Goal: Task Accomplishment & Management: Manage account settings

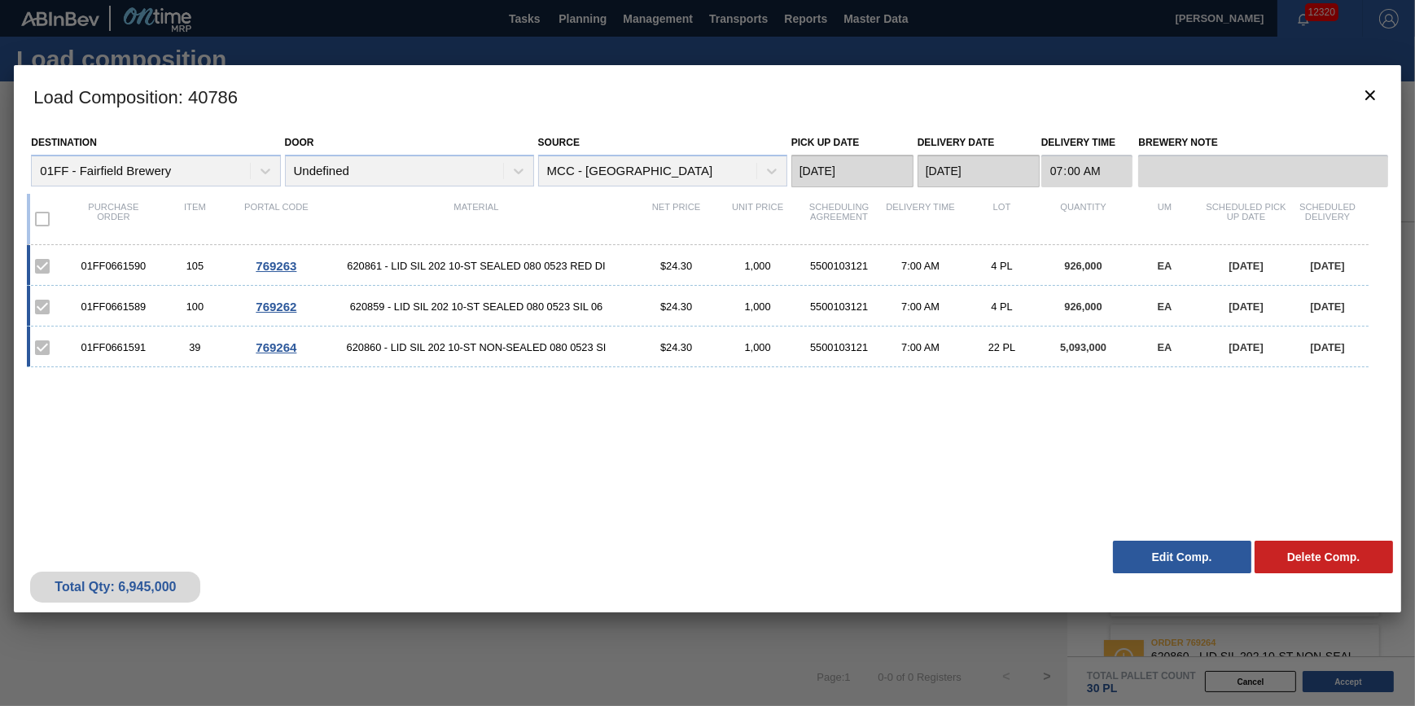
scroll to position [167, 0]
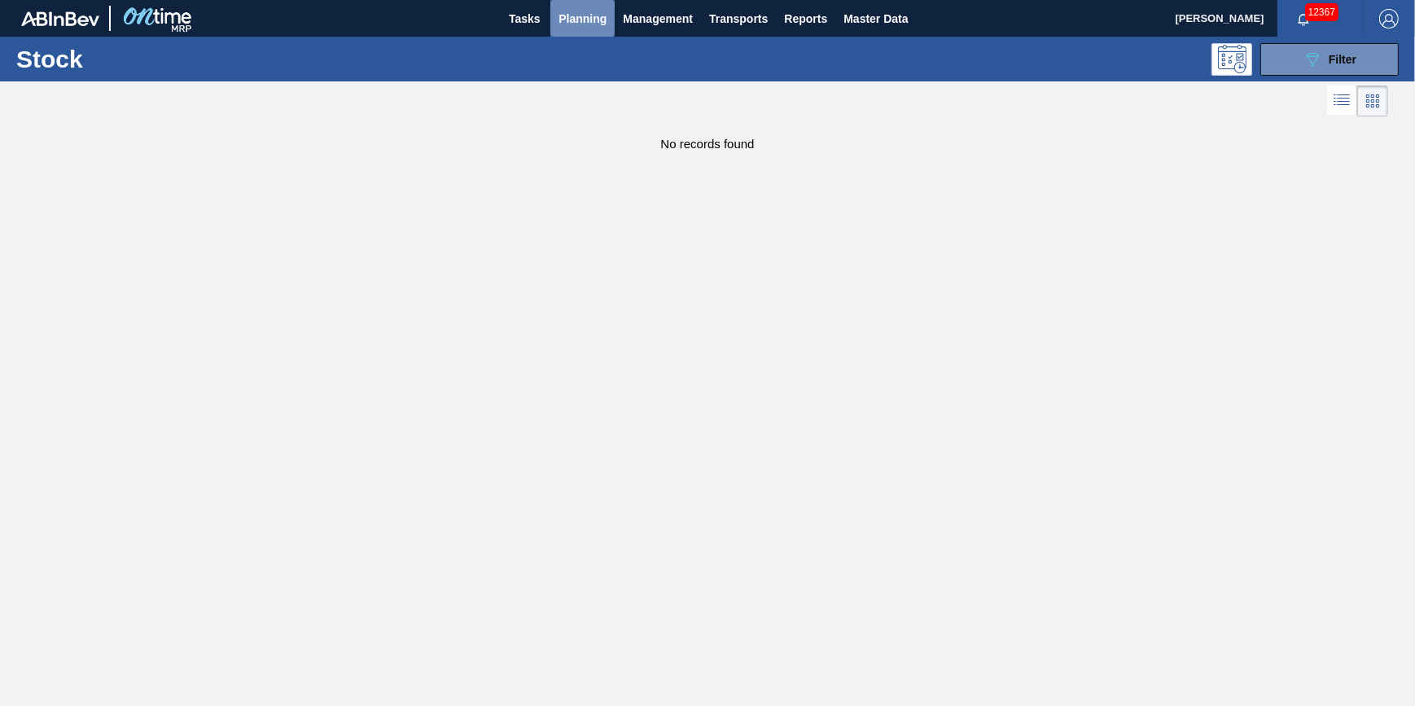
click at [563, 26] on span "Planning" at bounding box center [582, 19] width 48 height 20
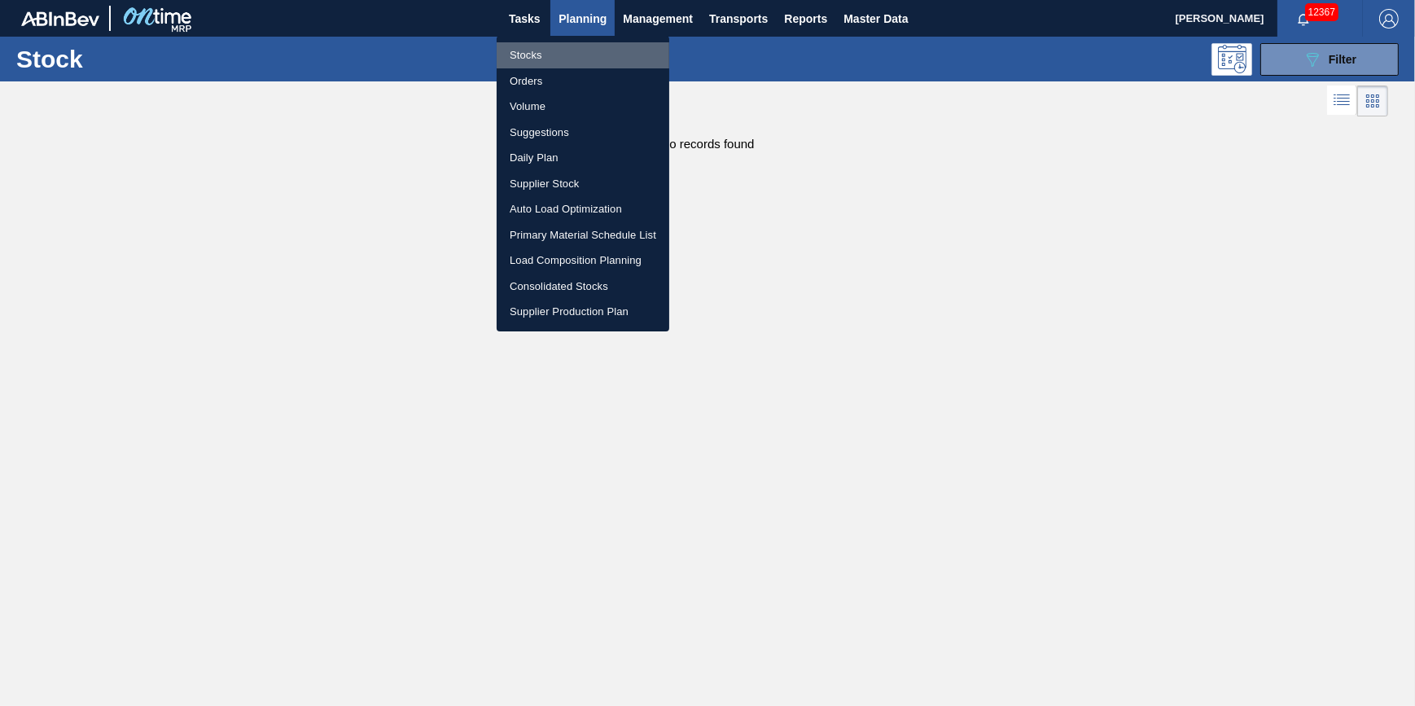
click at [562, 58] on li "Stocks" at bounding box center [583, 55] width 173 height 26
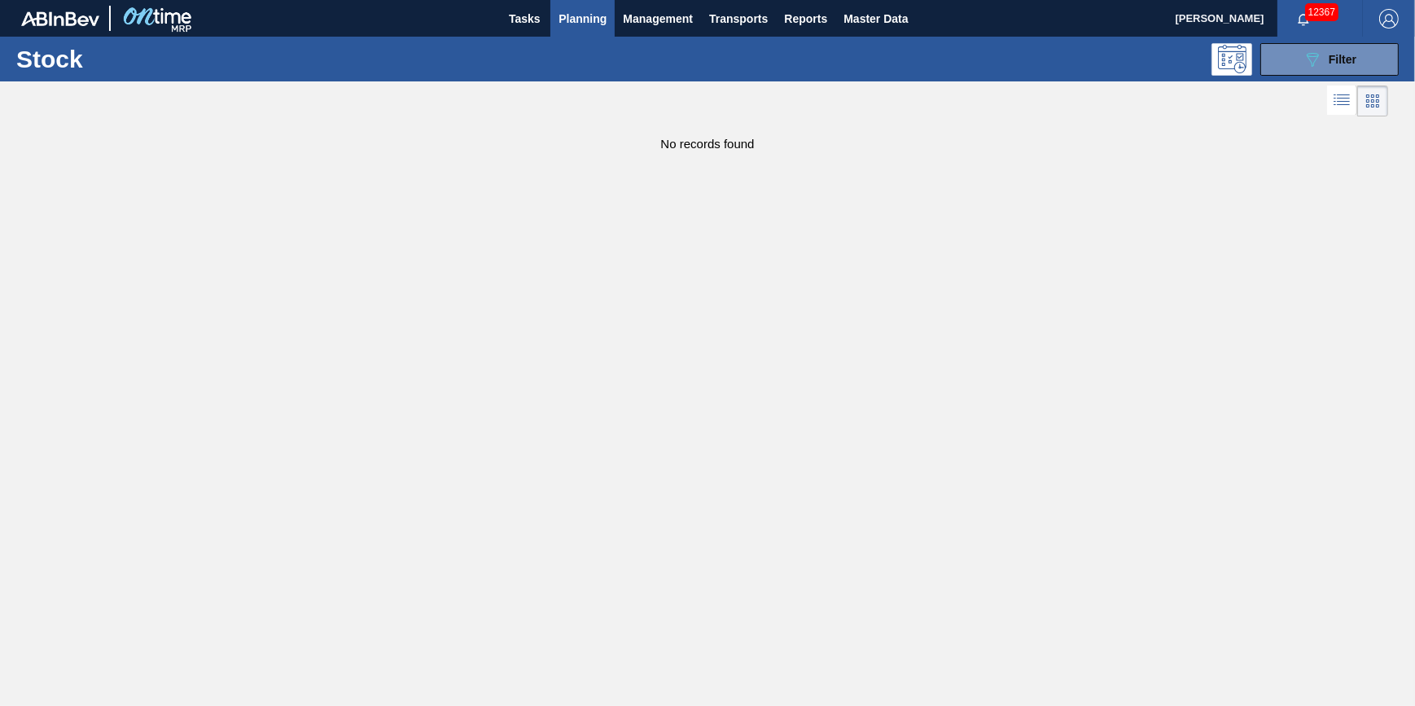
click at [565, 28] on button "Planning" at bounding box center [582, 18] width 64 height 37
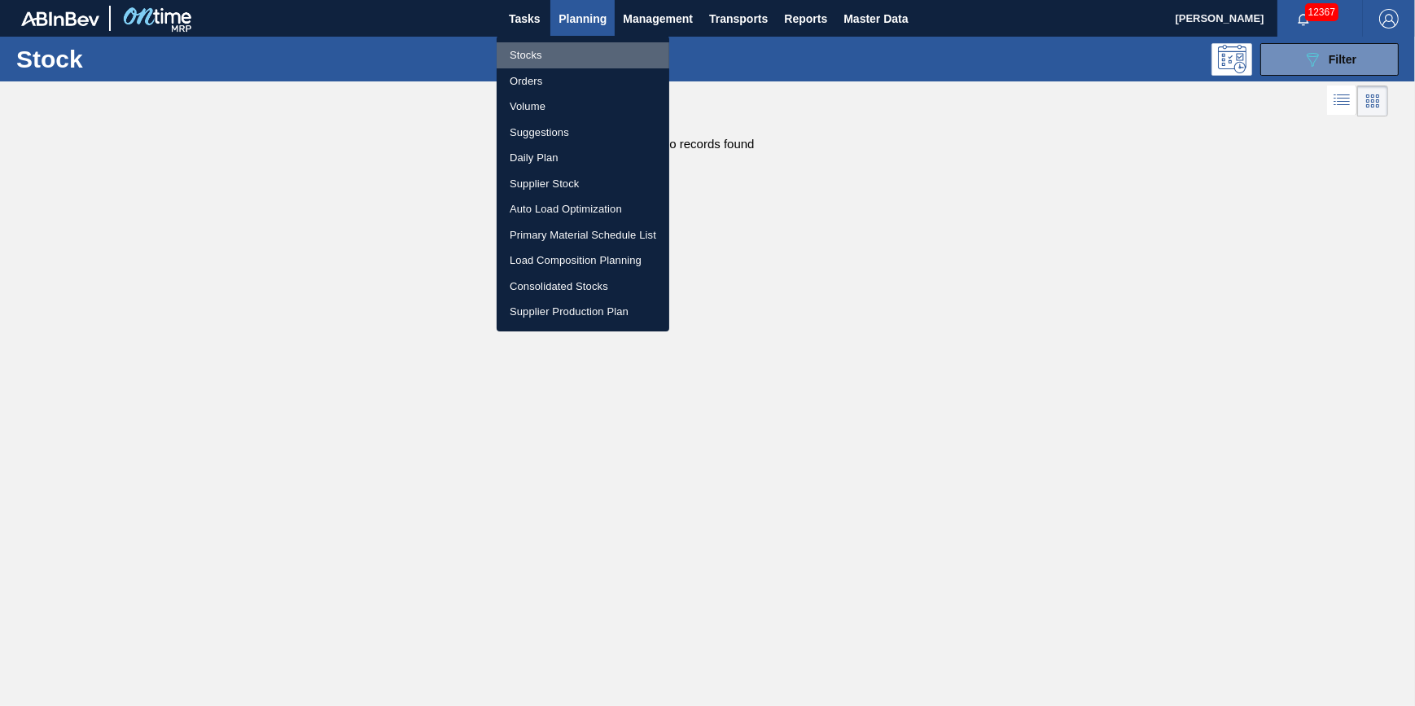
click at [549, 46] on li "Stocks" at bounding box center [583, 55] width 173 height 26
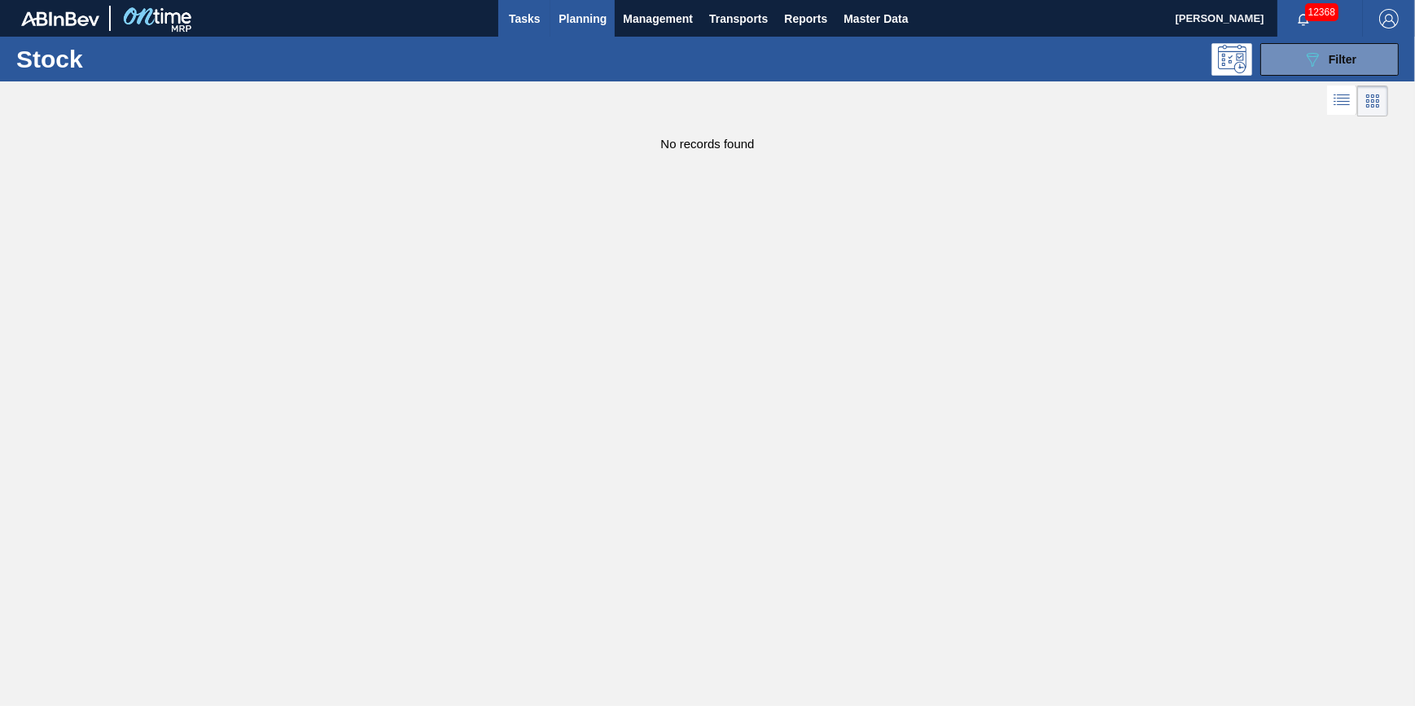
click at [523, 26] on span "Tasks" at bounding box center [524, 19] width 36 height 20
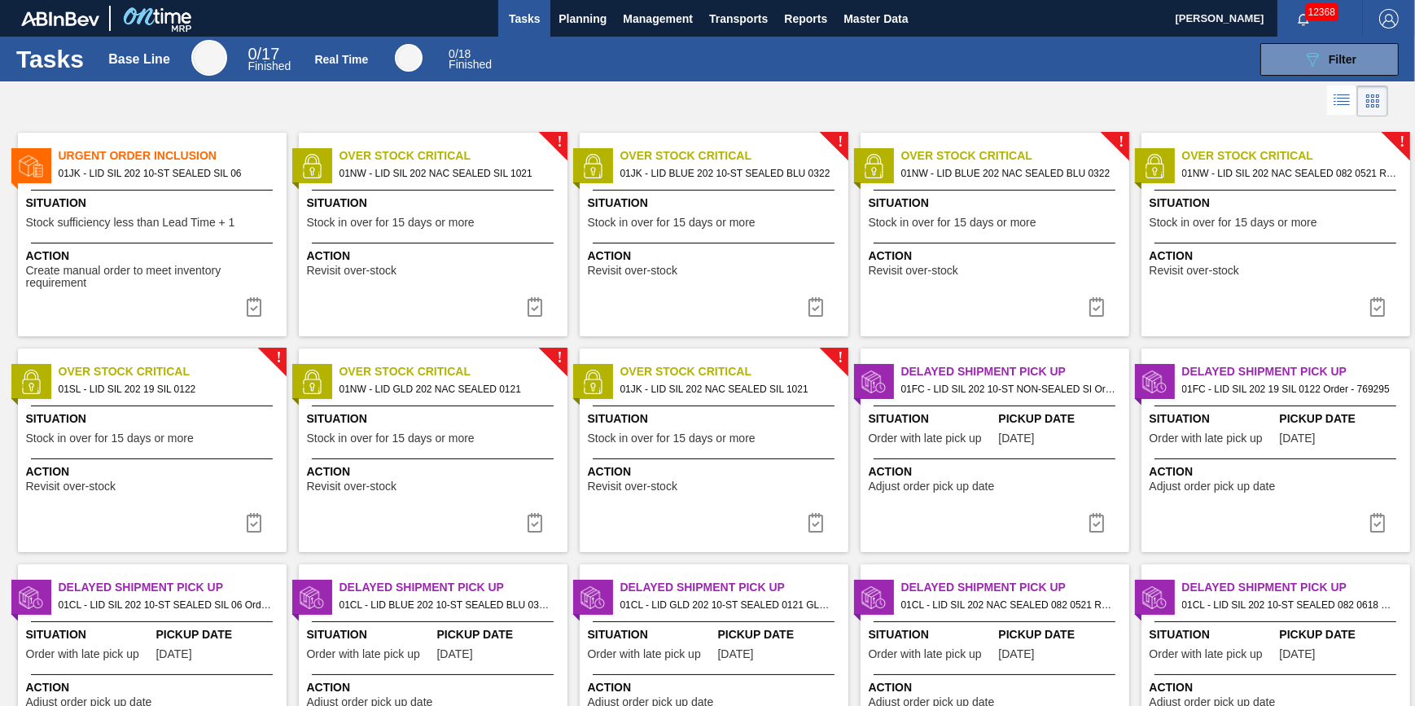
click at [216, 215] on div "Situation Stock sufficiency less than Lead Time + 1" at bounding box center [154, 215] width 256 height 40
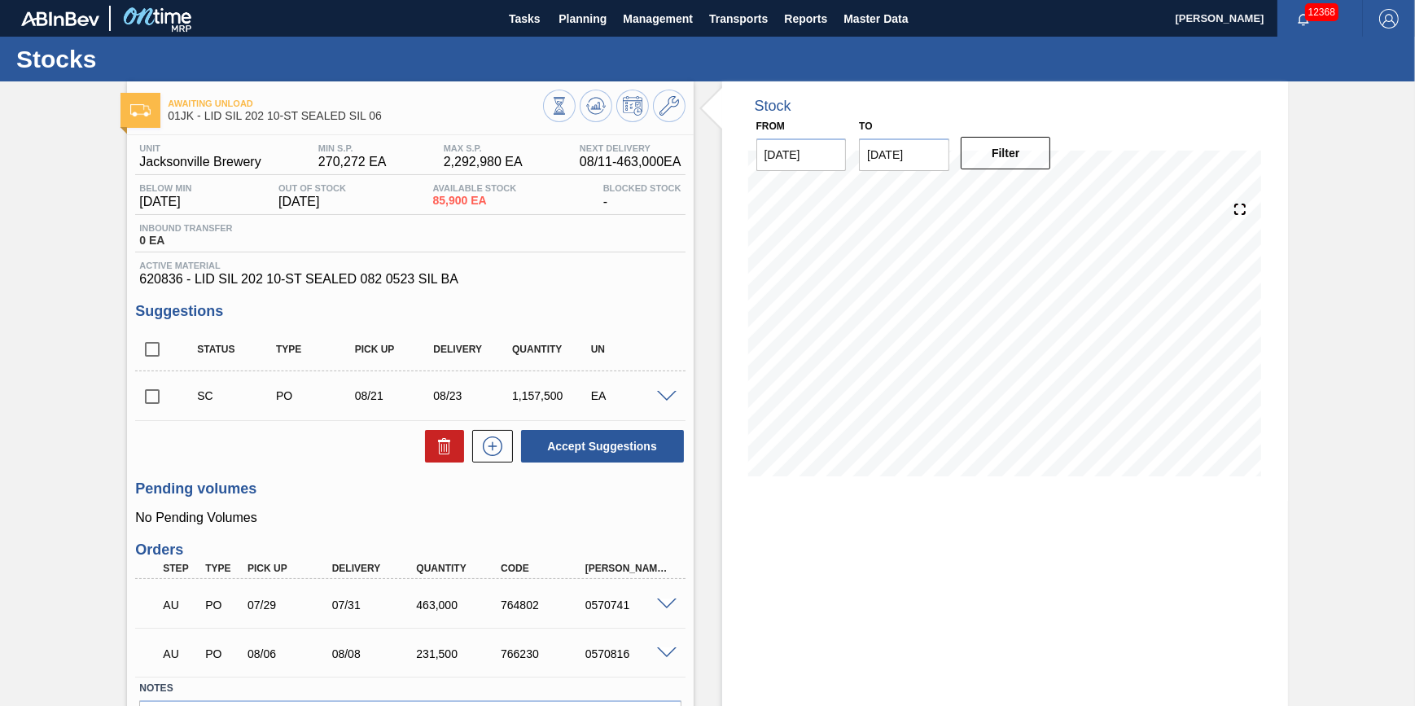
click at [147, 416] on div "SC PO 08/21 08/23 1,157,500 EA" at bounding box center [409, 395] width 549 height 41
click at [156, 411] on input "checkbox" at bounding box center [152, 396] width 34 height 34
click at [443, 448] on icon at bounding box center [445, 446] width 20 height 20
checkbox input "false"
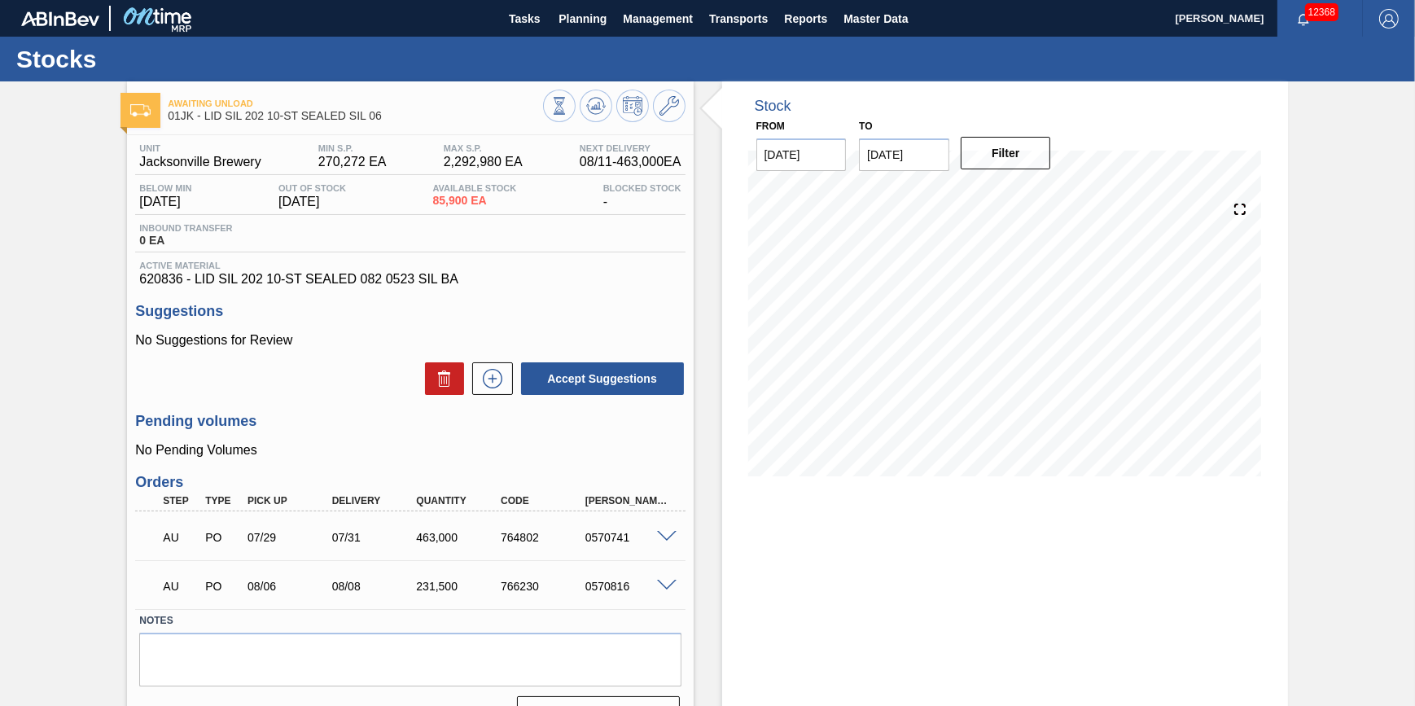
click at [534, 37] on div "Stocks" at bounding box center [707, 59] width 1415 height 45
click at [514, 2] on button "Tasks" at bounding box center [524, 18] width 52 height 37
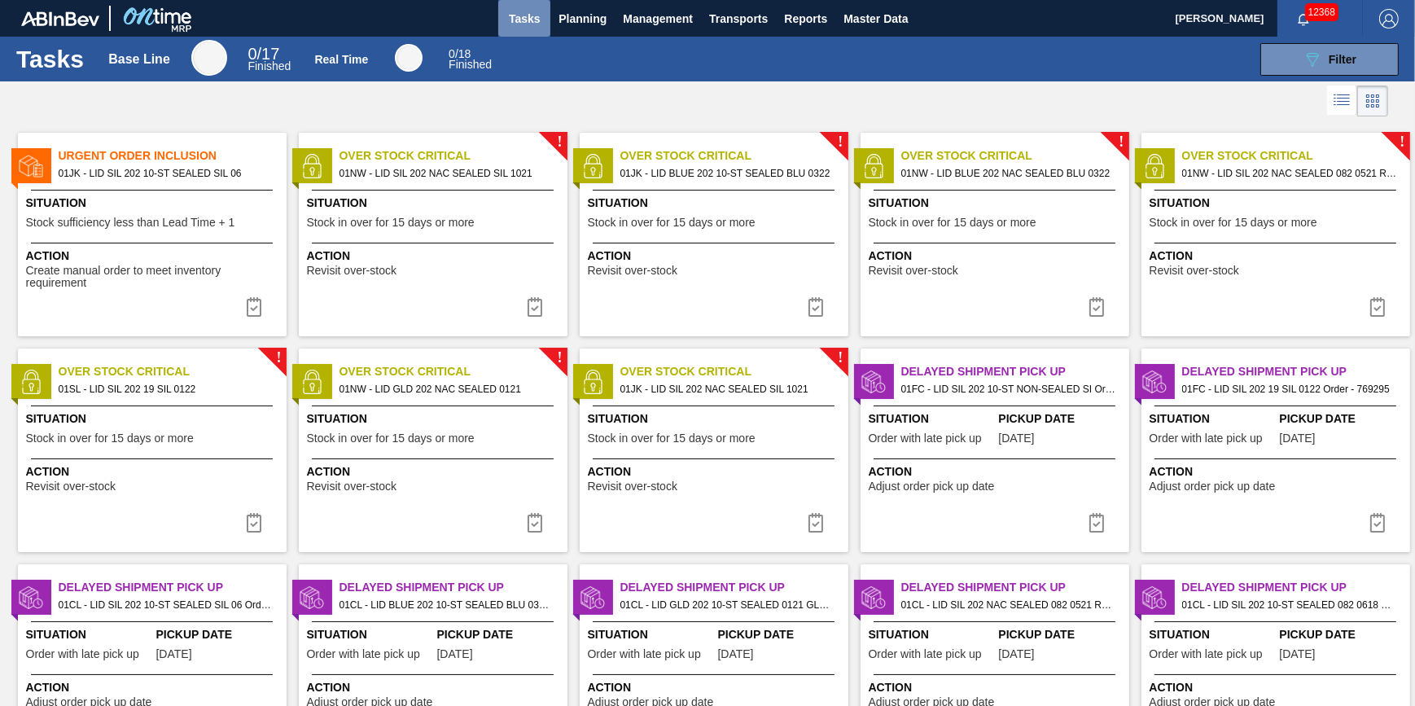
click at [536, 11] on span "Tasks" at bounding box center [524, 19] width 36 height 20
drag, startPoint x: 585, startPoint y: 16, endPoint x: 571, endPoint y: 48, distance: 34.6
click at [585, 16] on span "Planning" at bounding box center [582, 19] width 48 height 20
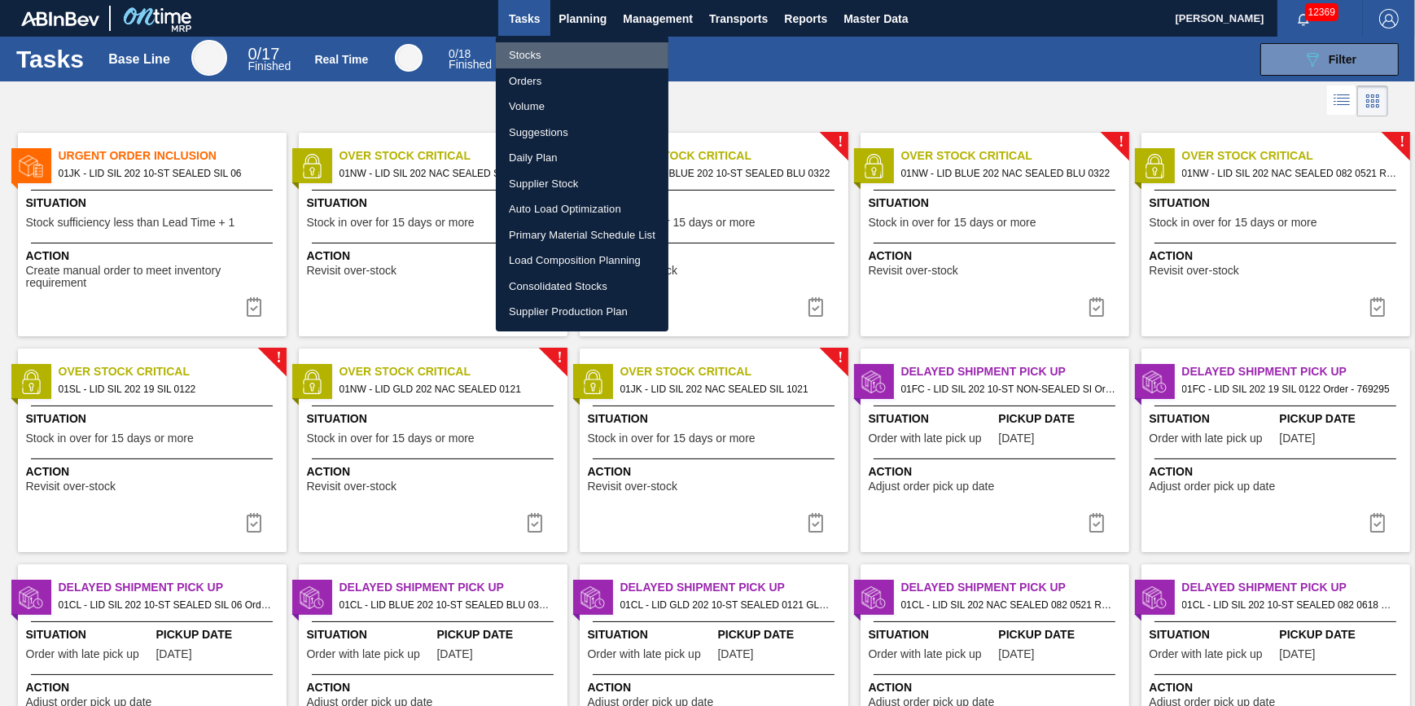
click at [560, 46] on li "Stocks" at bounding box center [582, 55] width 173 height 26
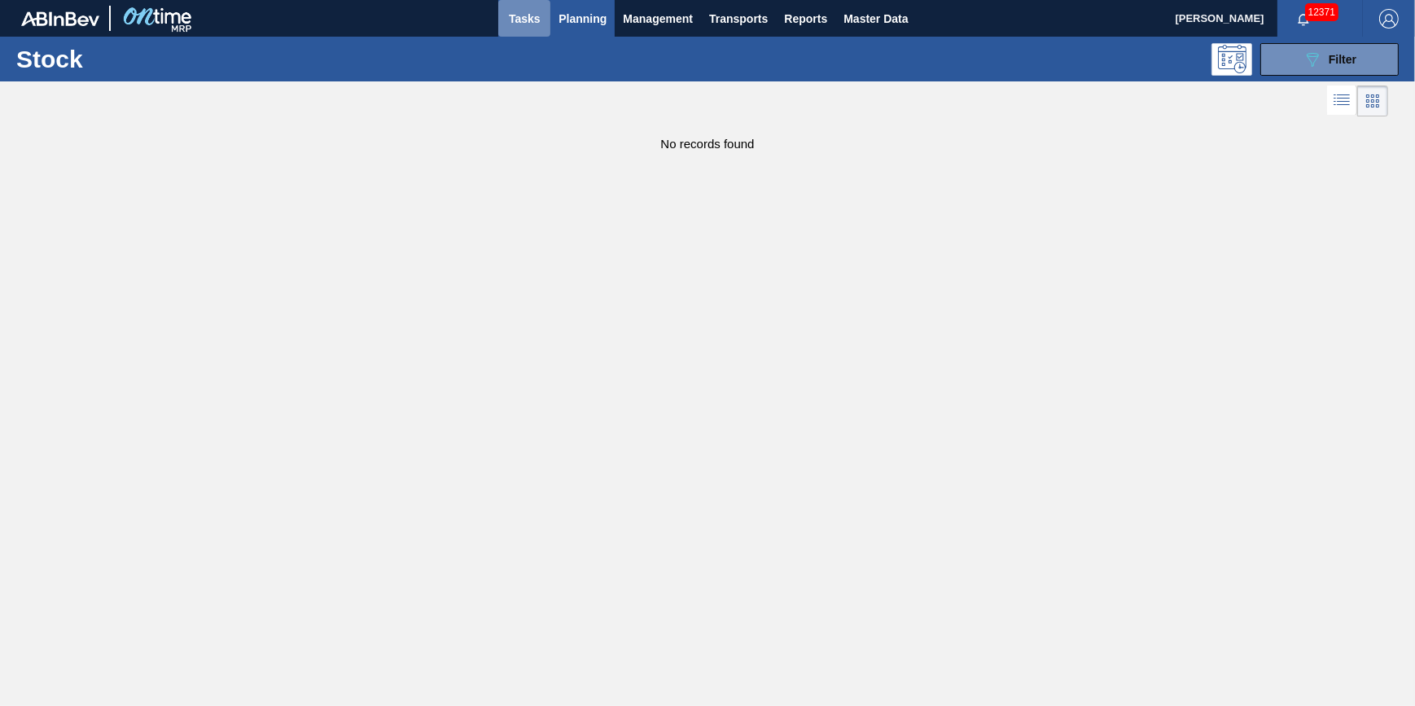
click at [510, 19] on span "Tasks" at bounding box center [524, 19] width 36 height 20
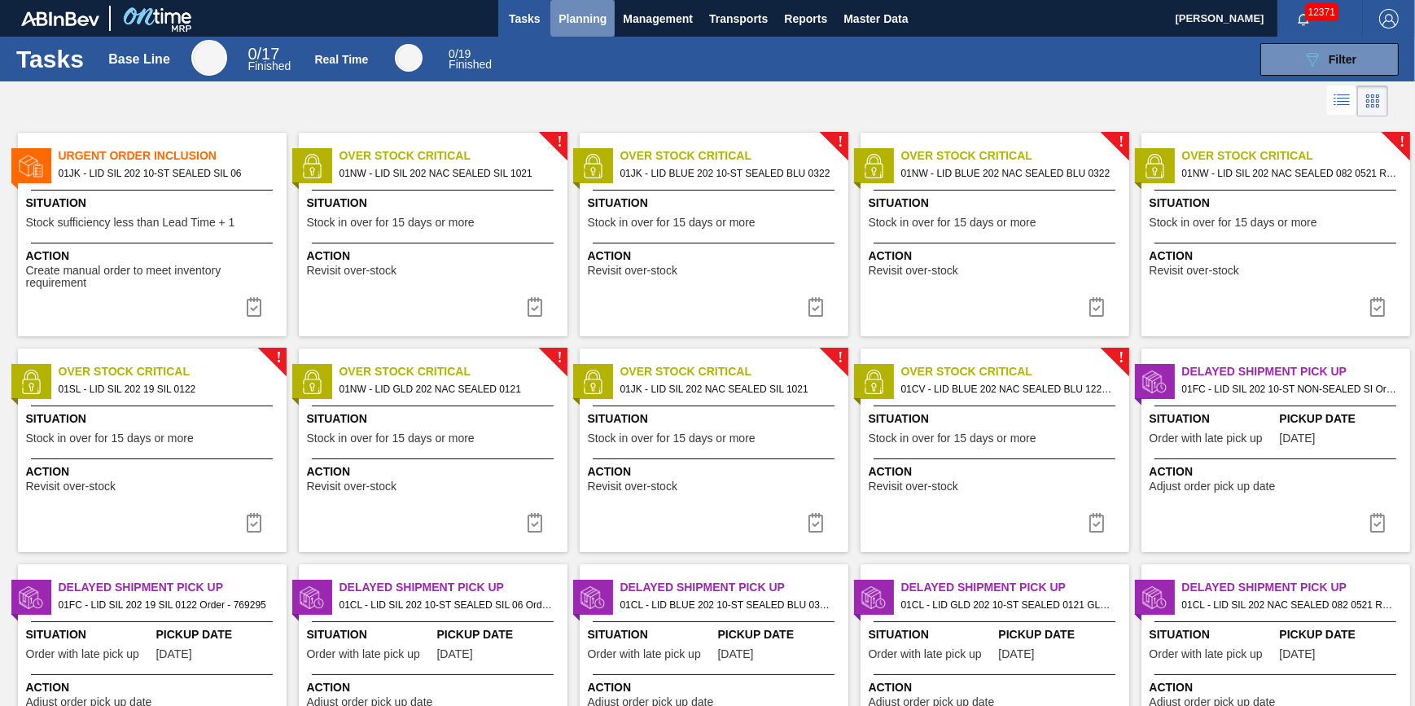
click at [588, 28] on button "Planning" at bounding box center [582, 18] width 64 height 37
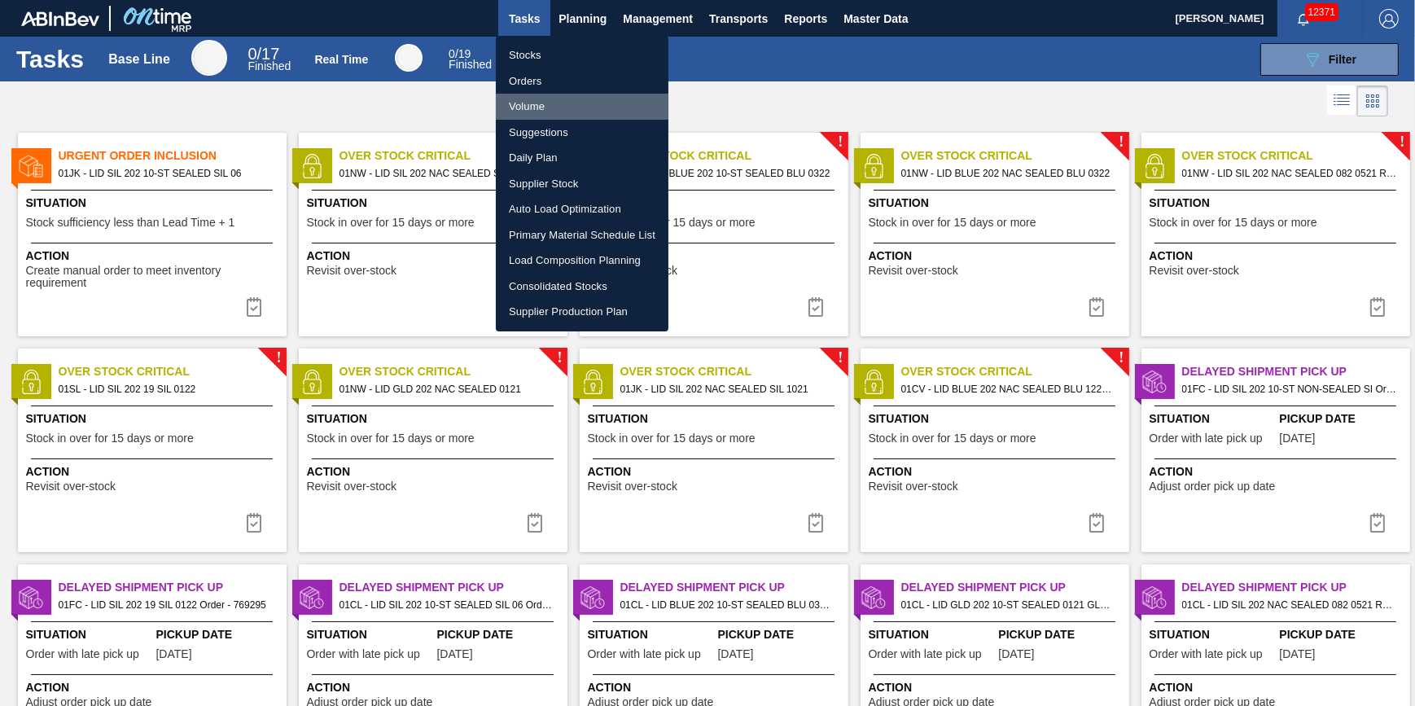
click at [553, 106] on li "Volume" at bounding box center [582, 107] width 173 height 26
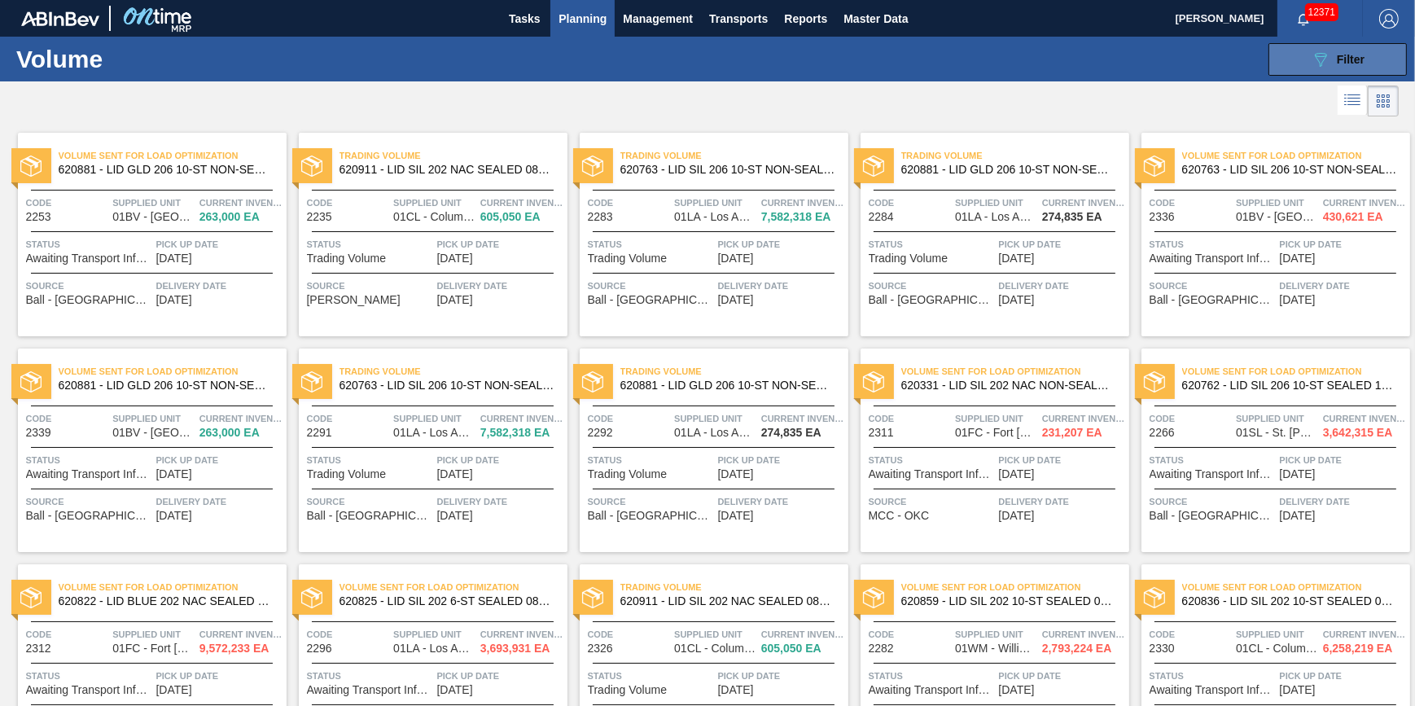
click at [1302, 52] on button "089F7B8B-B2A5-4AFE-B5C0-19BA573D28AC Filter" at bounding box center [1337, 59] width 138 height 33
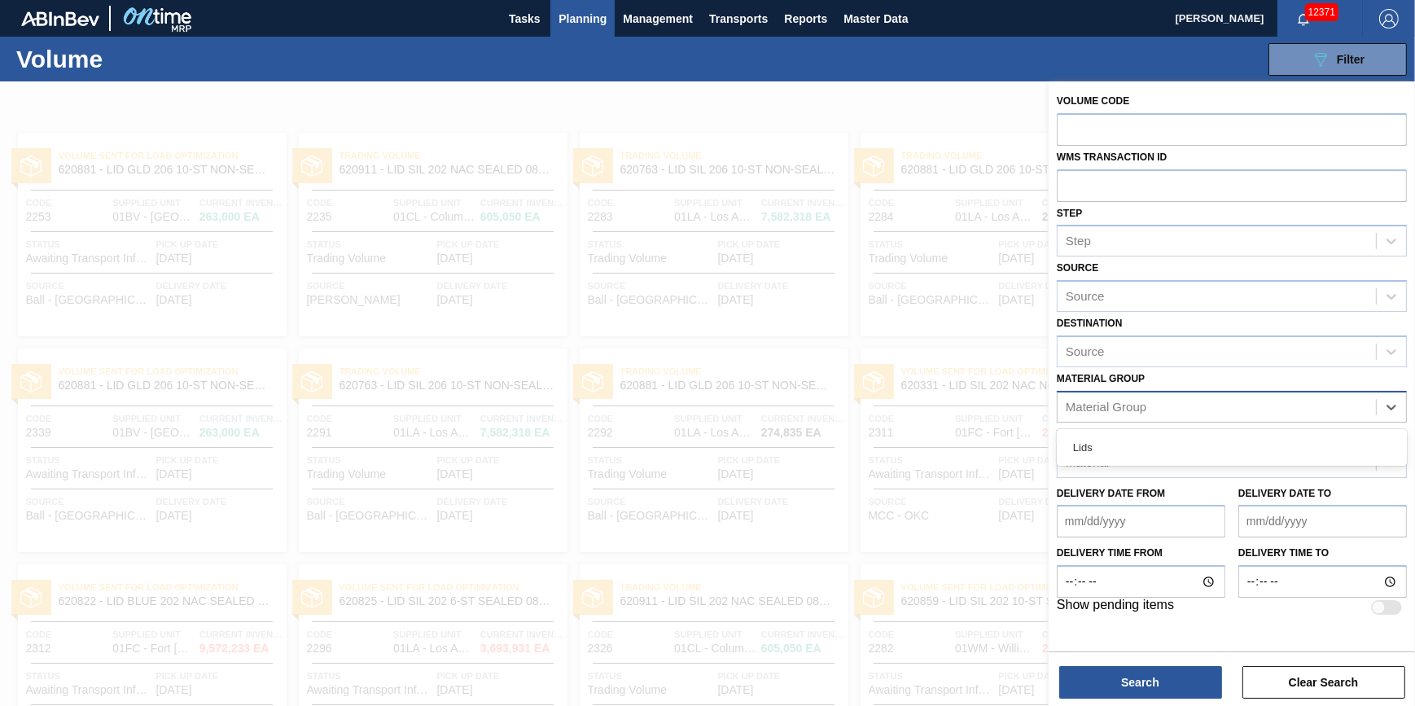
click at [1157, 396] on div "Material Group" at bounding box center [1216, 407] width 318 height 24
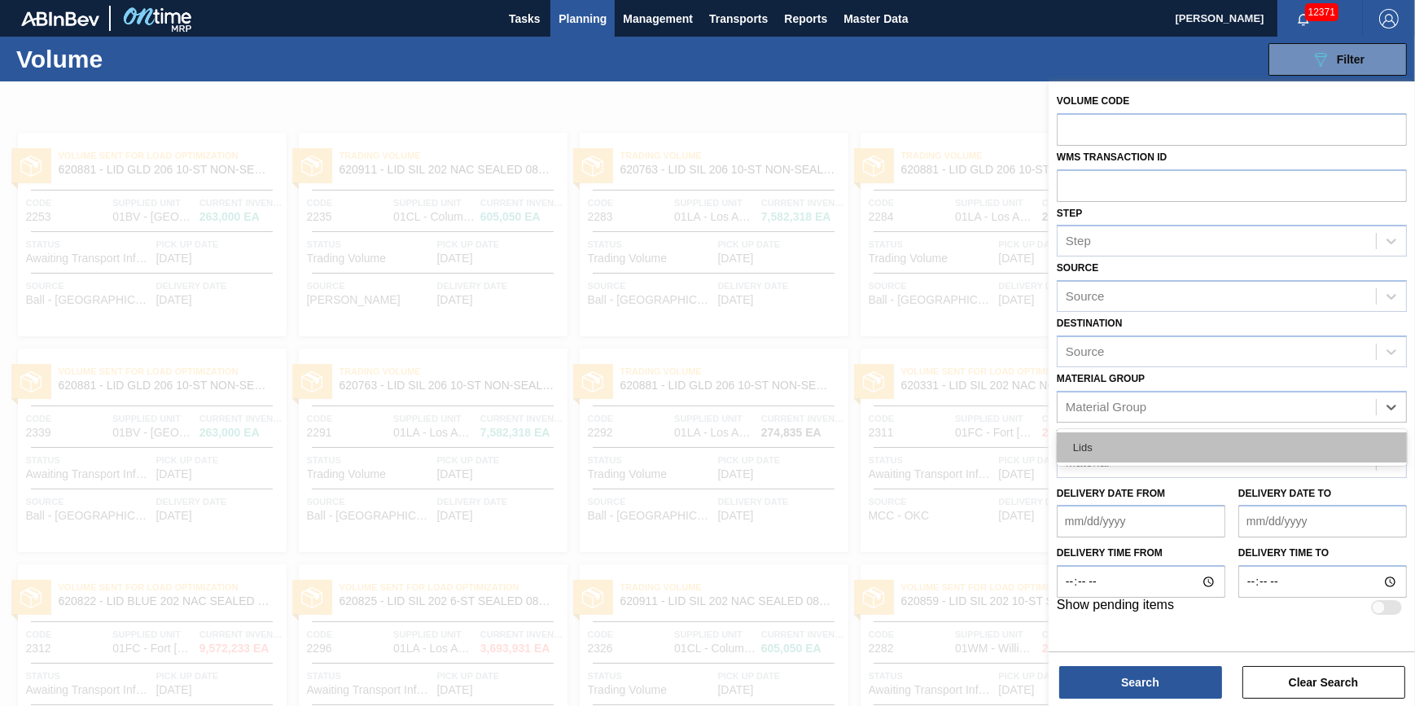
click at [1142, 440] on div "Lids" at bounding box center [1232, 447] width 350 height 30
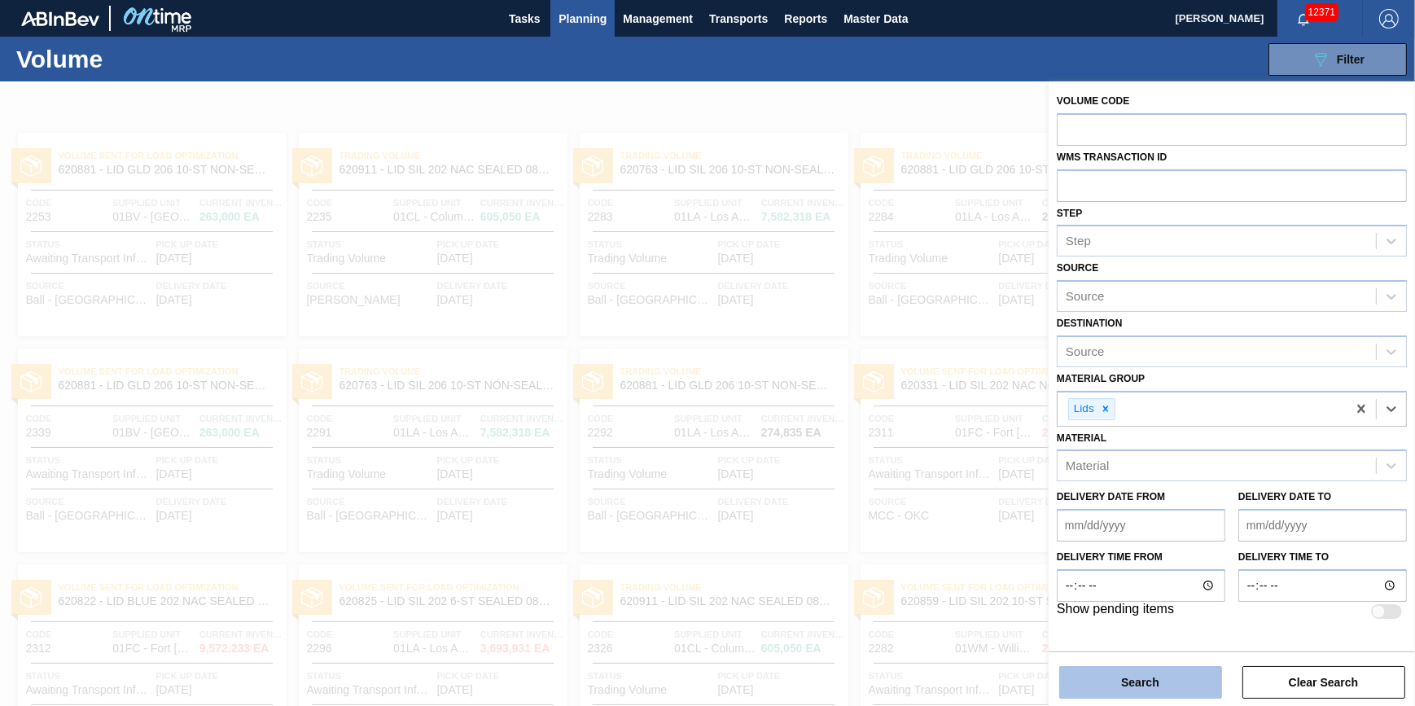
click at [1105, 689] on button "Search" at bounding box center [1140, 682] width 163 height 33
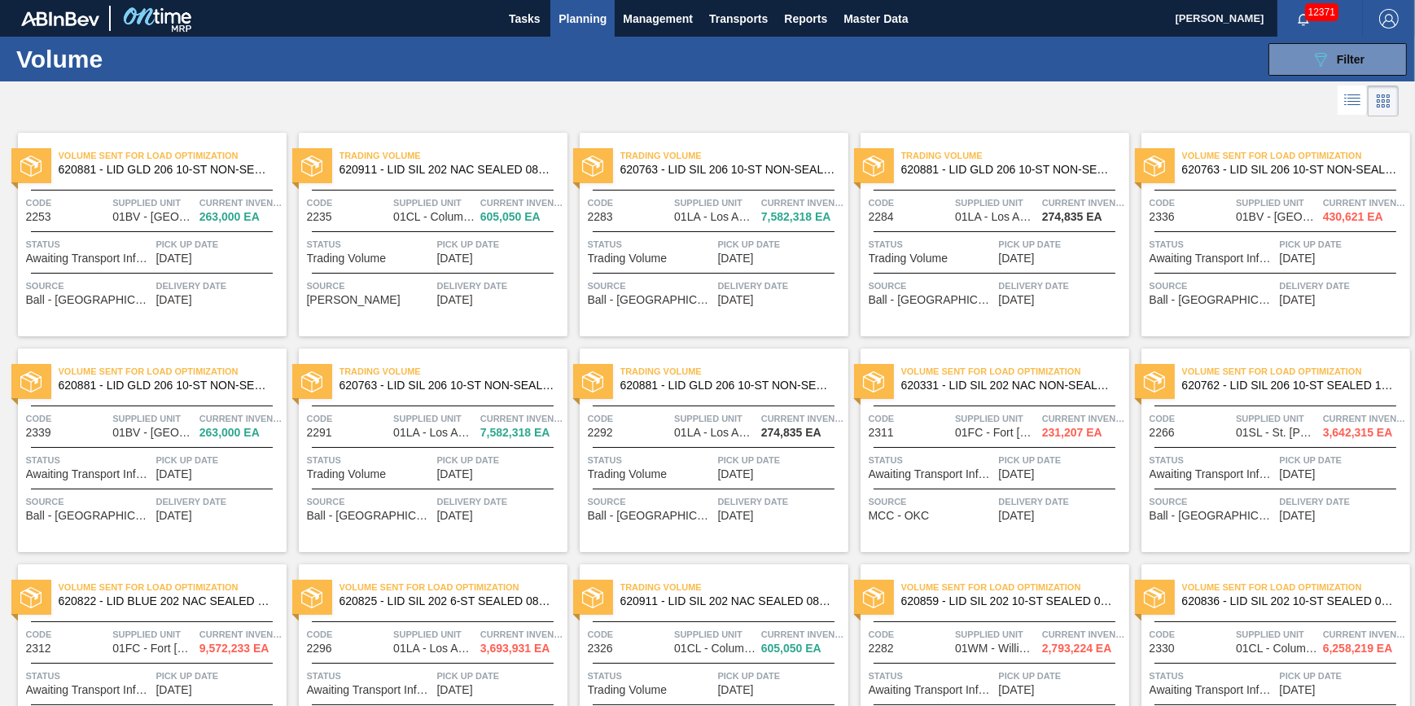
click at [172, 199] on span "Supplied Unit" at bounding box center [153, 203] width 83 height 16
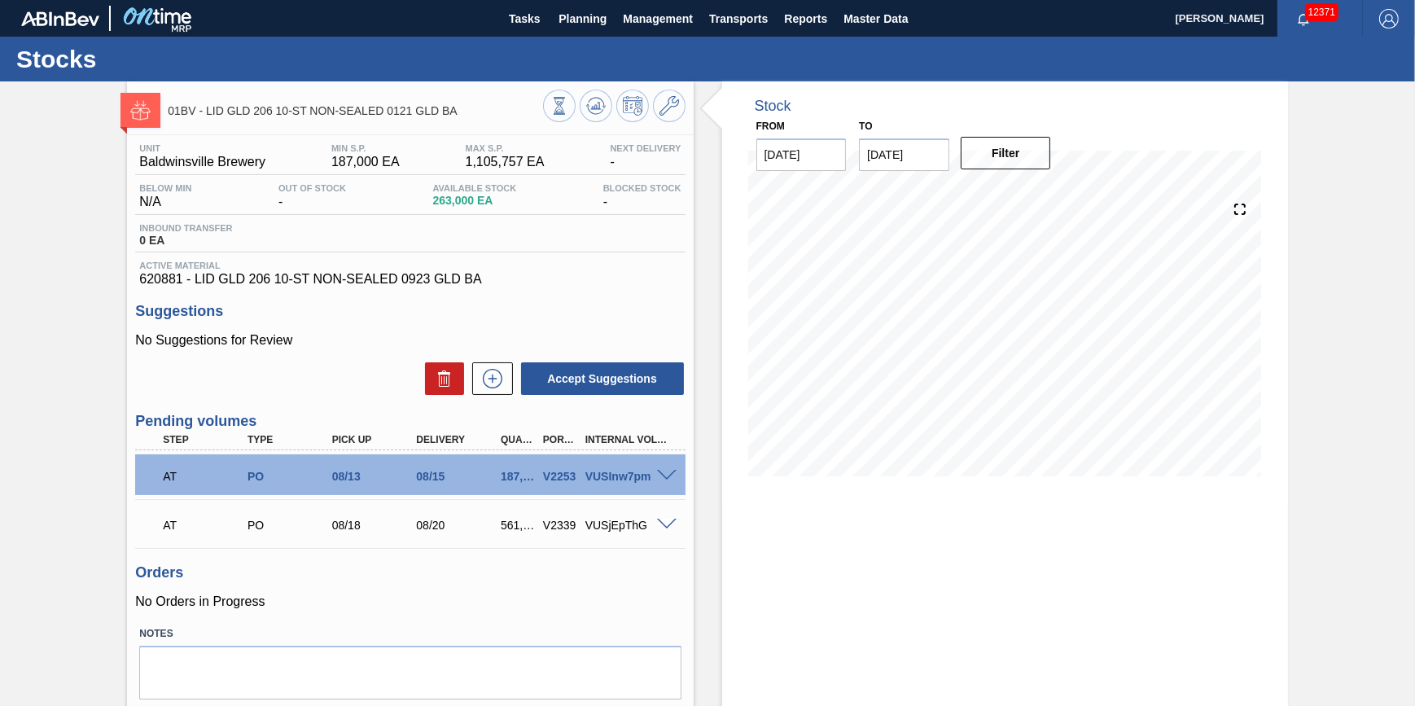
click at [668, 481] on span at bounding box center [667, 476] width 20 height 12
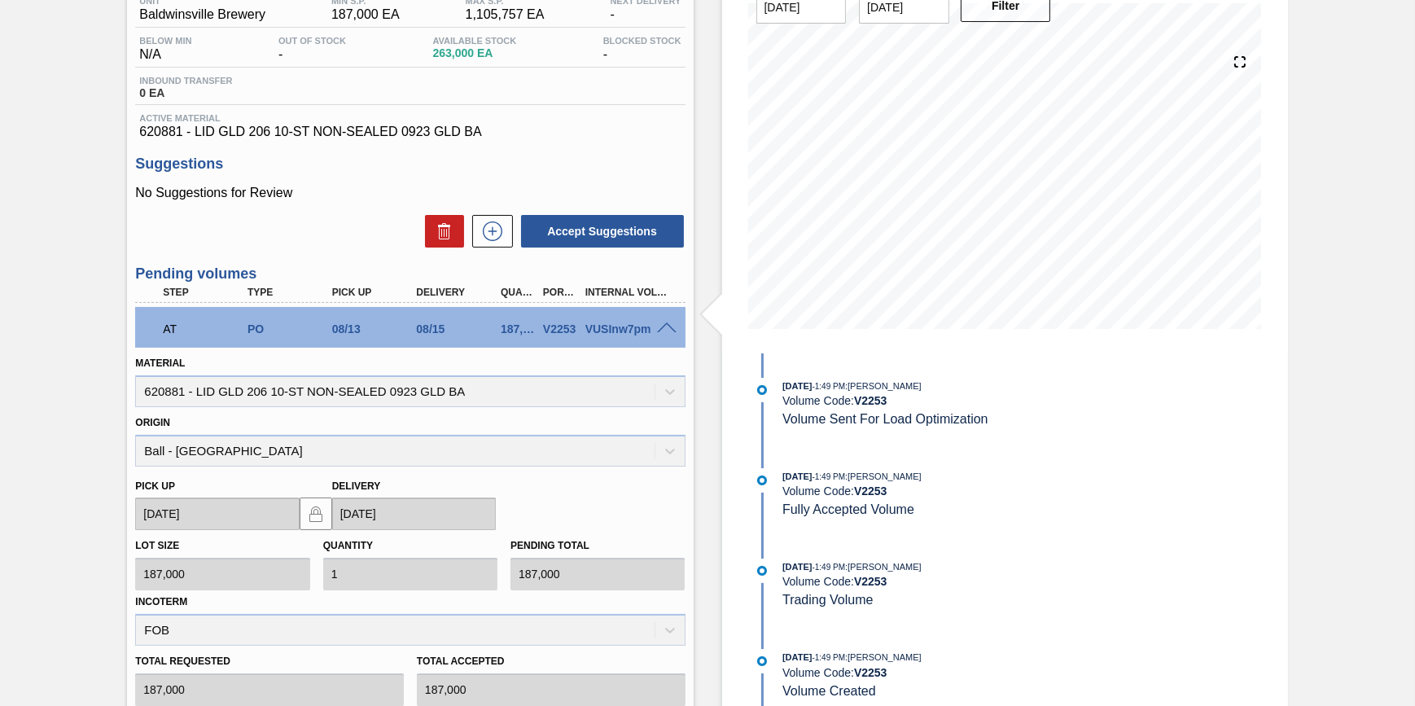
scroll to position [444, 0]
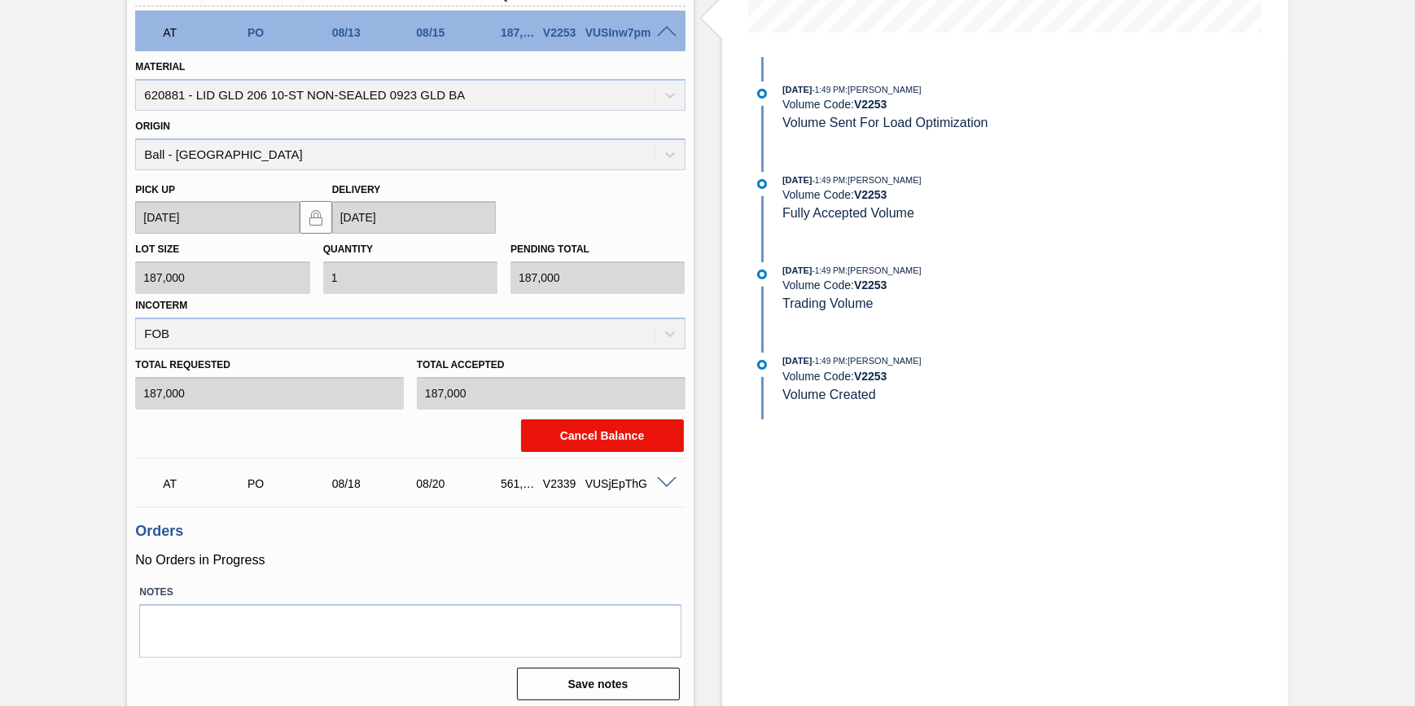
click at [615, 447] on button "Cancel Balance" at bounding box center [602, 435] width 163 height 33
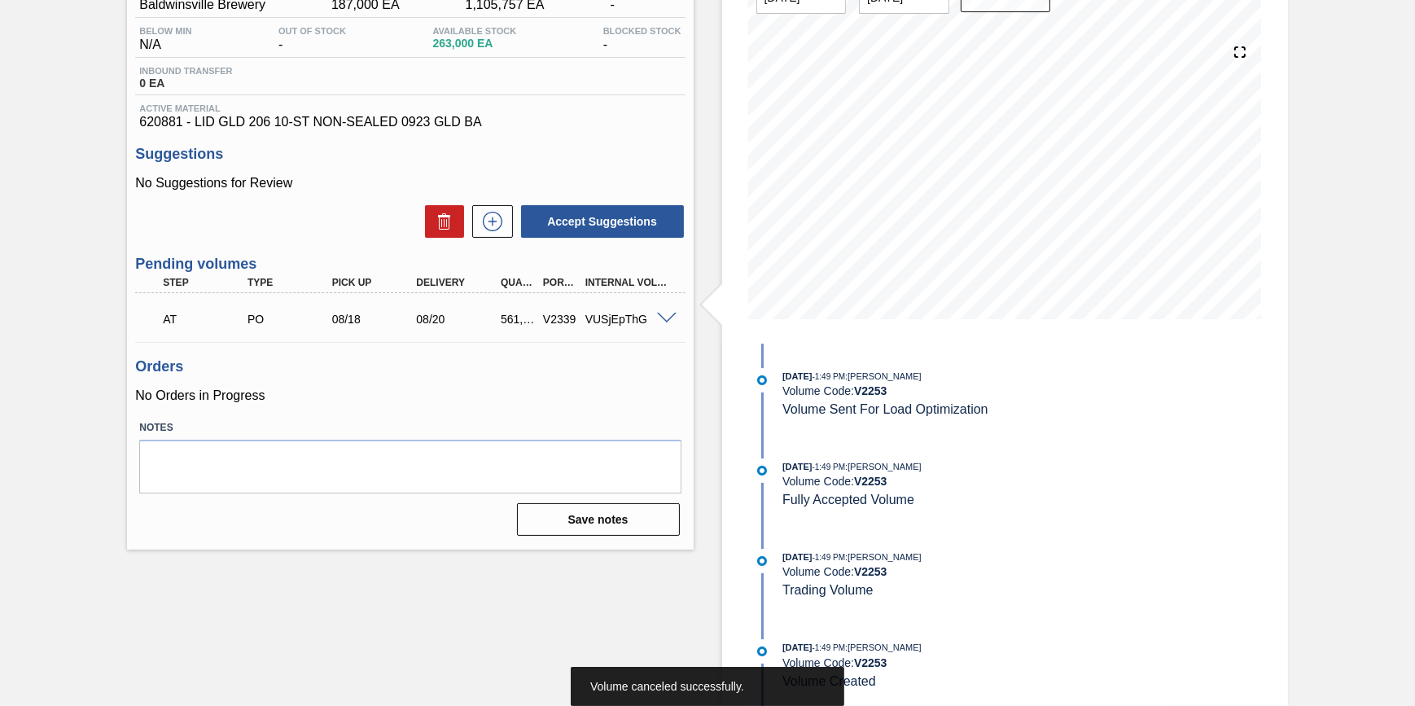
scroll to position [160, 0]
click at [663, 323] on span at bounding box center [667, 319] width 20 height 12
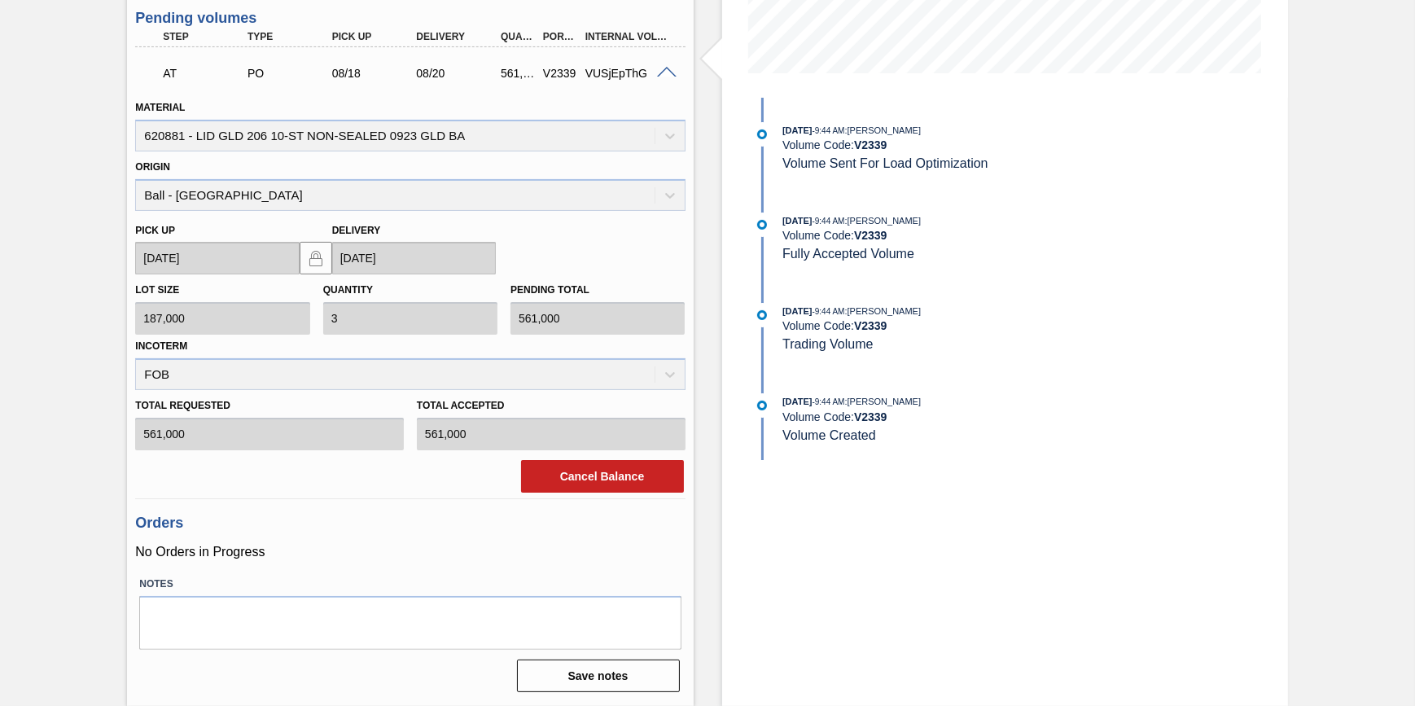
click at [624, 477] on button "Cancel Balance" at bounding box center [602, 476] width 163 height 33
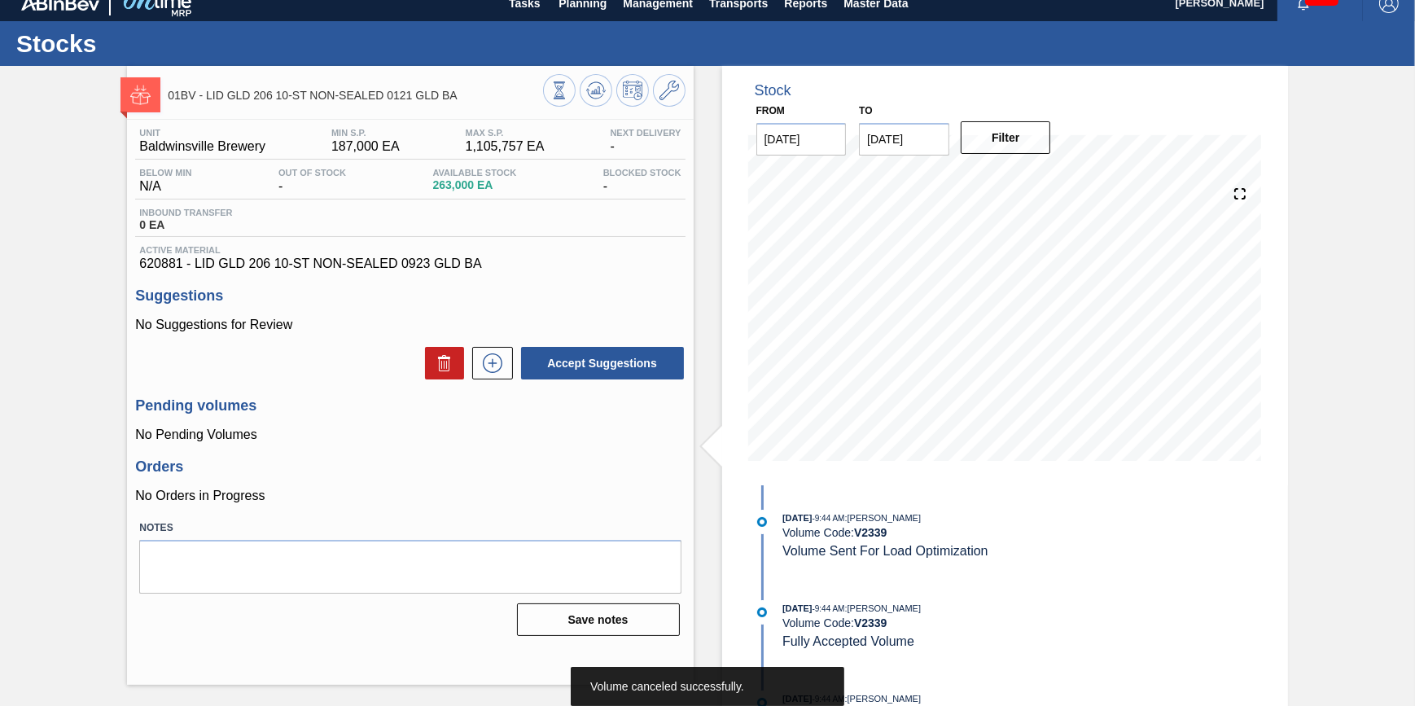
scroll to position [0, 0]
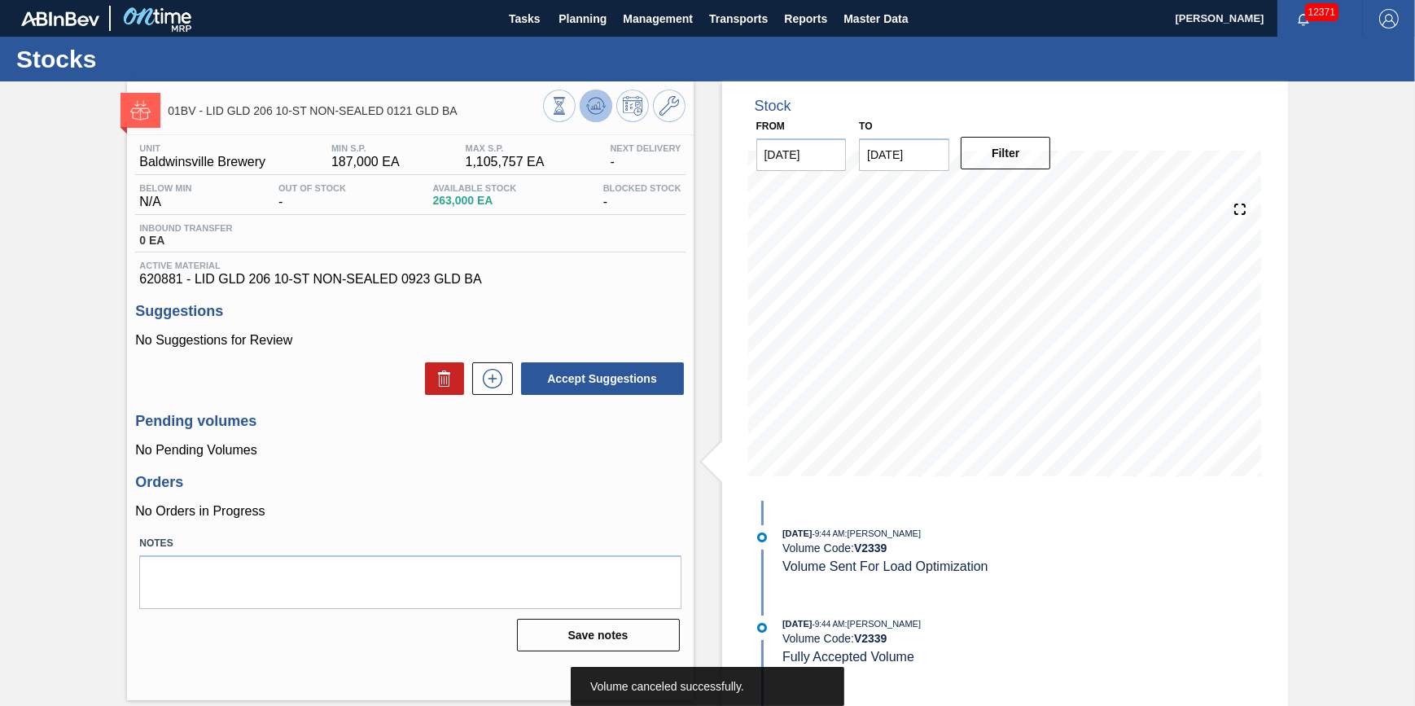
click at [568, 103] on icon at bounding box center [559, 106] width 18 height 18
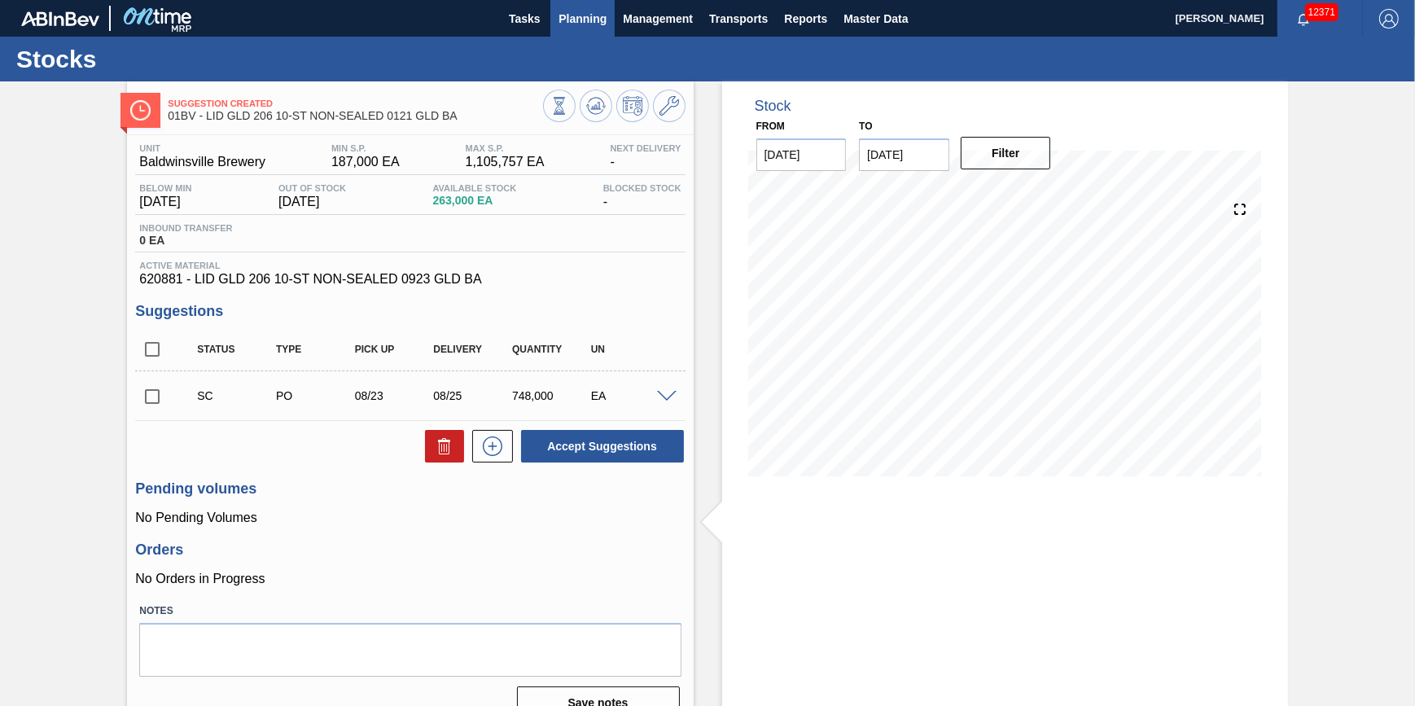
click at [566, 21] on span "Planning" at bounding box center [582, 19] width 48 height 20
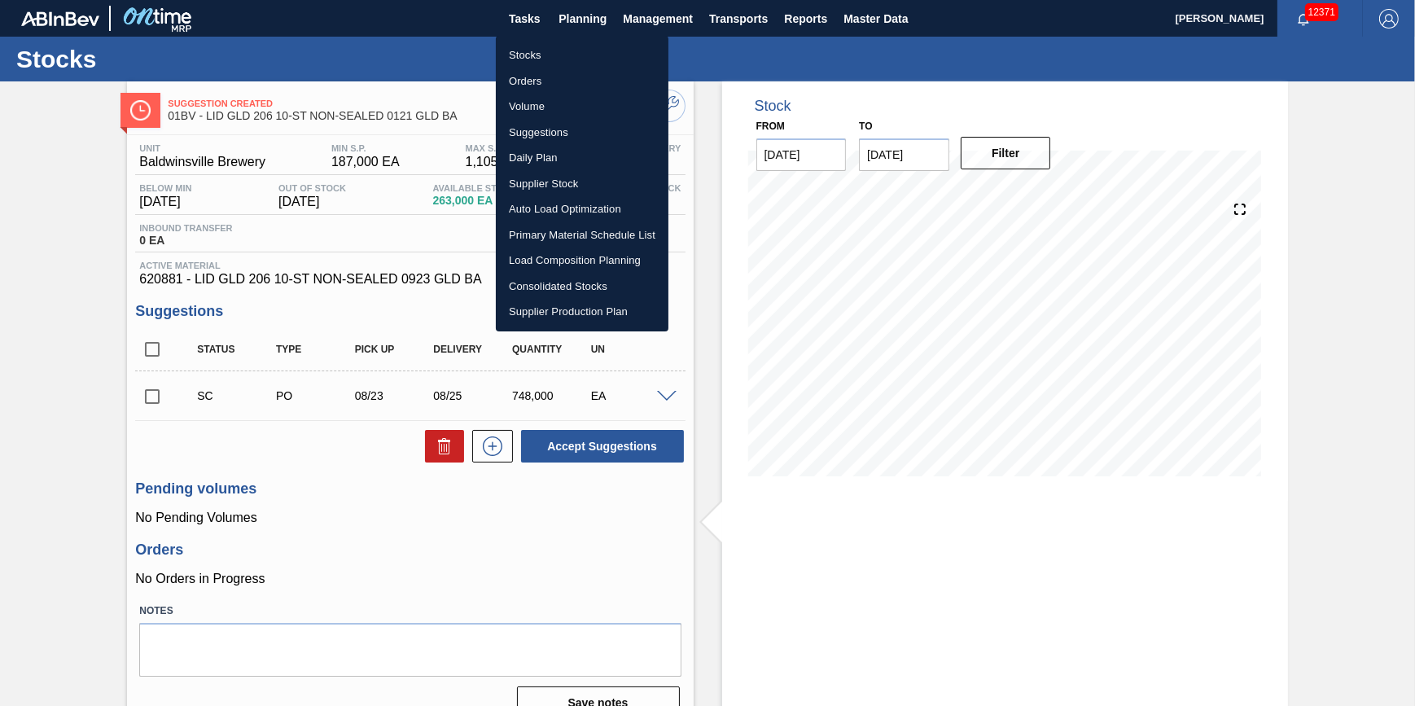
click at [537, 107] on li "Volume" at bounding box center [582, 107] width 173 height 26
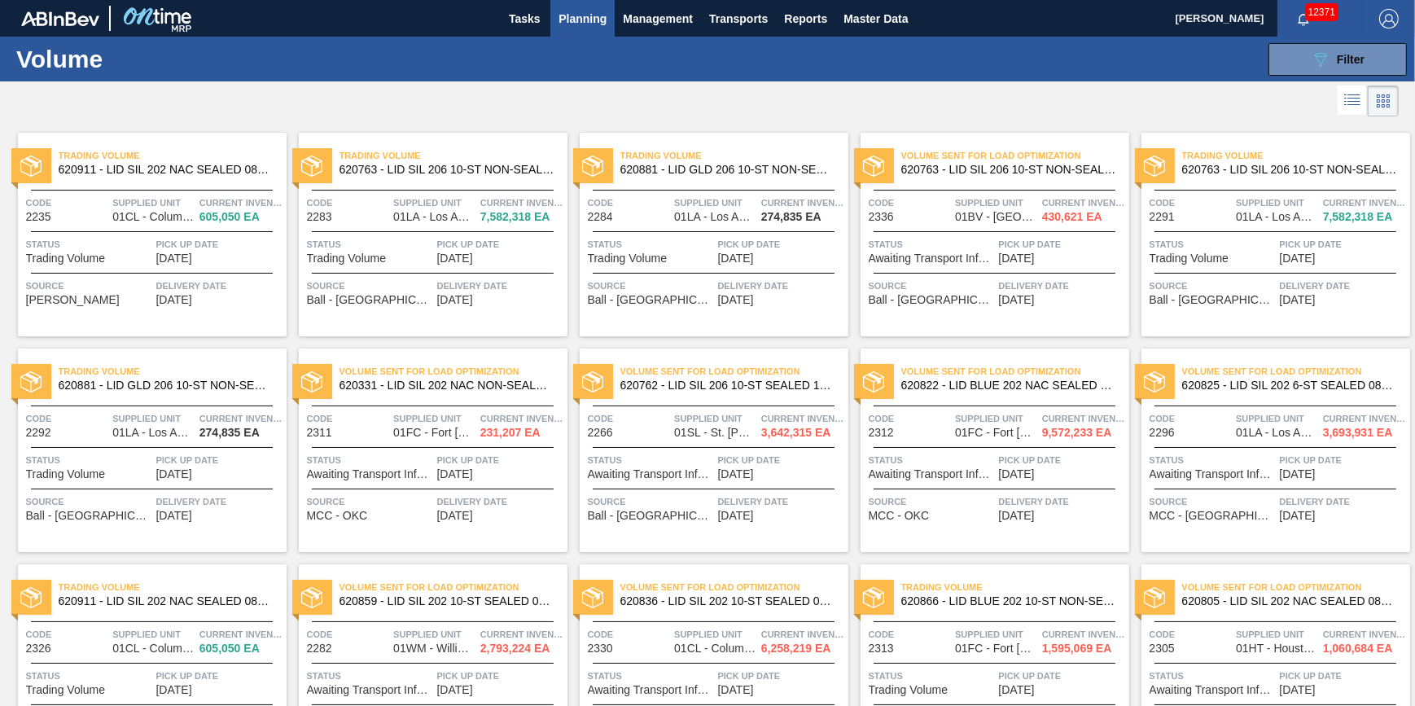
click at [154, 238] on div "Status Trading Volume Pick up Date 08/15/2025" at bounding box center [152, 250] width 269 height 28
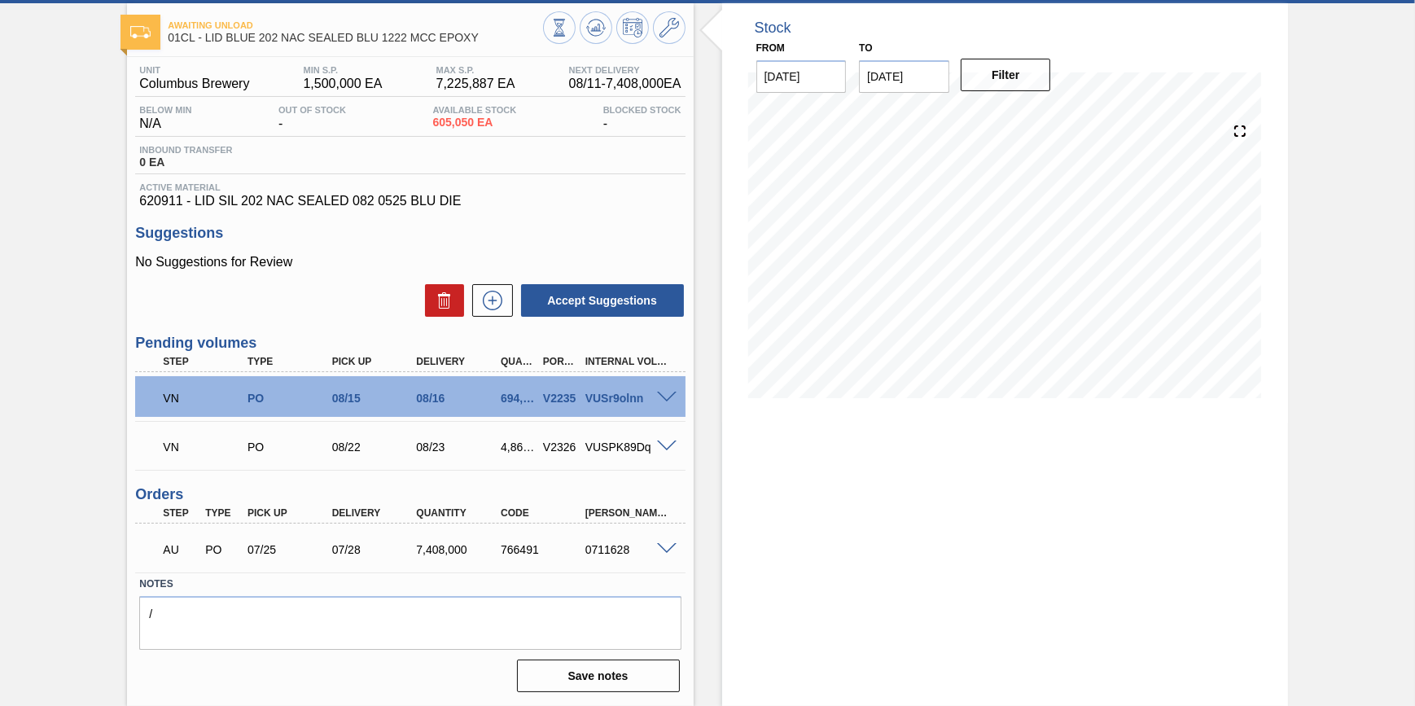
scroll to position [81, 0]
click at [662, 396] on span at bounding box center [667, 398] width 20 height 12
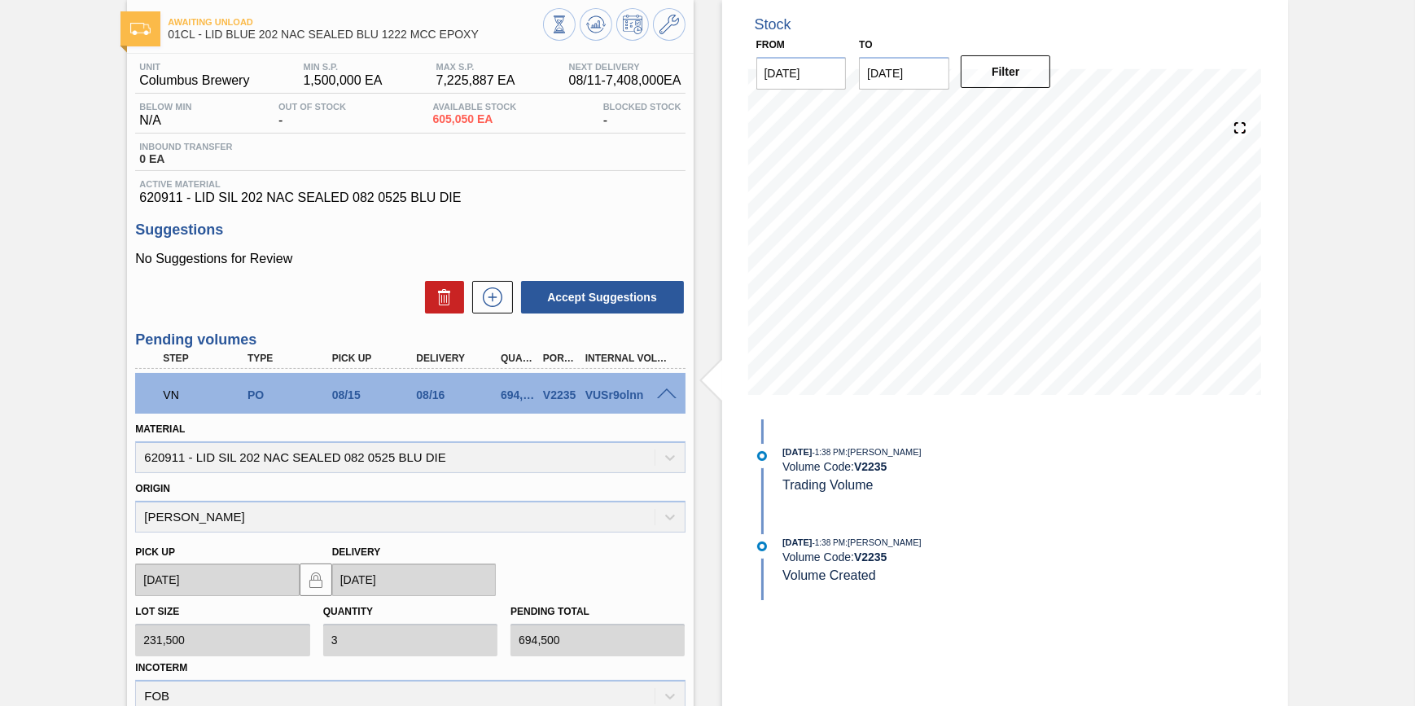
scroll to position [230, 0]
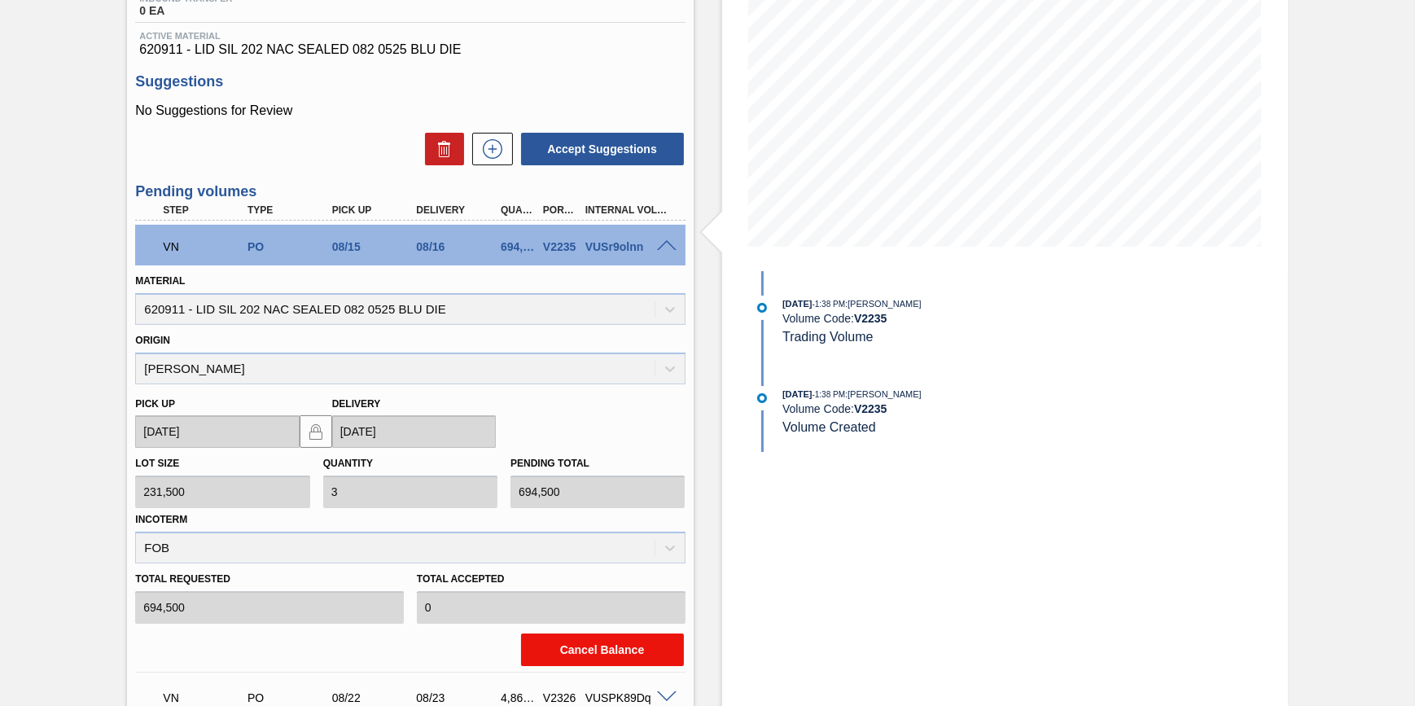
click at [612, 660] on button "Cancel Balance" at bounding box center [602, 649] width 163 height 33
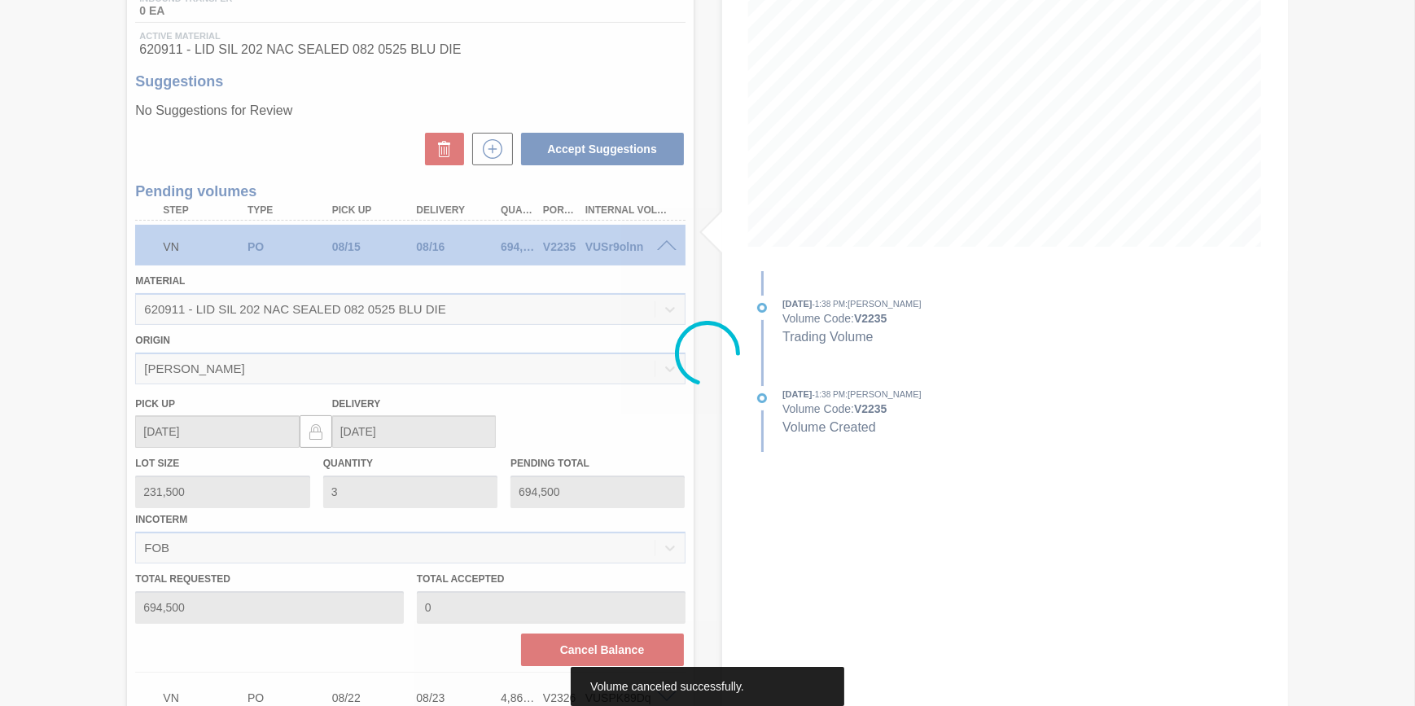
scroll to position [33, 0]
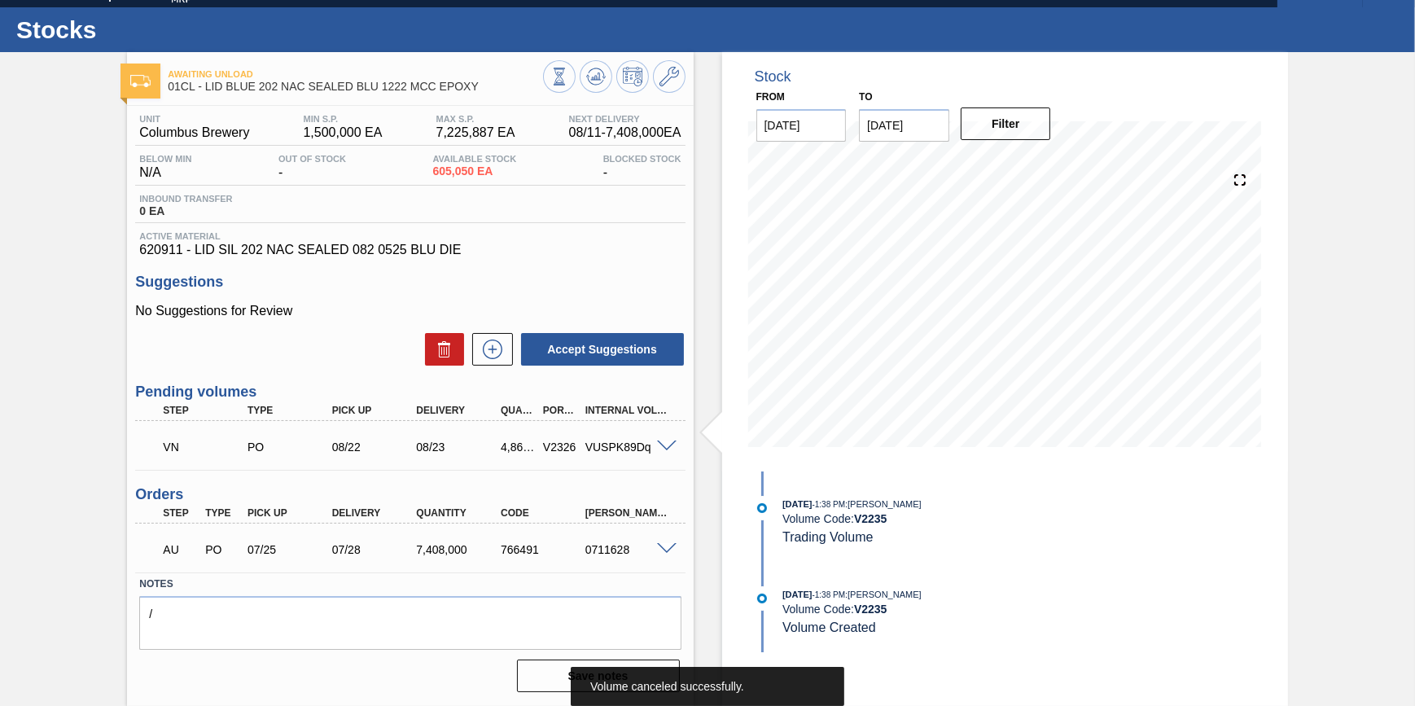
click at [667, 446] on span at bounding box center [667, 446] width 20 height 12
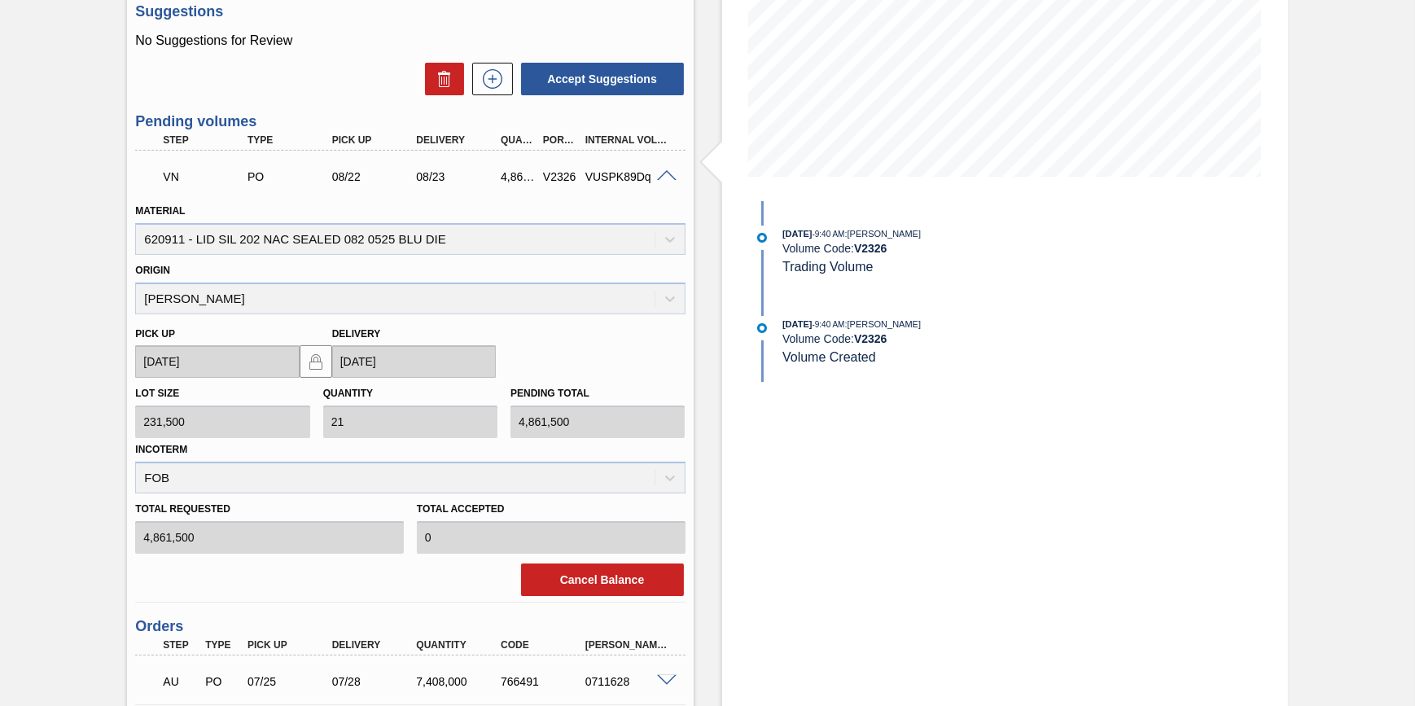
scroll to position [435, 0]
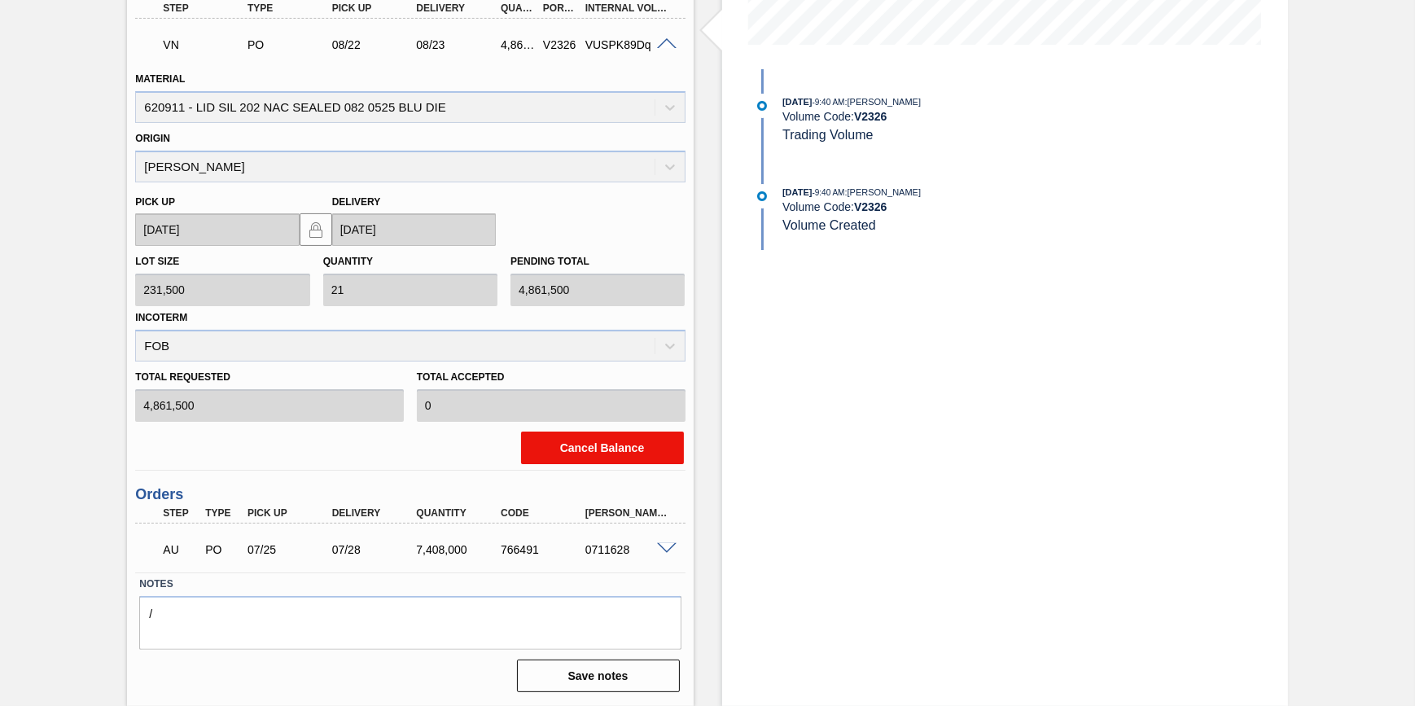
click at [636, 448] on button "Cancel Balance" at bounding box center [602, 447] width 163 height 33
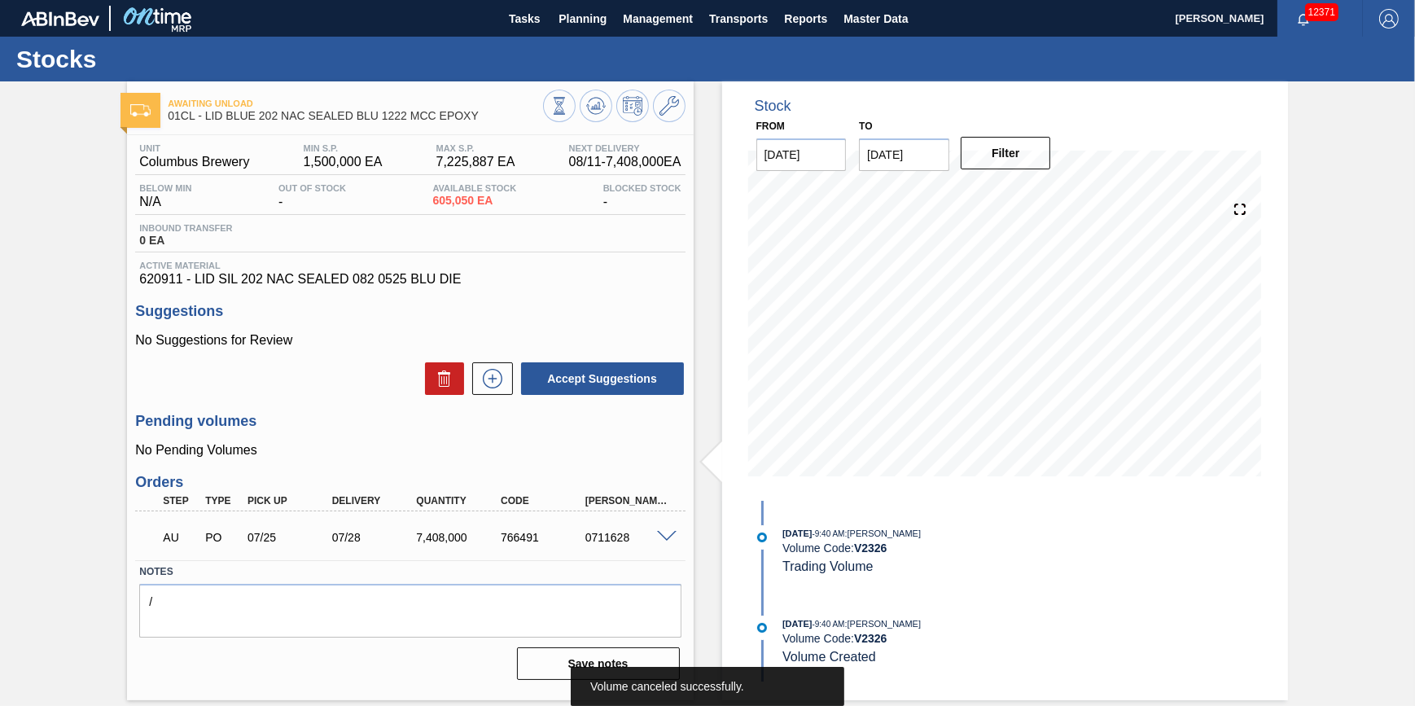
scroll to position [0, 0]
click at [568, 97] on icon at bounding box center [559, 106] width 18 height 18
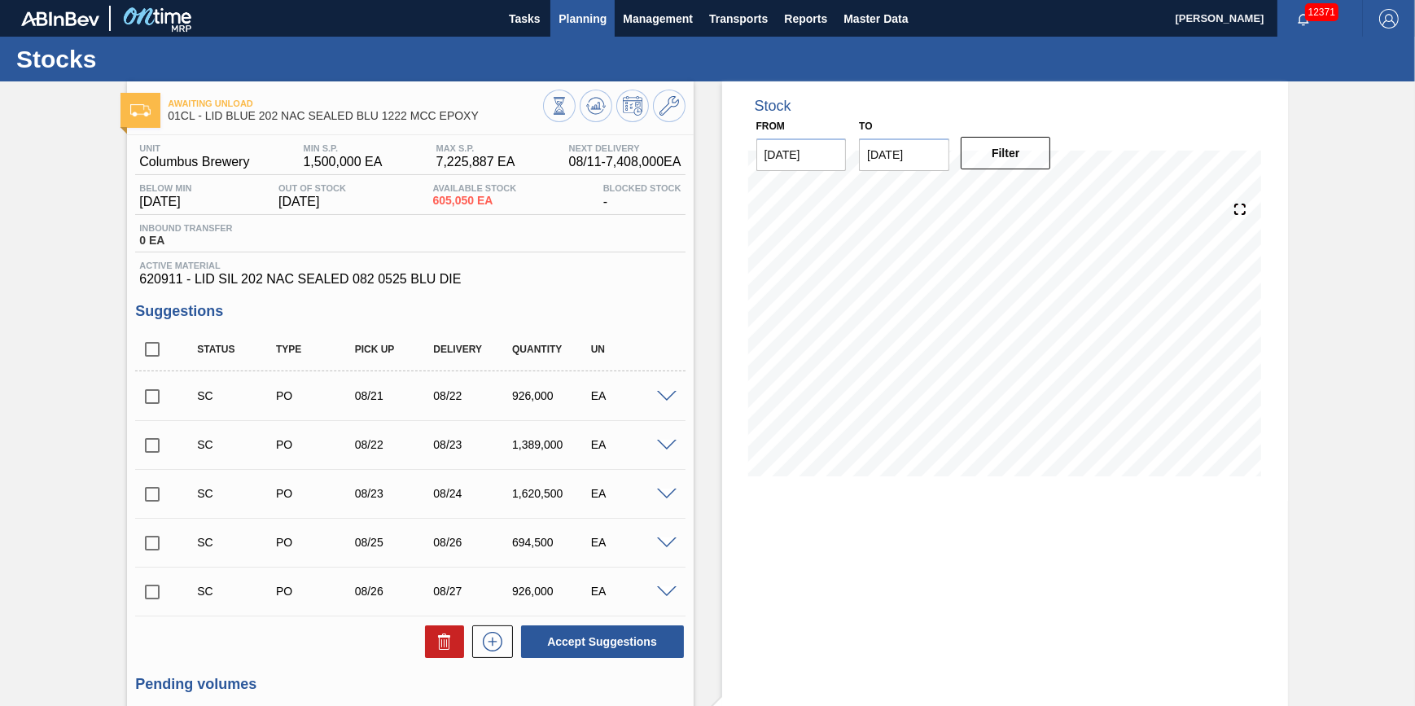
click at [583, 30] on button "Planning" at bounding box center [582, 18] width 64 height 37
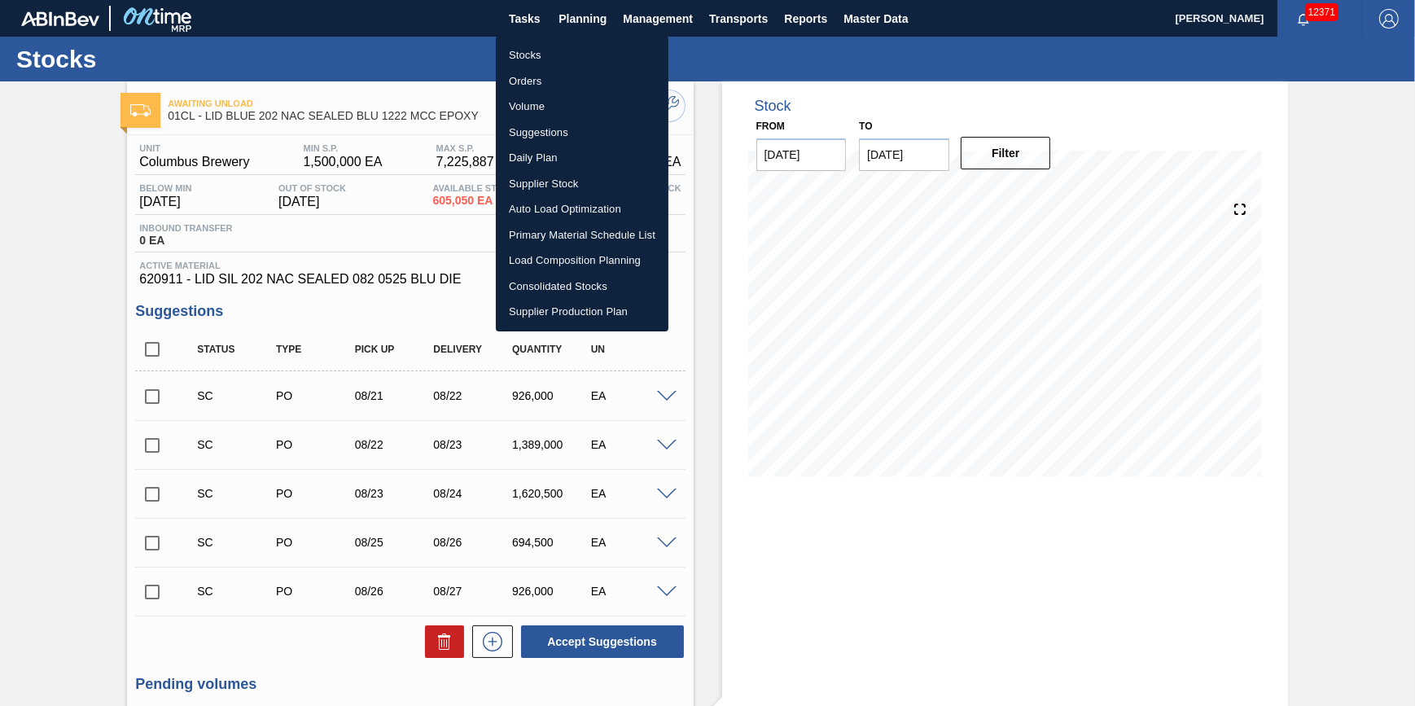
click at [562, 108] on li "Volume" at bounding box center [582, 107] width 173 height 26
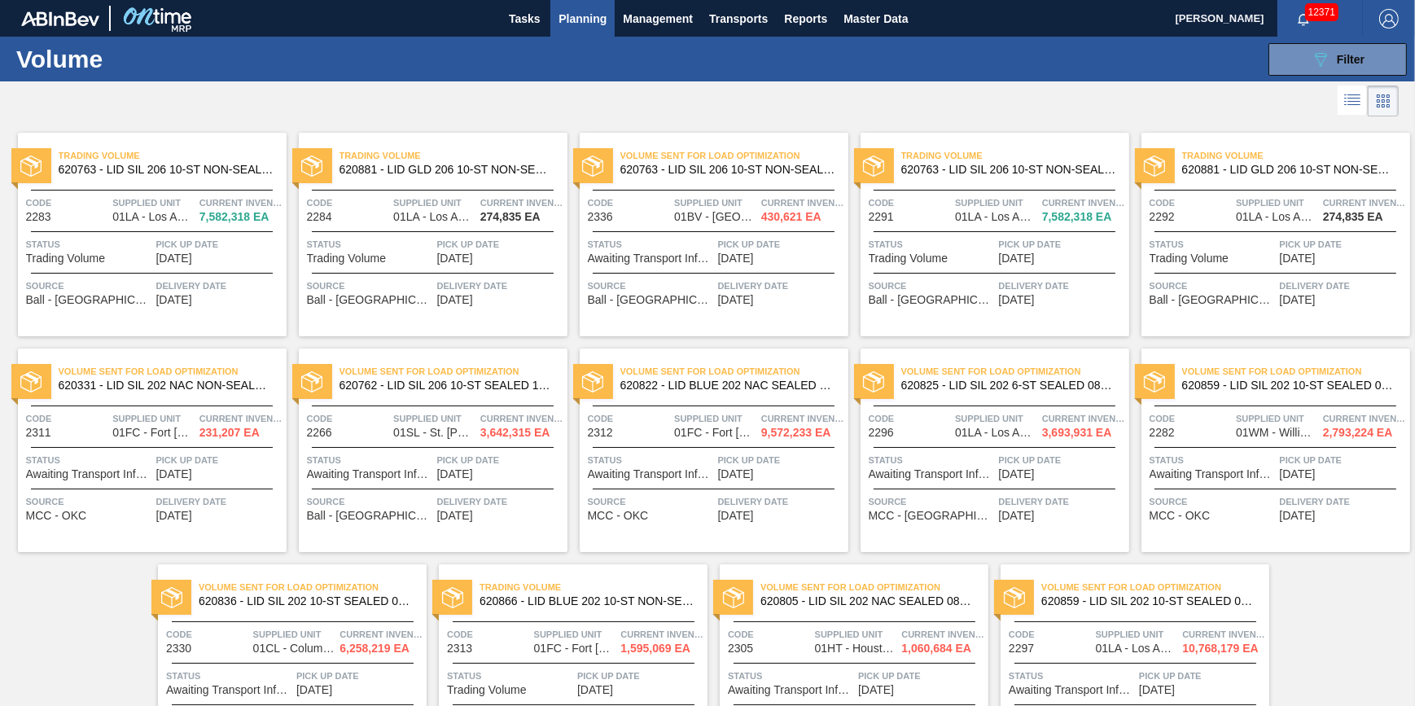
click at [147, 224] on div "Trading Volume 620763 - LID SIL 206 10-ST NON-SEALED 1021 SIL 0. Code 2283 Supp…" at bounding box center [152, 234] width 269 height 203
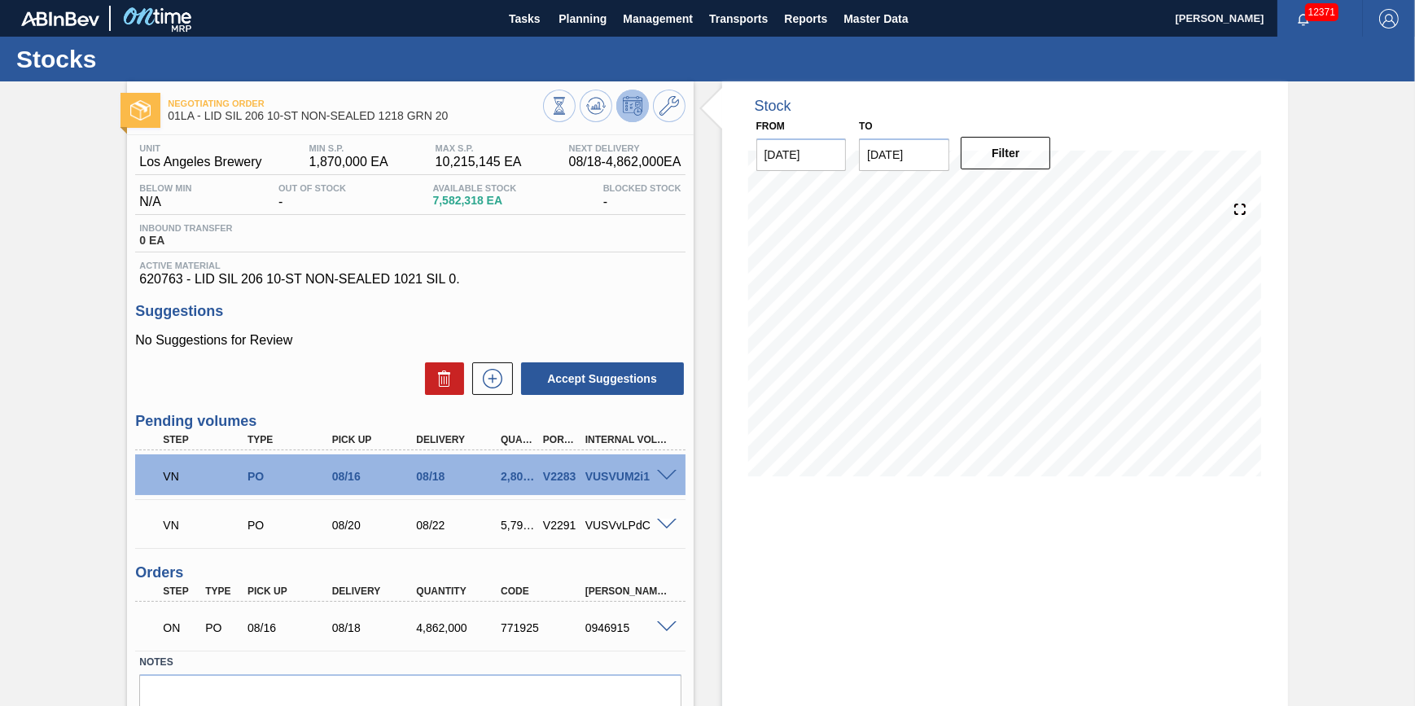
click at [663, 476] on span at bounding box center [667, 476] width 20 height 12
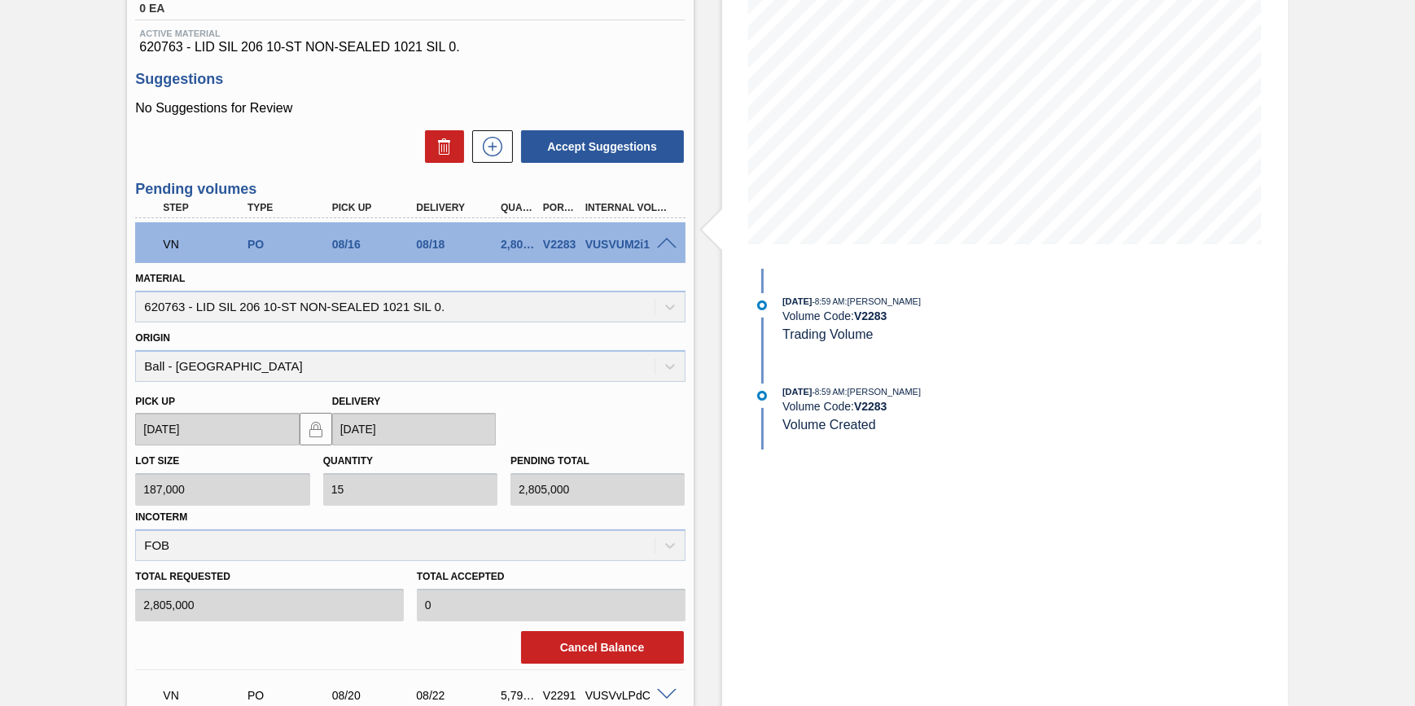
scroll to position [444, 0]
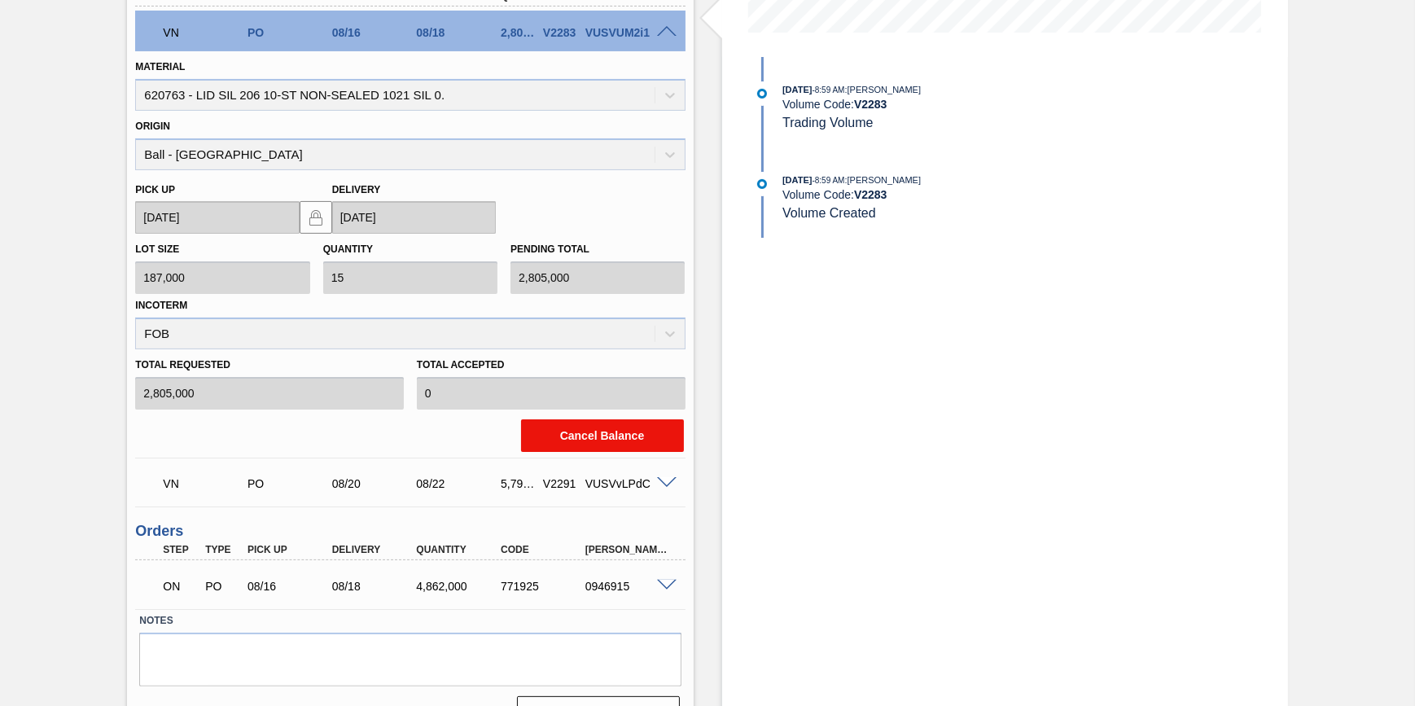
click at [629, 435] on button "Cancel Balance" at bounding box center [602, 435] width 163 height 33
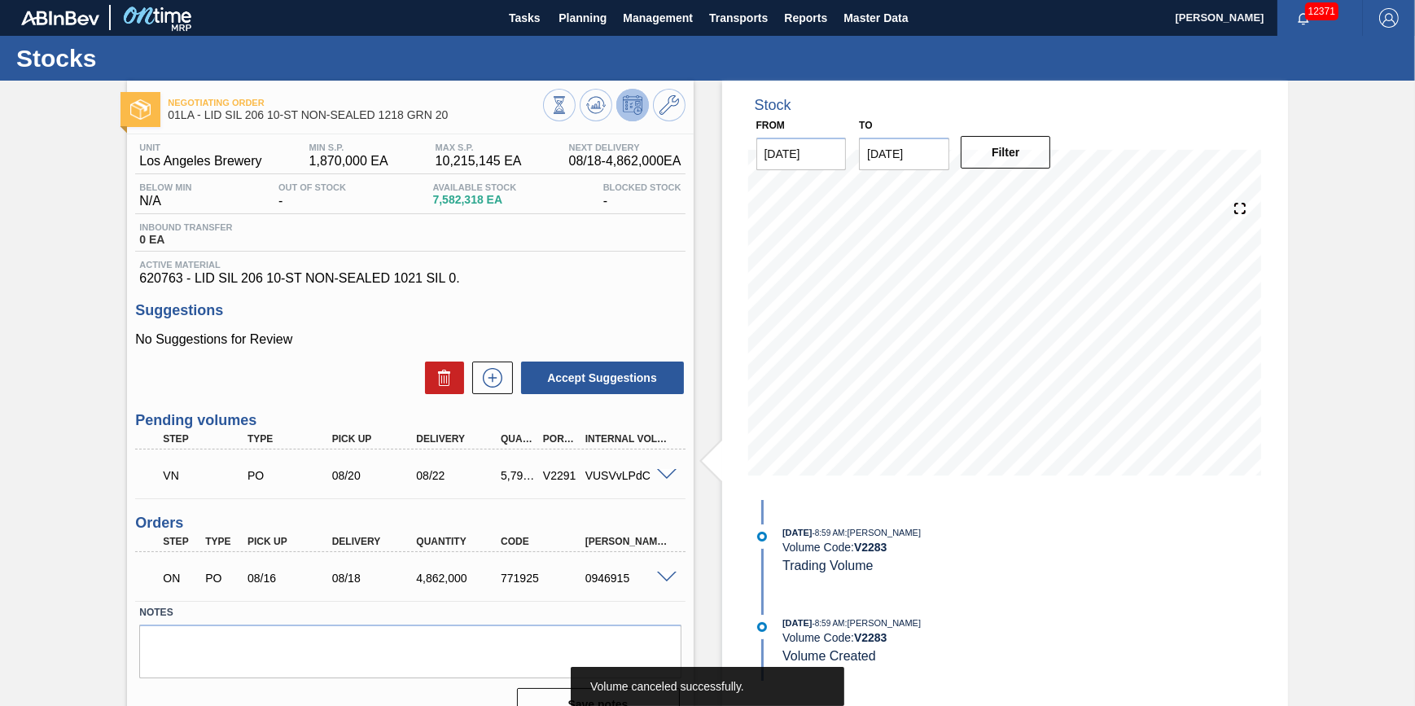
scroll to position [0, 0]
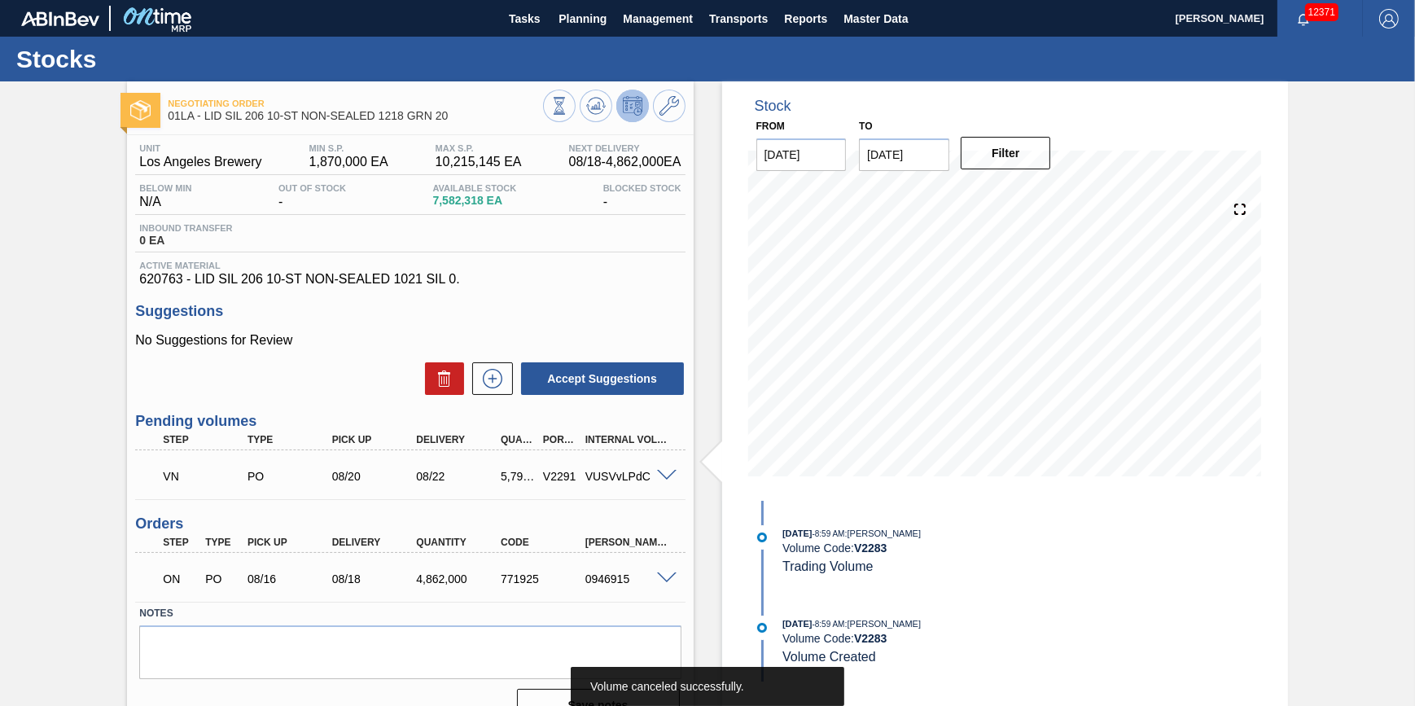
click at [667, 471] on div "VN PO 08/20 08/22 5,797,000 V2291 VUSVvLPdC" at bounding box center [409, 474] width 549 height 41
click at [665, 477] on span at bounding box center [667, 476] width 20 height 12
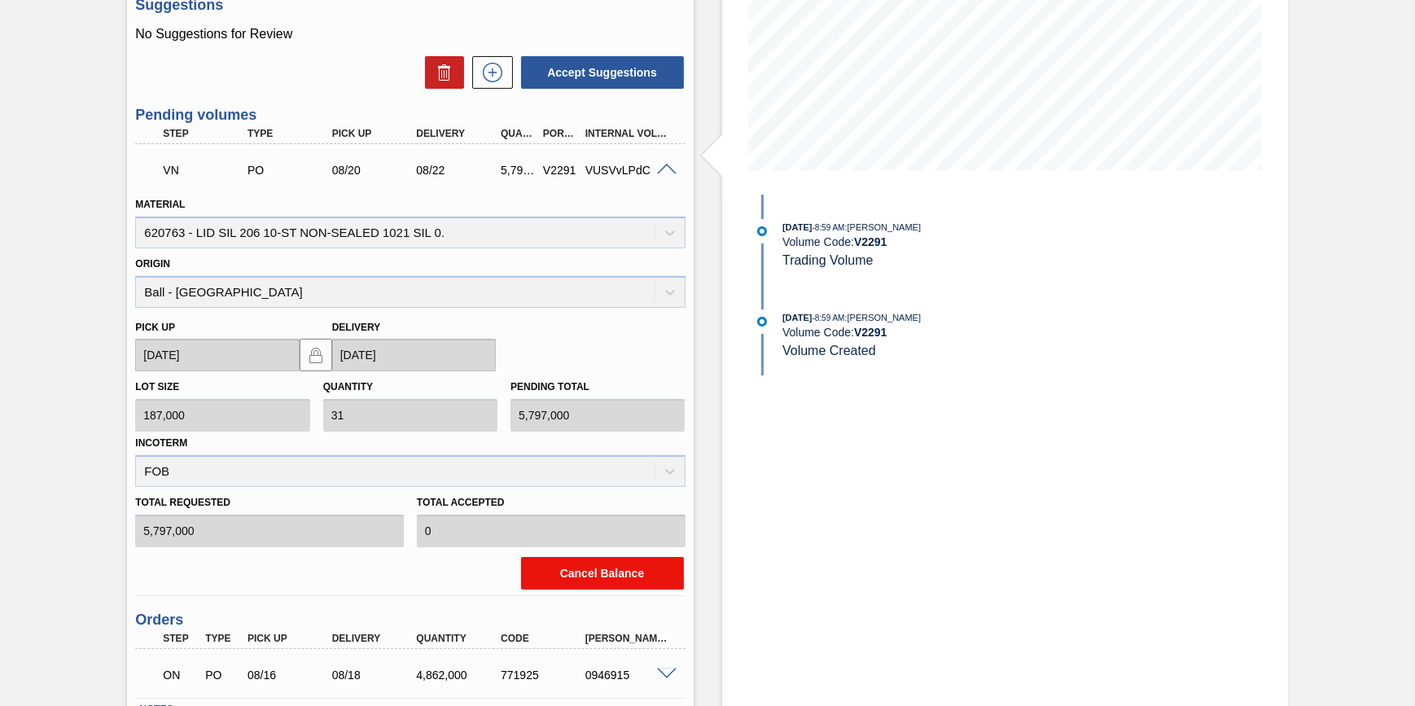
scroll to position [435, 0]
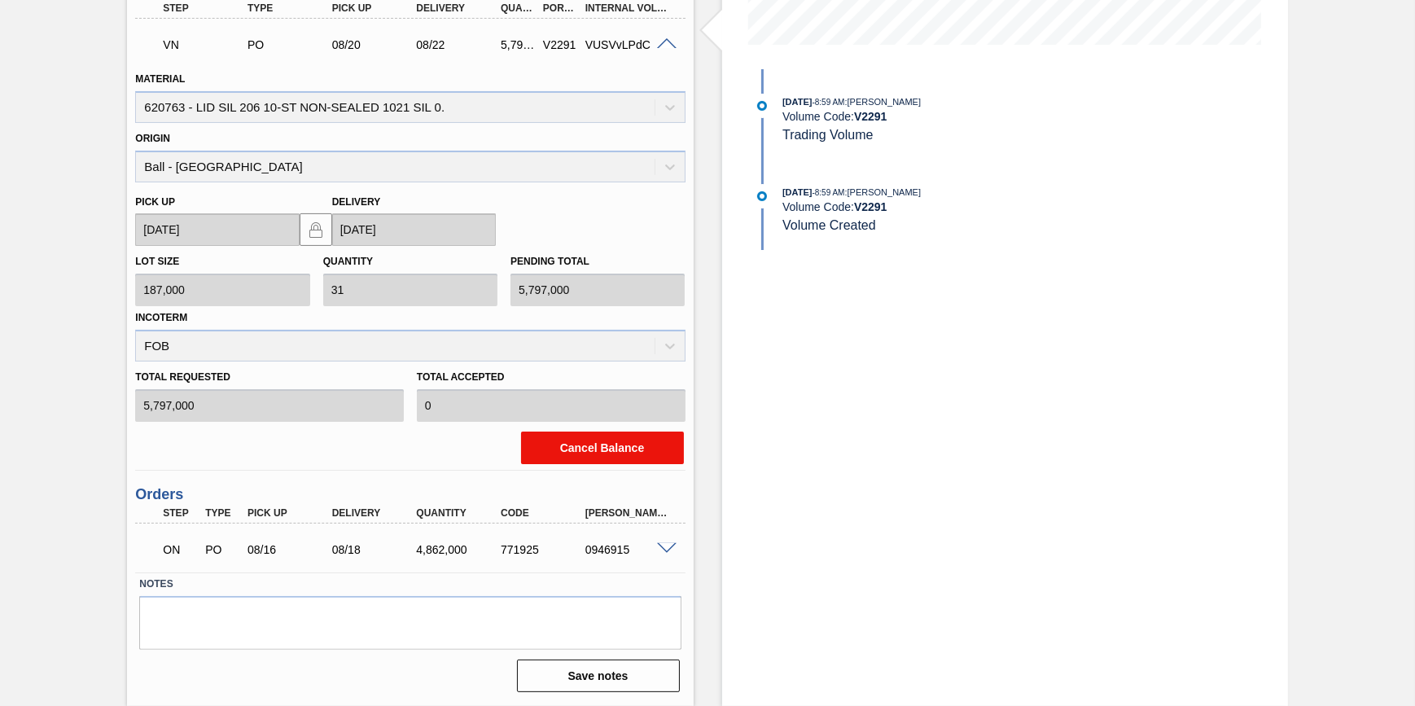
click at [642, 460] on button "Cancel Balance" at bounding box center [602, 447] width 163 height 33
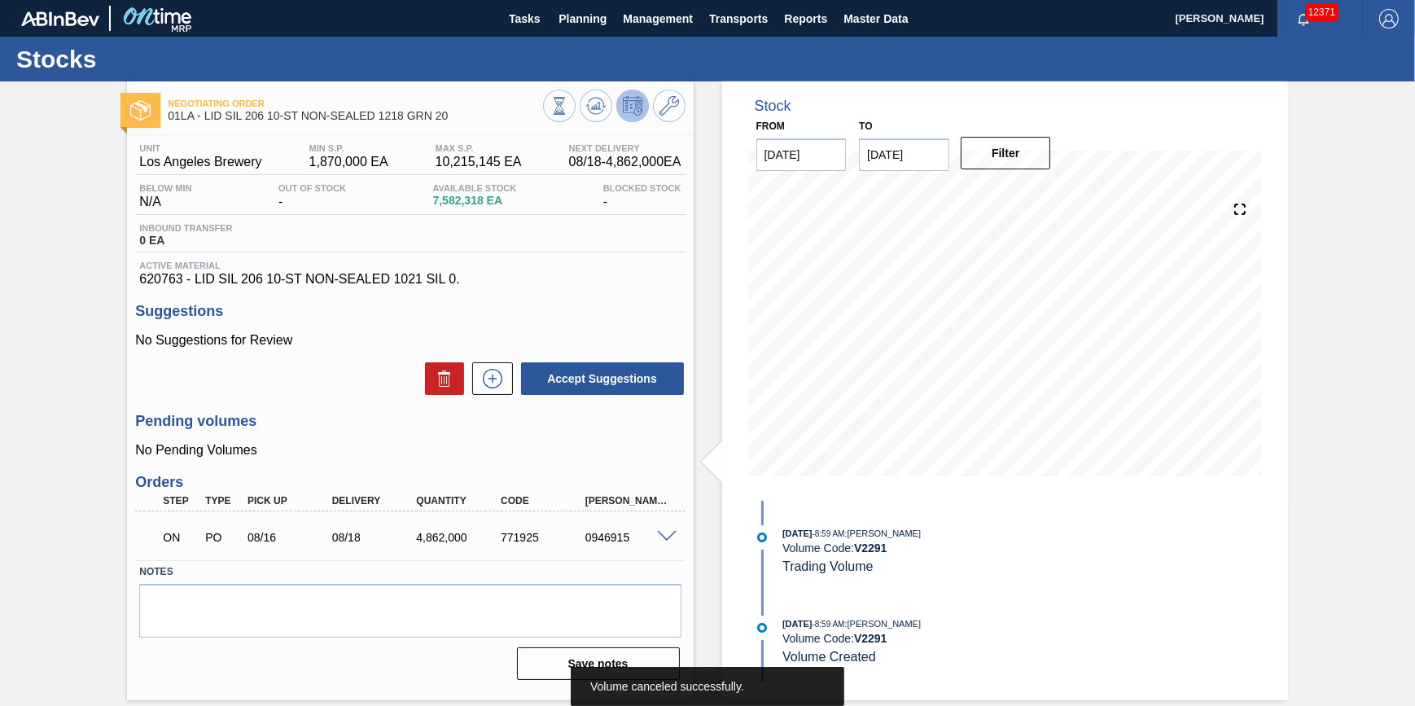
scroll to position [0, 0]
click at [568, 102] on icon at bounding box center [559, 106] width 18 height 18
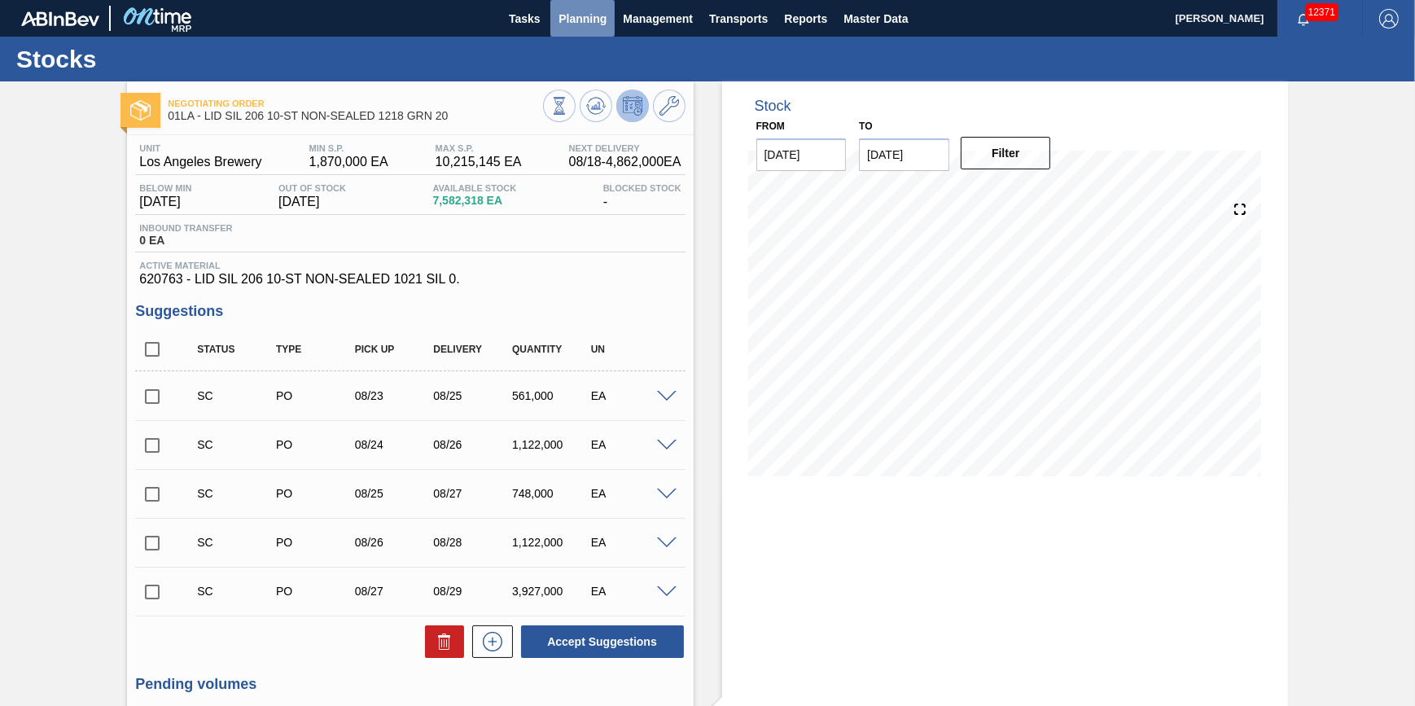
click at [571, 20] on span "Planning" at bounding box center [582, 19] width 48 height 20
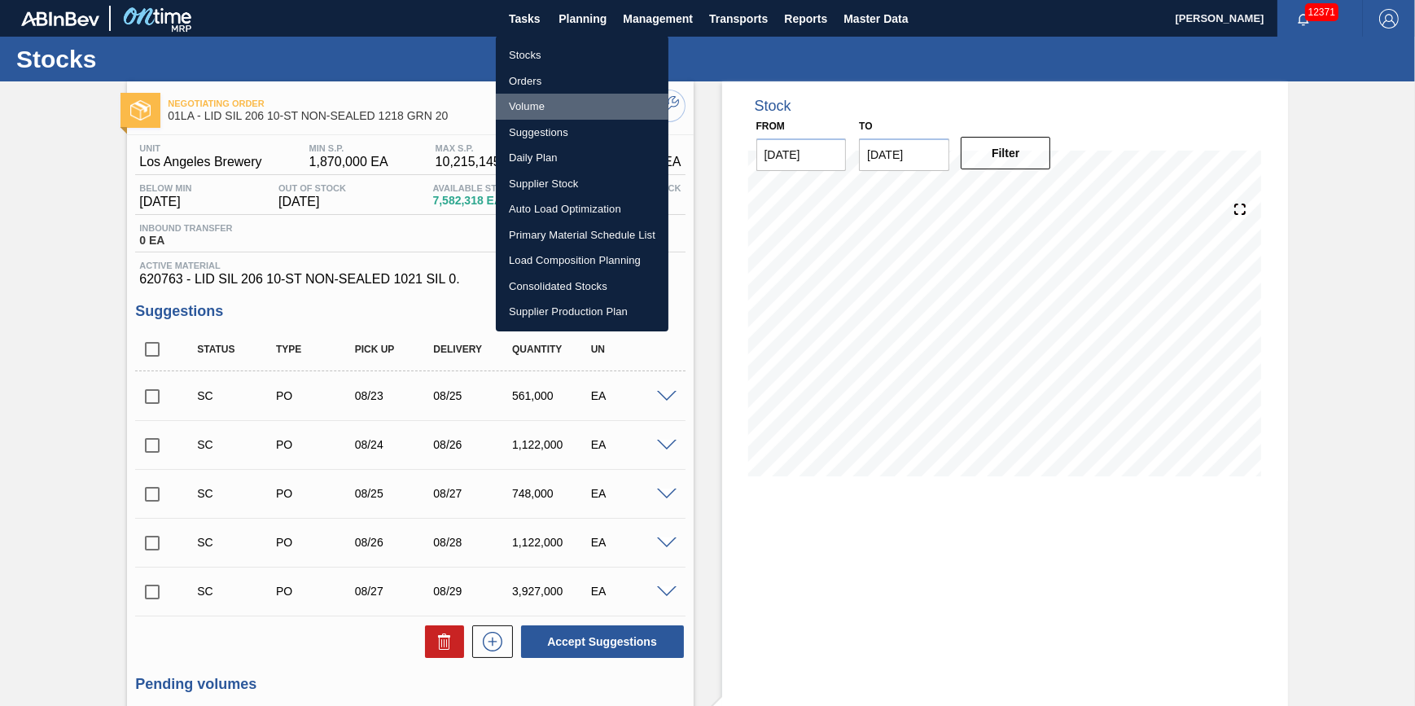
click at [553, 103] on li "Volume" at bounding box center [582, 107] width 173 height 26
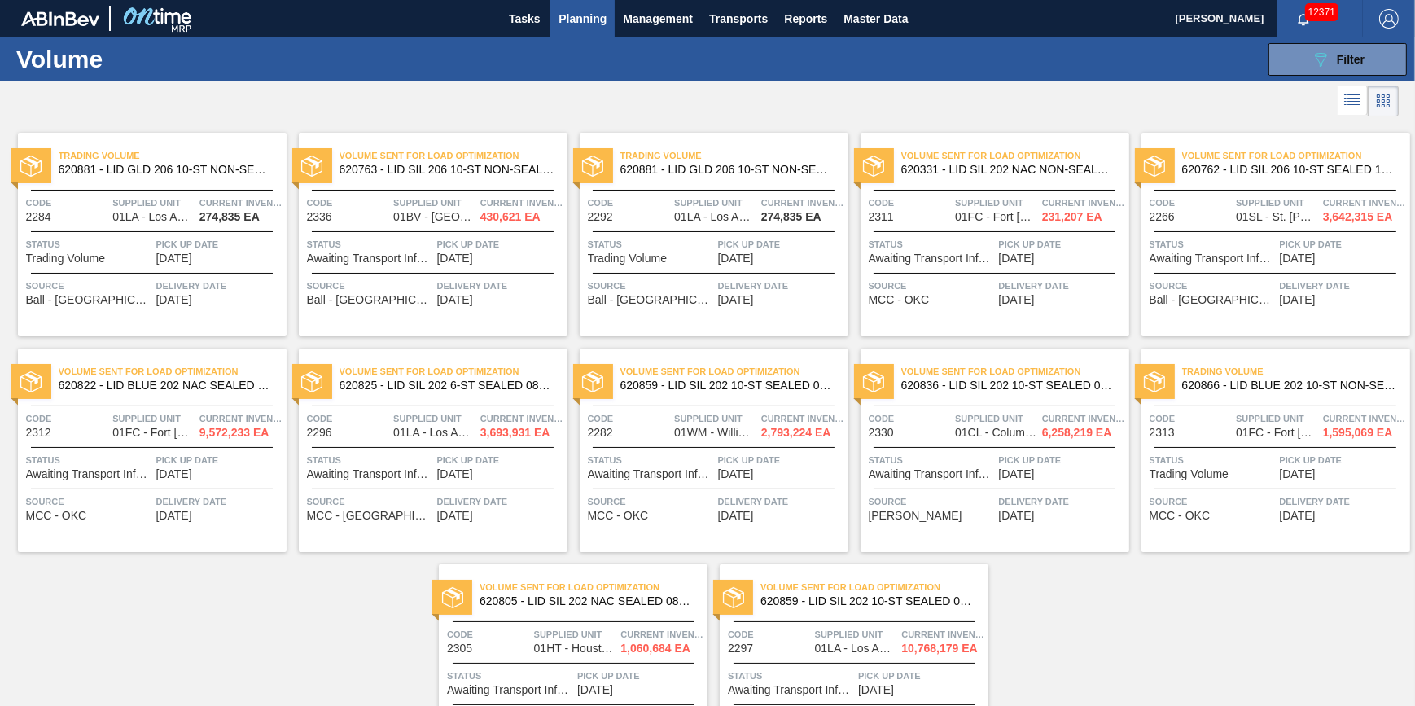
click at [254, 308] on div "Trading Volume 620881 - LID GLD 206 10-ST NON-SEALED 0923 GLD BA Code 2284 Supp…" at bounding box center [152, 234] width 269 height 203
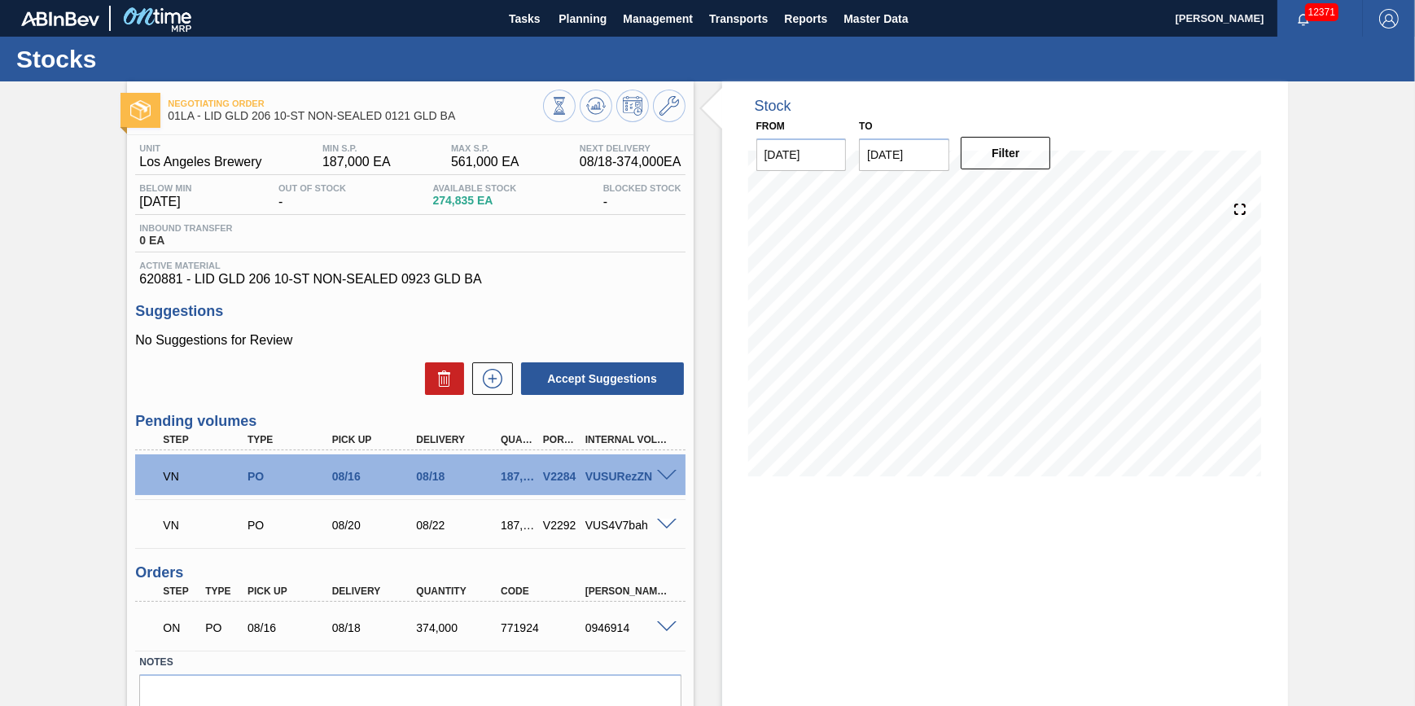
click at [678, 473] on div at bounding box center [669, 474] width 33 height 12
click at [671, 479] on span at bounding box center [667, 476] width 20 height 12
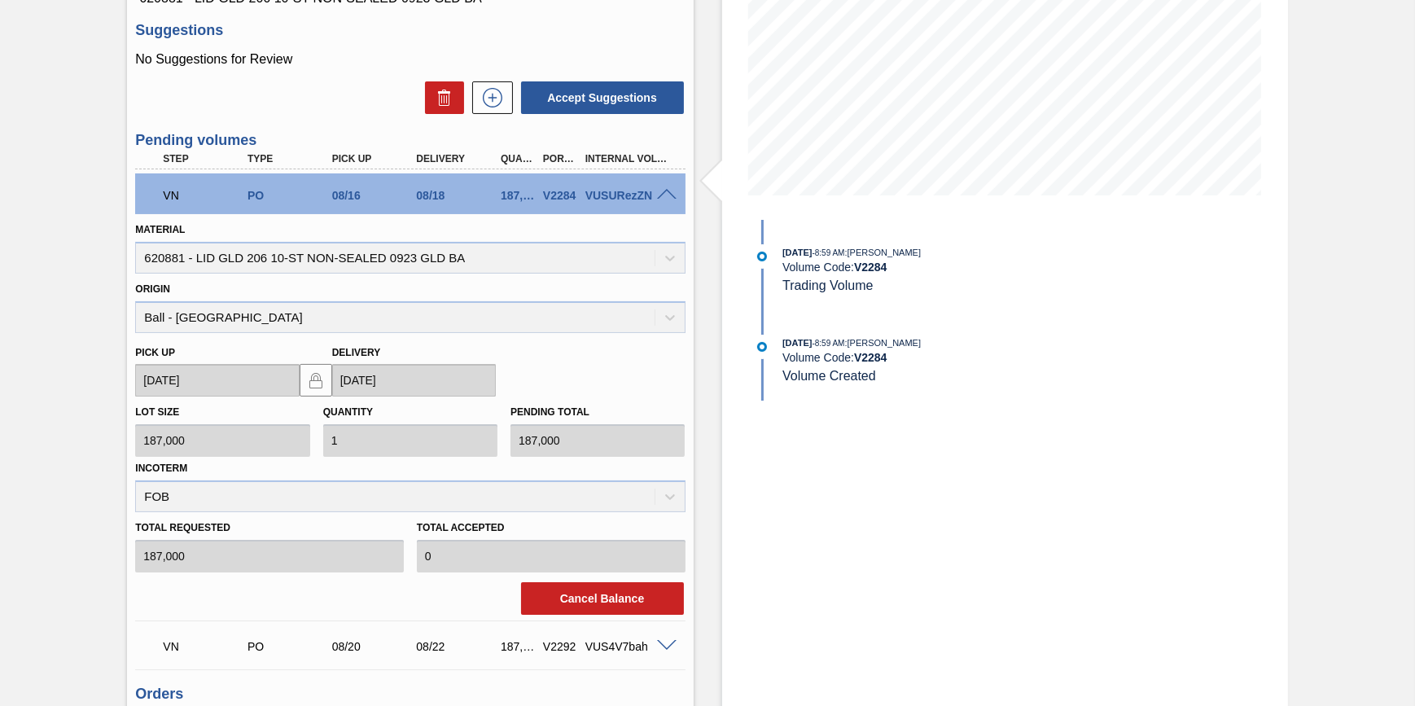
scroll to position [295, 0]
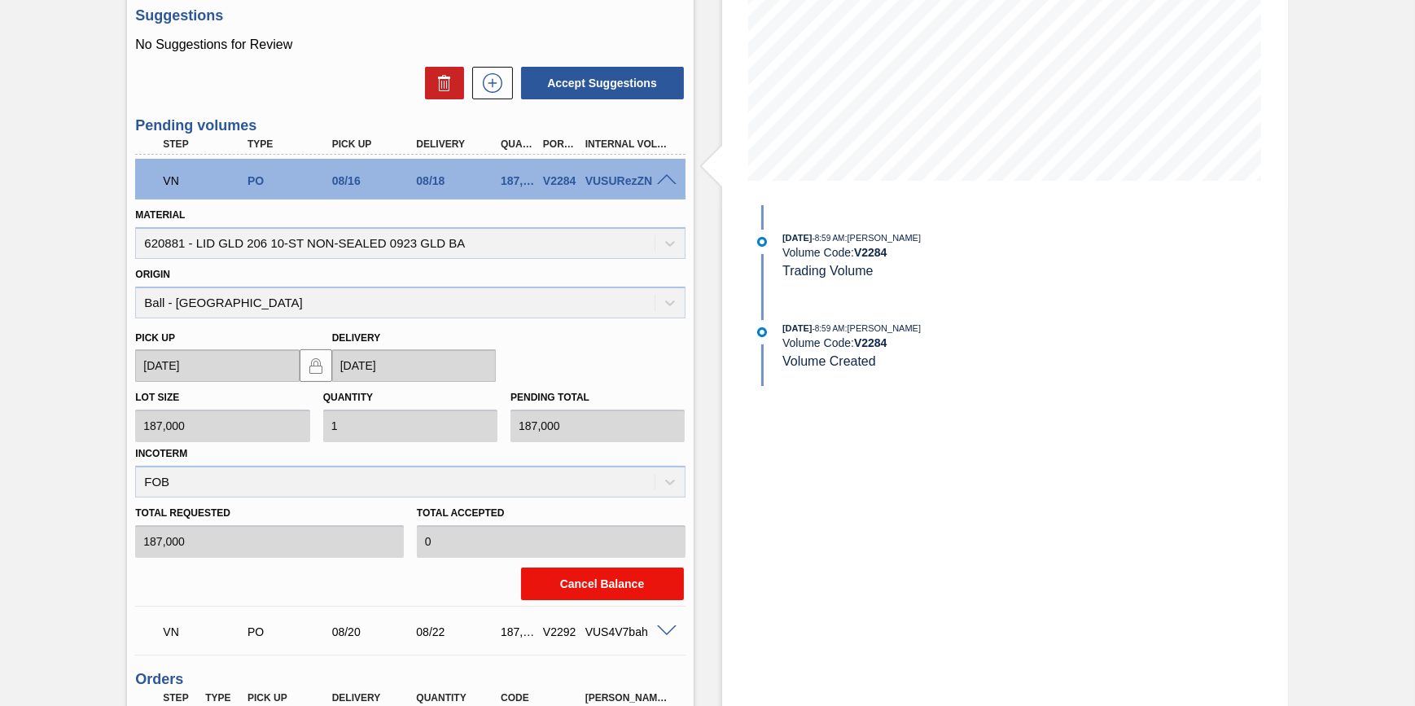
click at [620, 574] on button "Cancel Balance" at bounding box center [602, 583] width 163 height 33
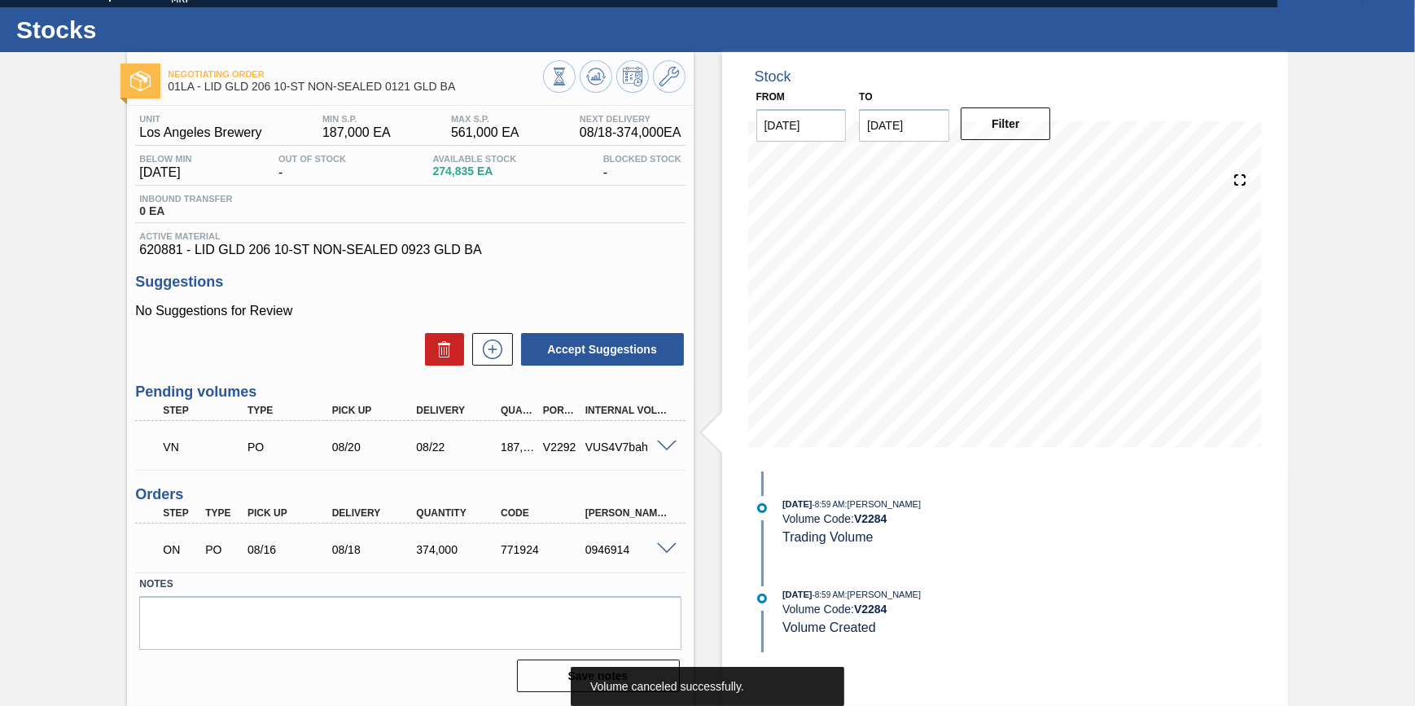
scroll to position [33, 0]
click at [593, 73] on icon at bounding box center [595, 75] width 11 height 7
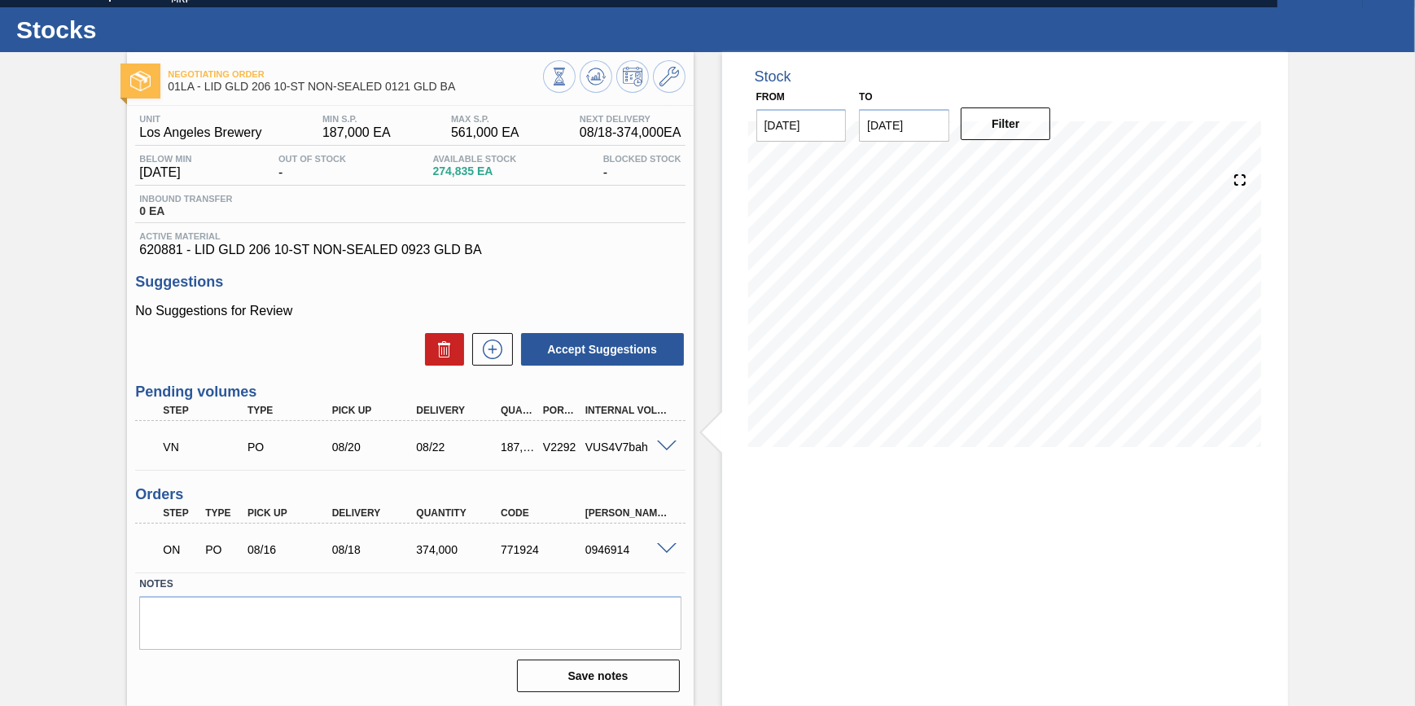
click at [658, 447] on span at bounding box center [667, 446] width 20 height 12
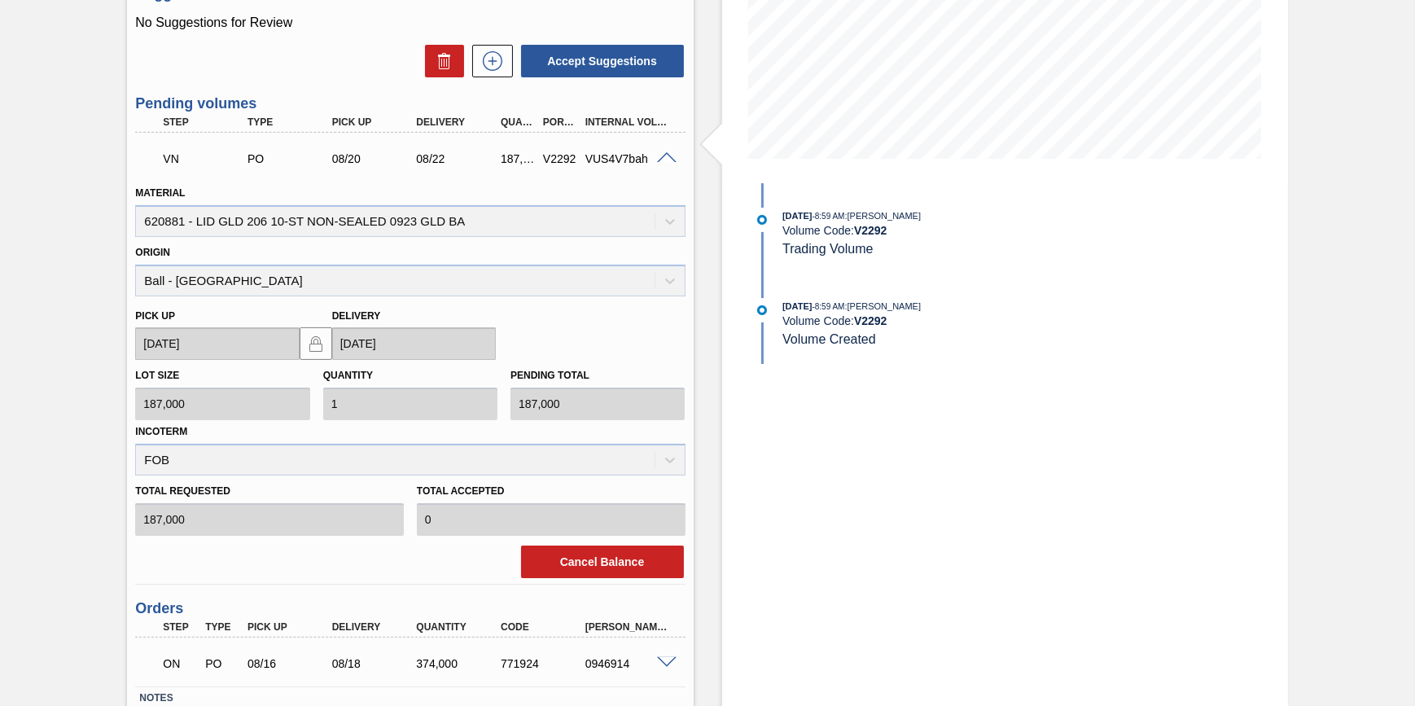
scroll to position [329, 0]
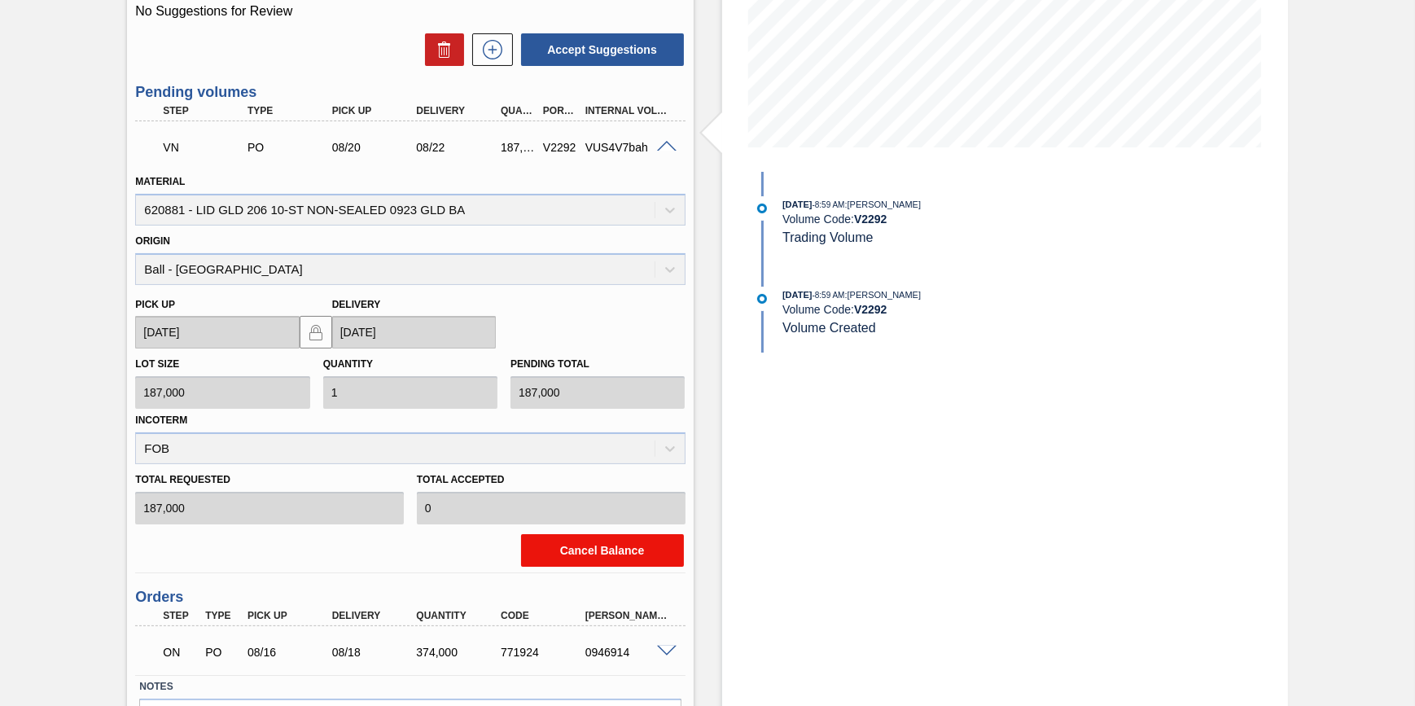
click at [610, 553] on button "Cancel Balance" at bounding box center [602, 550] width 163 height 33
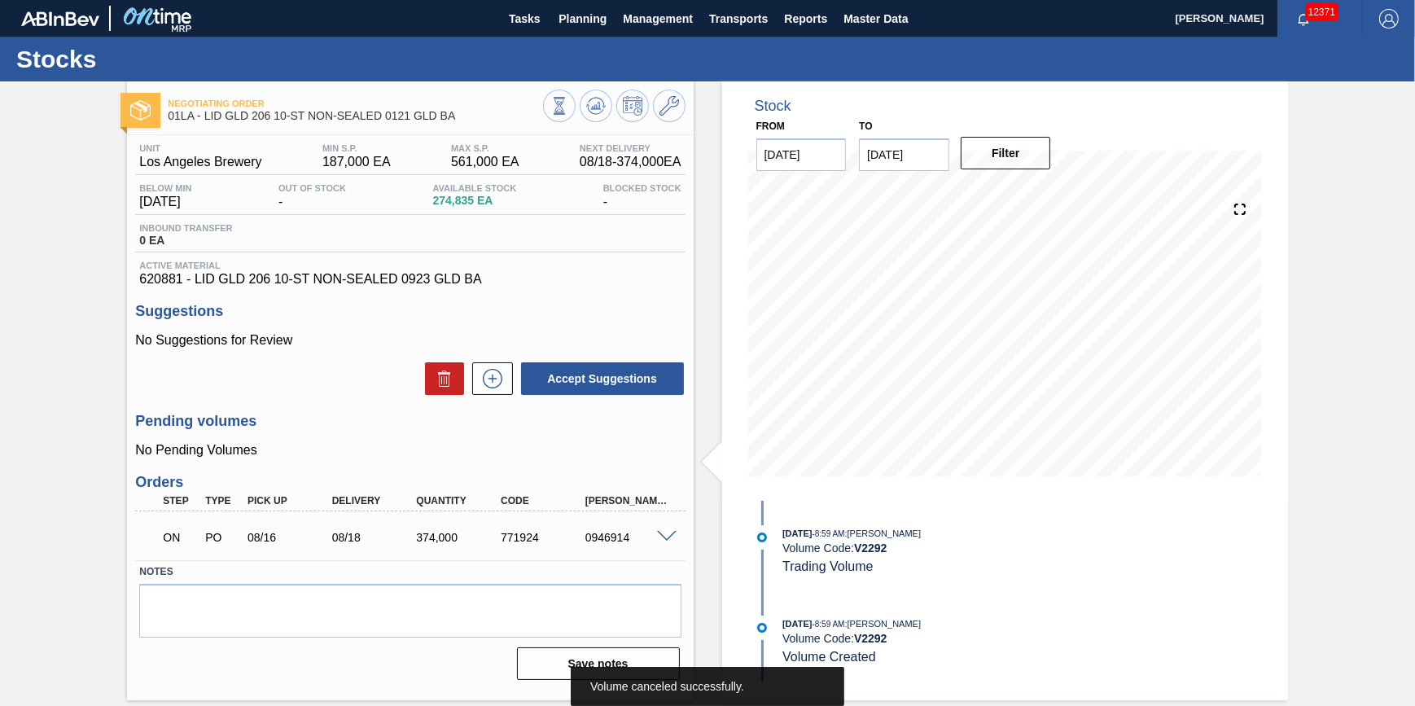
scroll to position [0, 0]
click at [579, 19] on span "Planning" at bounding box center [582, 19] width 48 height 20
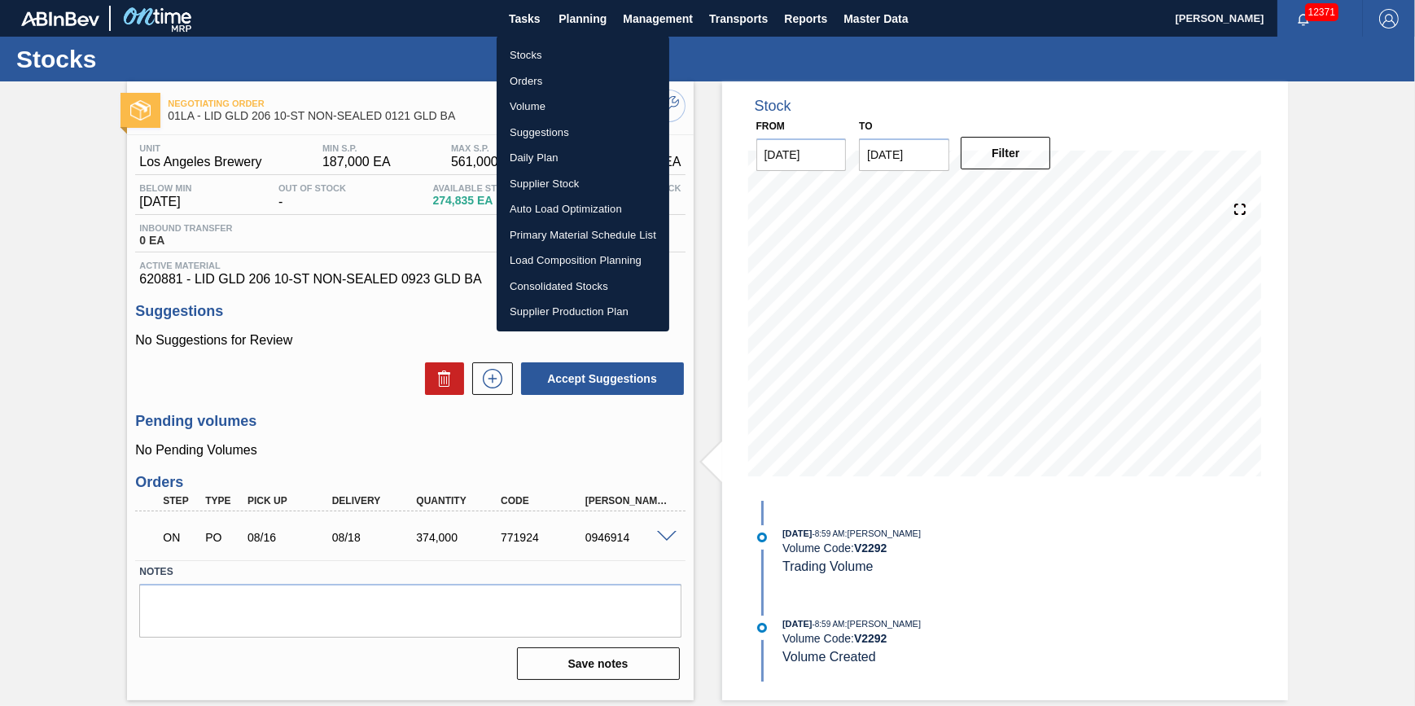
click at [554, 110] on li "Volume" at bounding box center [583, 107] width 173 height 26
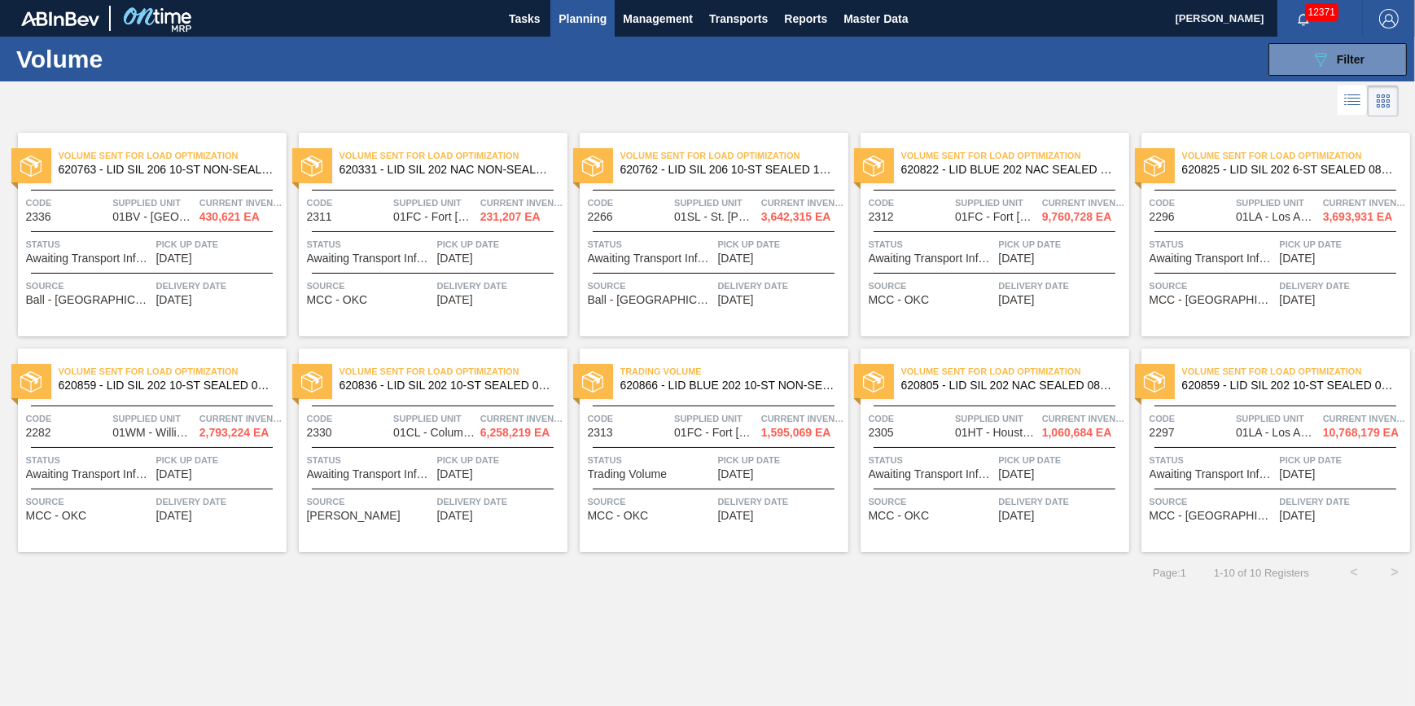
click at [220, 282] on span "Delivery Date" at bounding box center [219, 286] width 126 height 16
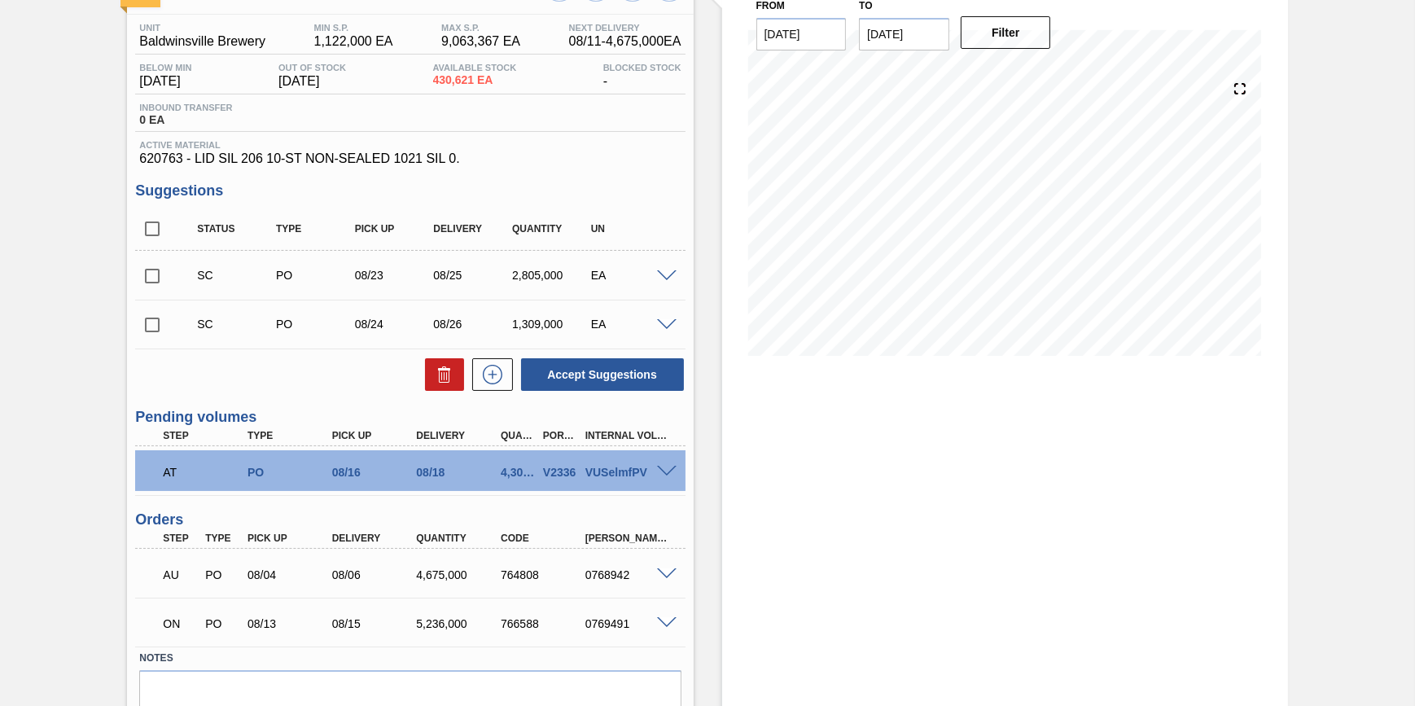
scroll to position [197, 0]
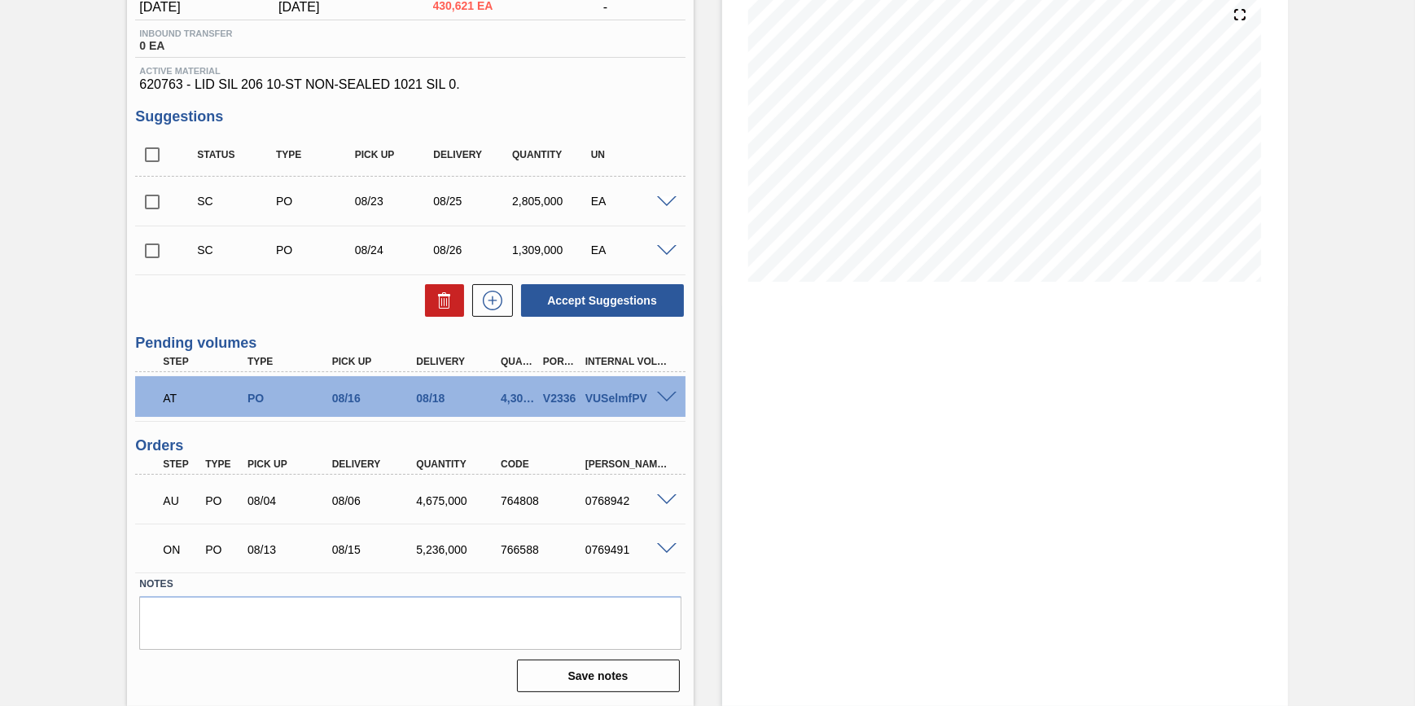
click at [664, 405] on div "VUSelmfPV" at bounding box center [628, 398] width 94 height 13
click at [664, 397] on span at bounding box center [667, 398] width 20 height 12
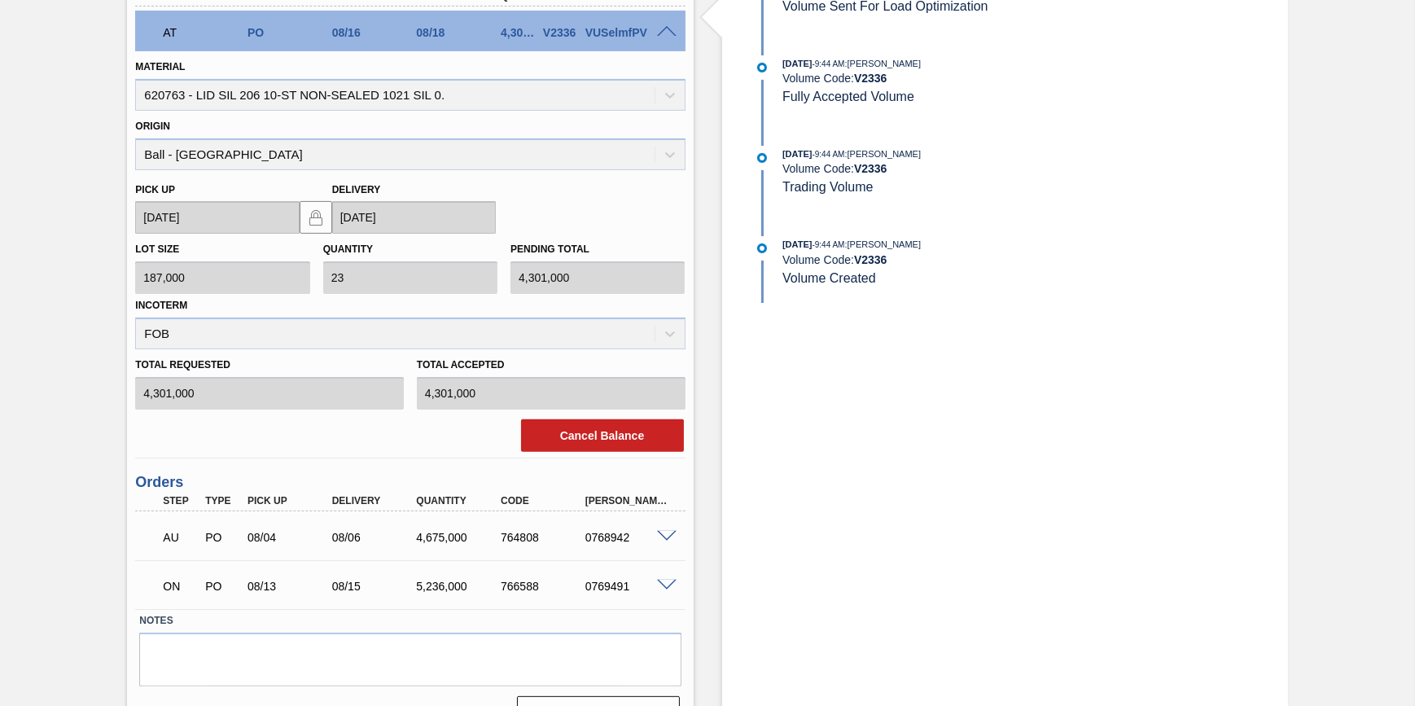
scroll to position [567, 0]
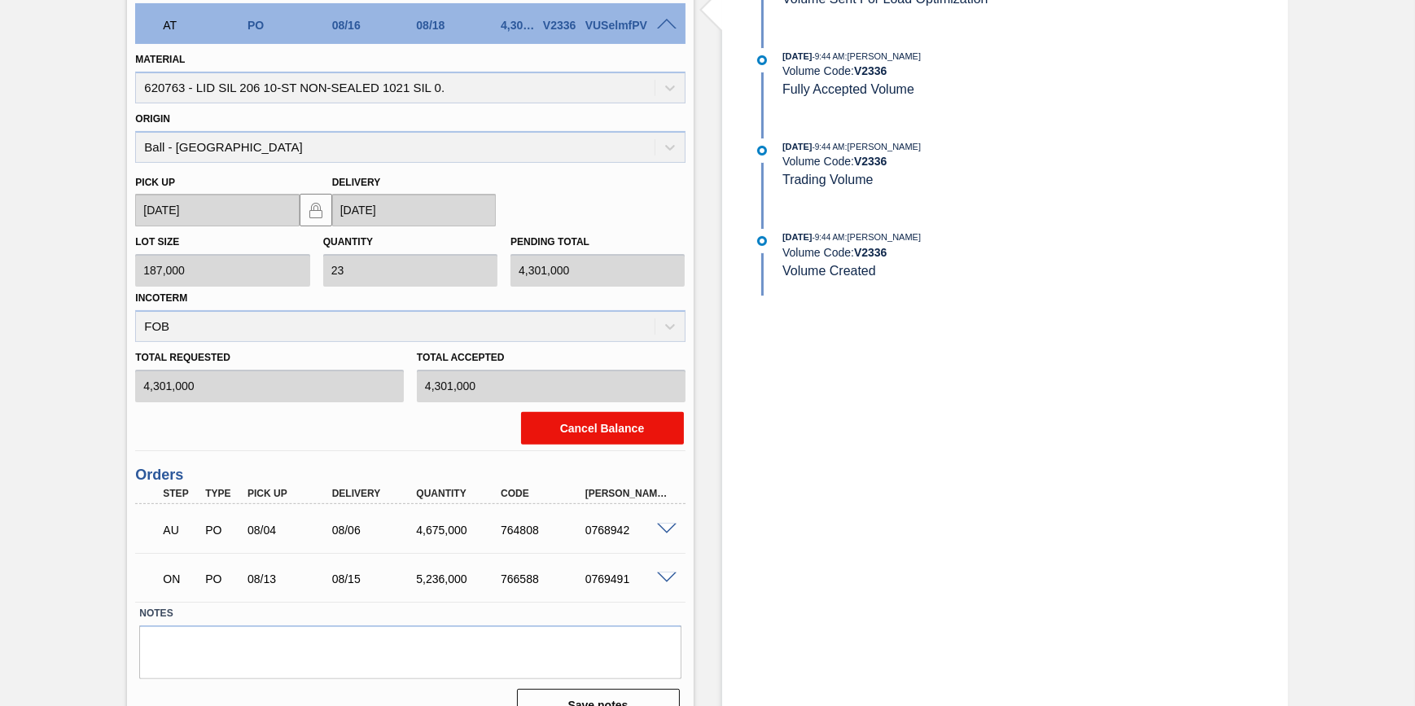
click at [643, 433] on button "Cancel Balance" at bounding box center [602, 428] width 163 height 33
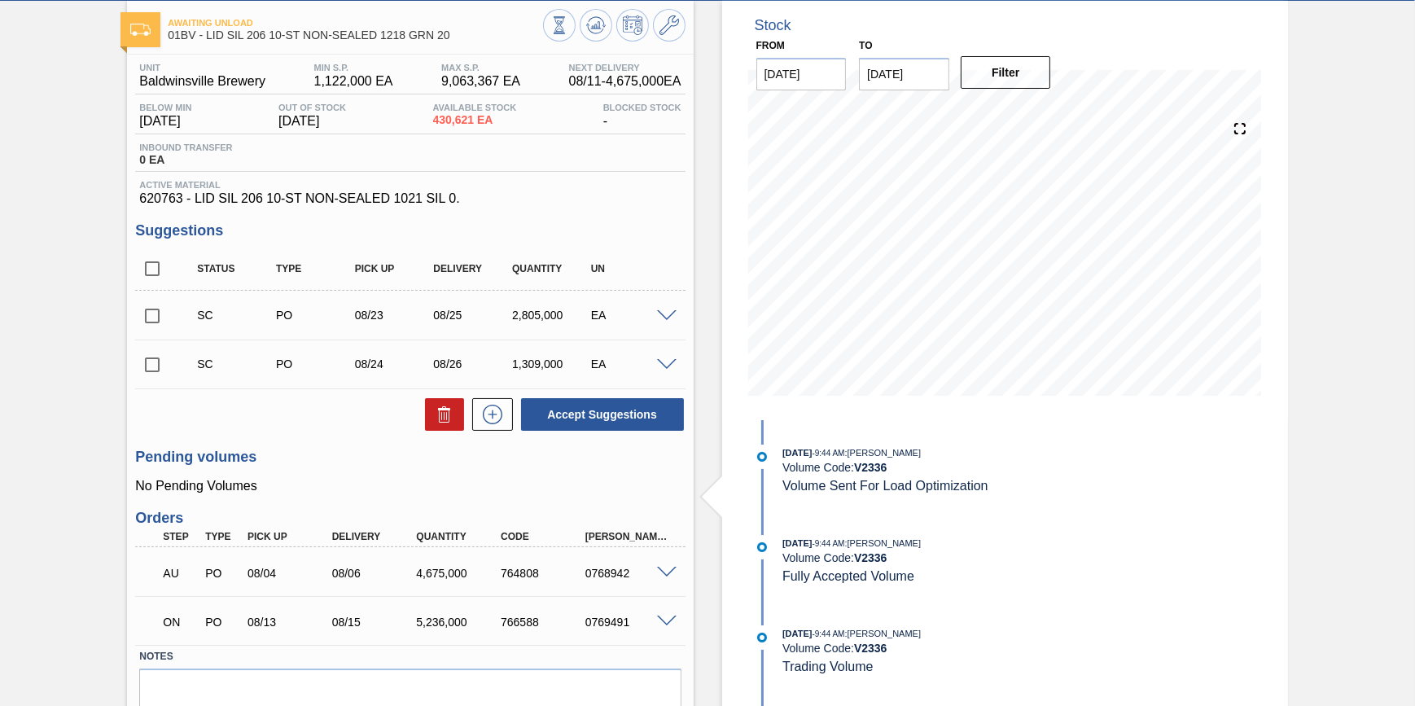
scroll to position [0, 0]
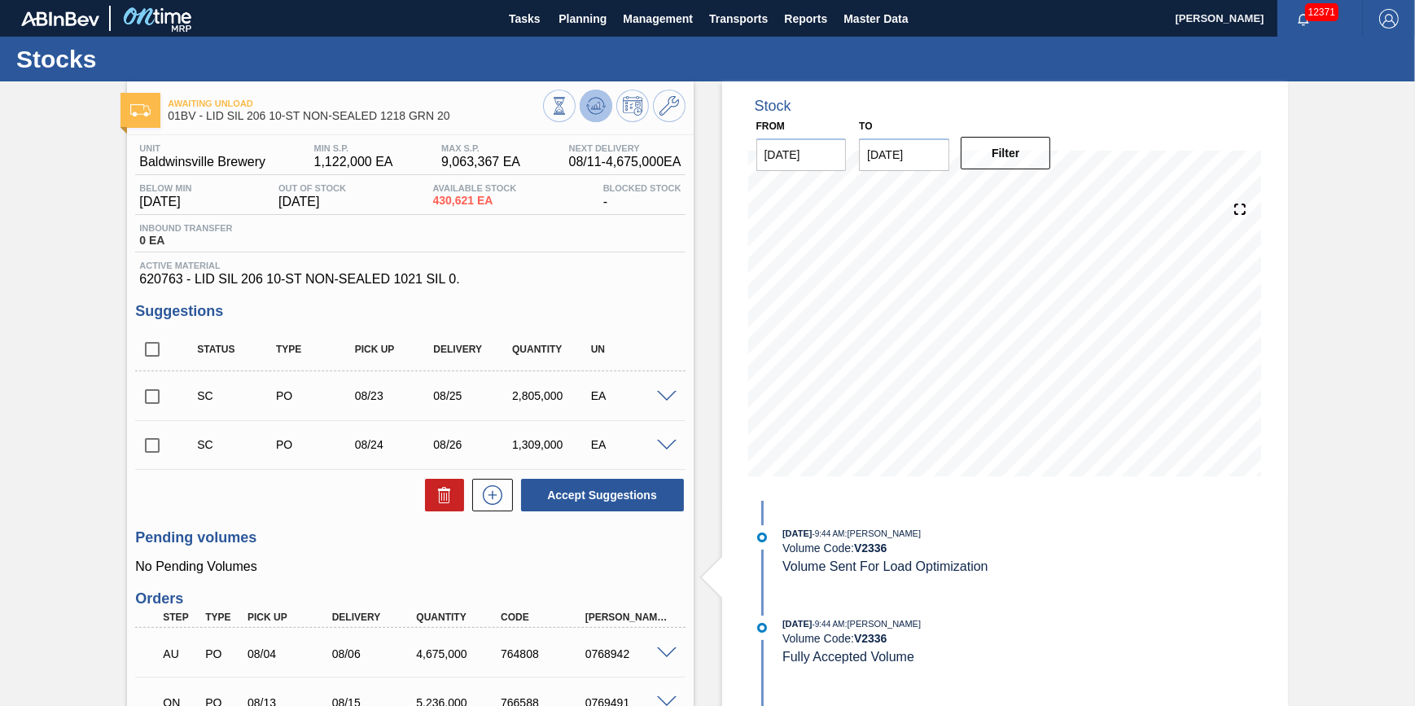
click at [597, 108] on icon at bounding box center [595, 105] width 11 height 7
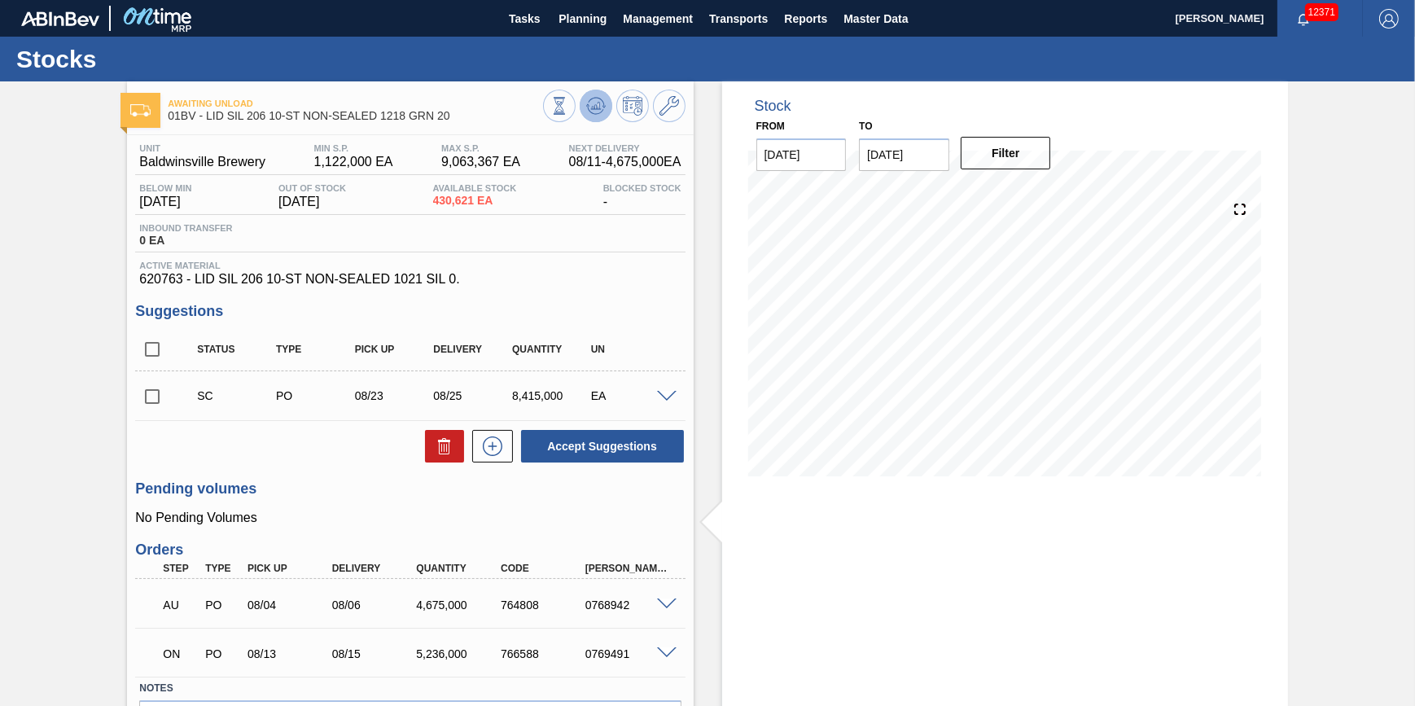
click at [568, 114] on icon at bounding box center [559, 106] width 18 height 18
click at [571, 32] on button "Planning" at bounding box center [582, 18] width 64 height 37
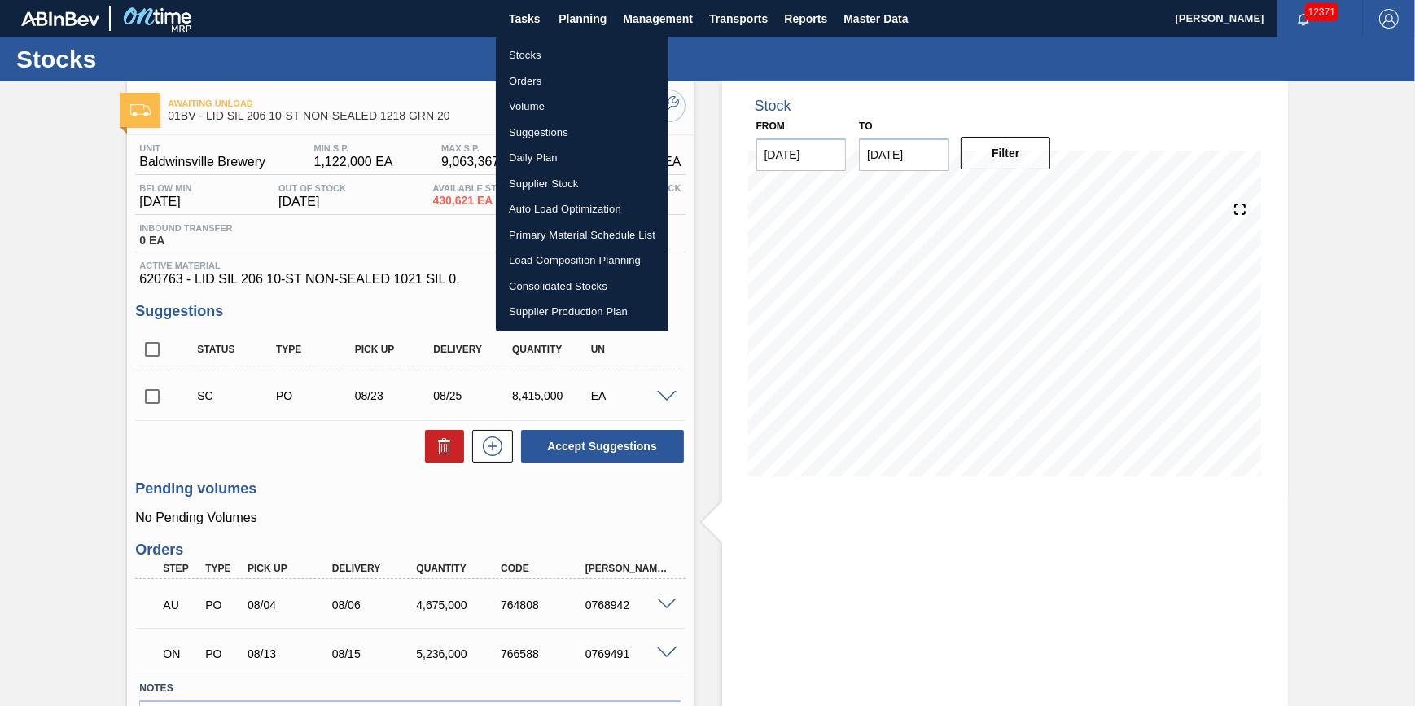
click at [553, 103] on li "Volume" at bounding box center [582, 107] width 173 height 26
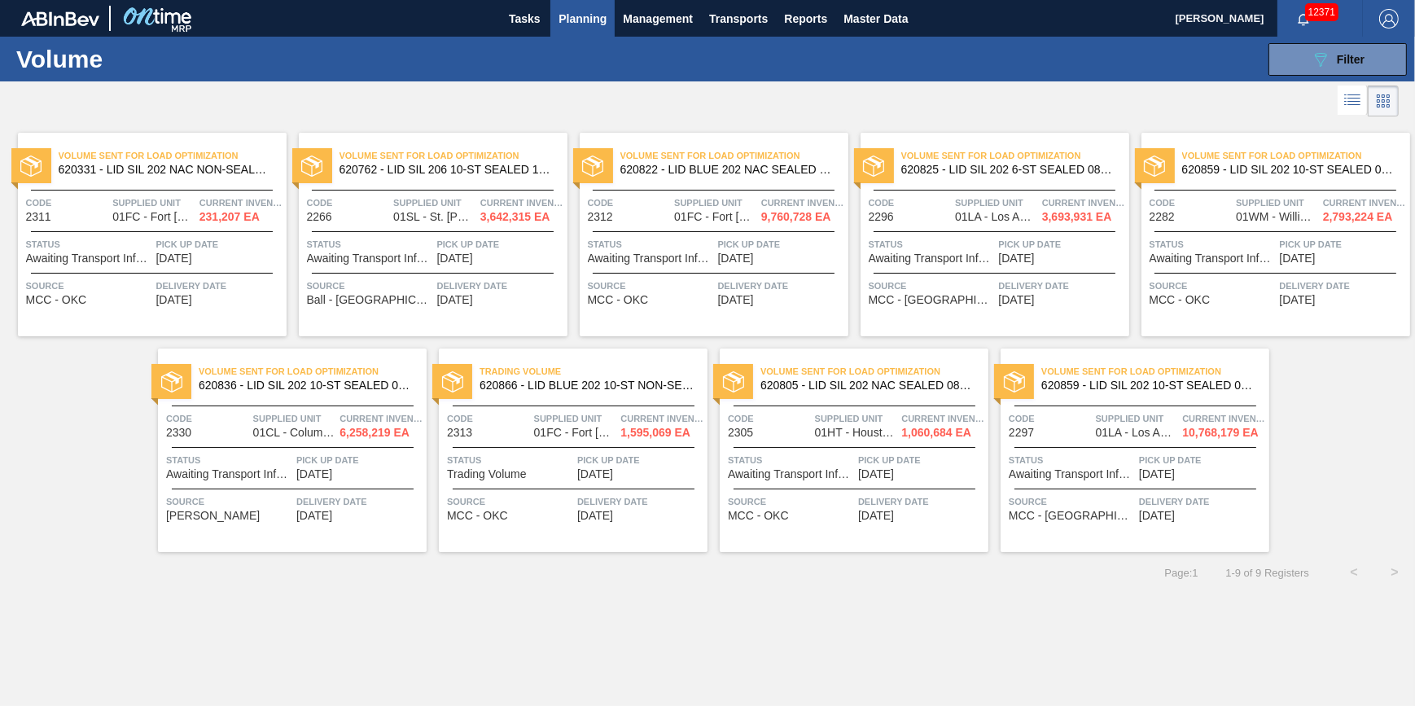
click at [173, 303] on span "08/22/2025" at bounding box center [174, 300] width 36 height 12
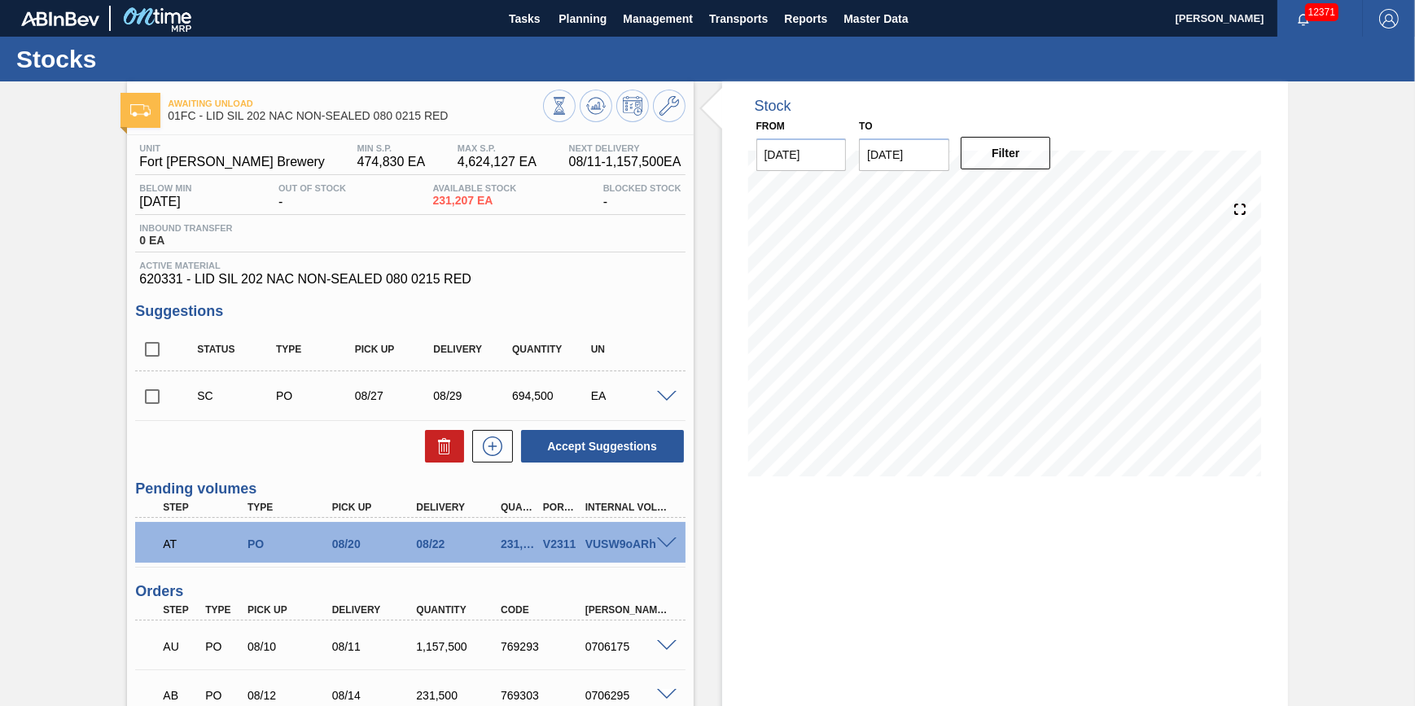
click at [667, 549] on span at bounding box center [667, 543] width 20 height 12
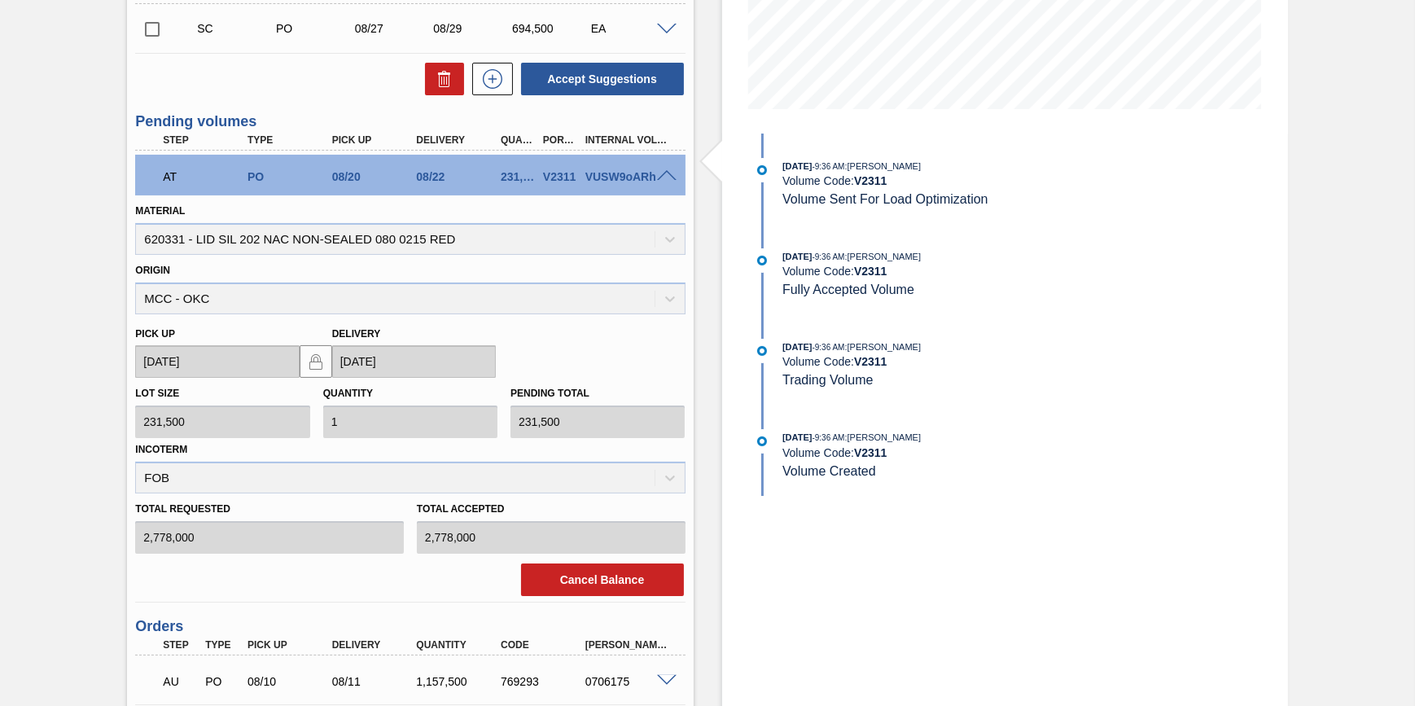
scroll to position [370, 0]
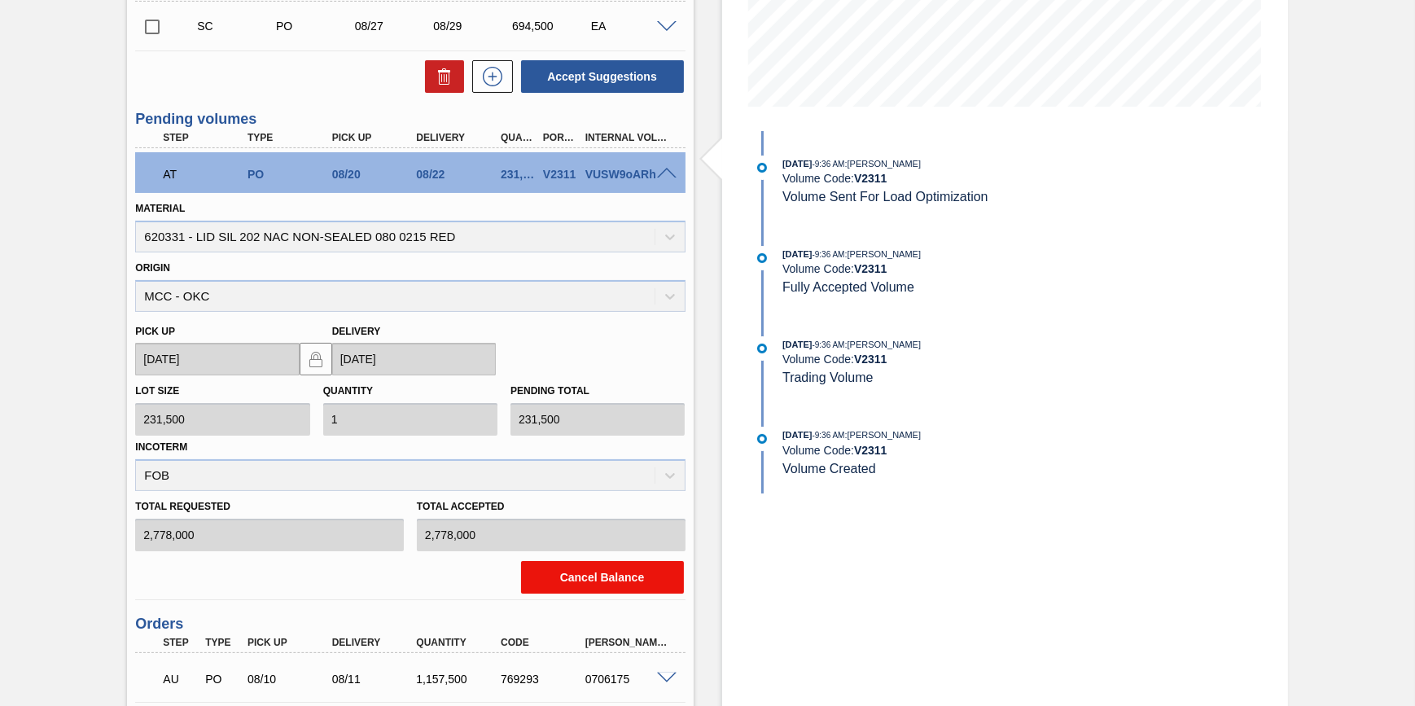
click at [614, 570] on button "Cancel Balance" at bounding box center [602, 577] width 163 height 33
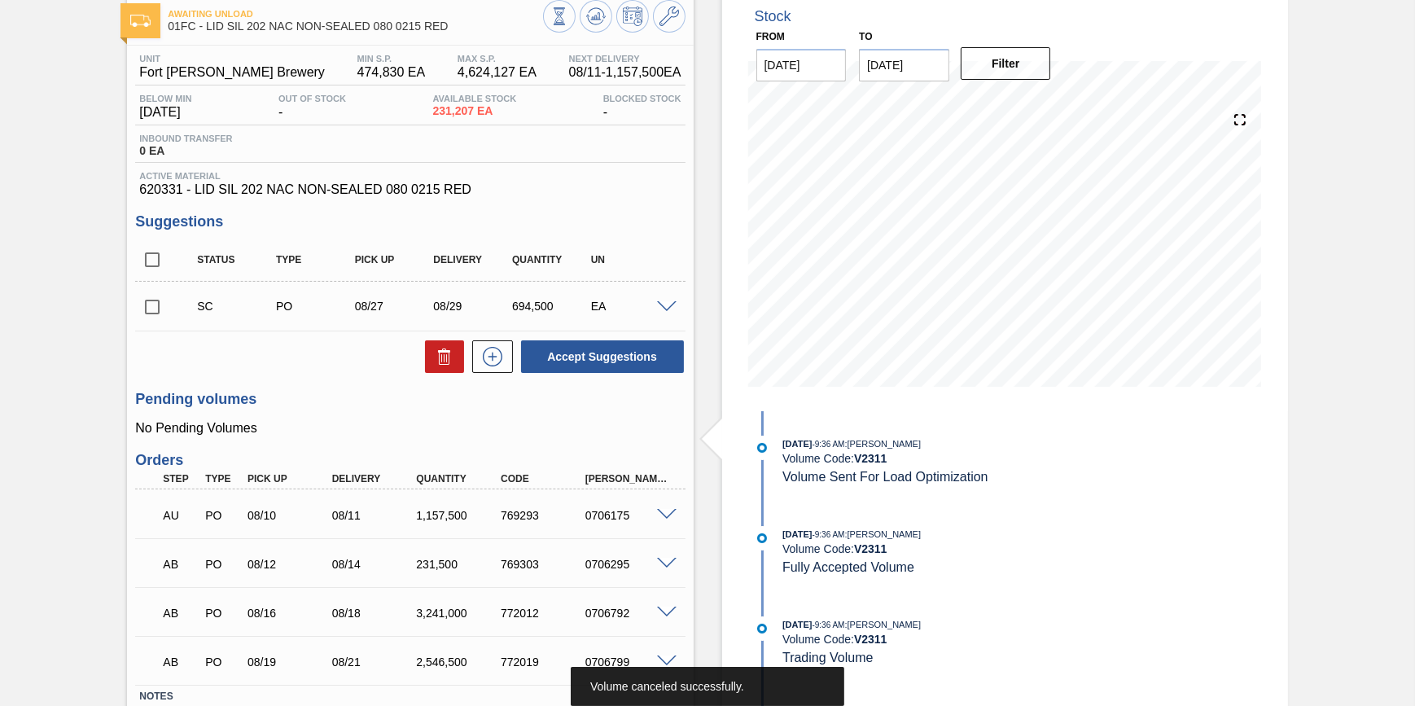
scroll to position [0, 0]
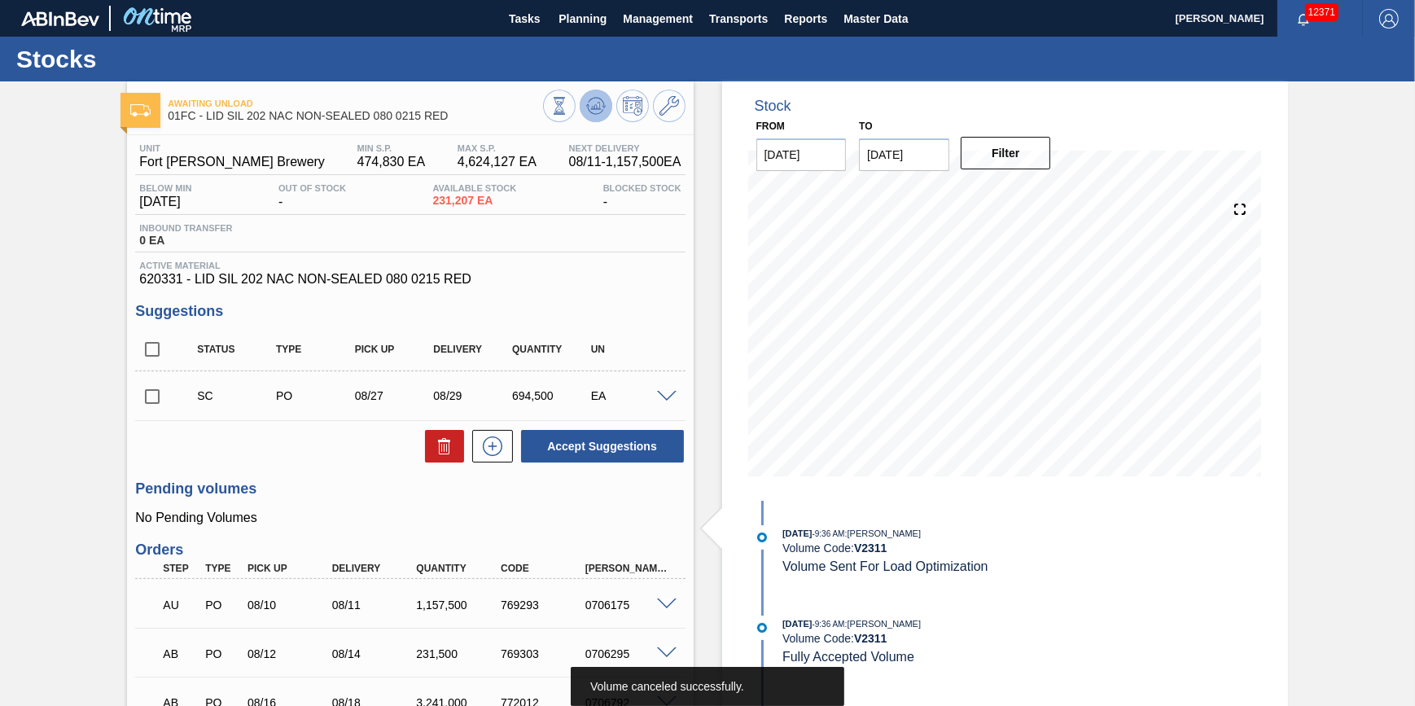
click at [597, 120] on button at bounding box center [596, 106] width 33 height 33
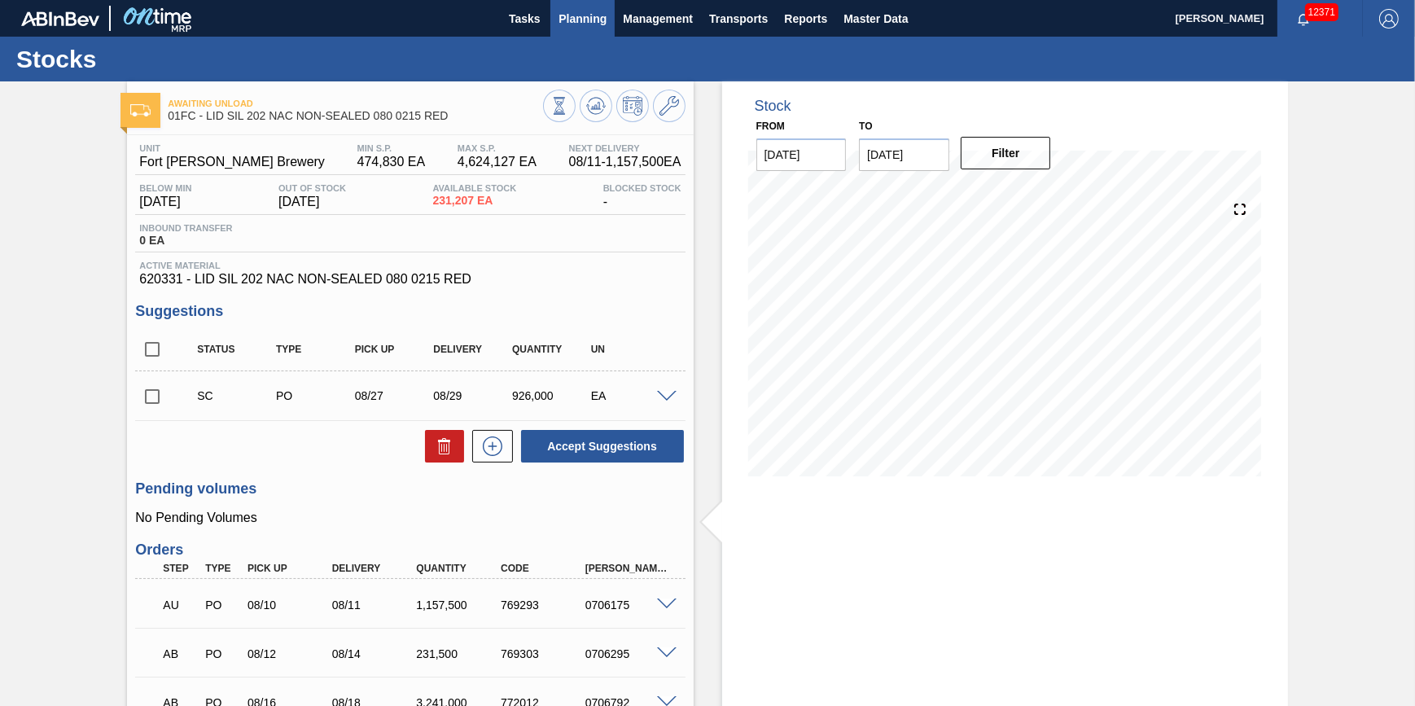
click at [560, 24] on span "Planning" at bounding box center [582, 19] width 48 height 20
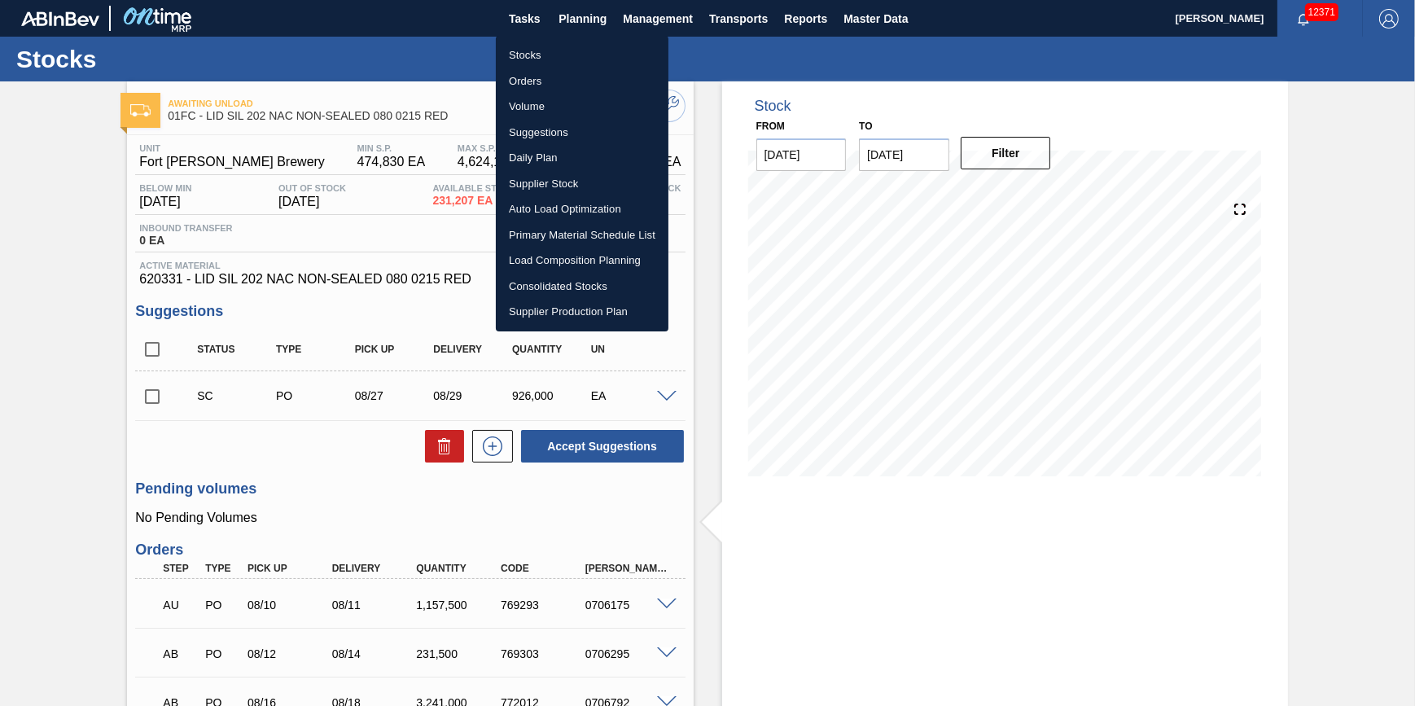
click at [554, 106] on li "Volume" at bounding box center [582, 107] width 173 height 26
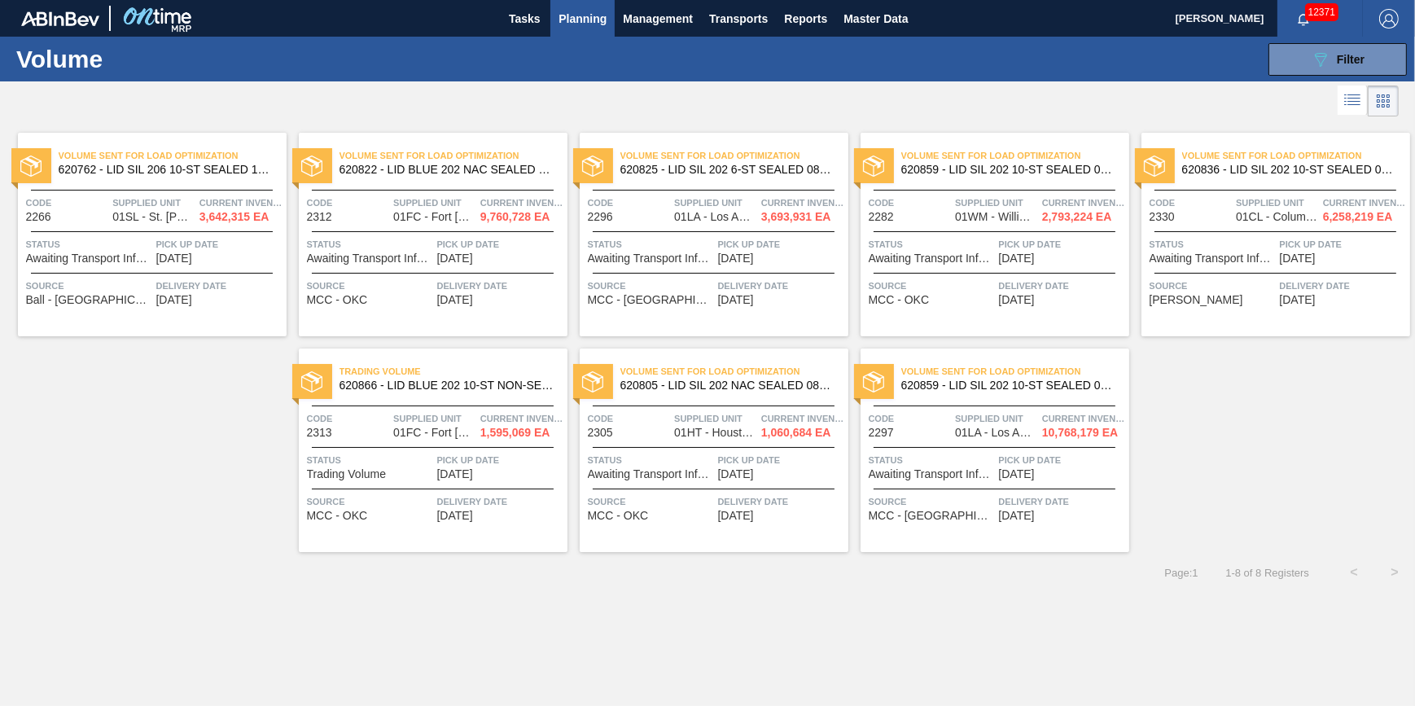
click at [250, 267] on div "Volume Sent For Load Optimization 620762 - LID SIL 206 10-ST SEALED 1021 SIL 0.…" at bounding box center [152, 234] width 269 height 203
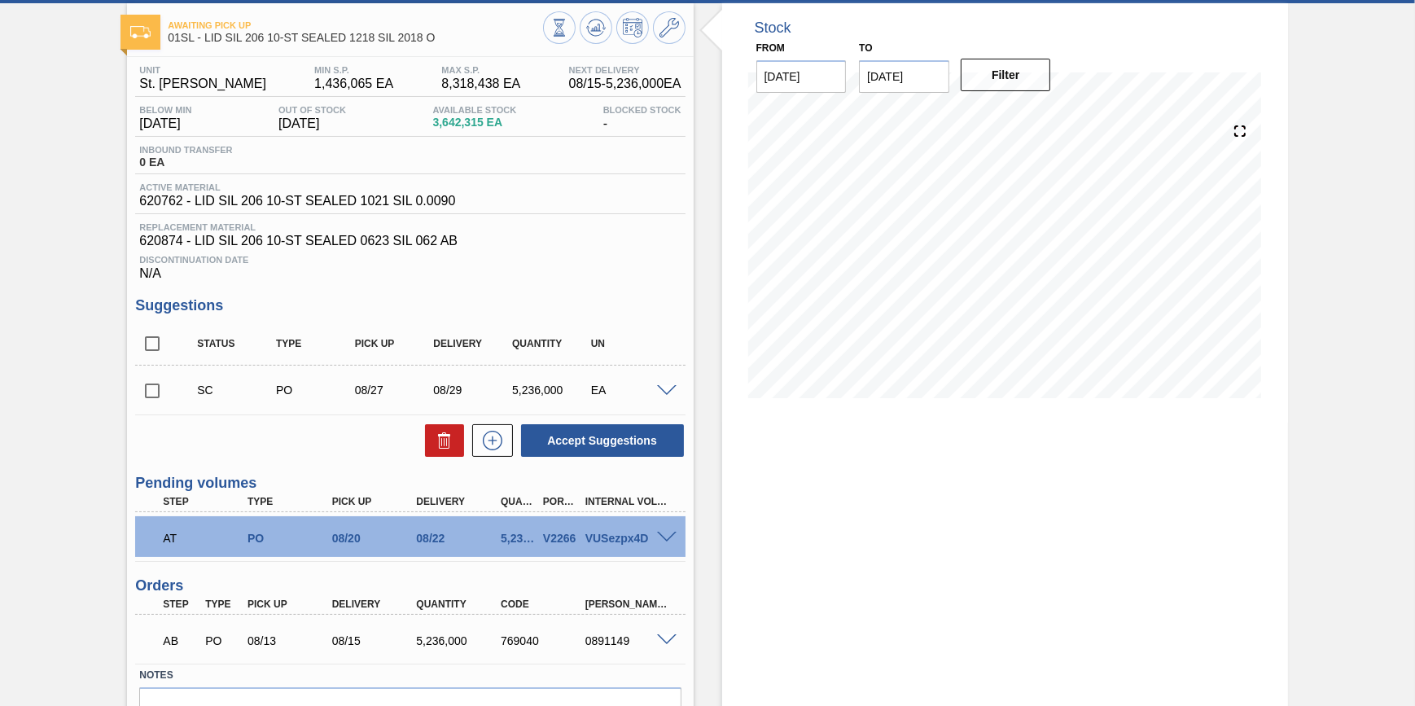
scroll to position [175, 0]
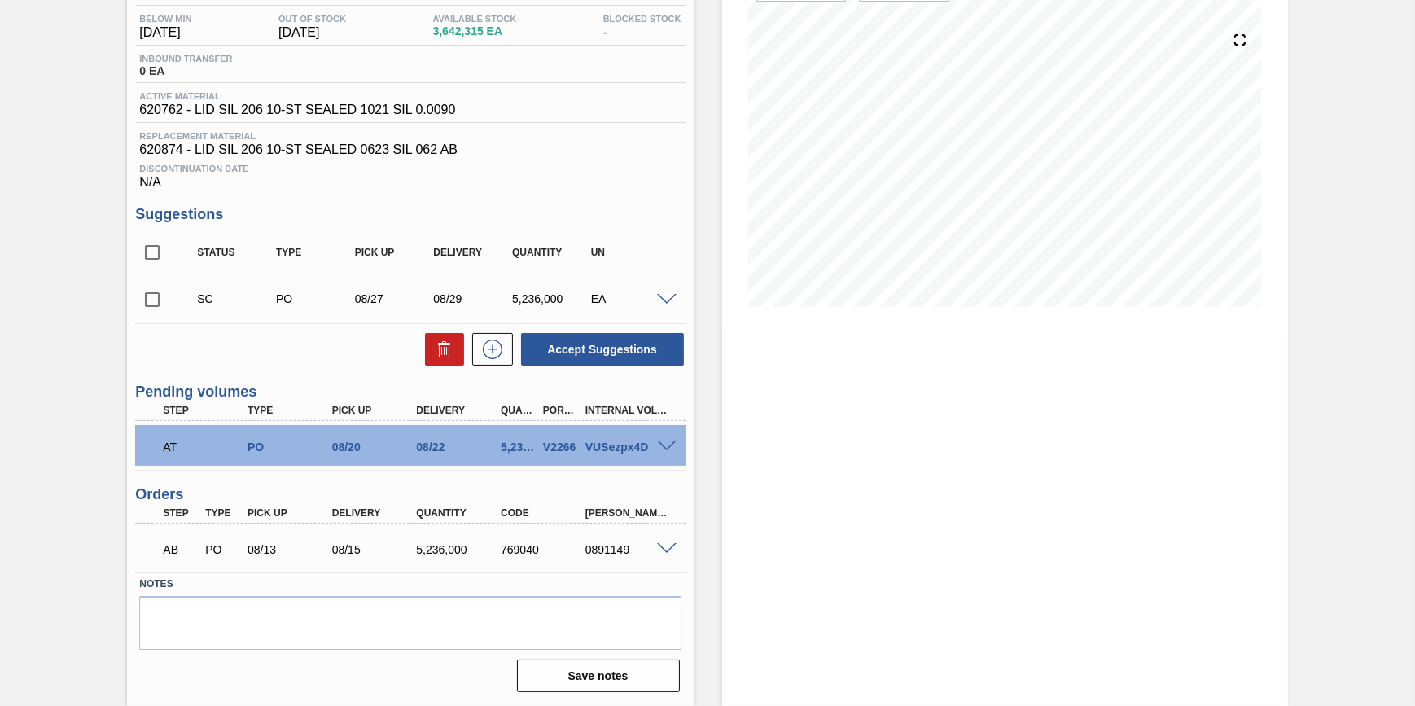
click at [658, 448] on span at bounding box center [667, 446] width 20 height 12
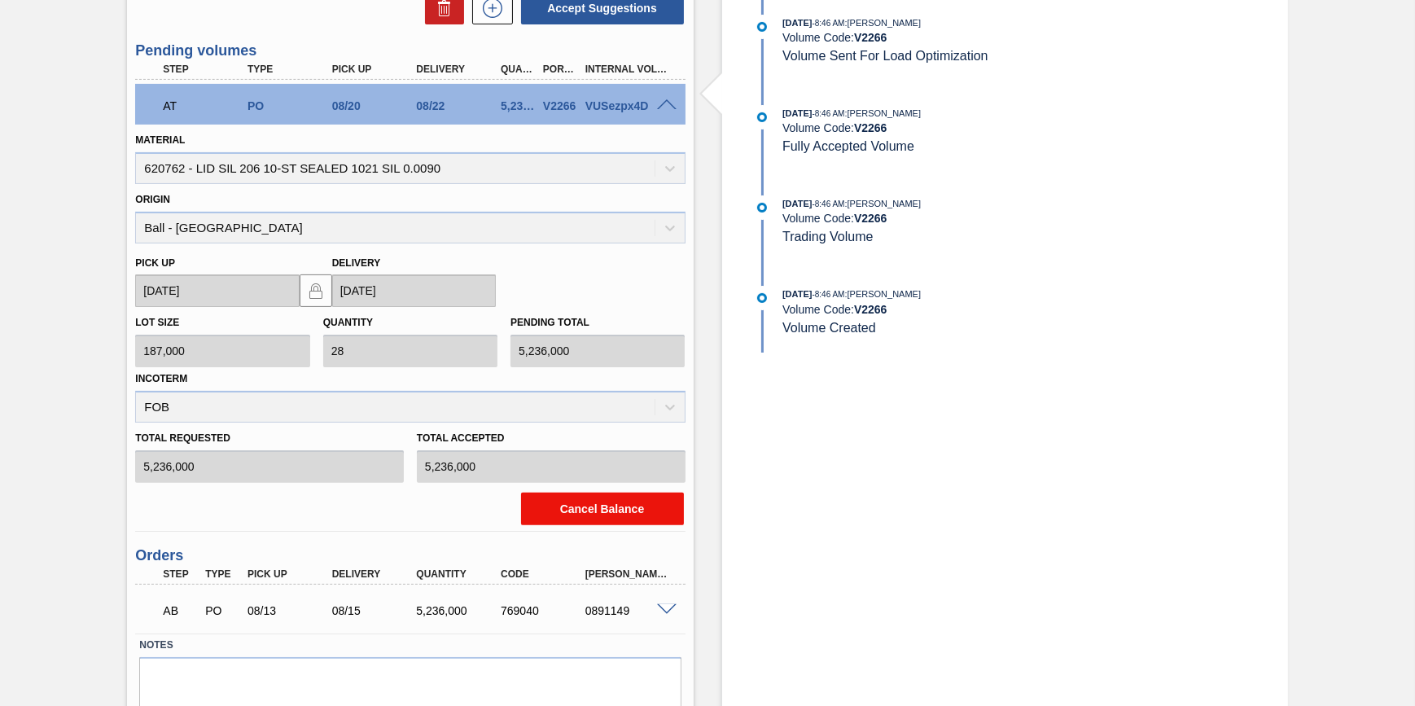
scroll to position [576, 0]
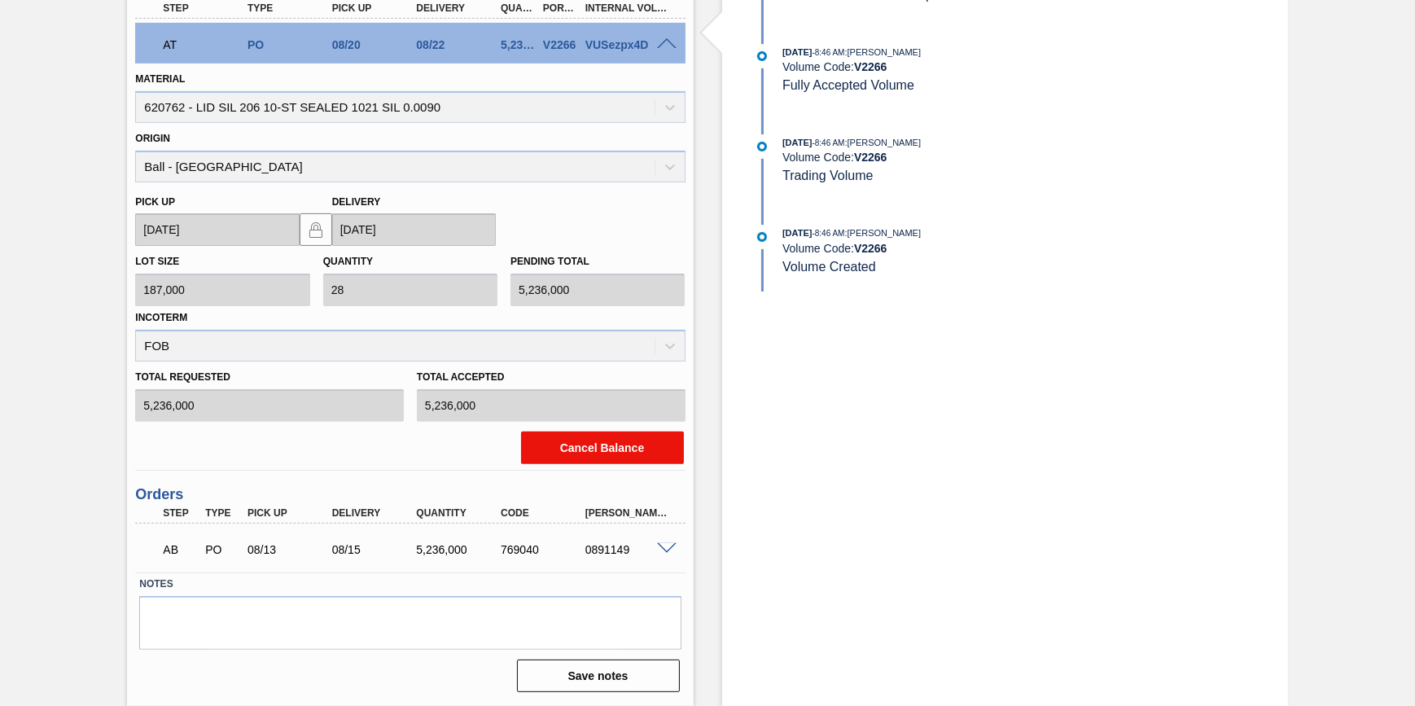
click at [615, 445] on button "Cancel Balance" at bounding box center [602, 447] width 163 height 33
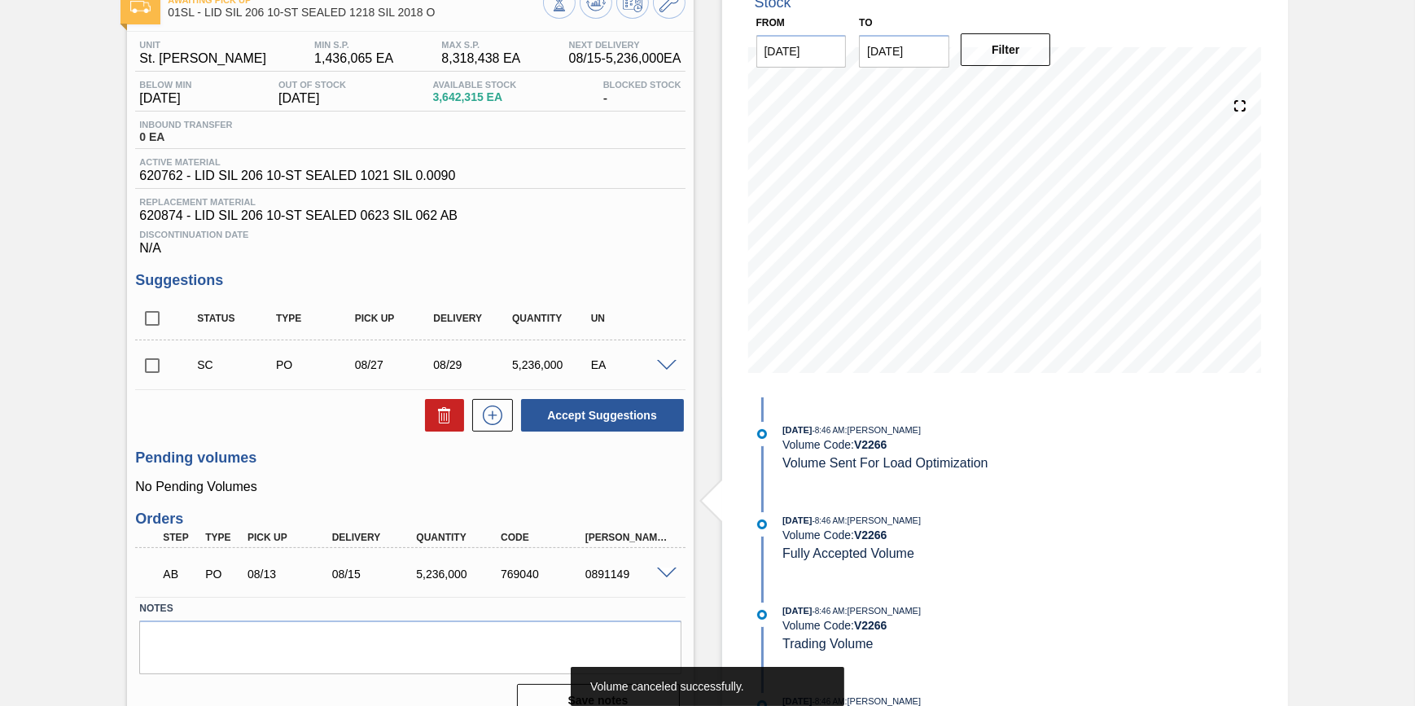
scroll to position [0, 0]
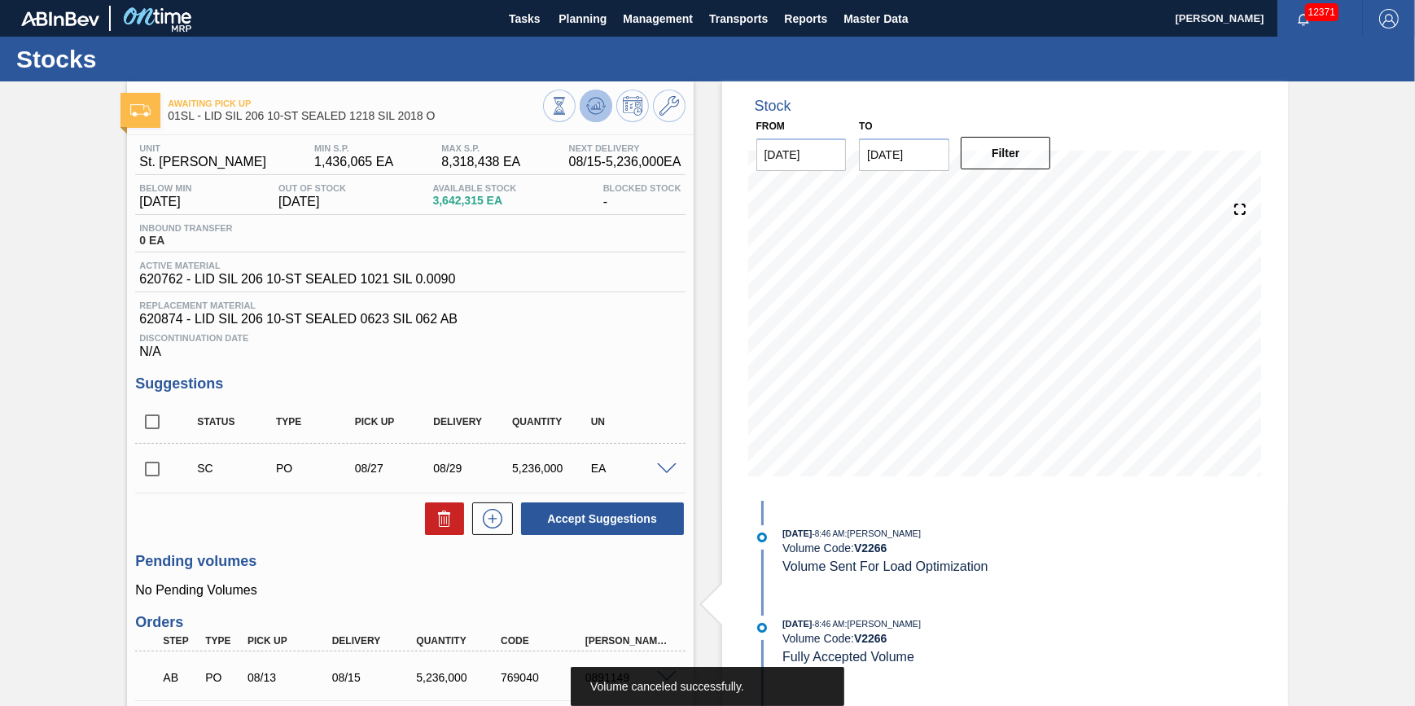
click at [568, 114] on icon at bounding box center [559, 106] width 18 height 18
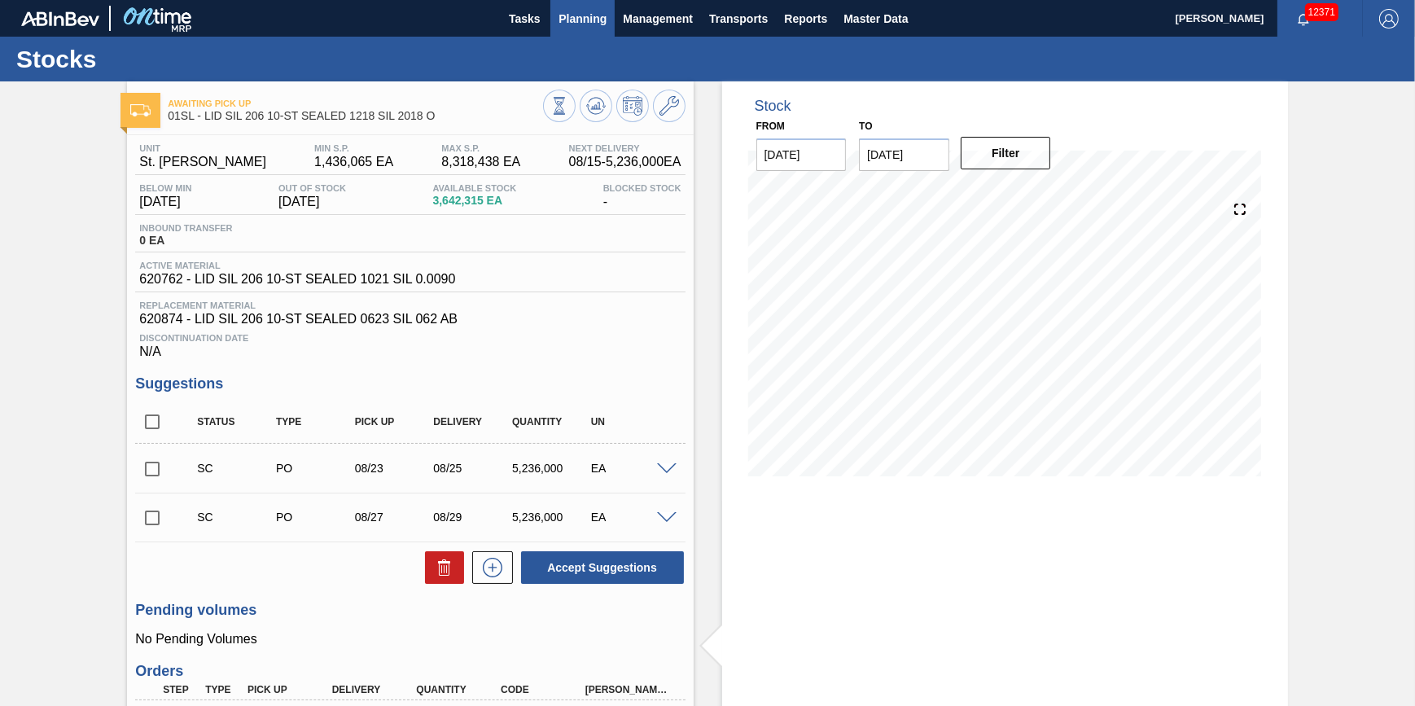
click at [566, 34] on button "Planning" at bounding box center [582, 18] width 64 height 37
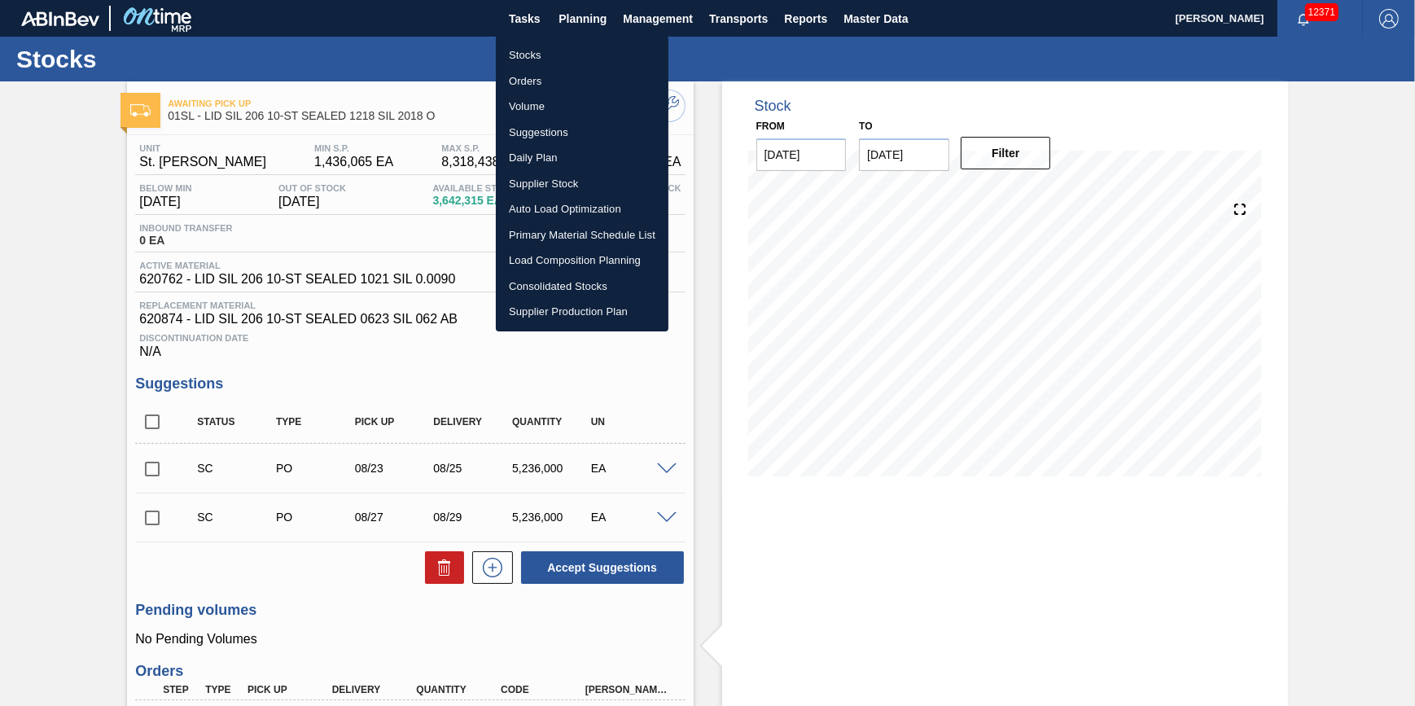
click at [562, 104] on li "Volume" at bounding box center [582, 107] width 173 height 26
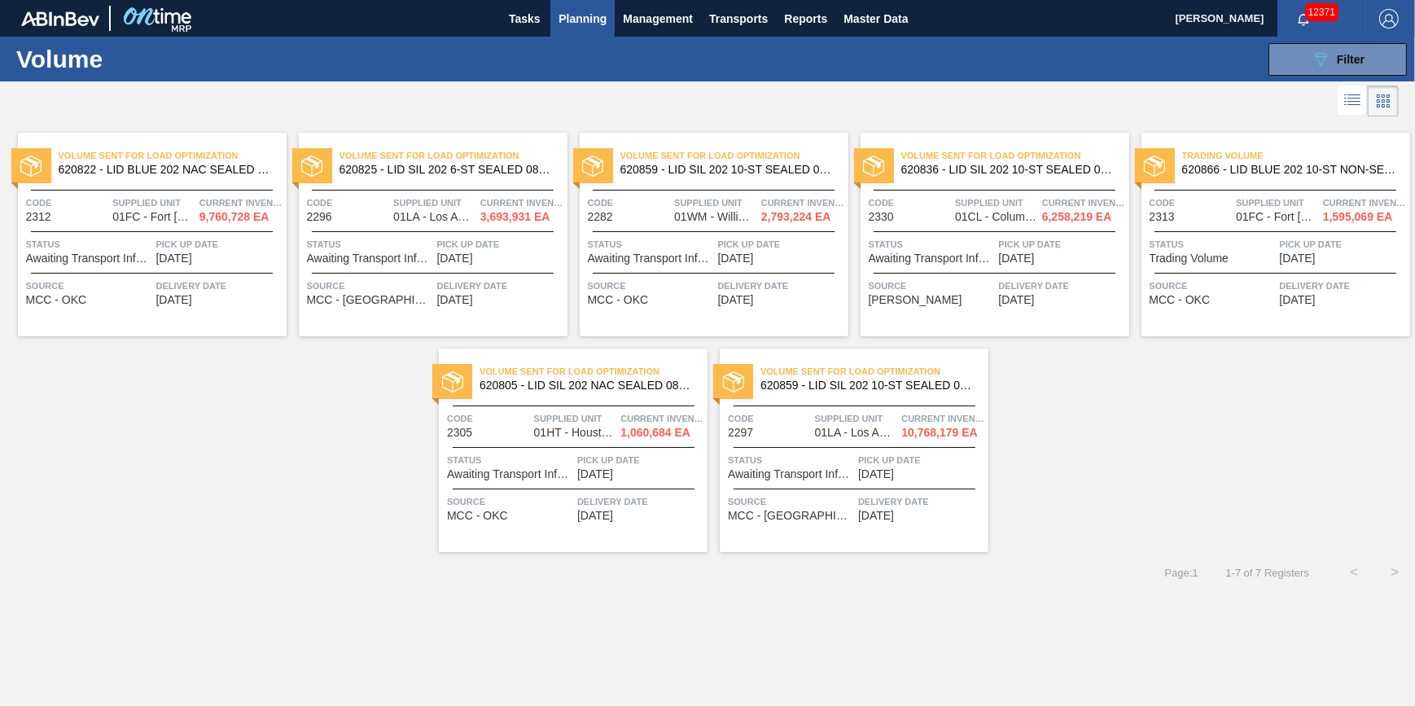
click at [234, 229] on div "Volume Sent For Load Optimization 620822 - LID BLUE 202 NAC SEALED 1222 BLU DIE…" at bounding box center [152, 234] width 269 height 203
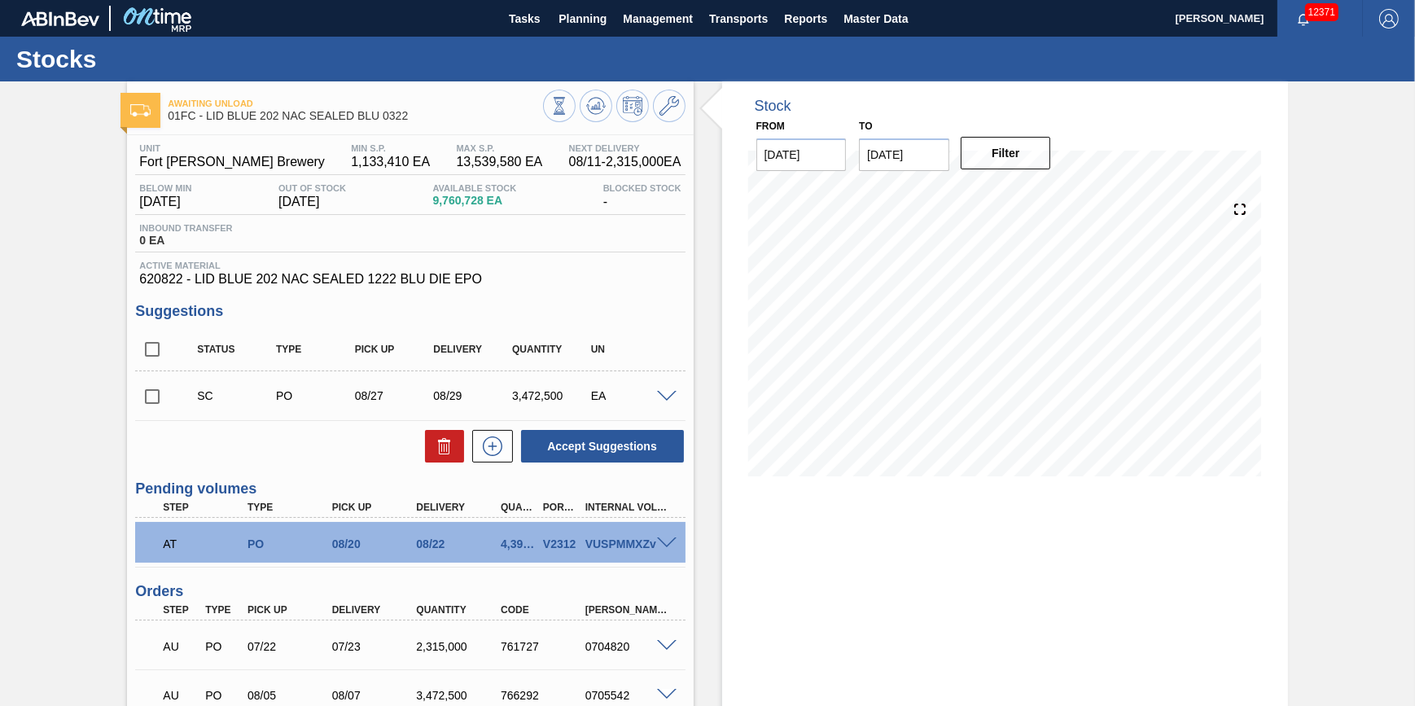
click at [668, 540] on div at bounding box center [669, 542] width 33 height 12
click at [664, 542] on span at bounding box center [667, 543] width 20 height 12
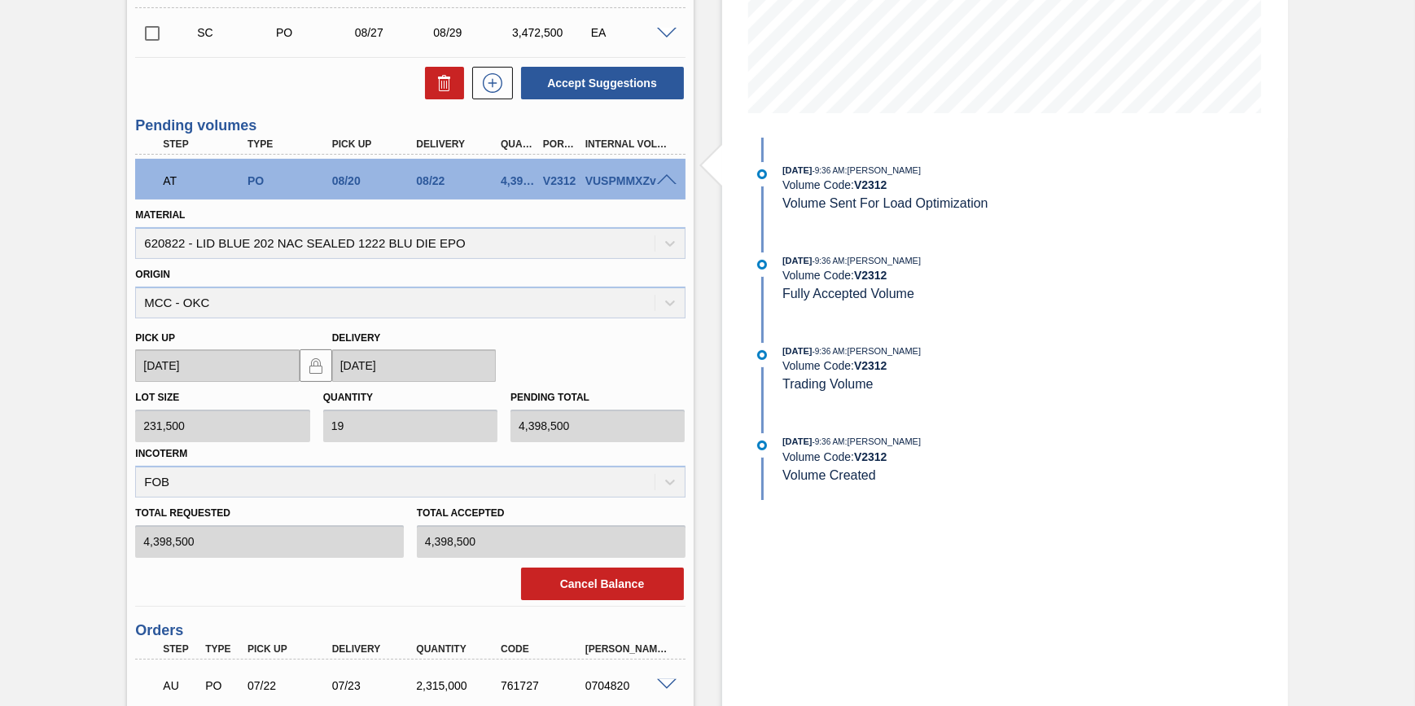
scroll to position [518, 0]
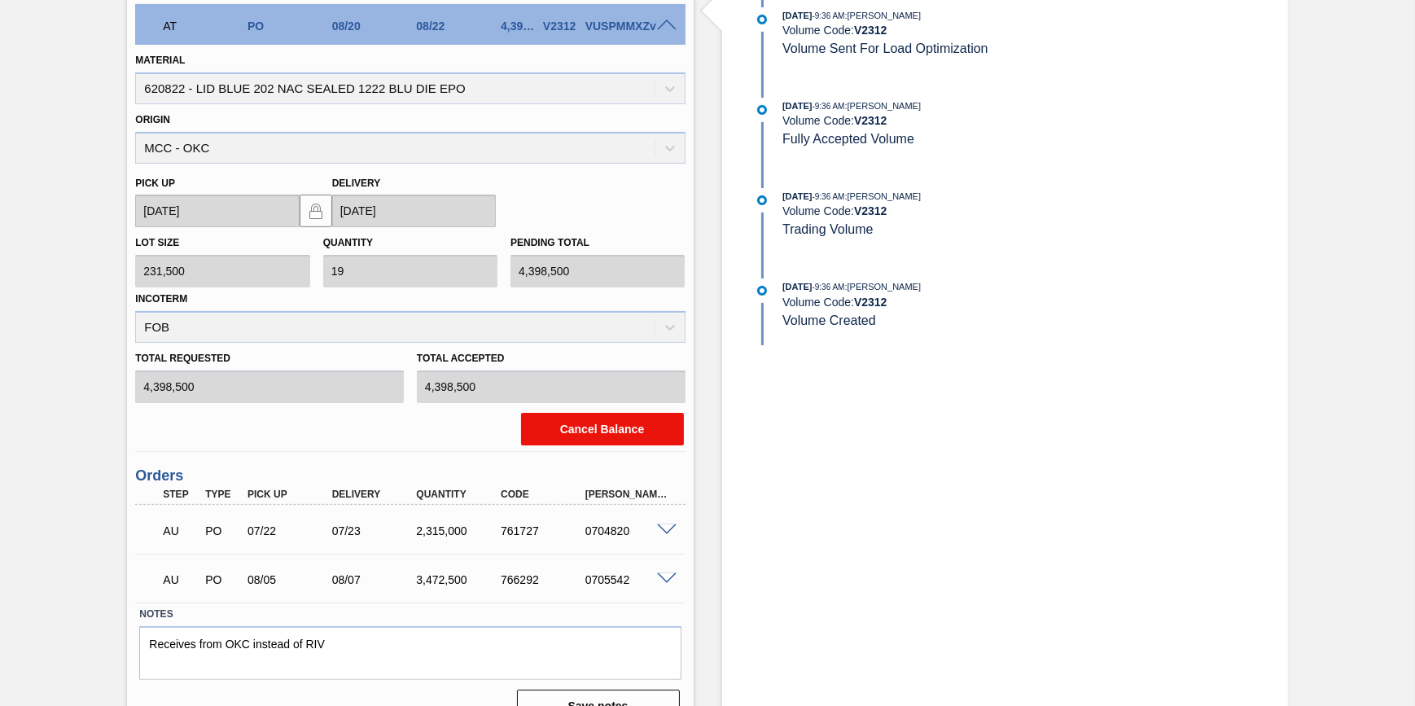
click at [602, 423] on button "Cancel Balance" at bounding box center [602, 429] width 163 height 33
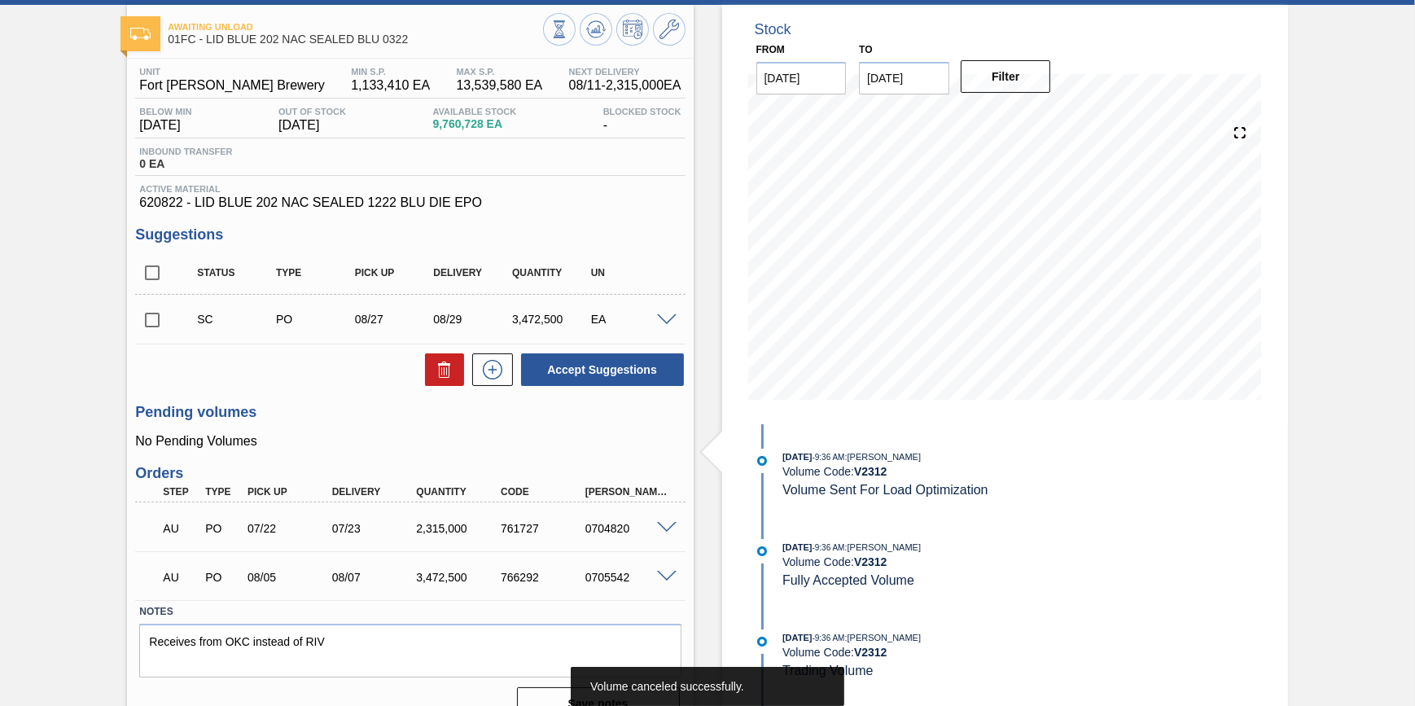
scroll to position [0, 0]
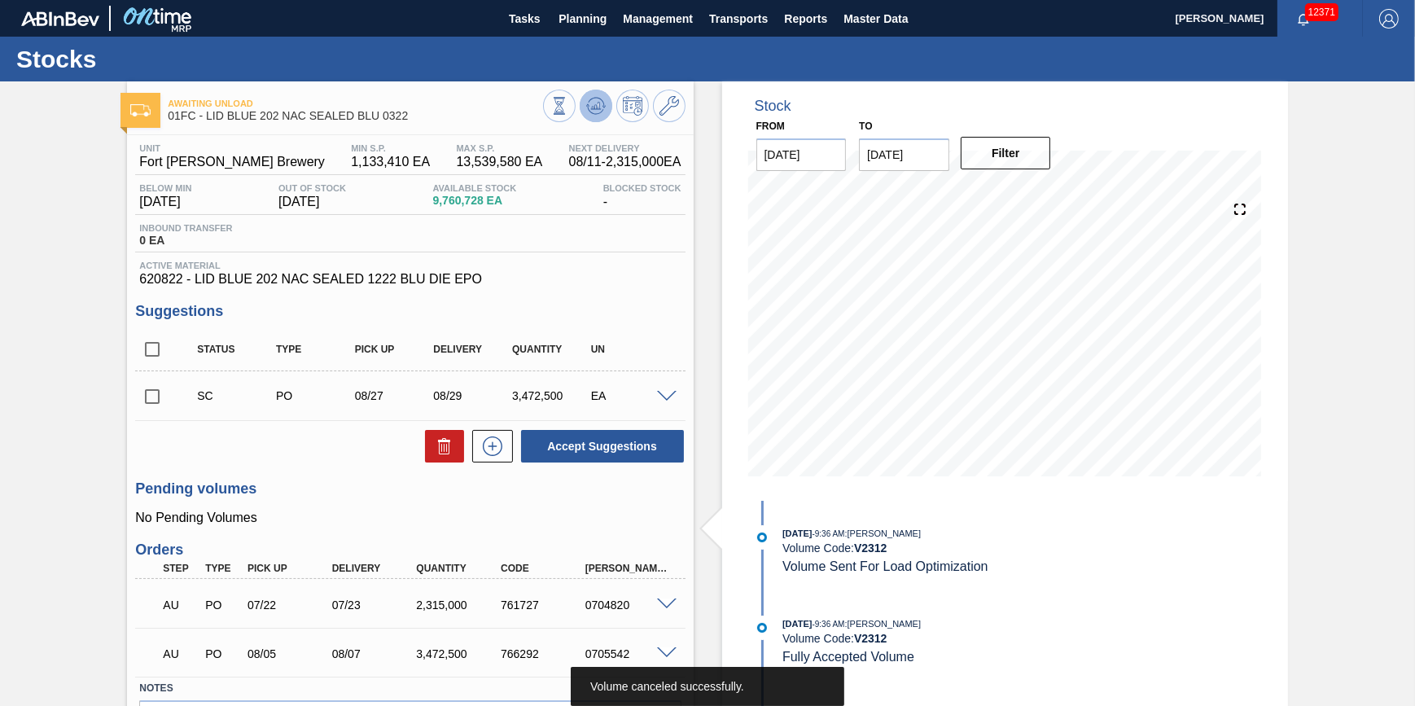
click at [600, 117] on button at bounding box center [596, 106] width 33 height 33
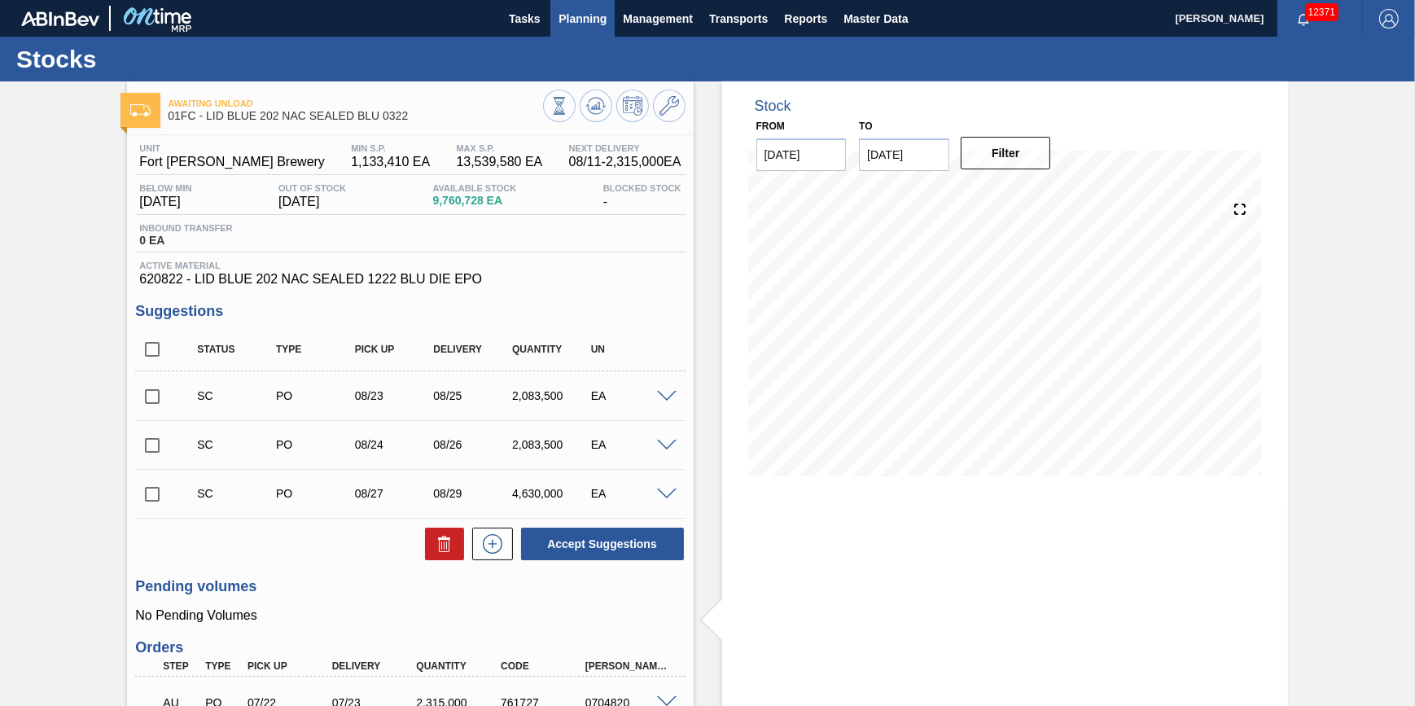
click at [566, 34] on button "Planning" at bounding box center [582, 18] width 64 height 37
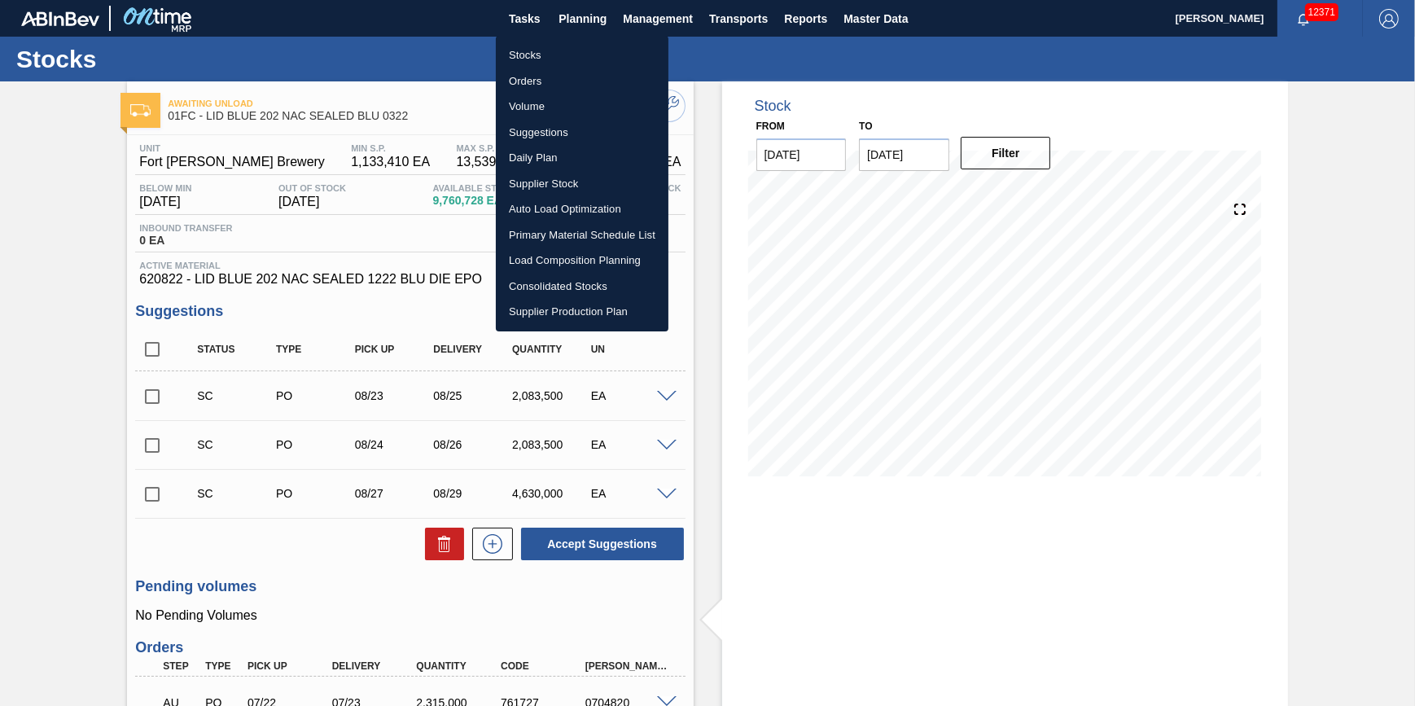
click at [561, 112] on li "Volume" at bounding box center [582, 107] width 173 height 26
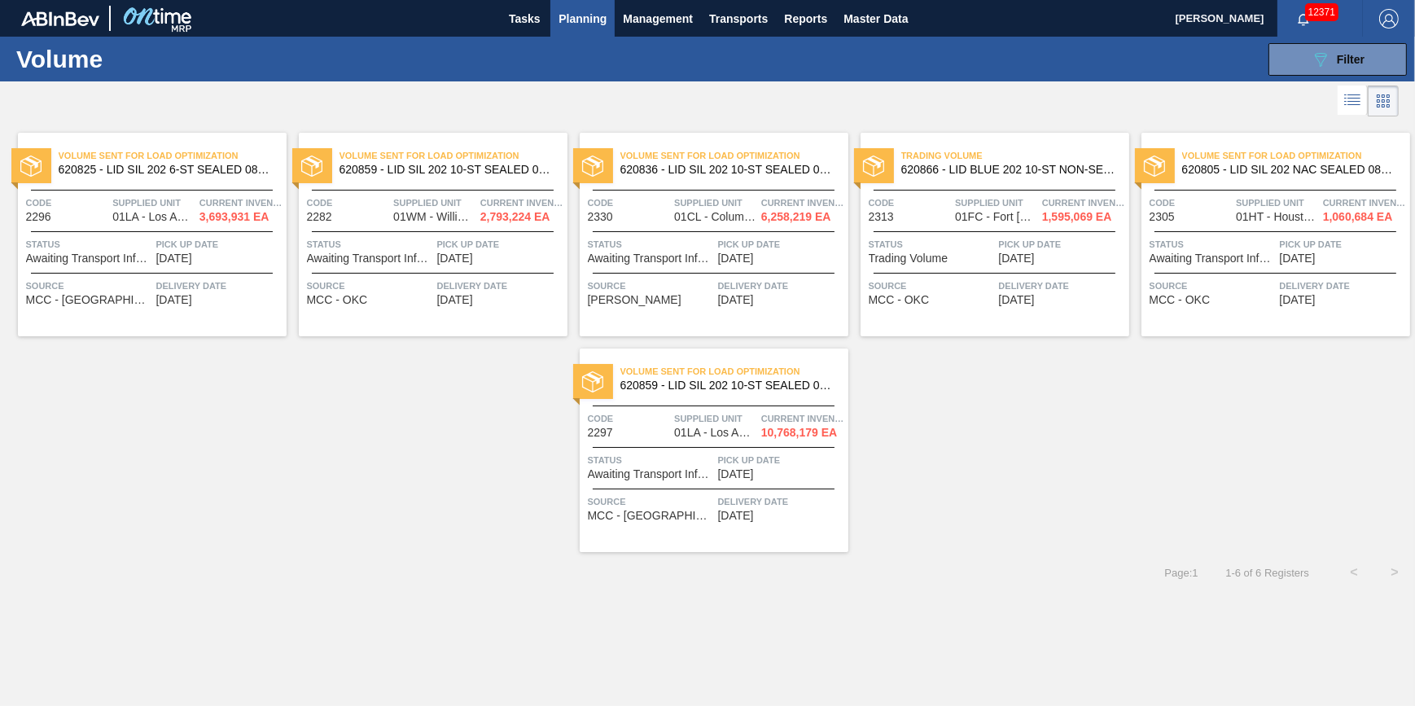
click at [192, 260] on span "08/21/2025" at bounding box center [174, 258] width 36 height 12
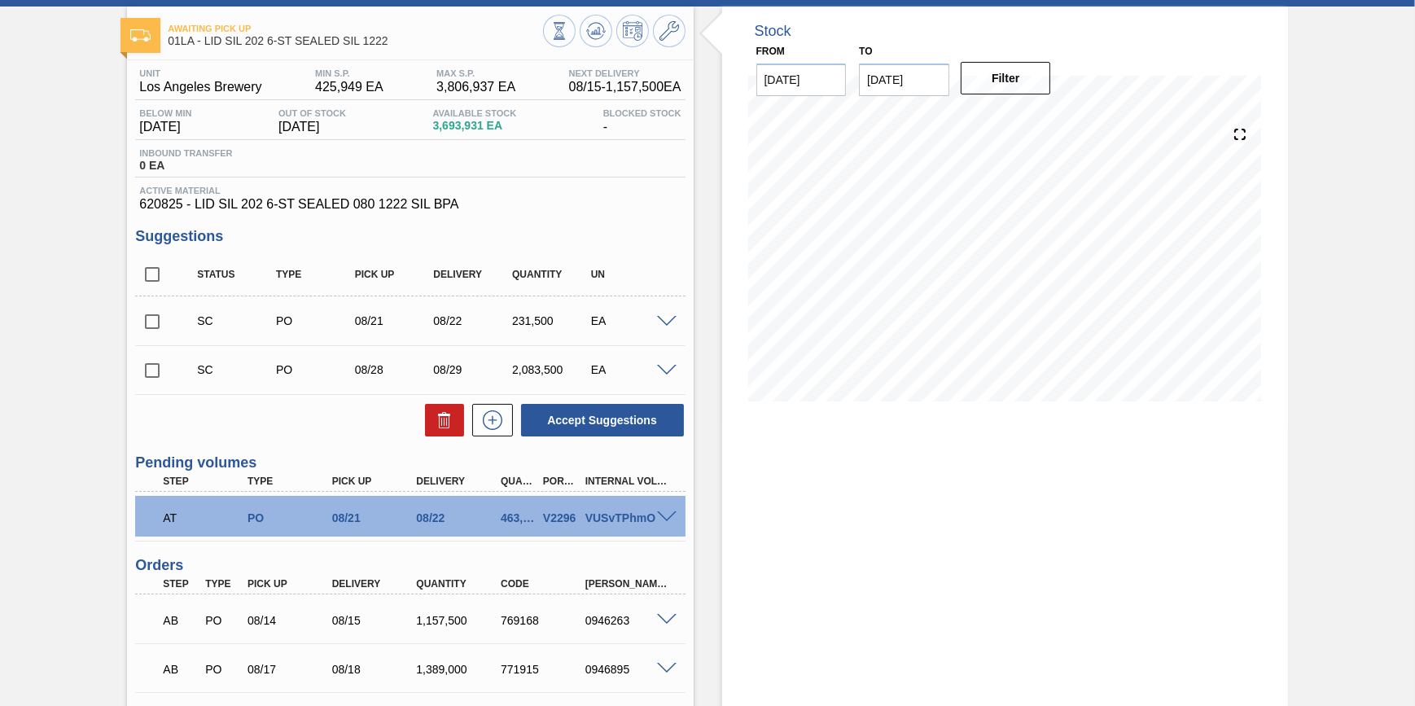
scroll to position [221, 0]
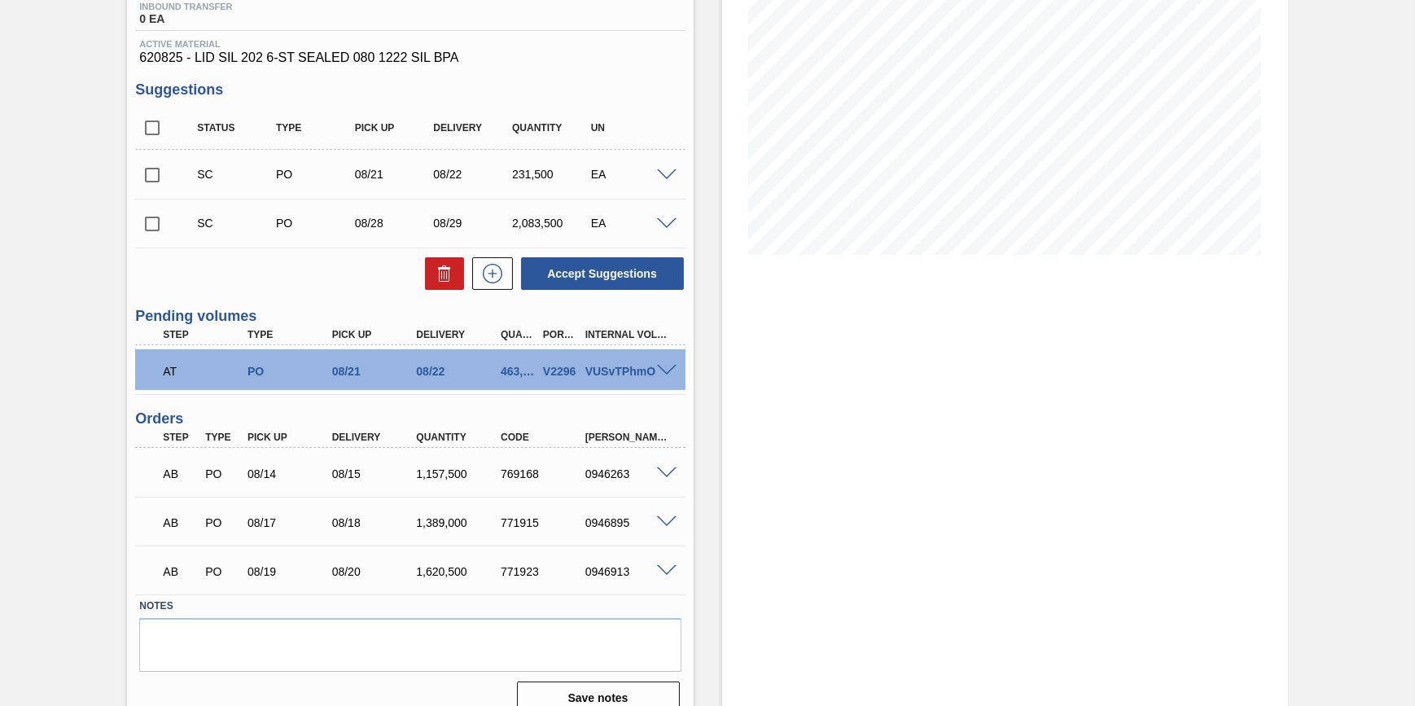
click at [664, 367] on div at bounding box center [669, 369] width 33 height 12
click at [663, 374] on span at bounding box center [667, 371] width 20 height 12
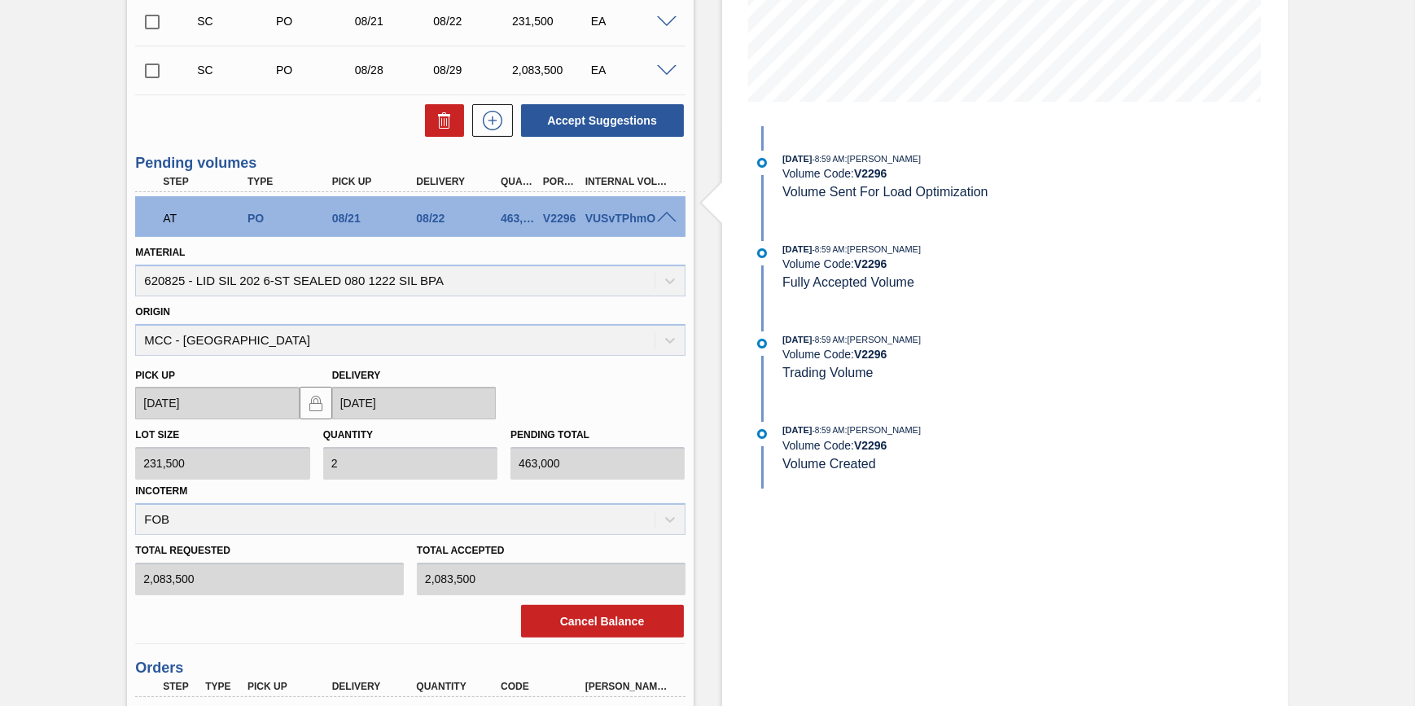
scroll to position [518, 0]
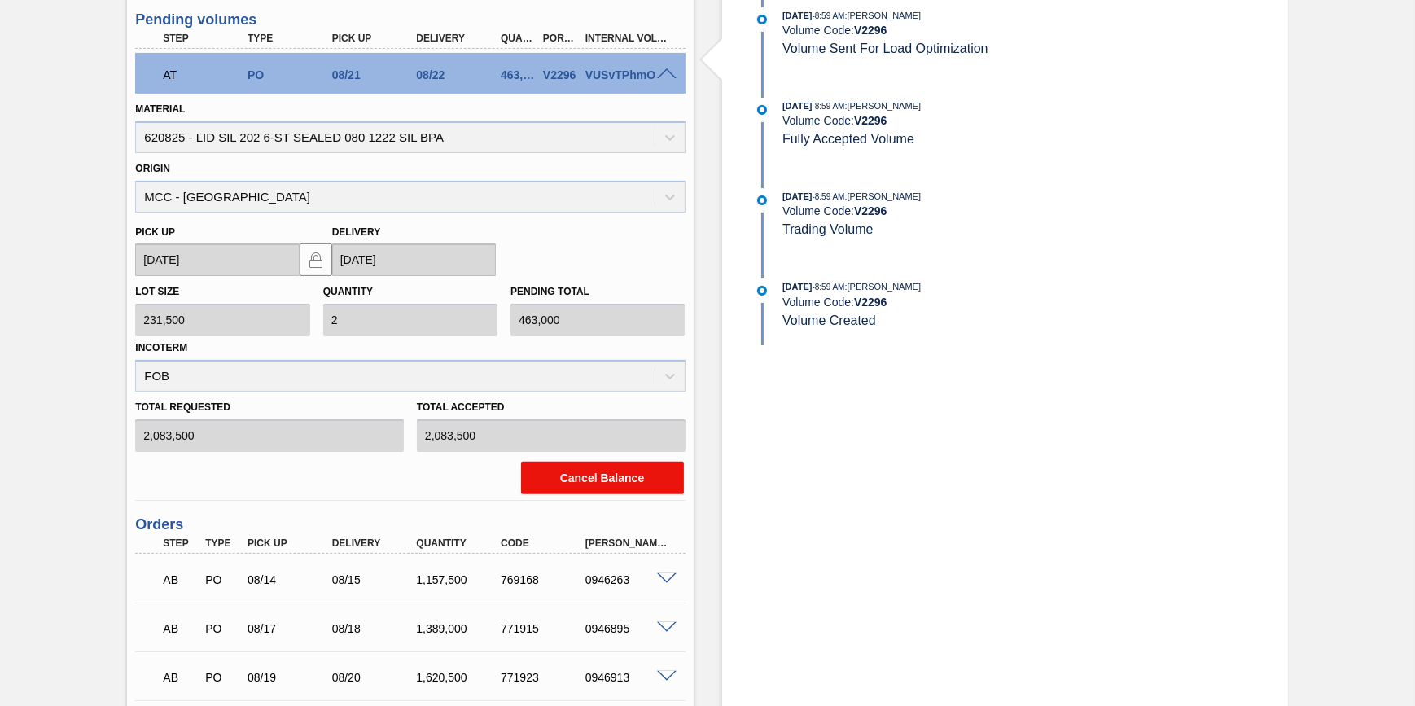
click at [589, 480] on button "Cancel Balance" at bounding box center [602, 478] width 163 height 33
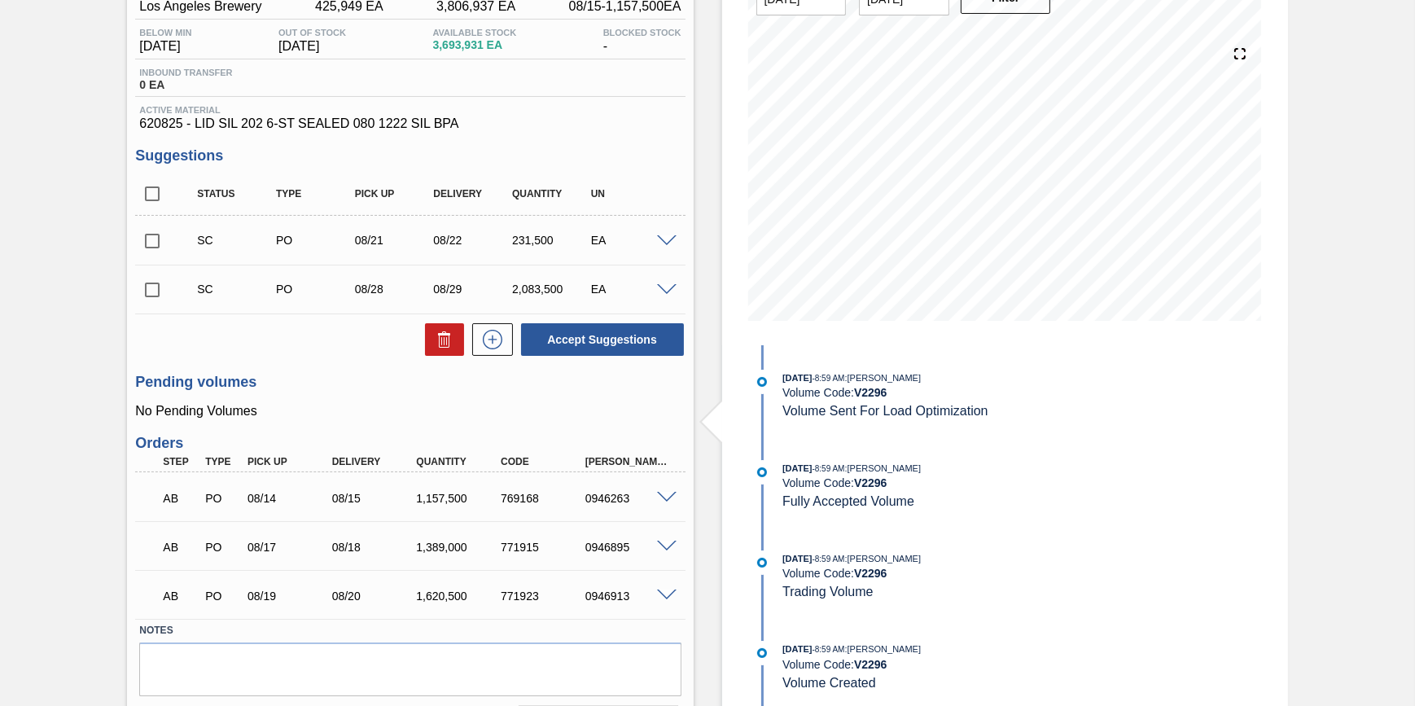
scroll to position [0, 0]
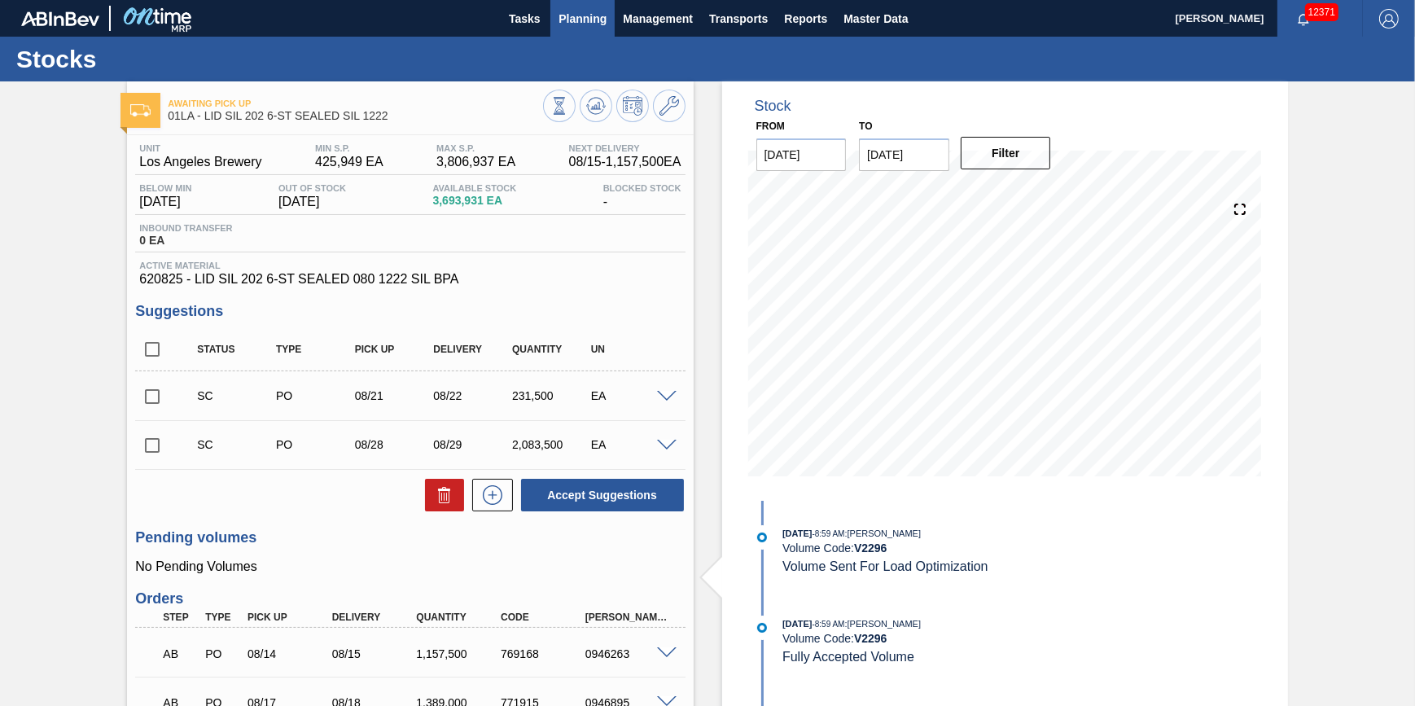
click at [580, 23] on span "Planning" at bounding box center [582, 19] width 48 height 20
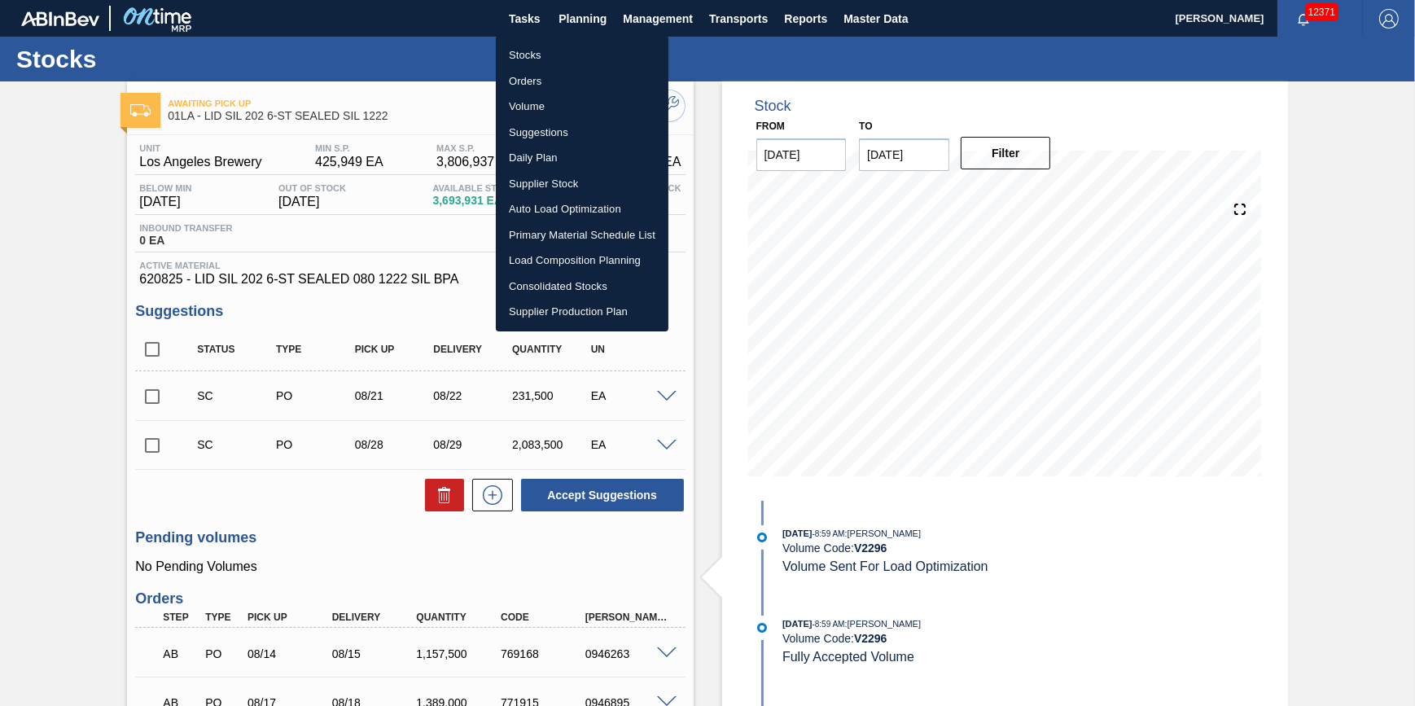
click at [545, 125] on li "Suggestions" at bounding box center [582, 133] width 173 height 26
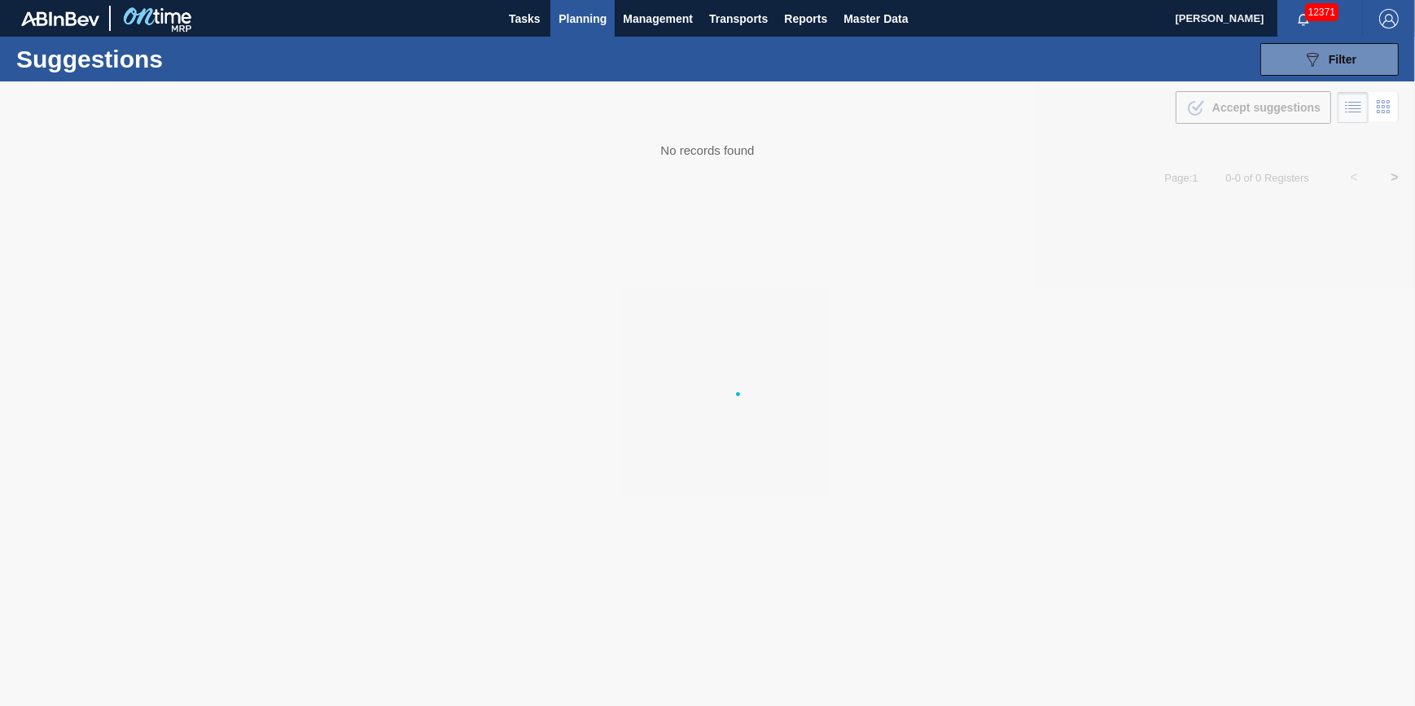
type from "08/04/2025"
type to "08/31/2025"
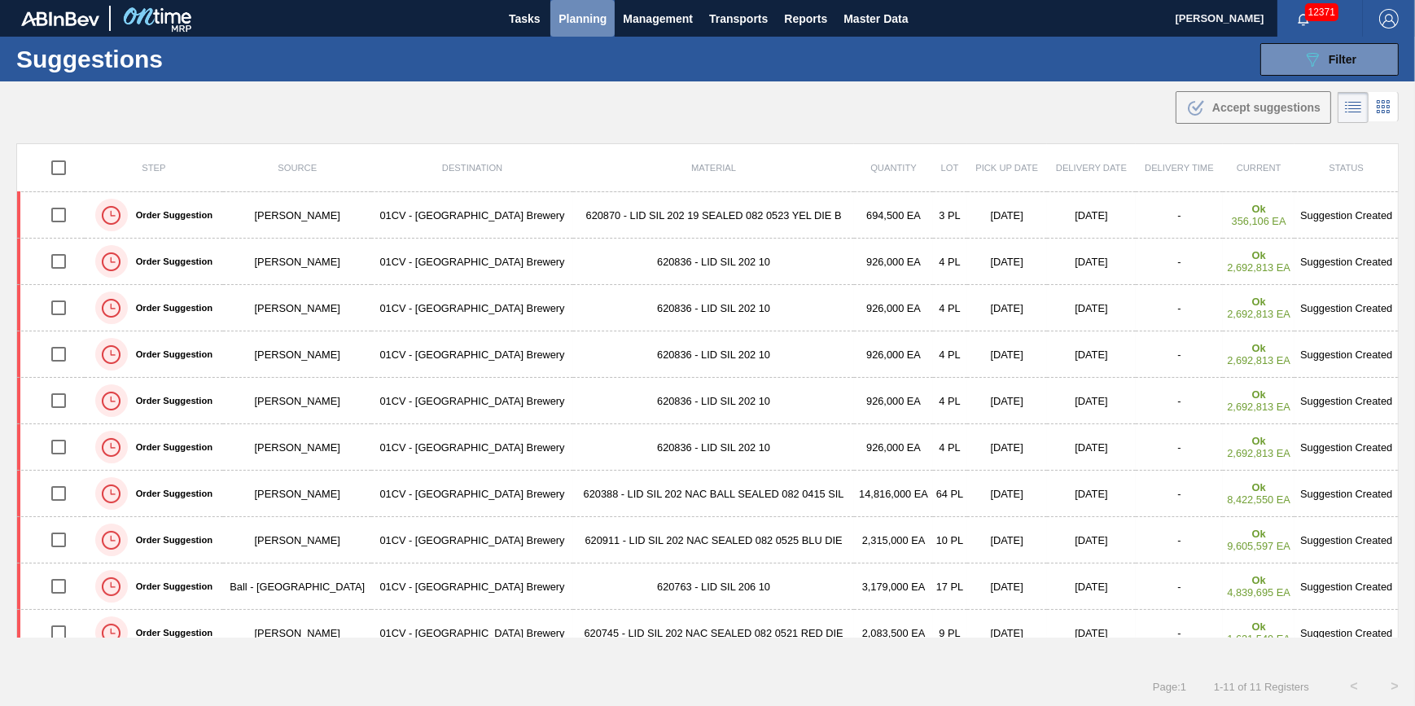
click at [569, 26] on span "Planning" at bounding box center [582, 19] width 48 height 20
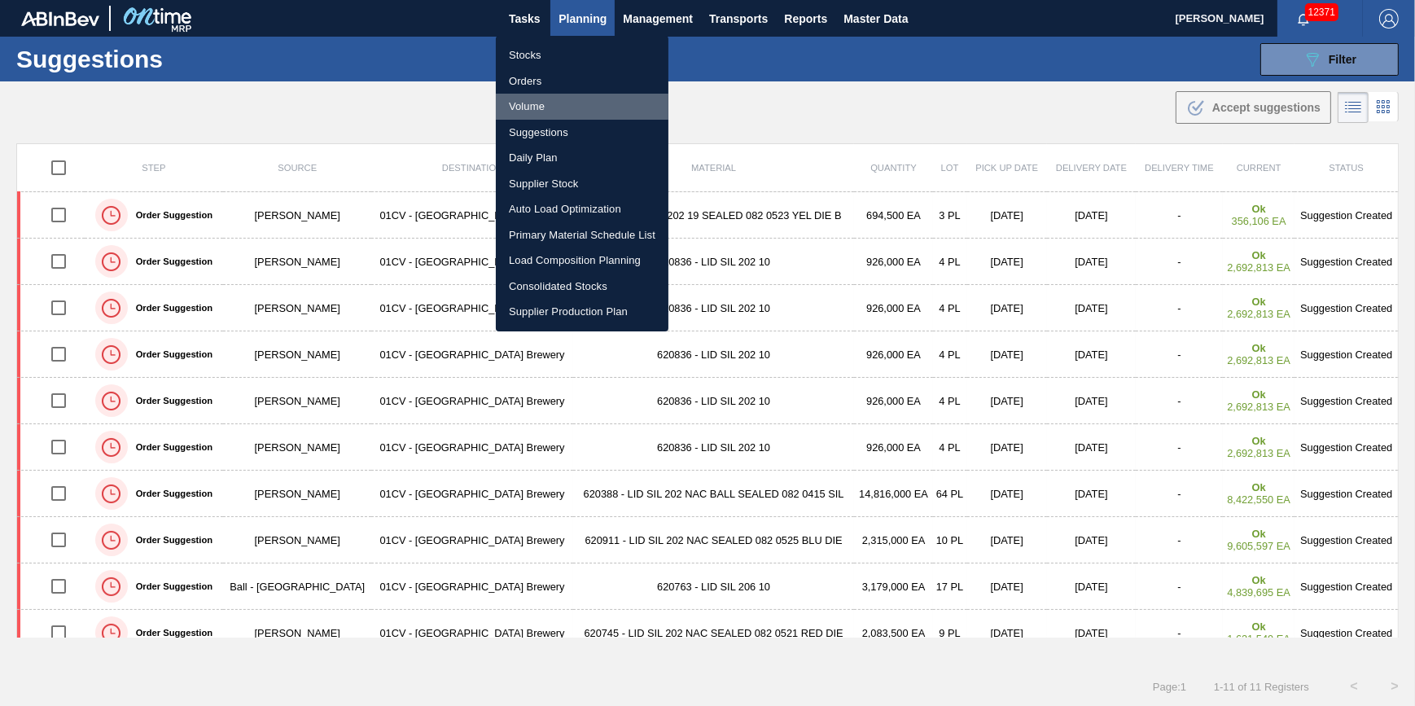
click at [553, 105] on li "Volume" at bounding box center [582, 107] width 173 height 26
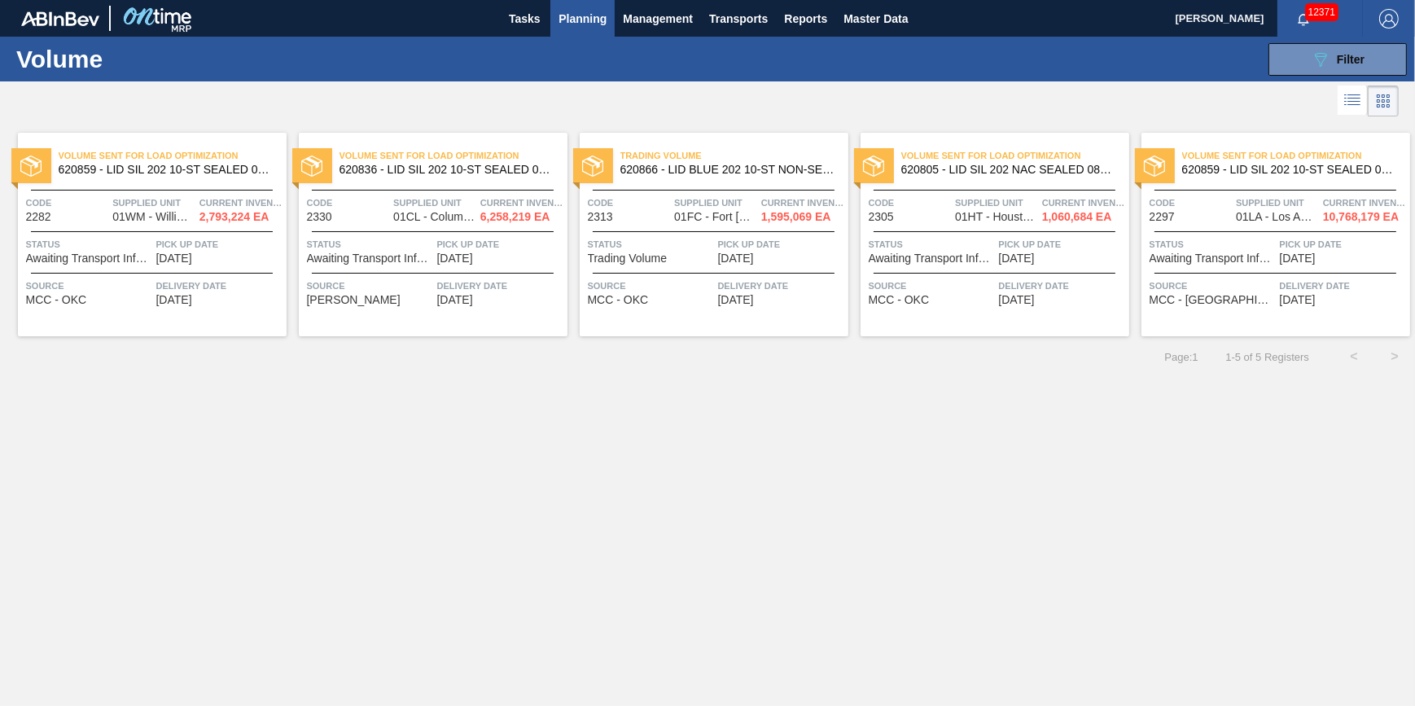
click at [234, 246] on span "Pick up Date" at bounding box center [219, 244] width 126 height 16
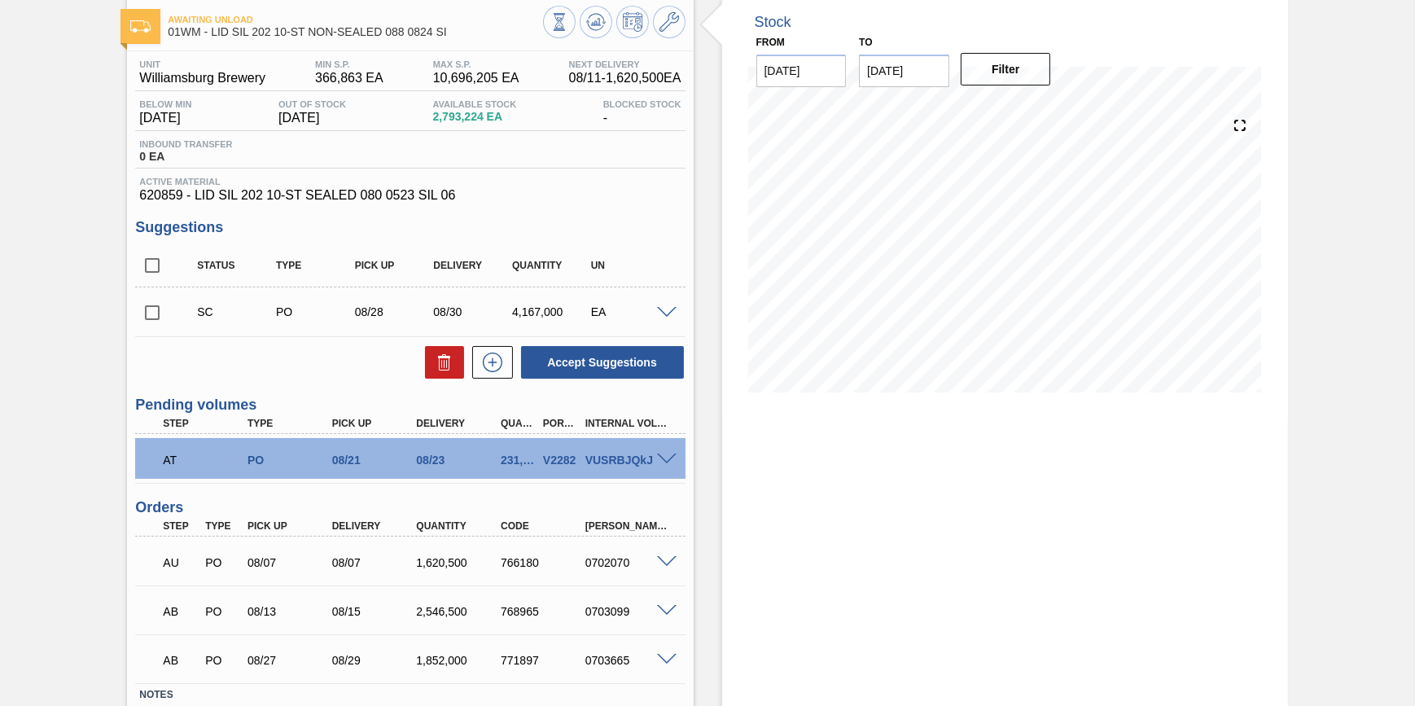
scroll to position [147, 0]
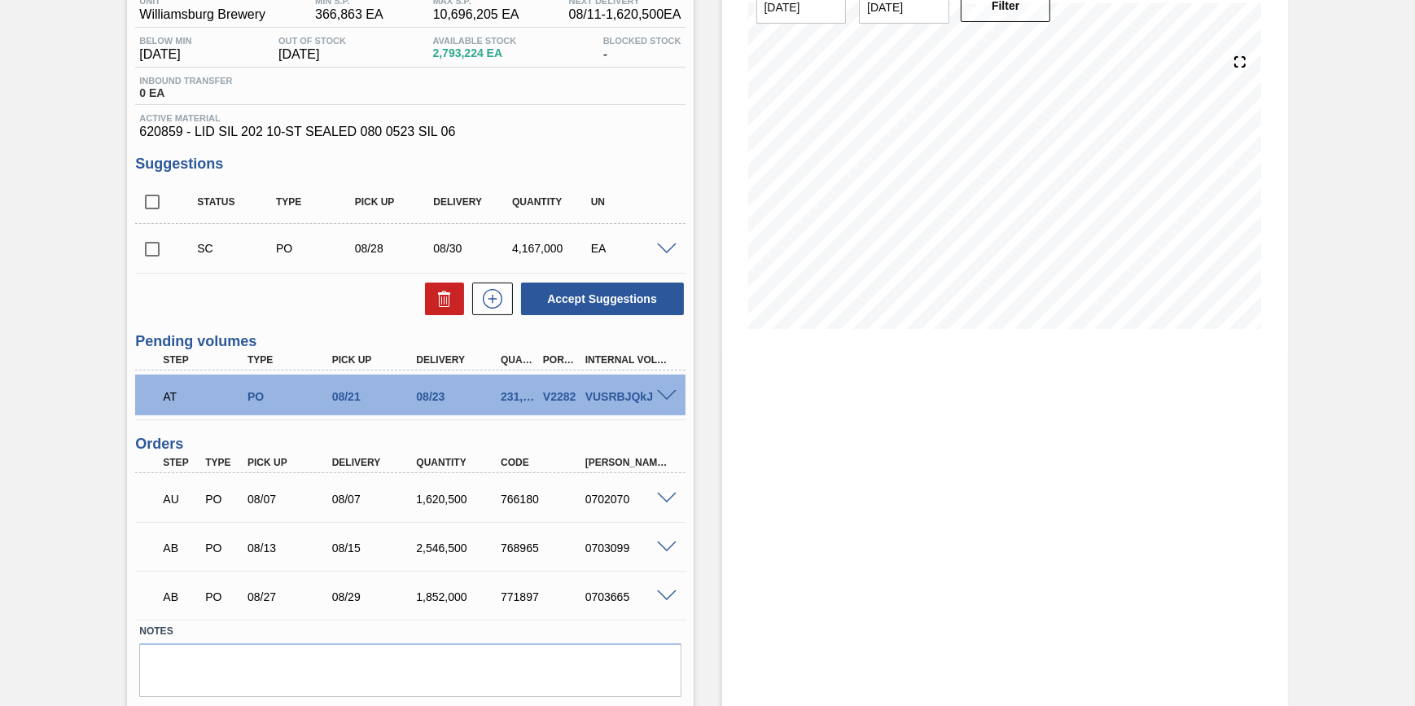
click at [662, 403] on div "VUSRBJQkJ" at bounding box center [628, 396] width 94 height 13
click at [666, 394] on span at bounding box center [667, 396] width 20 height 12
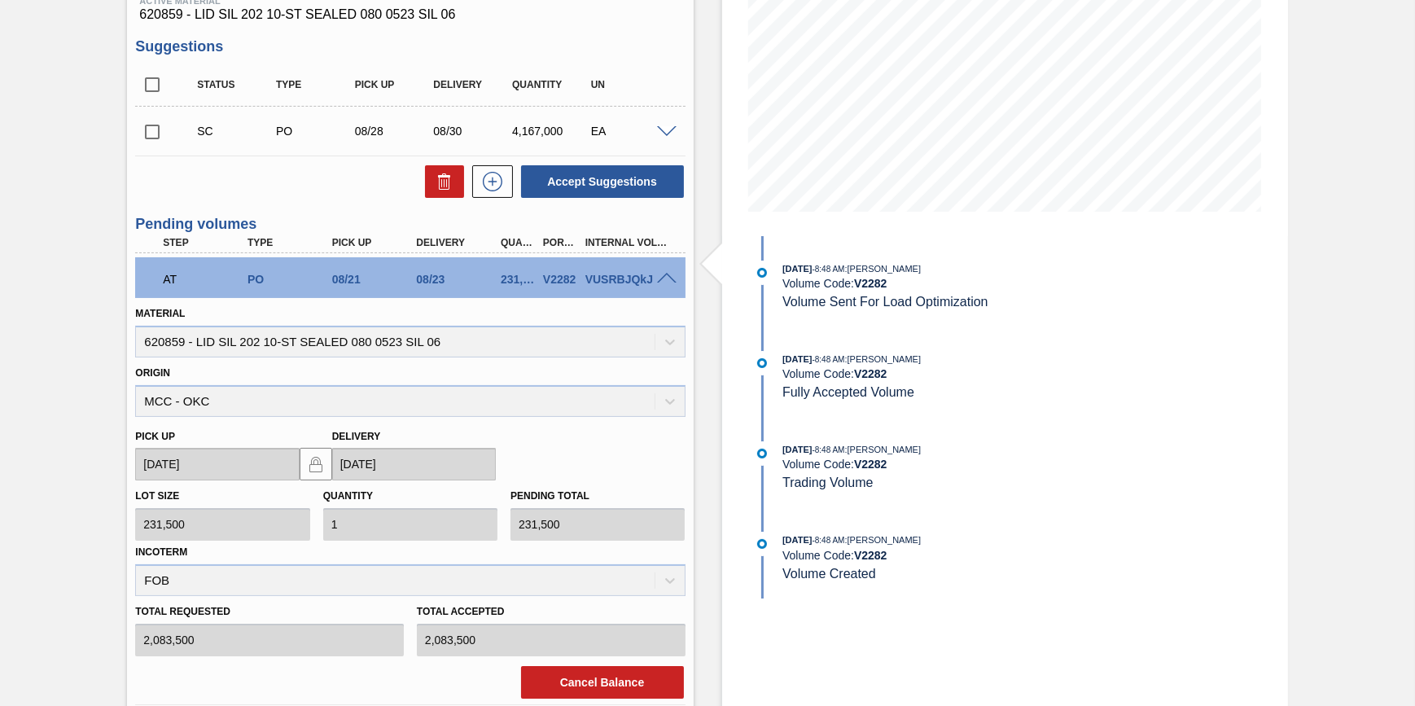
scroll to position [444, 0]
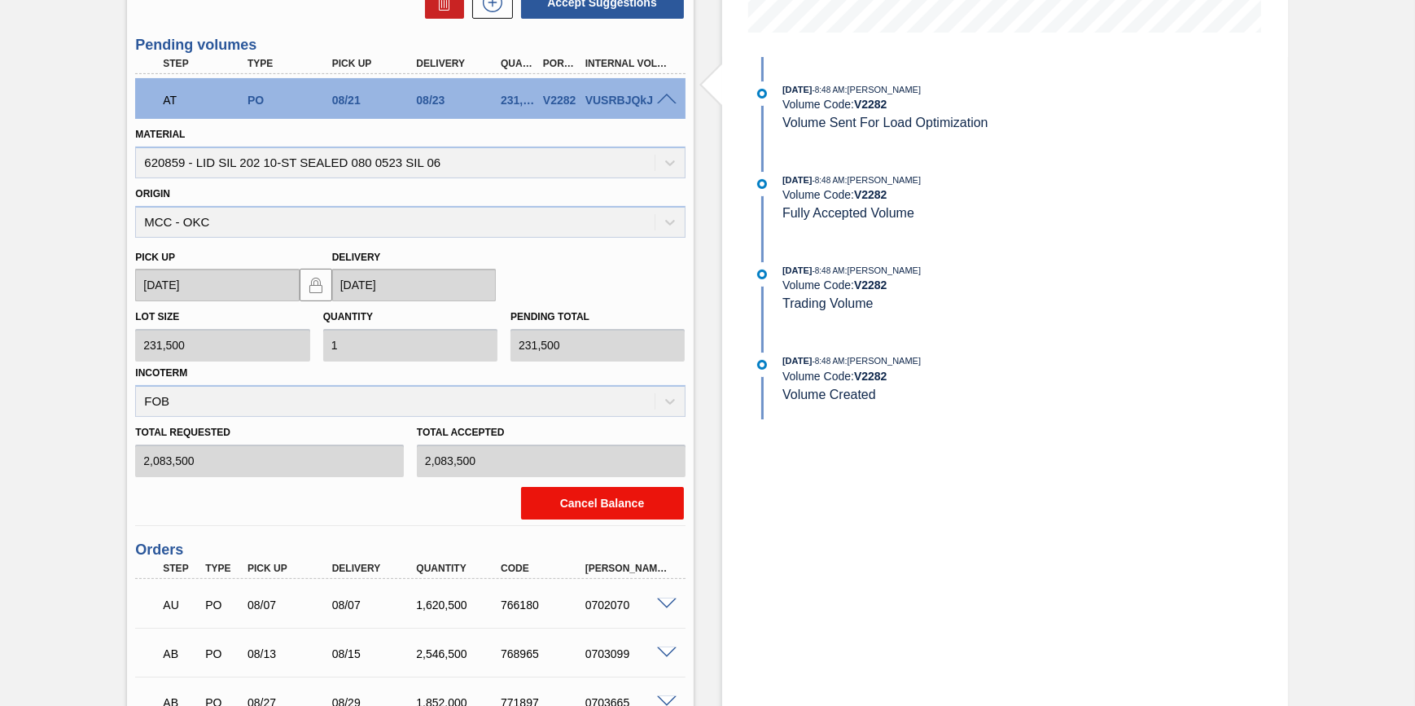
click at [627, 505] on button "Cancel Balance" at bounding box center [602, 503] width 163 height 33
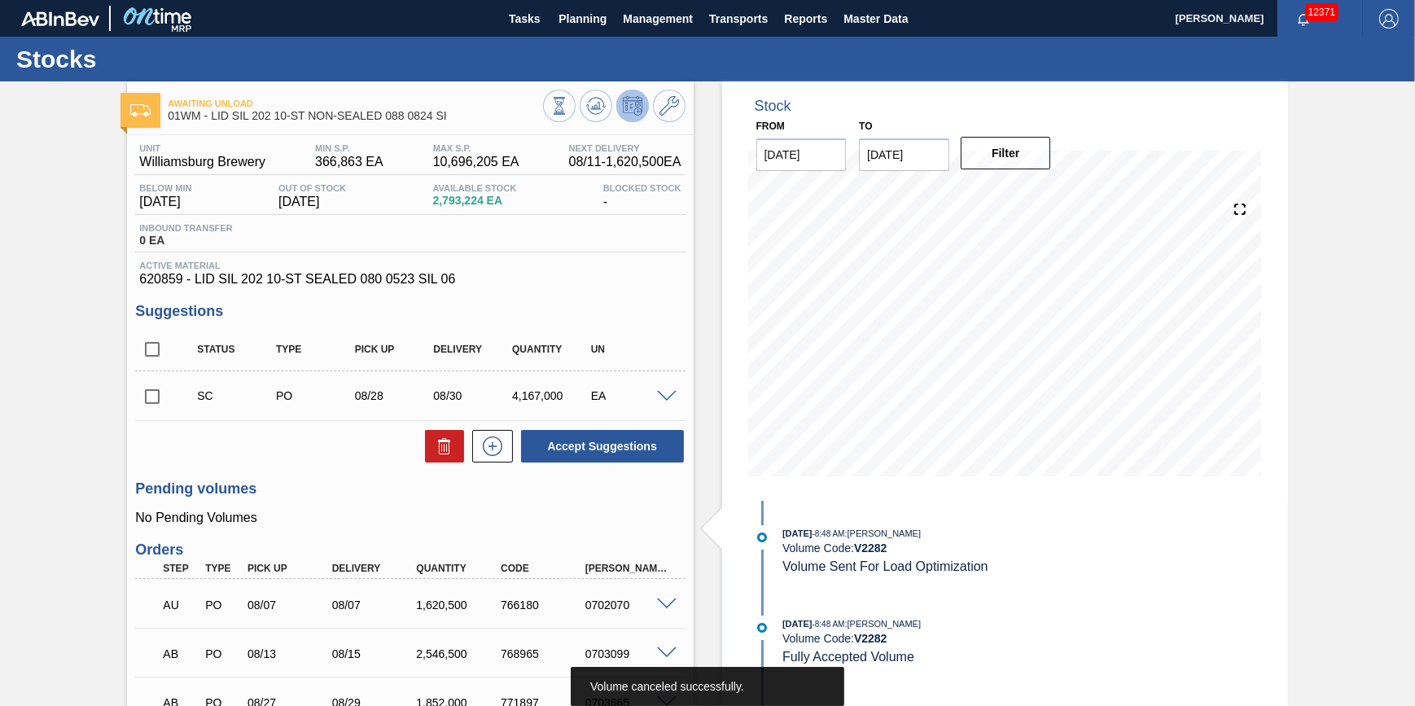
scroll to position [0, 0]
click at [594, 107] on icon at bounding box center [595, 107] width 2 height 4
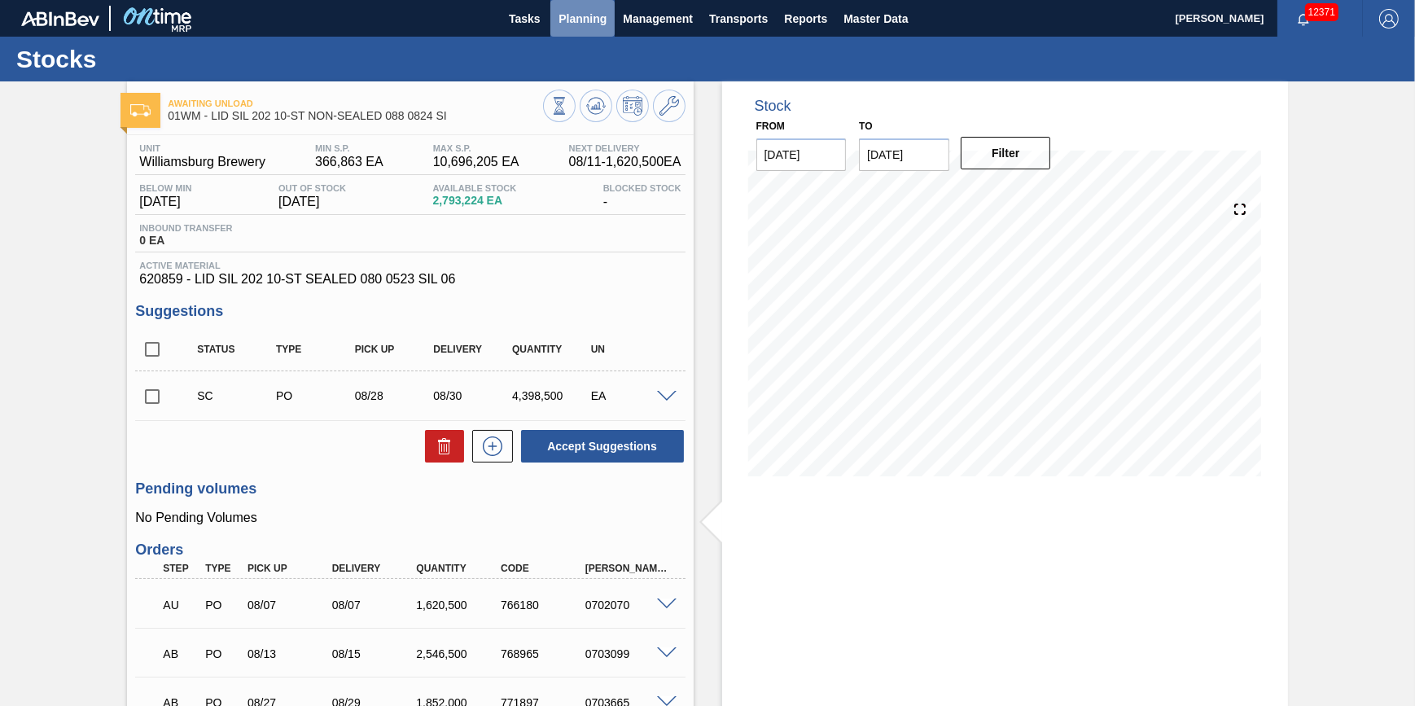
click at [582, 25] on span "Planning" at bounding box center [582, 19] width 48 height 20
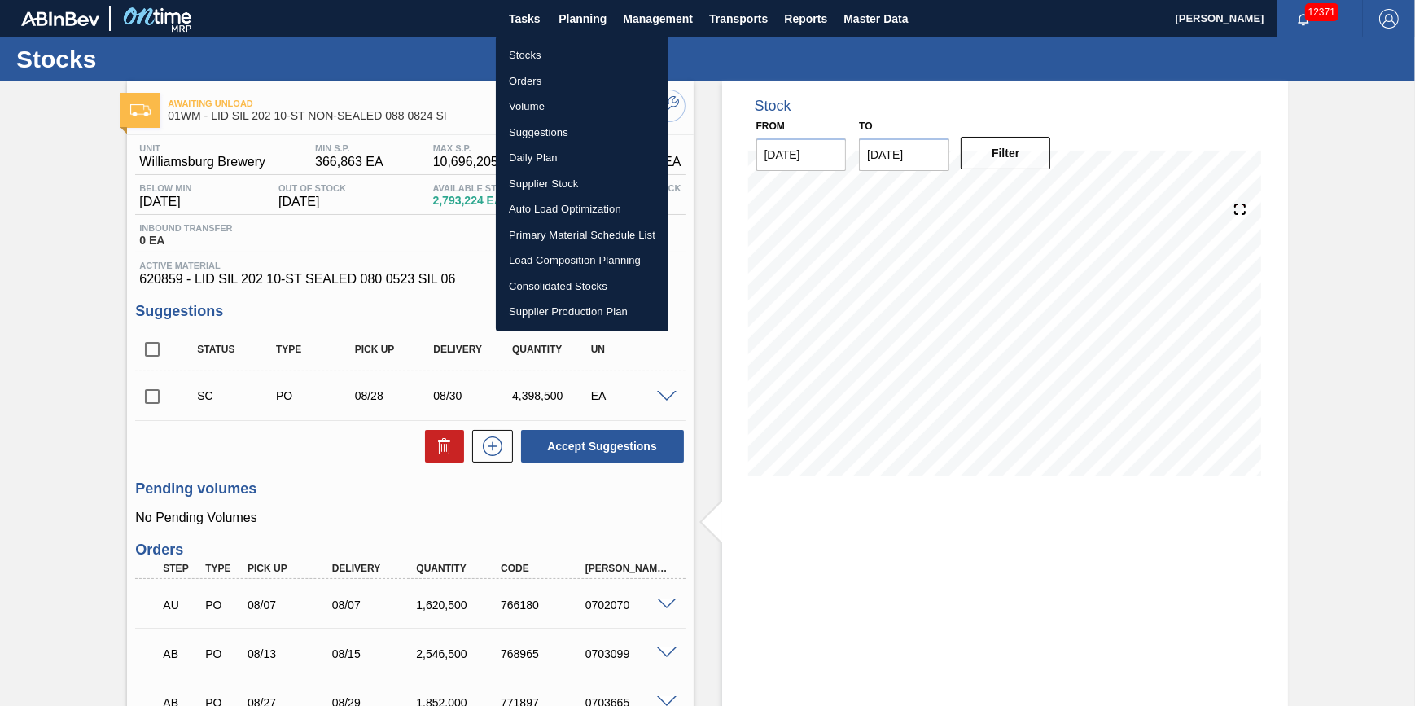
click at [546, 104] on li "Volume" at bounding box center [582, 107] width 173 height 26
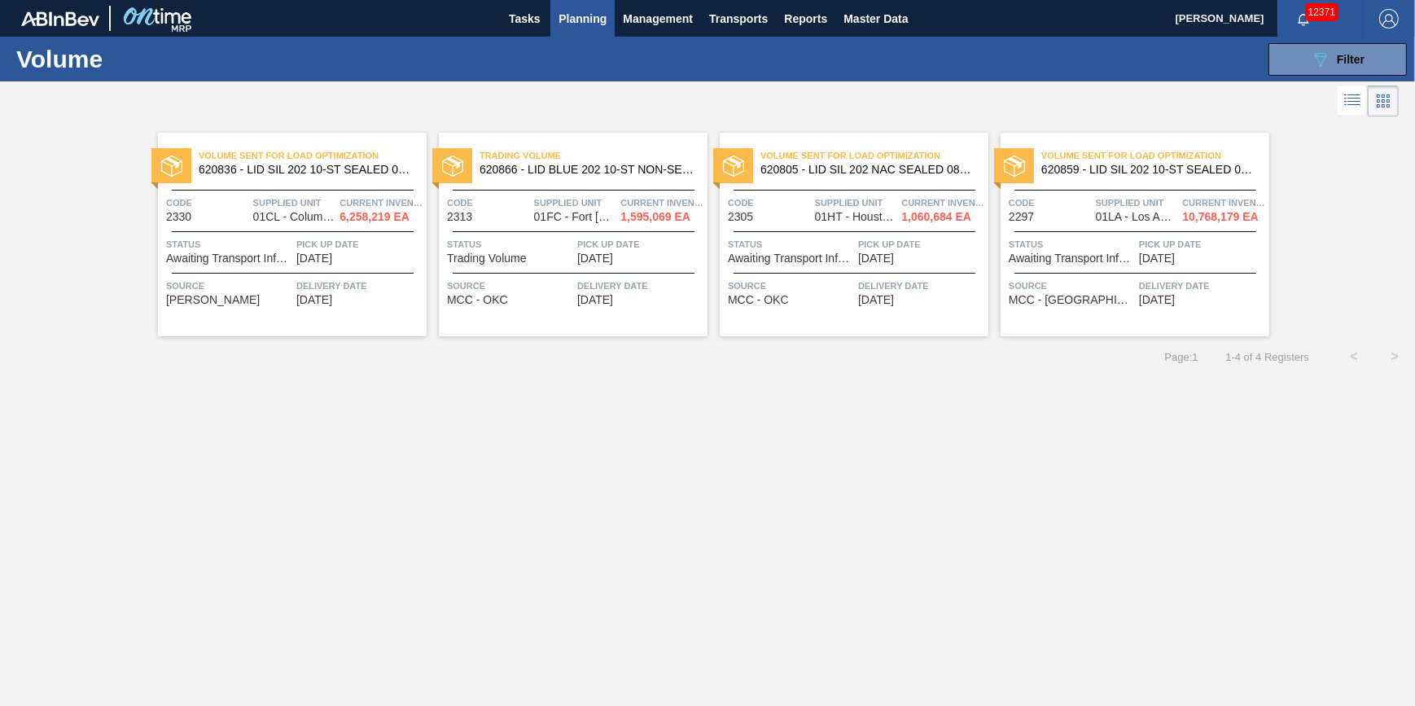
click at [315, 205] on span "Supplied Unit" at bounding box center [294, 203] width 83 height 16
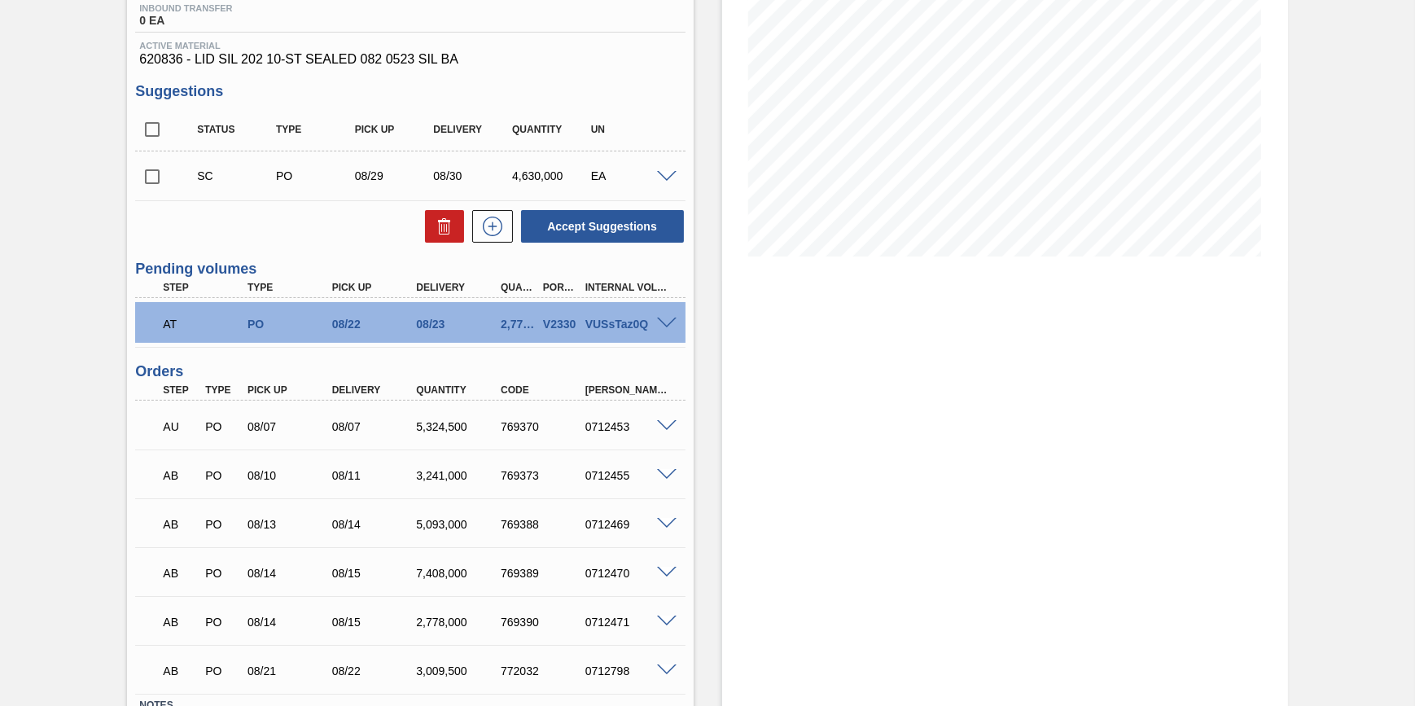
scroll to position [221, 0]
click at [658, 322] on span at bounding box center [667, 322] width 20 height 12
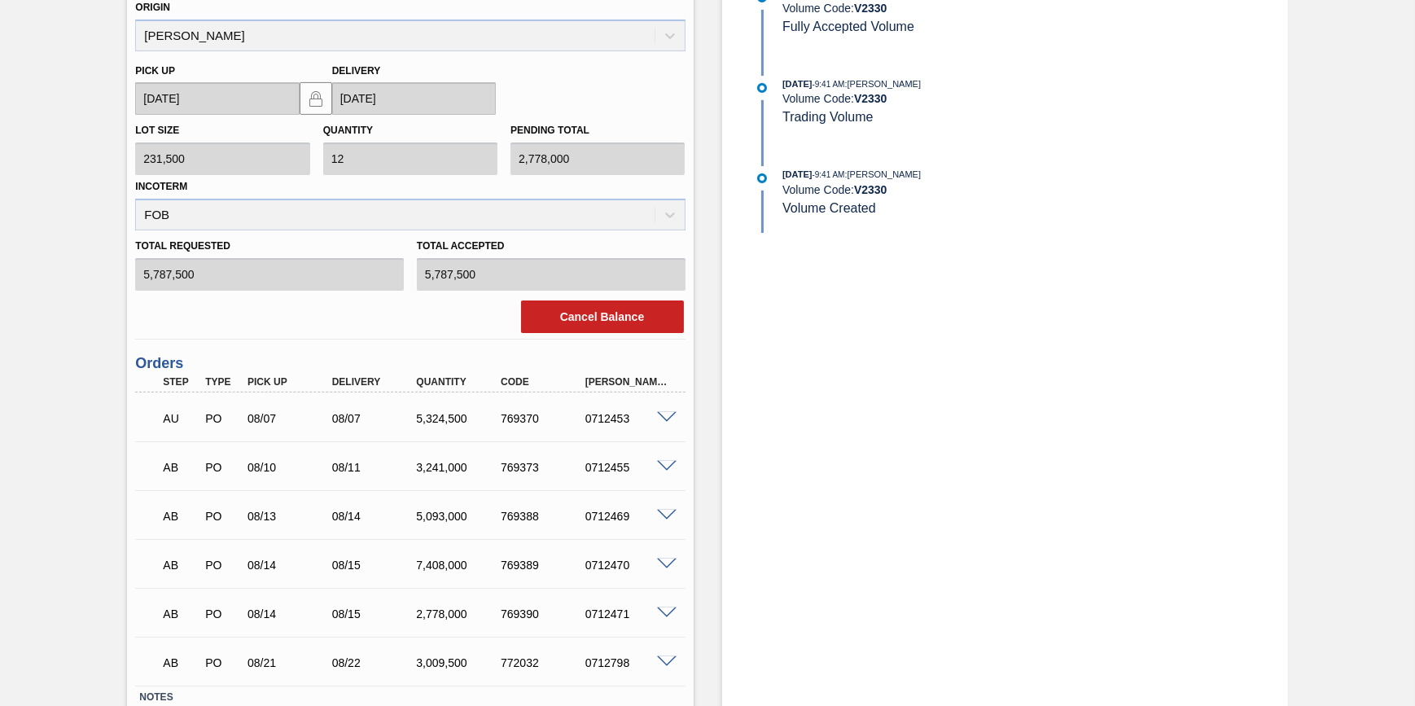
scroll to position [666, 0]
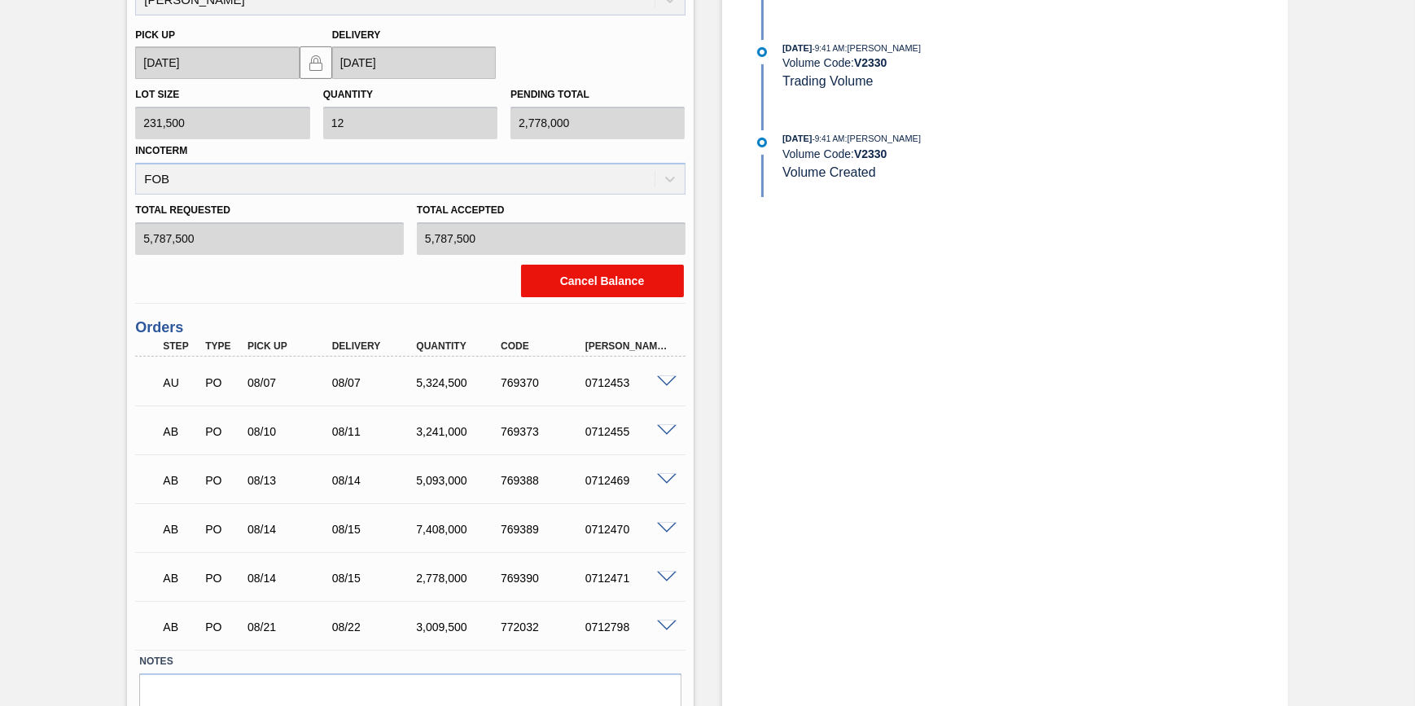
click at [619, 290] on button "Cancel Balance" at bounding box center [602, 281] width 163 height 33
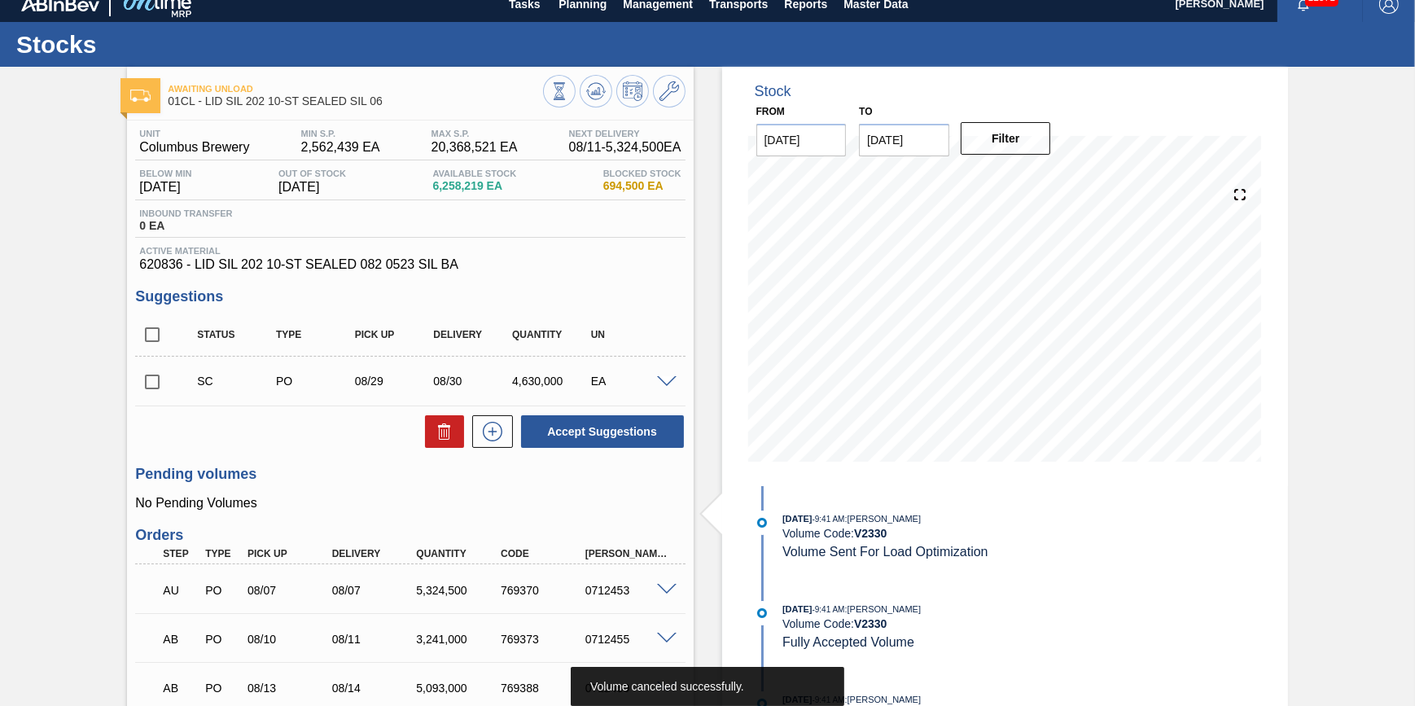
scroll to position [0, 0]
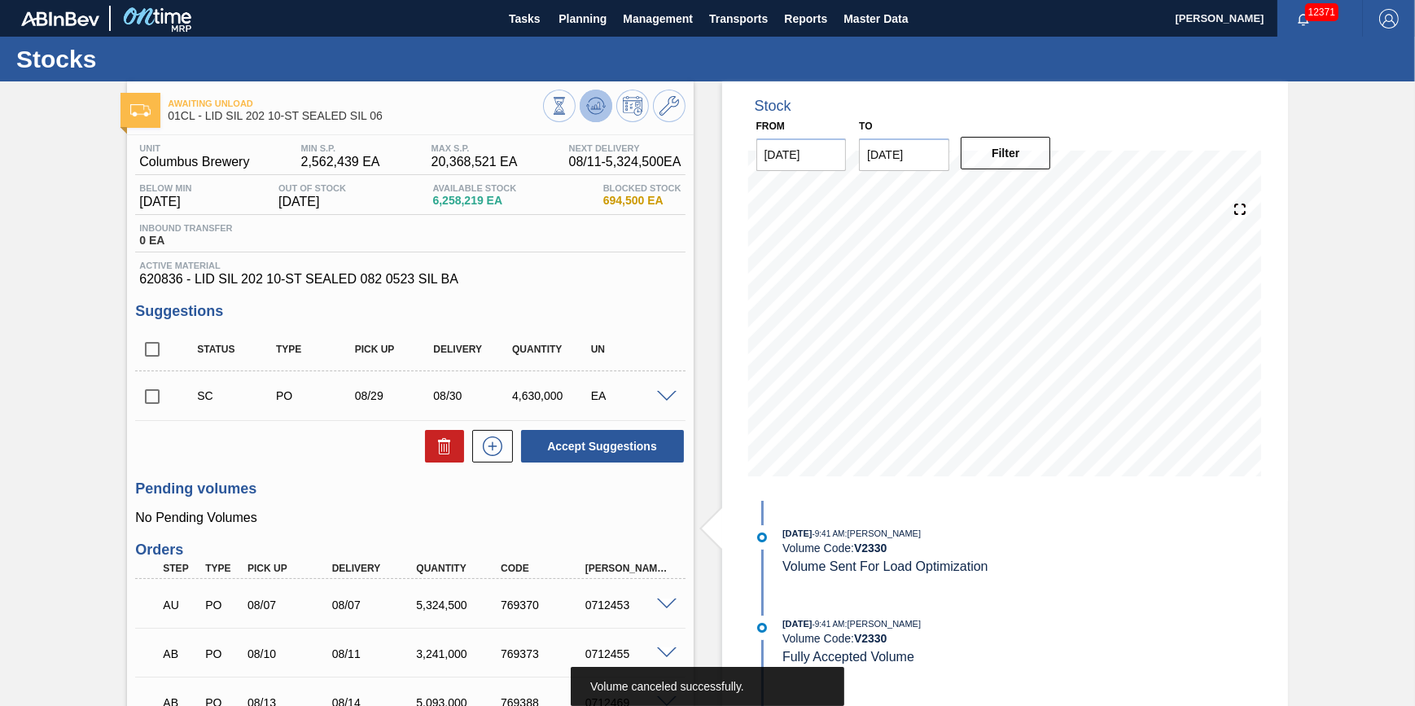
click at [597, 103] on icon at bounding box center [595, 105] width 11 height 7
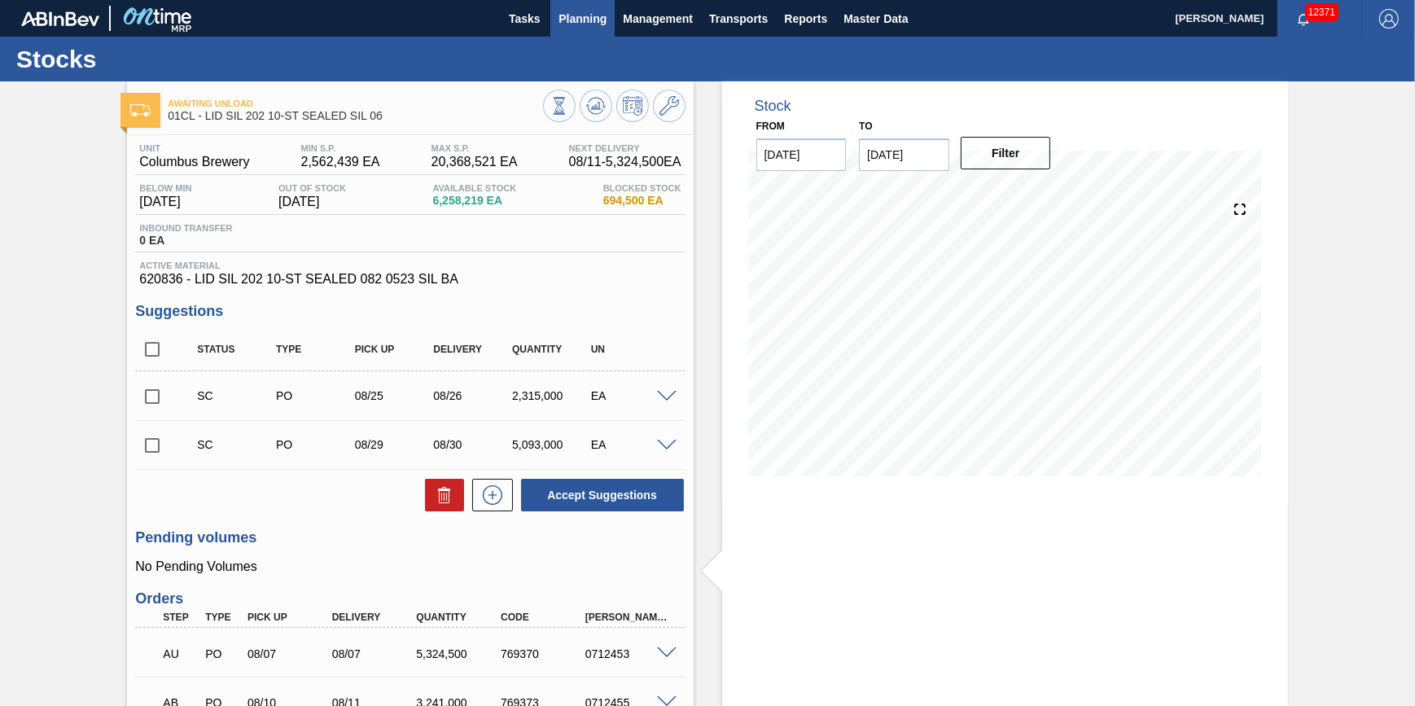
click at [571, 24] on span "Planning" at bounding box center [582, 19] width 48 height 20
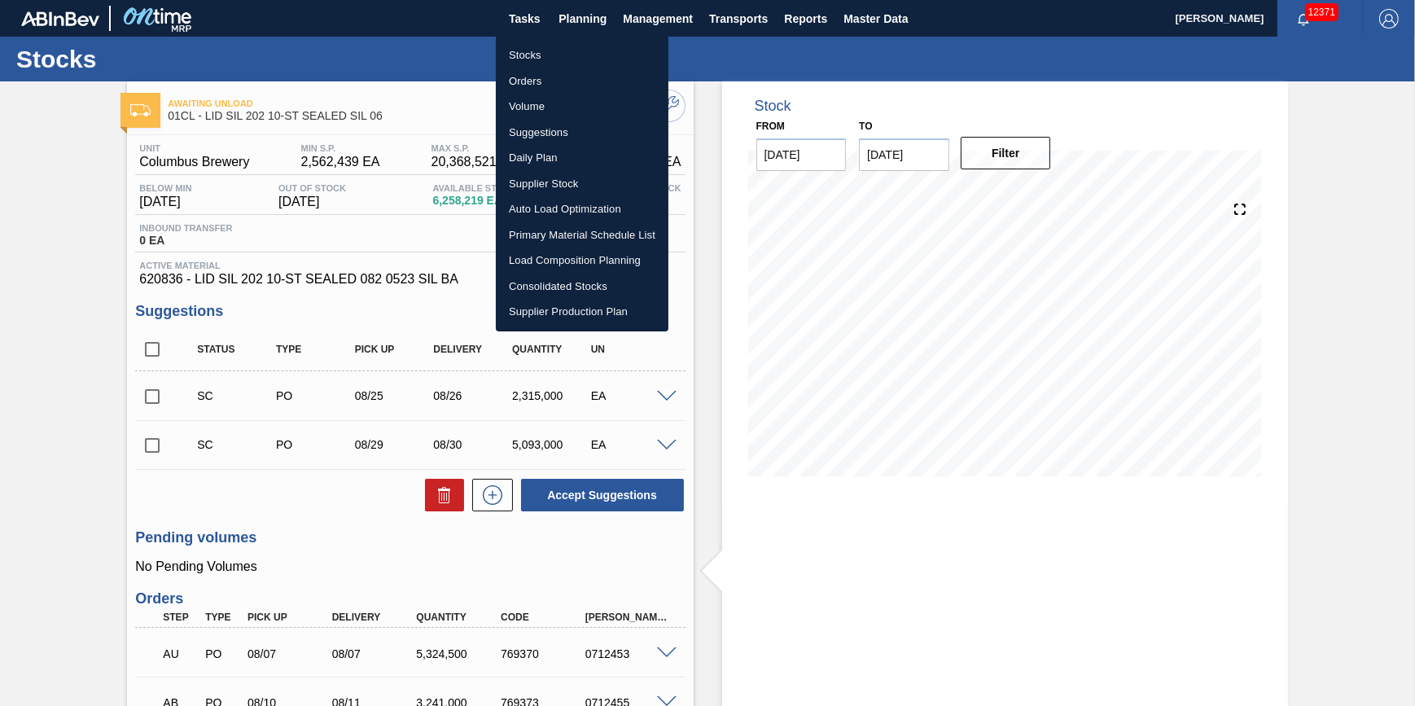
click at [562, 106] on li "Volume" at bounding box center [582, 107] width 173 height 26
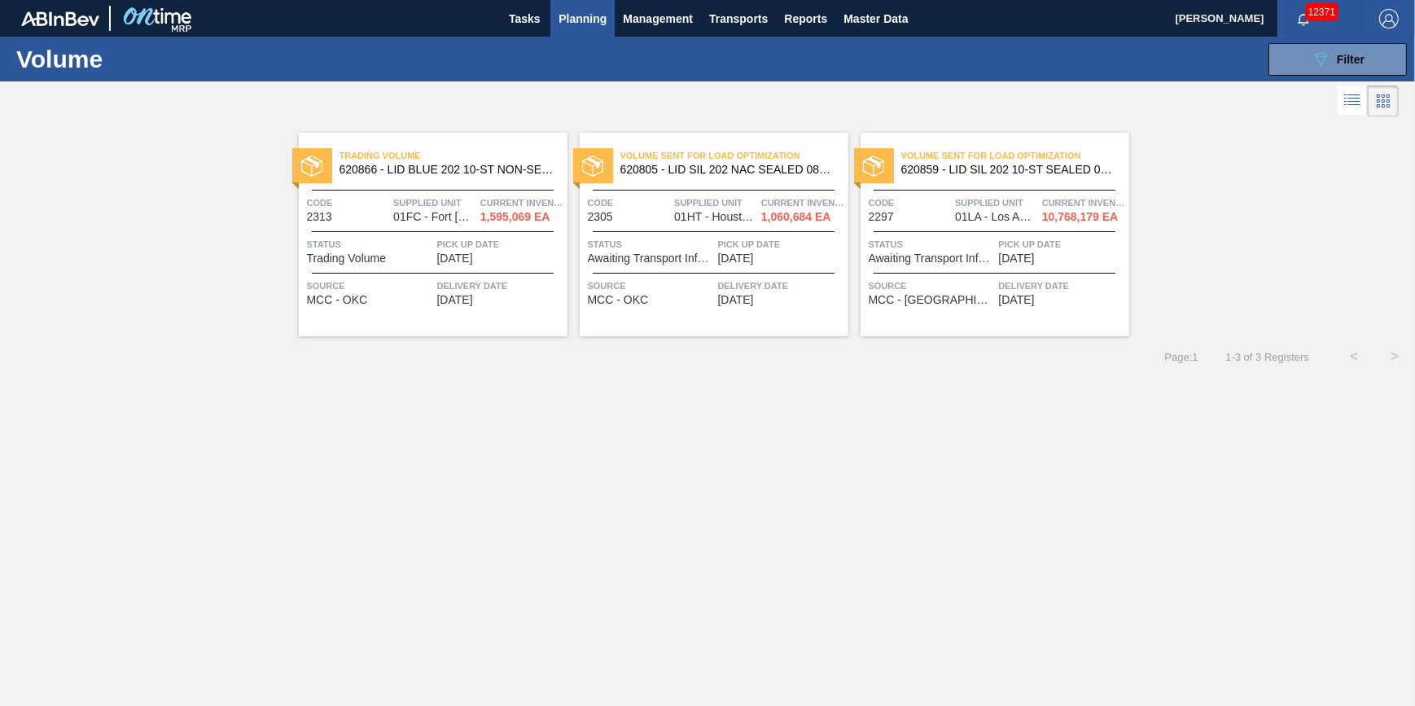
click at [473, 263] on span "08/23/2025" at bounding box center [455, 258] width 36 height 12
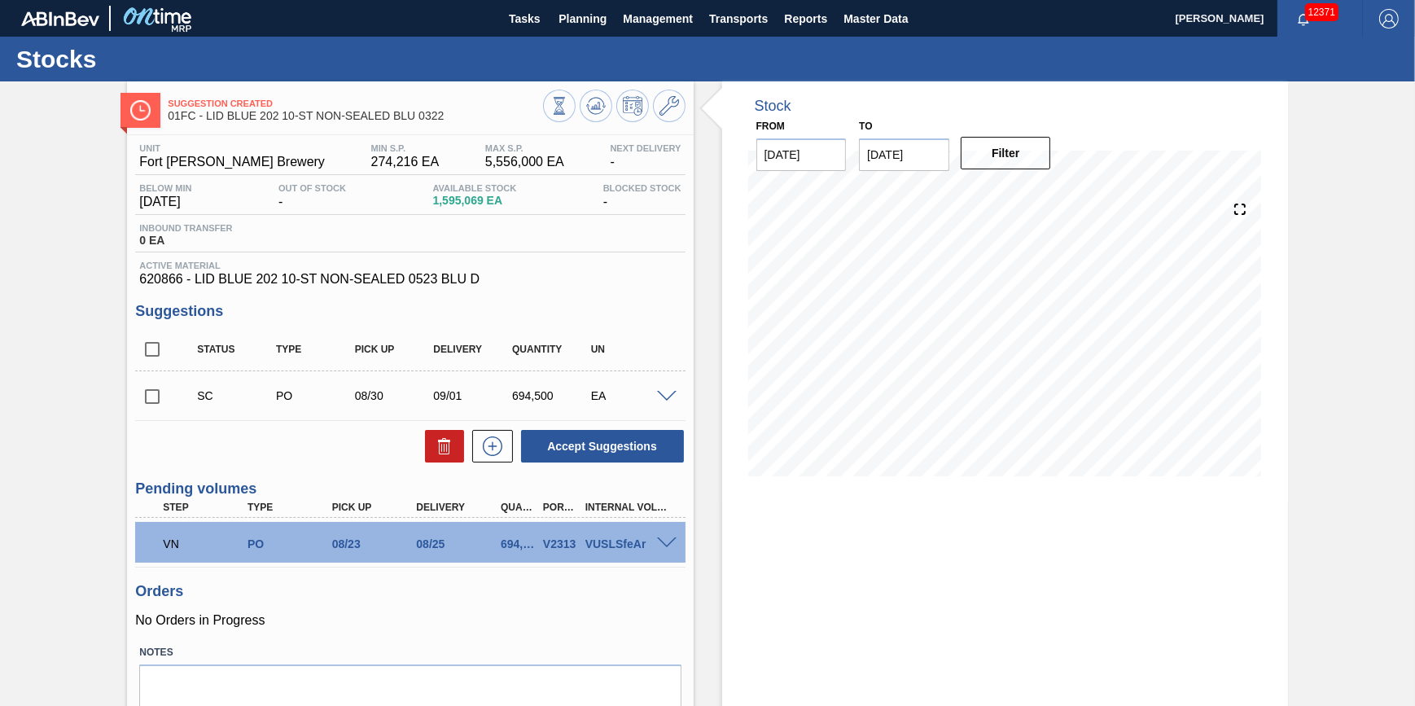
click at [665, 545] on span at bounding box center [667, 543] width 20 height 12
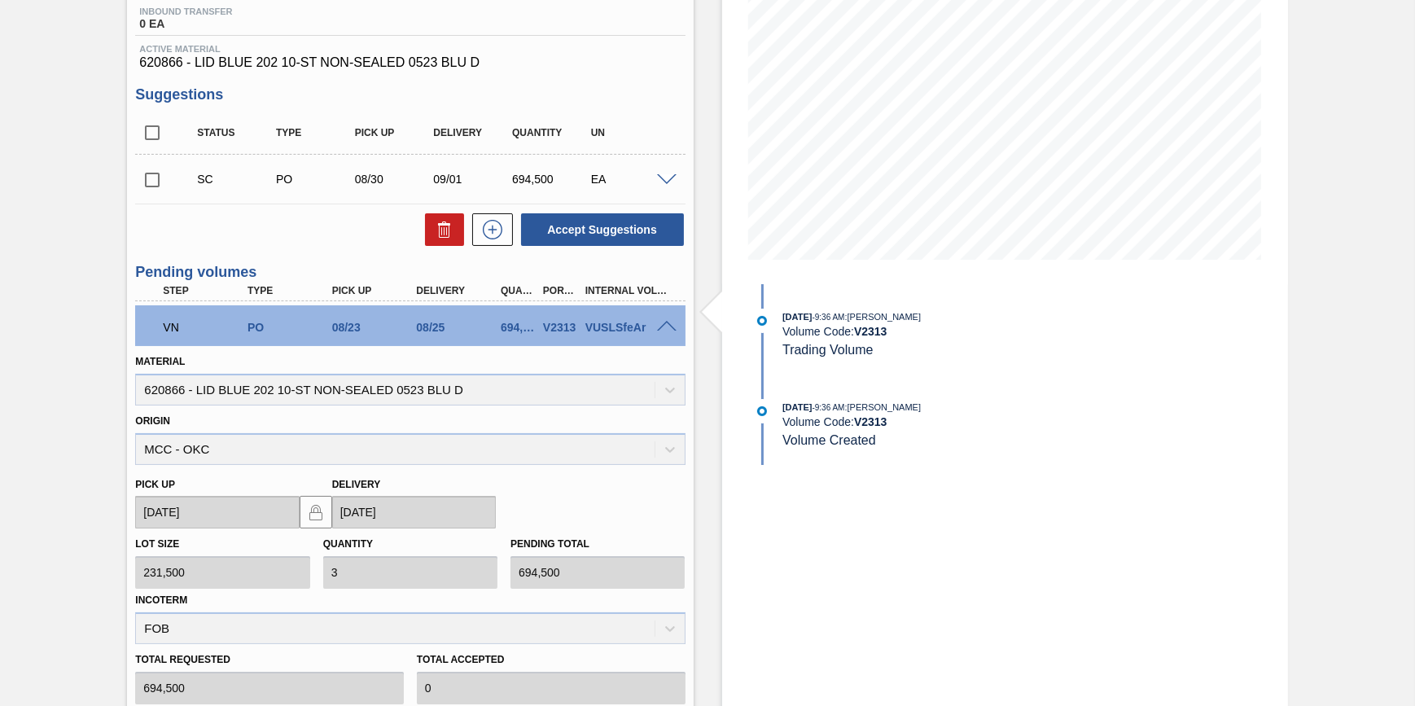
scroll to position [370, 0]
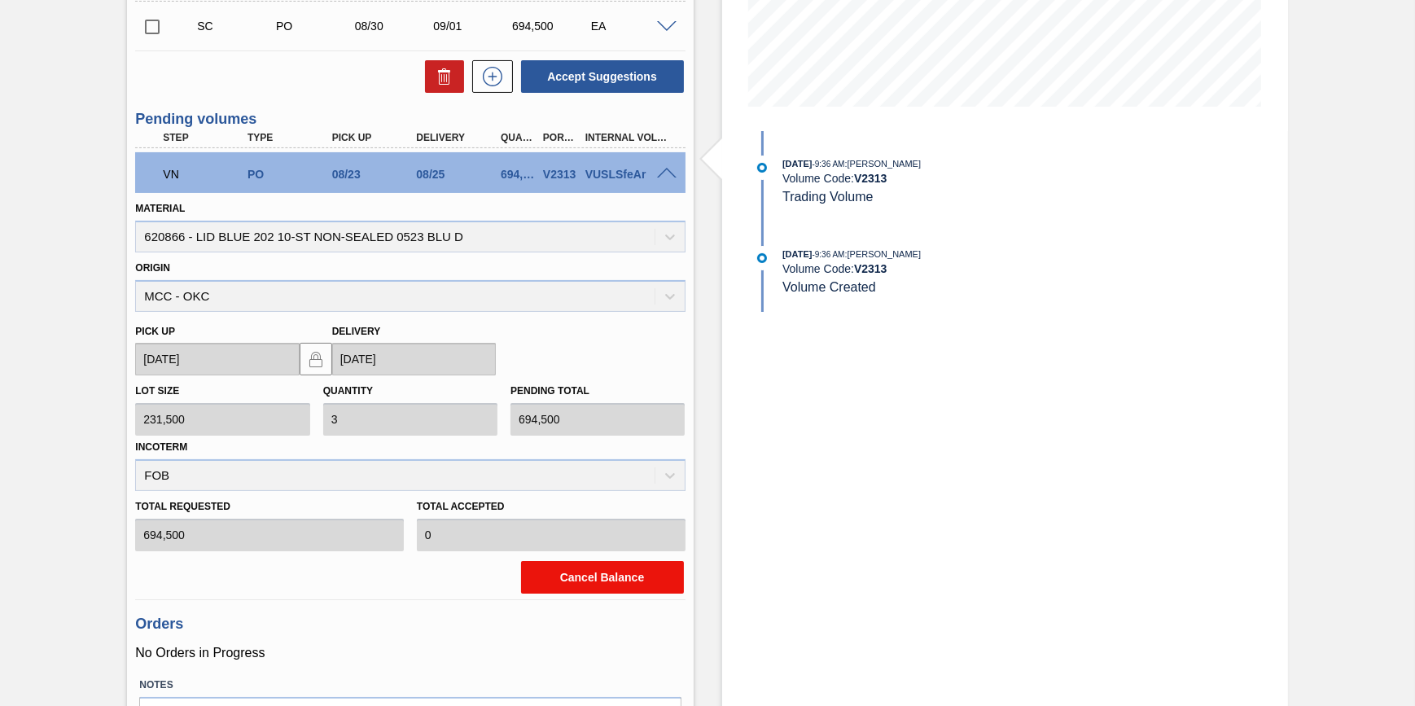
click at [619, 573] on button "Cancel Balance" at bounding box center [602, 577] width 163 height 33
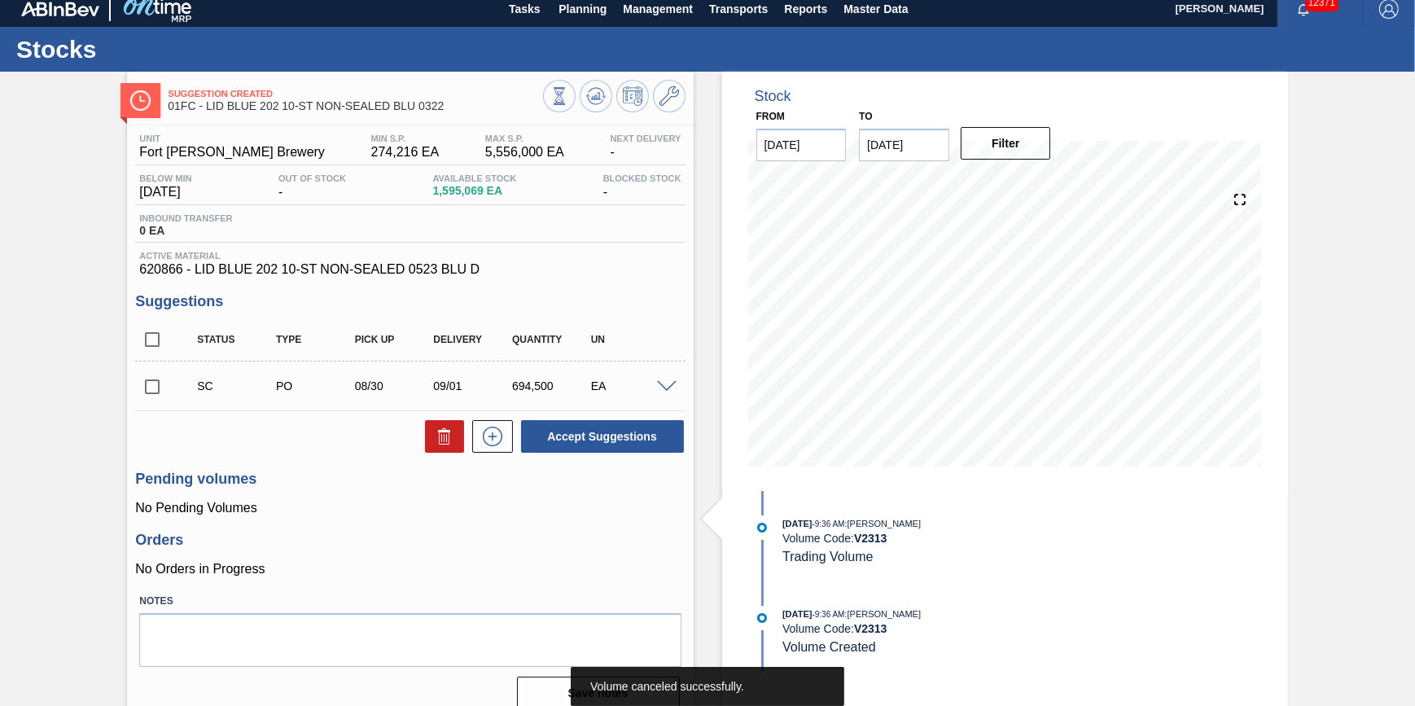
scroll to position [0, 0]
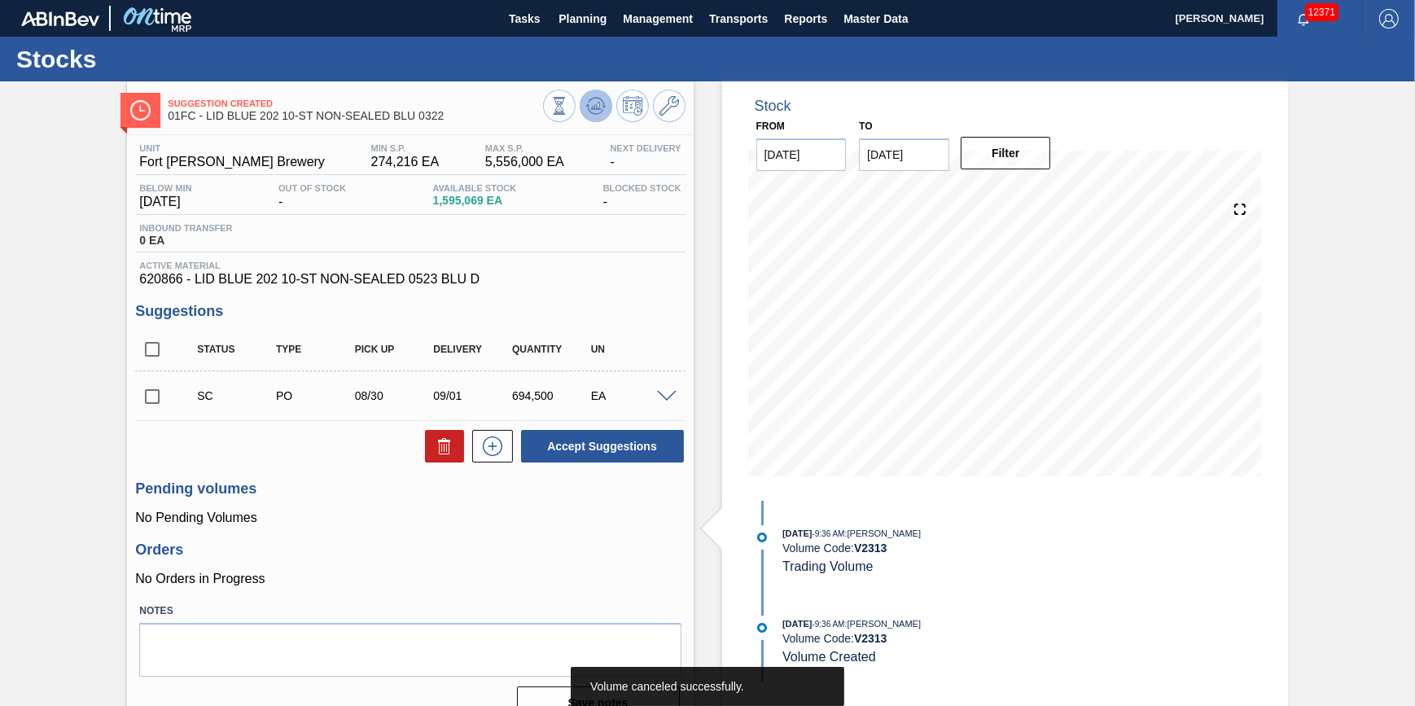
click at [591, 116] on button at bounding box center [596, 106] width 33 height 33
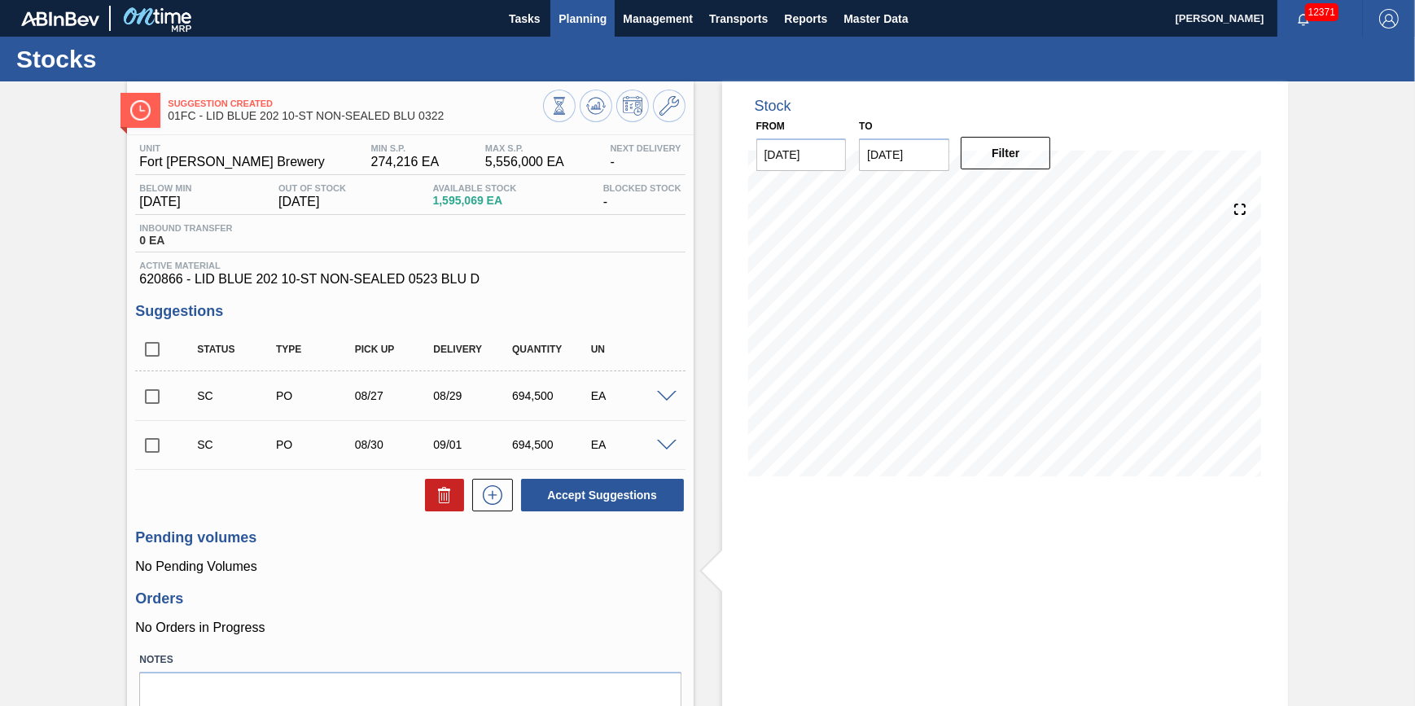
click at [567, 33] on button "Planning" at bounding box center [582, 18] width 64 height 37
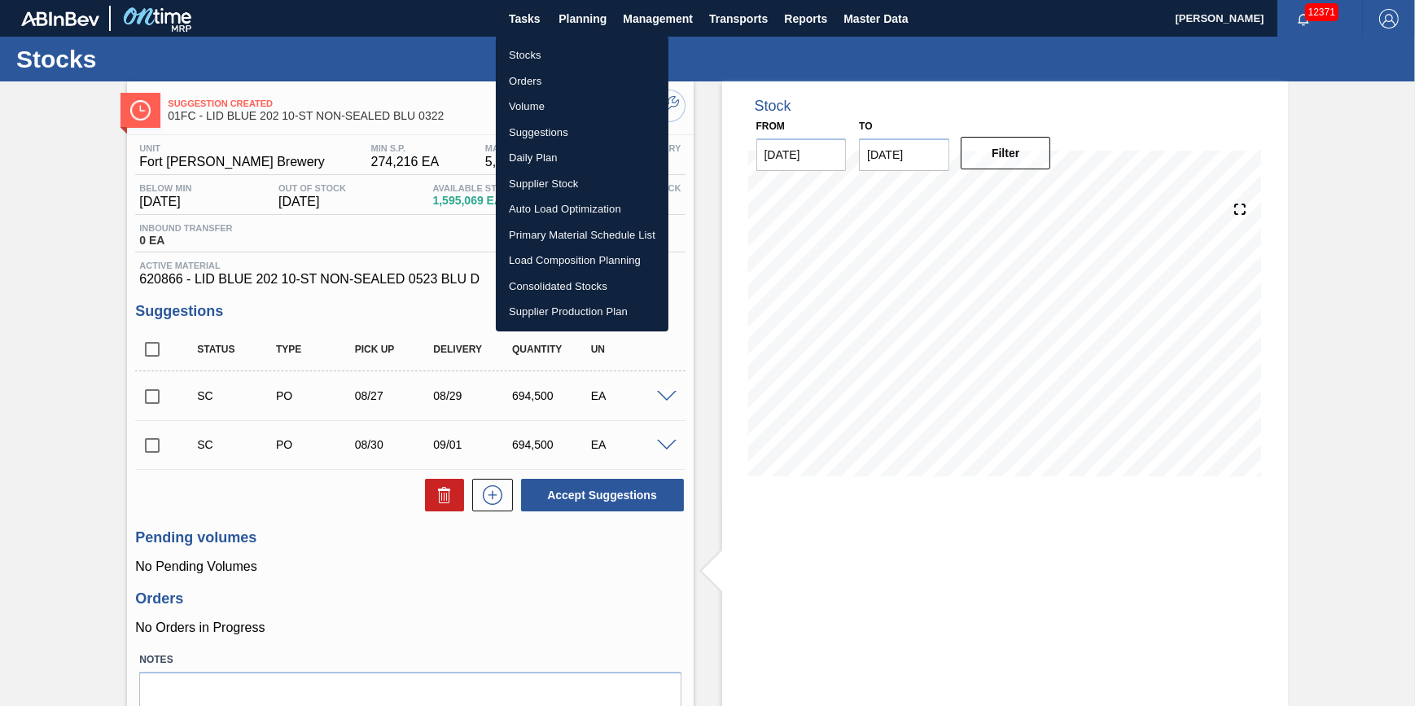
click at [550, 103] on li "Volume" at bounding box center [582, 107] width 173 height 26
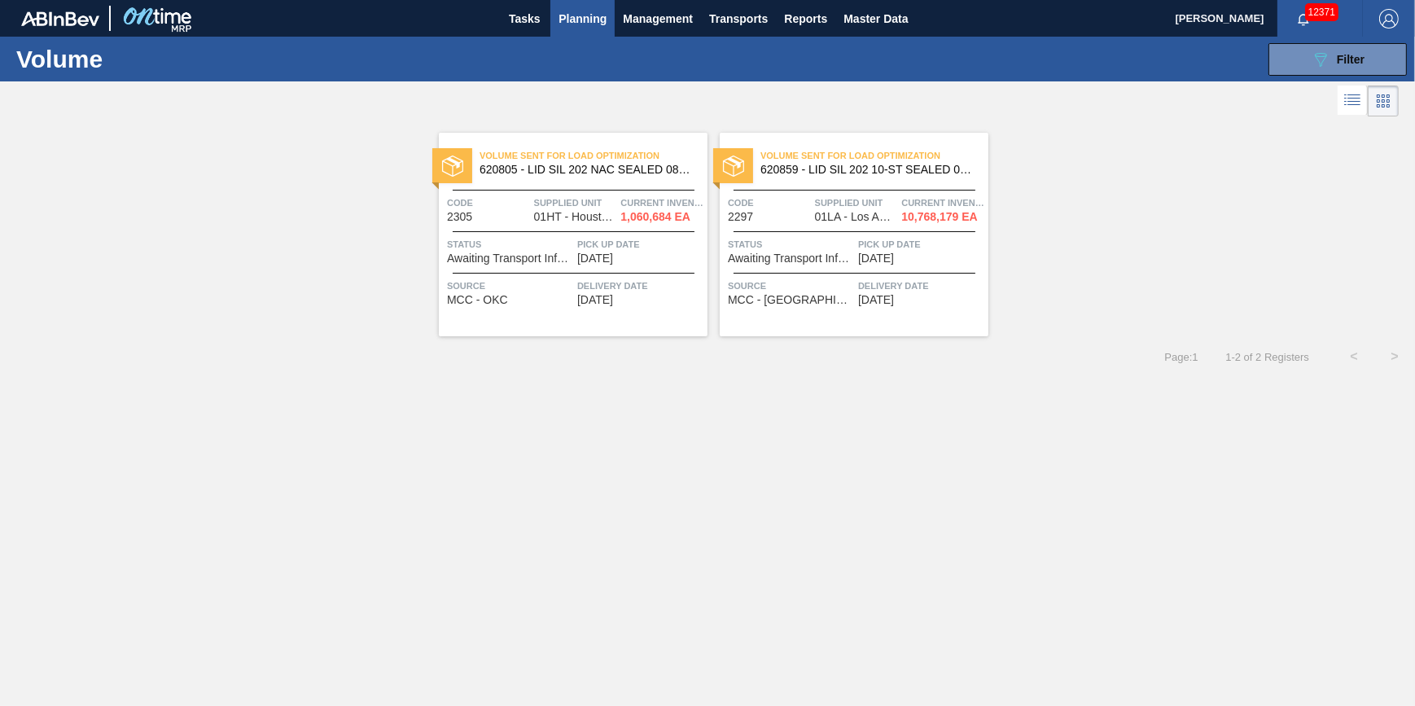
click at [540, 278] on span "Source" at bounding box center [510, 286] width 126 height 16
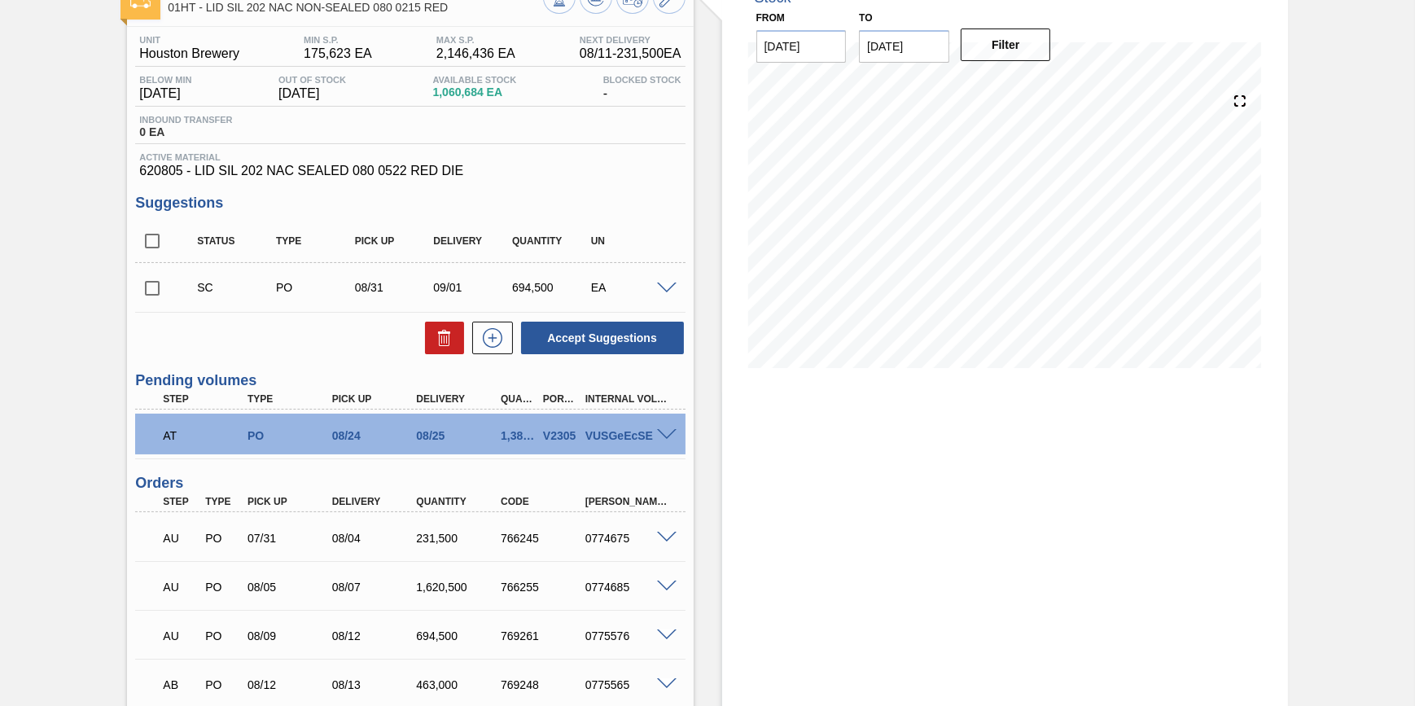
scroll to position [221, 0]
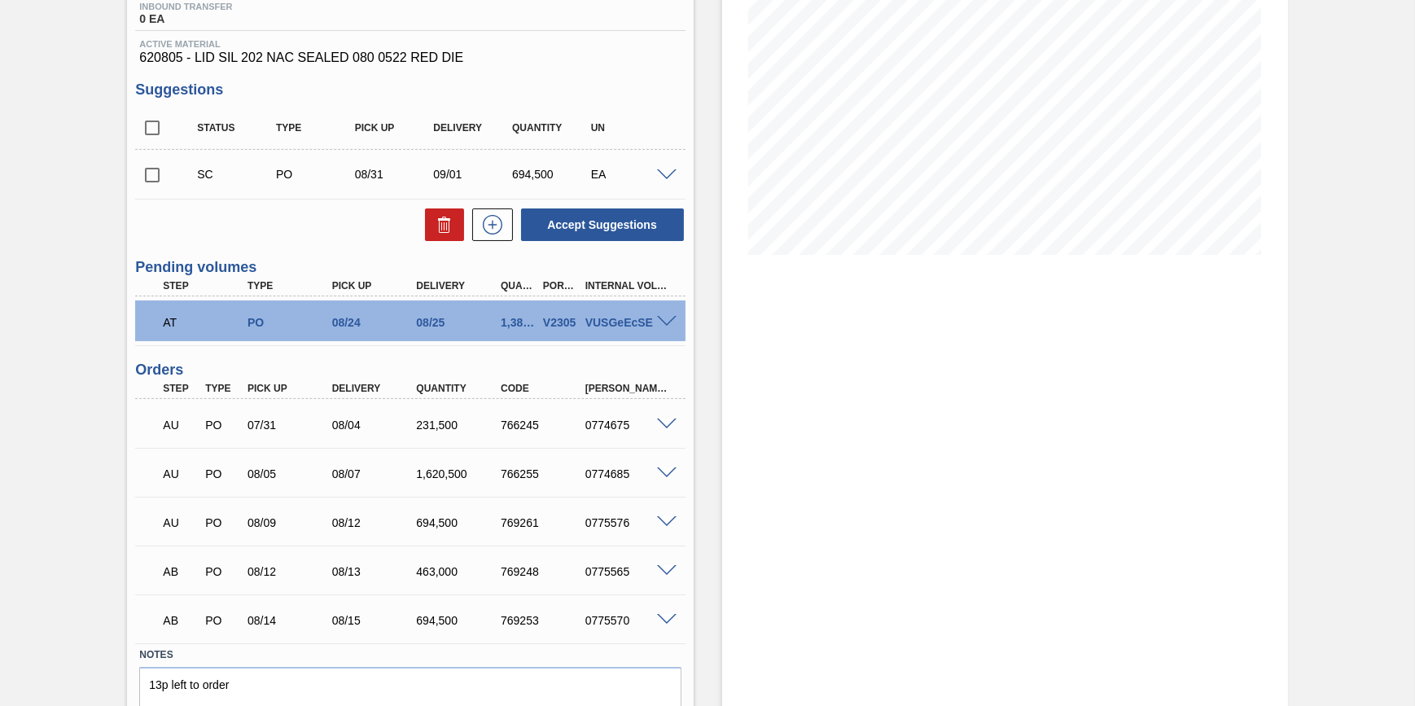
click at [664, 333] on div "AT PO 08/24 08/25 1,389,000 V2305 VUSGeEcSE" at bounding box center [409, 320] width 549 height 41
click at [657, 327] on span at bounding box center [667, 322] width 20 height 12
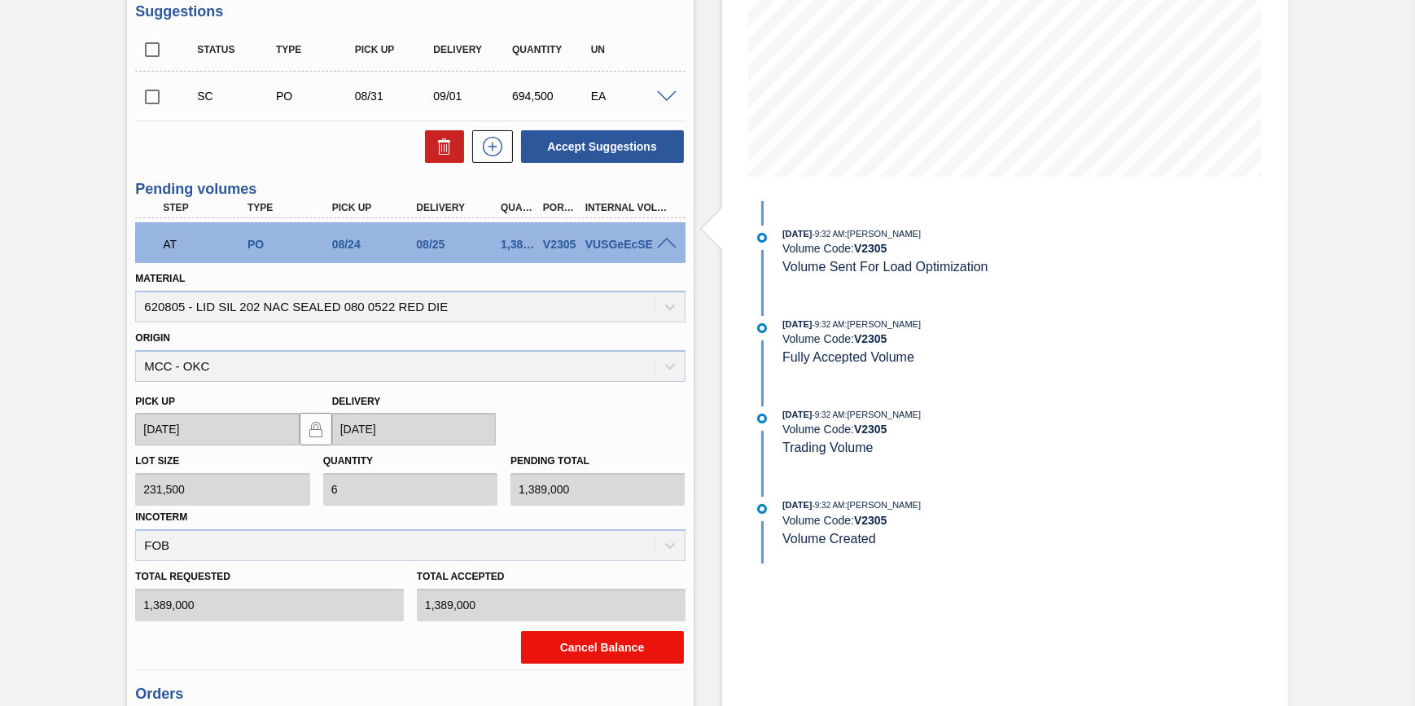
scroll to position [518, 0]
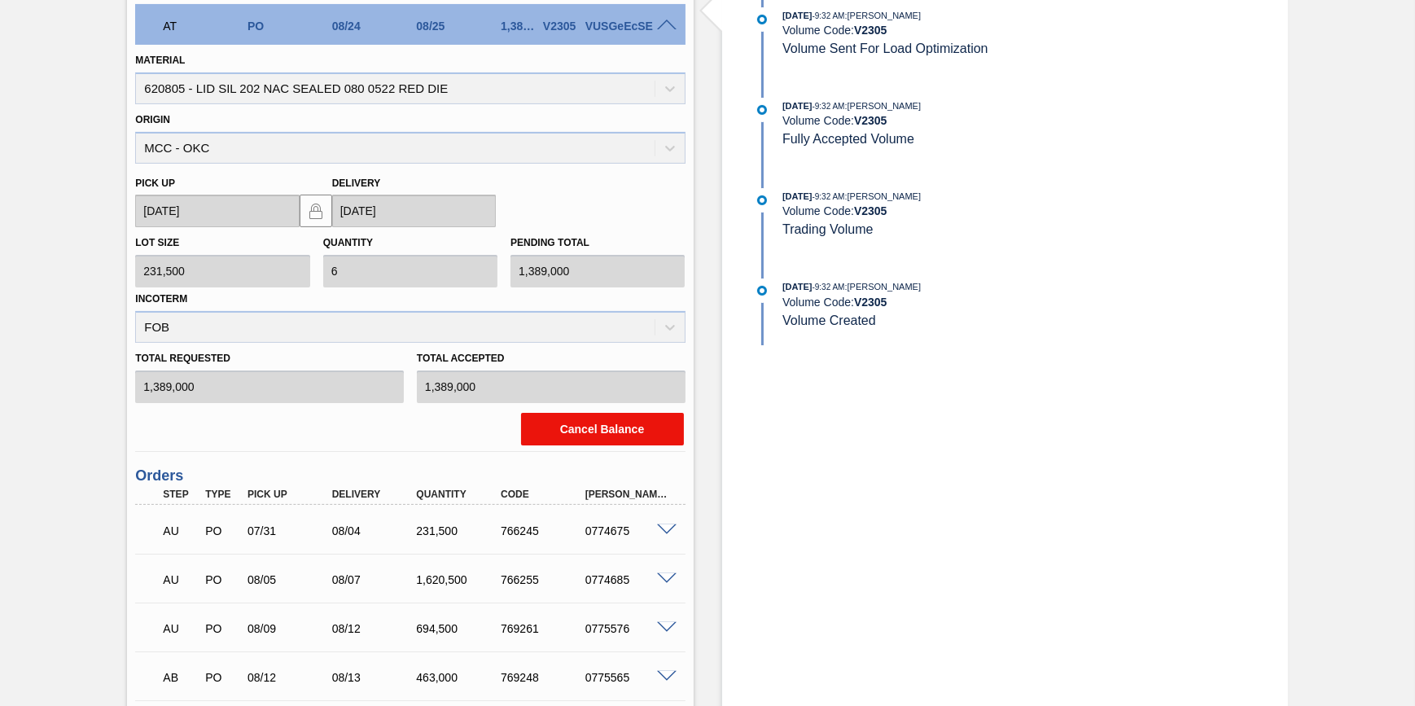
click at [596, 438] on button "Cancel Balance" at bounding box center [602, 429] width 163 height 33
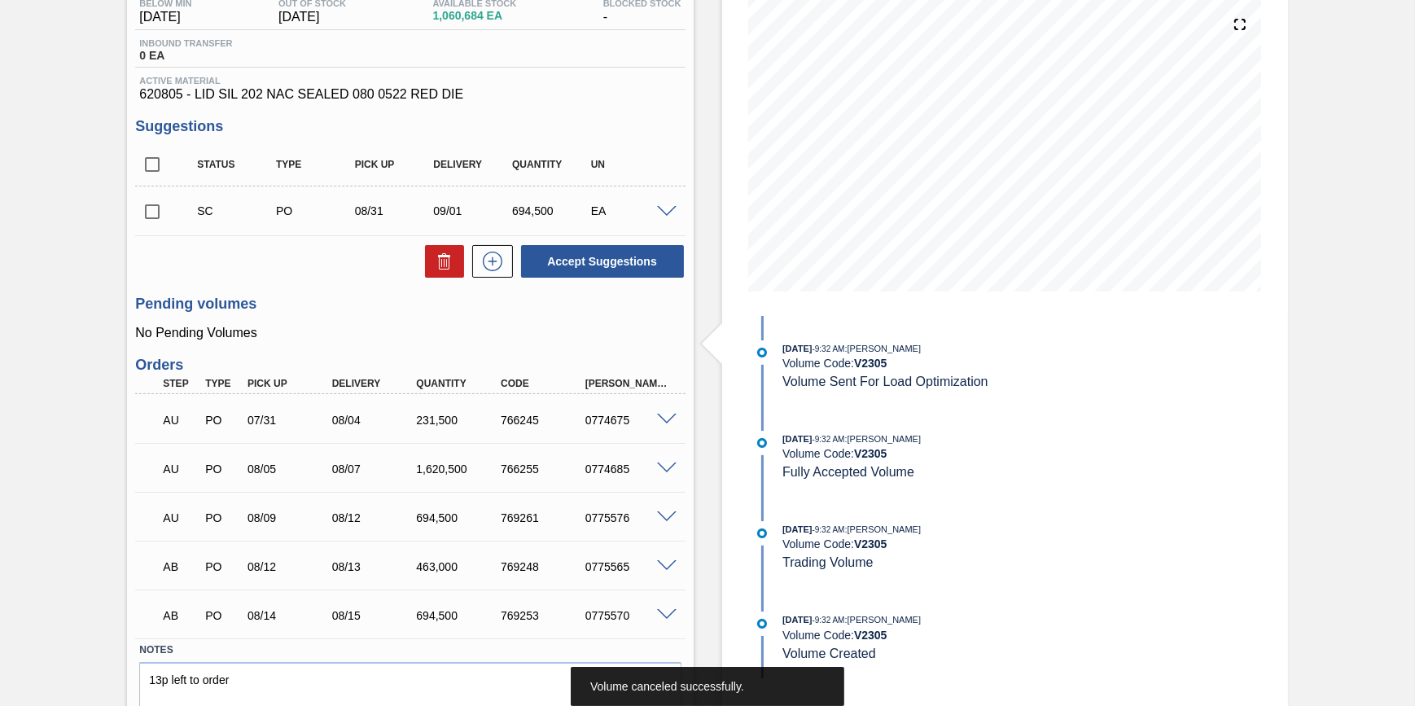
scroll to position [0, 0]
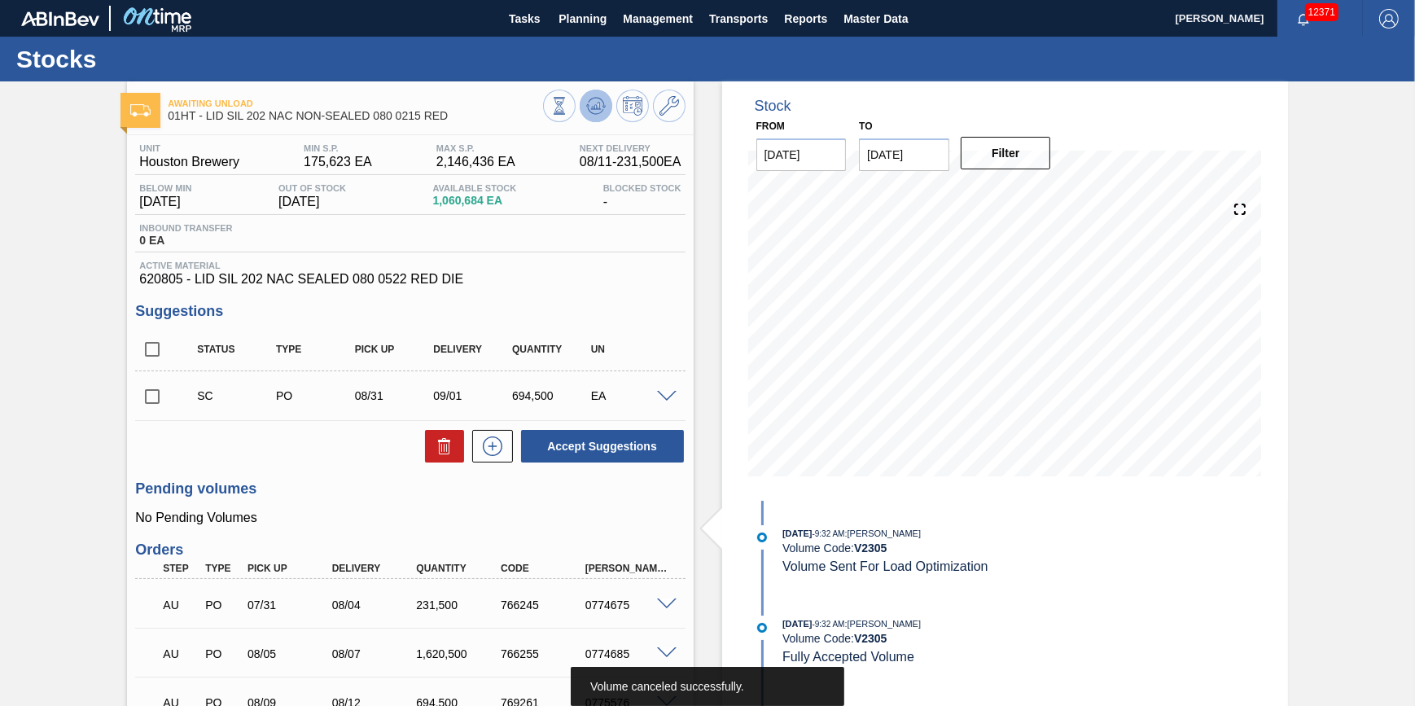
click at [568, 112] on icon at bounding box center [559, 106] width 18 height 18
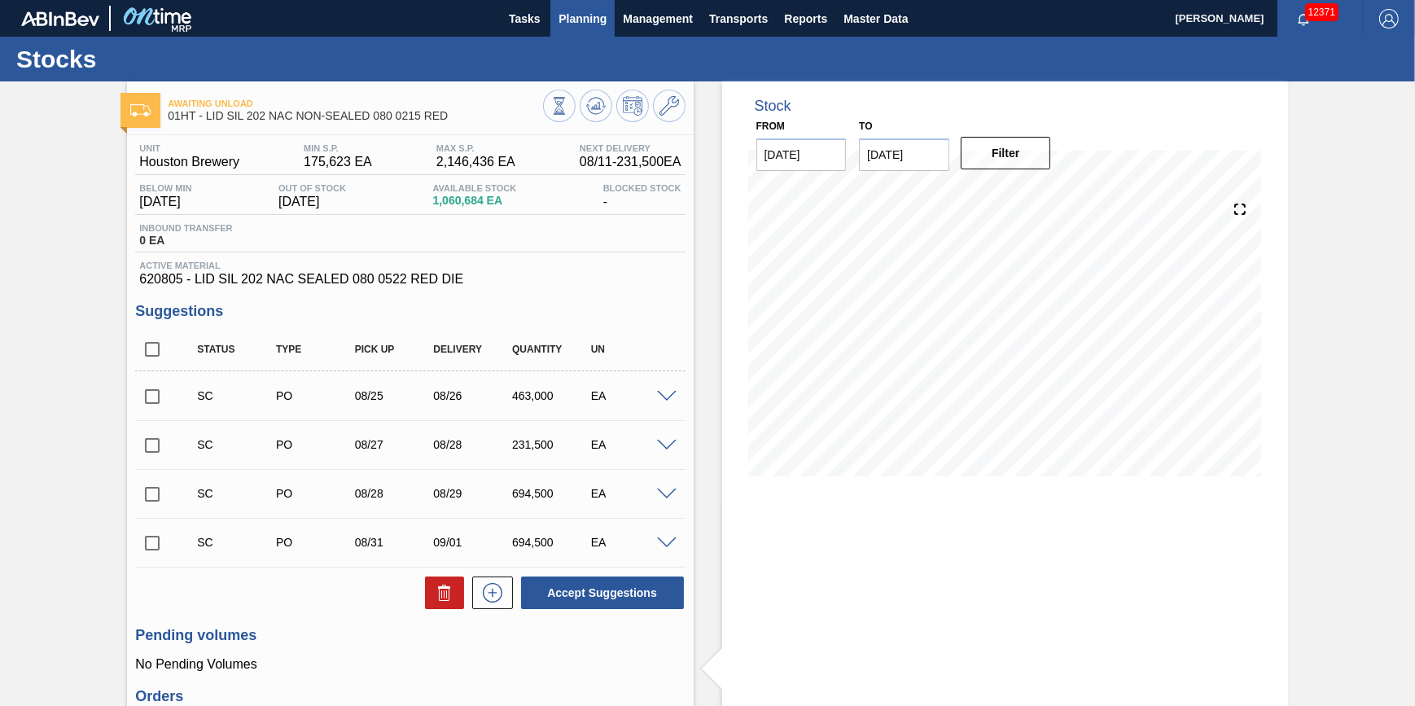
click at [588, 28] on button "Planning" at bounding box center [582, 18] width 64 height 37
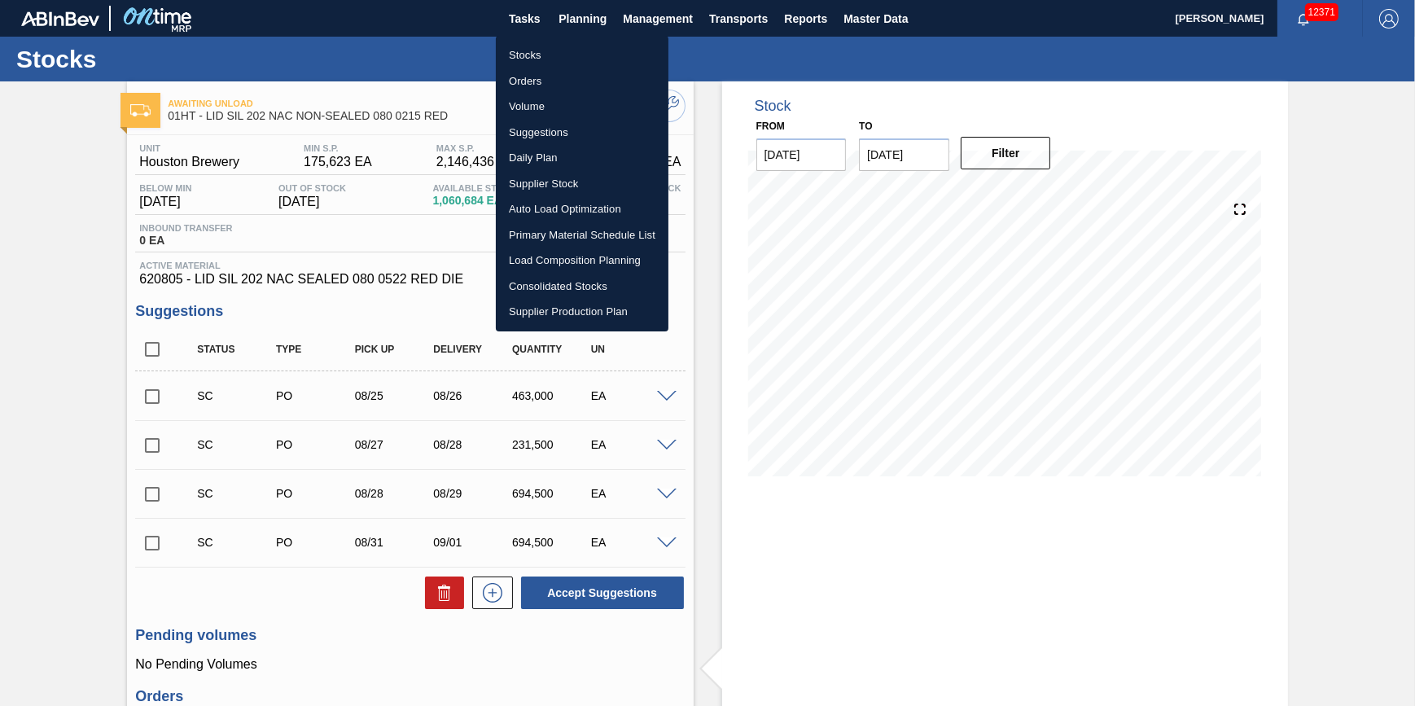
click at [566, 103] on li "Volume" at bounding box center [582, 107] width 173 height 26
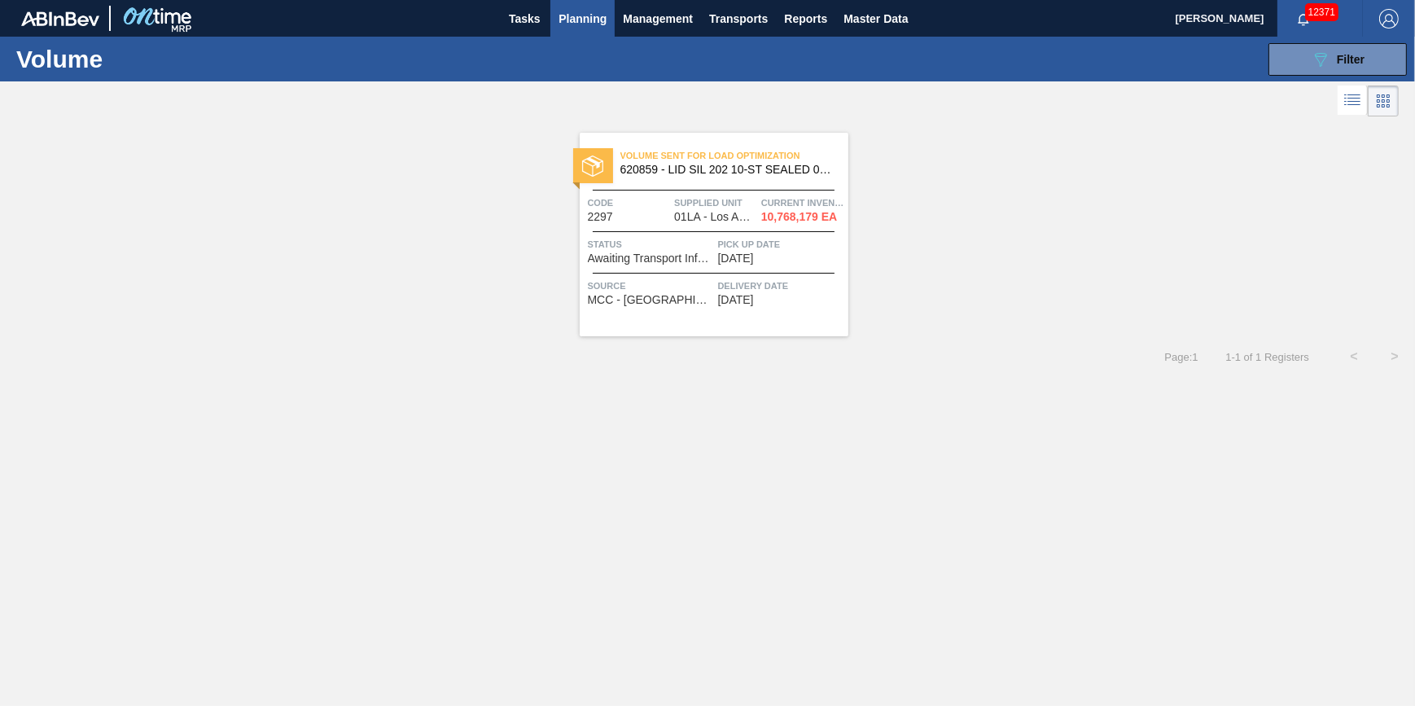
click at [656, 215] on div "Code 2297" at bounding box center [629, 209] width 83 height 28
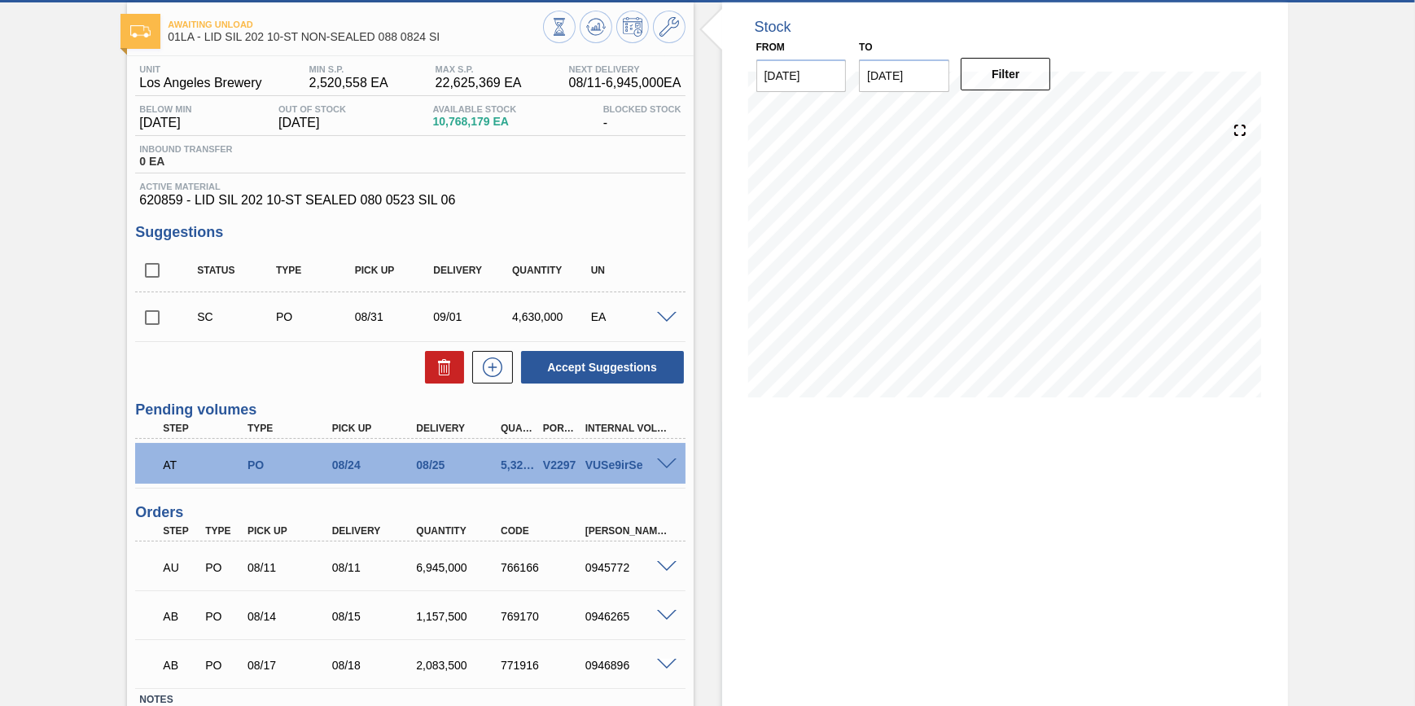
scroll to position [197, 0]
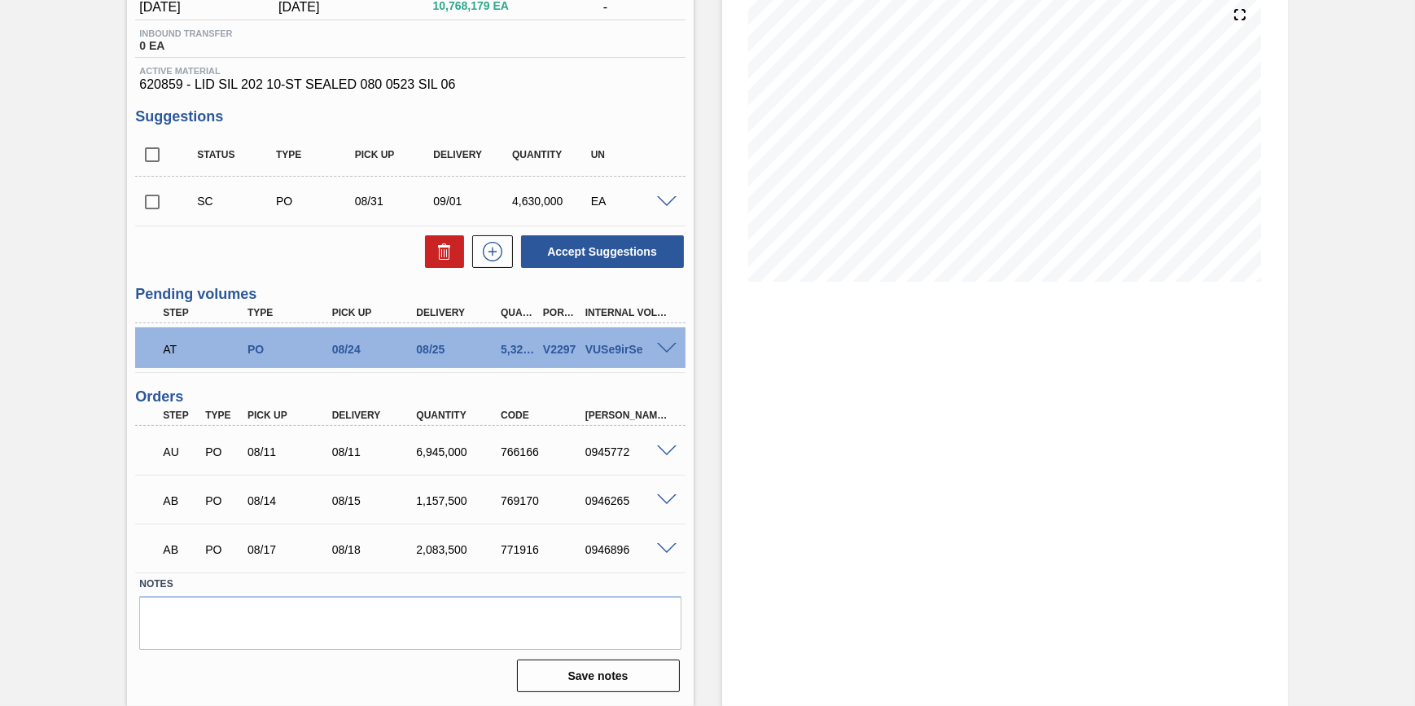
click at [668, 339] on div "AT PO 08/24 08/25 5,324,500 V2297 VUSe9irSe" at bounding box center [409, 347] width 549 height 41
click at [665, 348] on span at bounding box center [667, 349] width 20 height 12
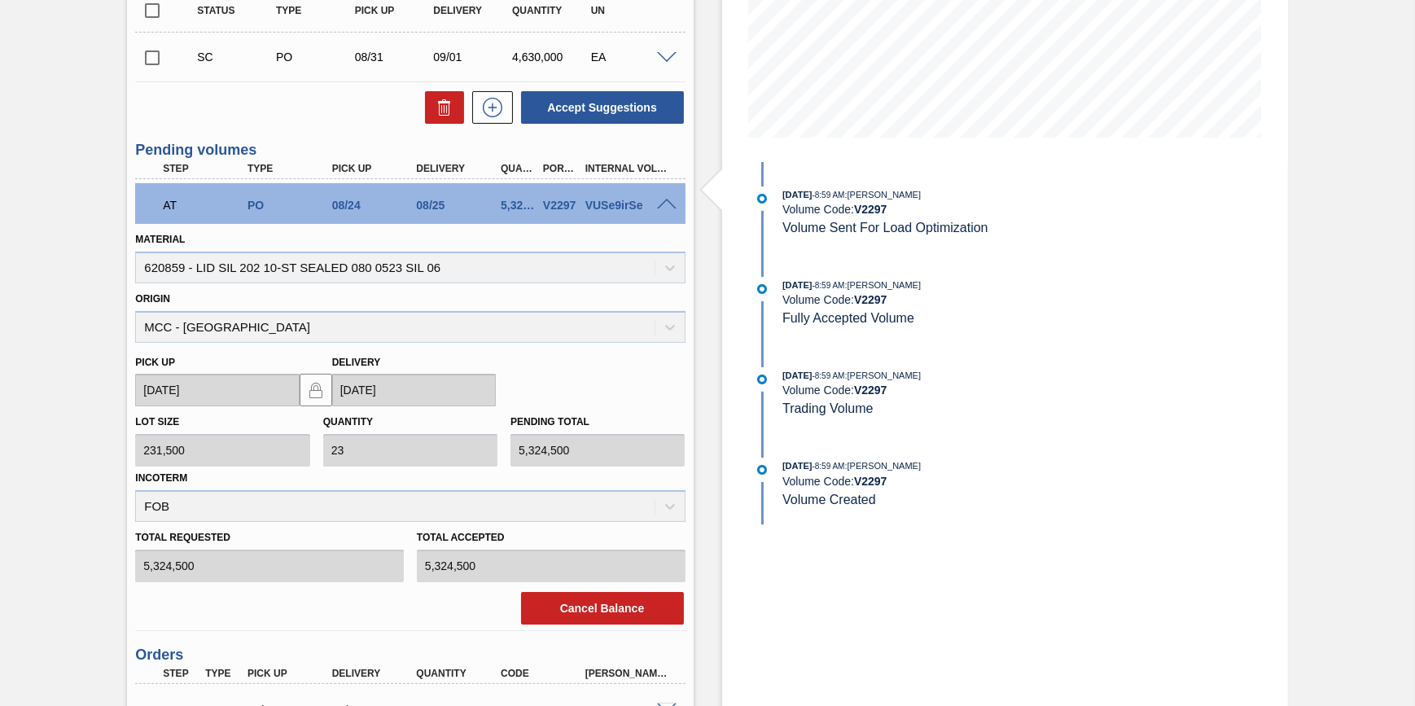
scroll to position [567, 0]
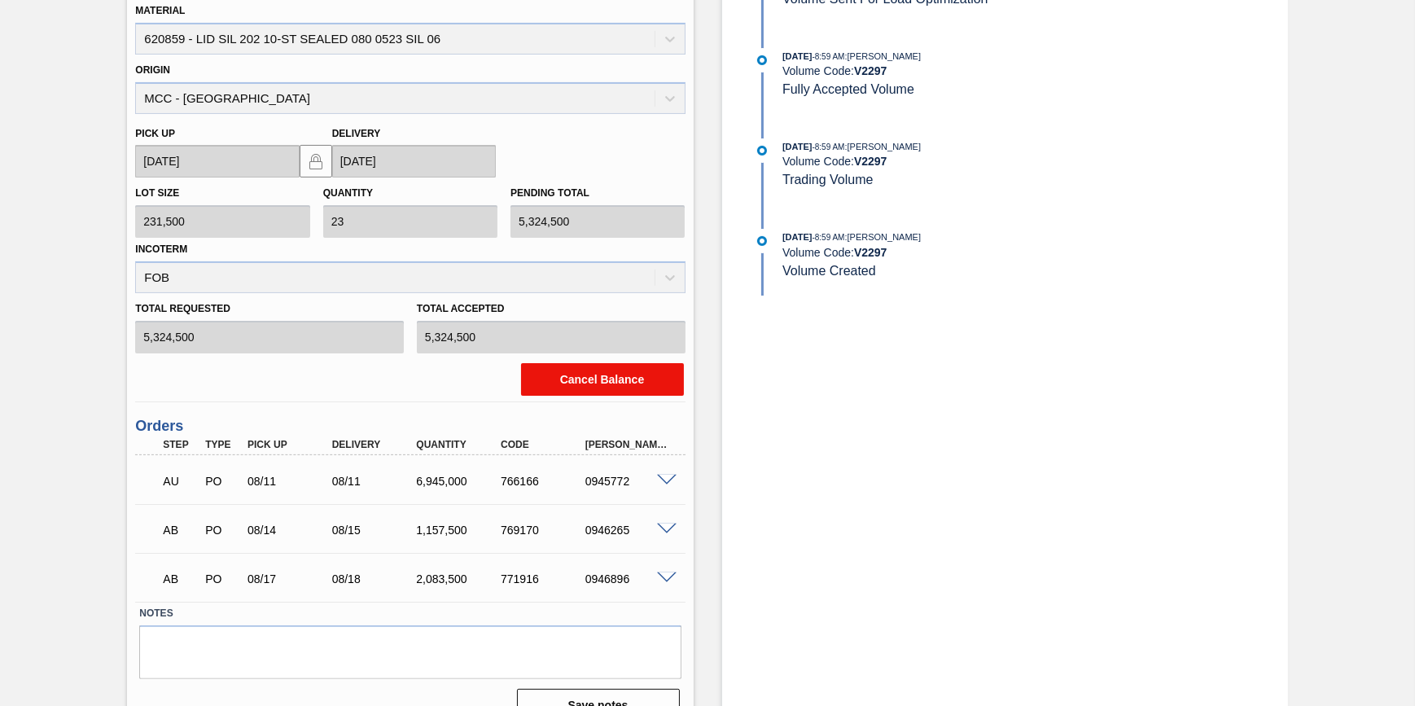
click at [636, 387] on button "Cancel Balance" at bounding box center [602, 379] width 163 height 33
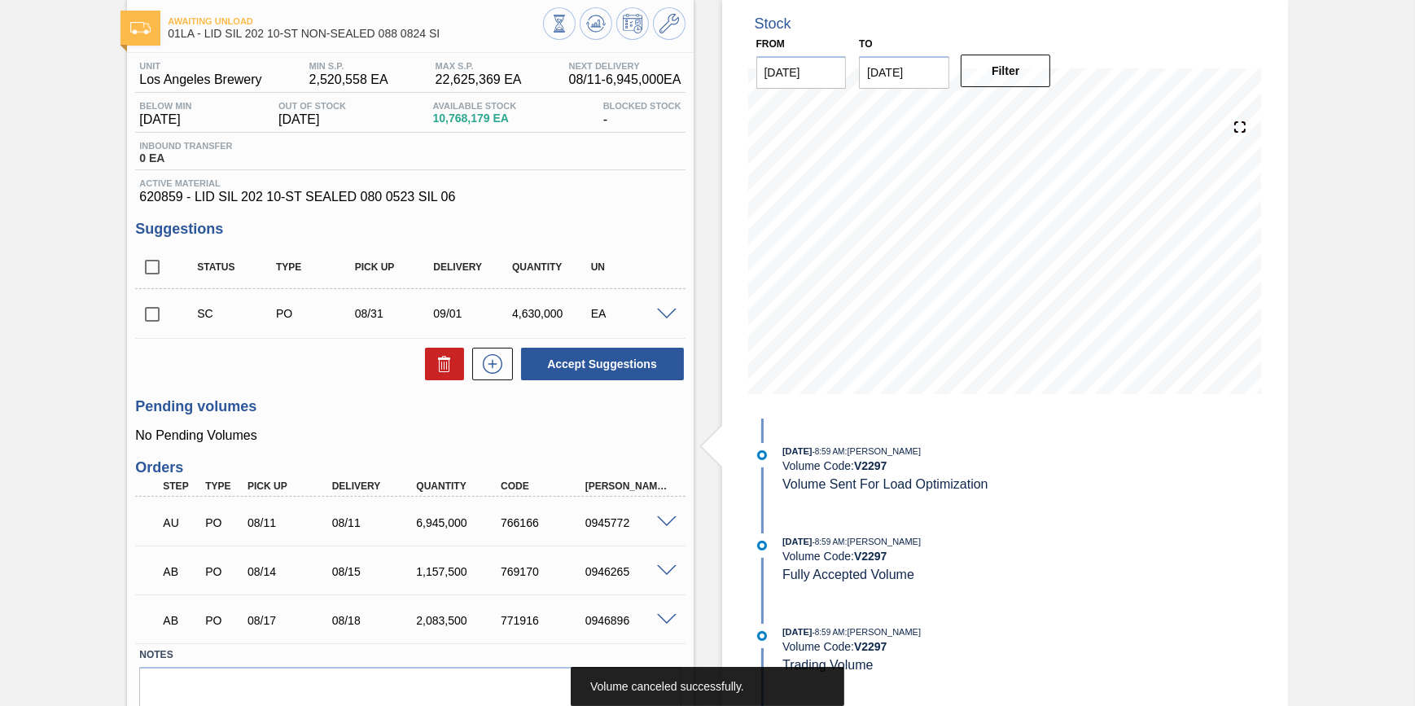
scroll to position [0, 0]
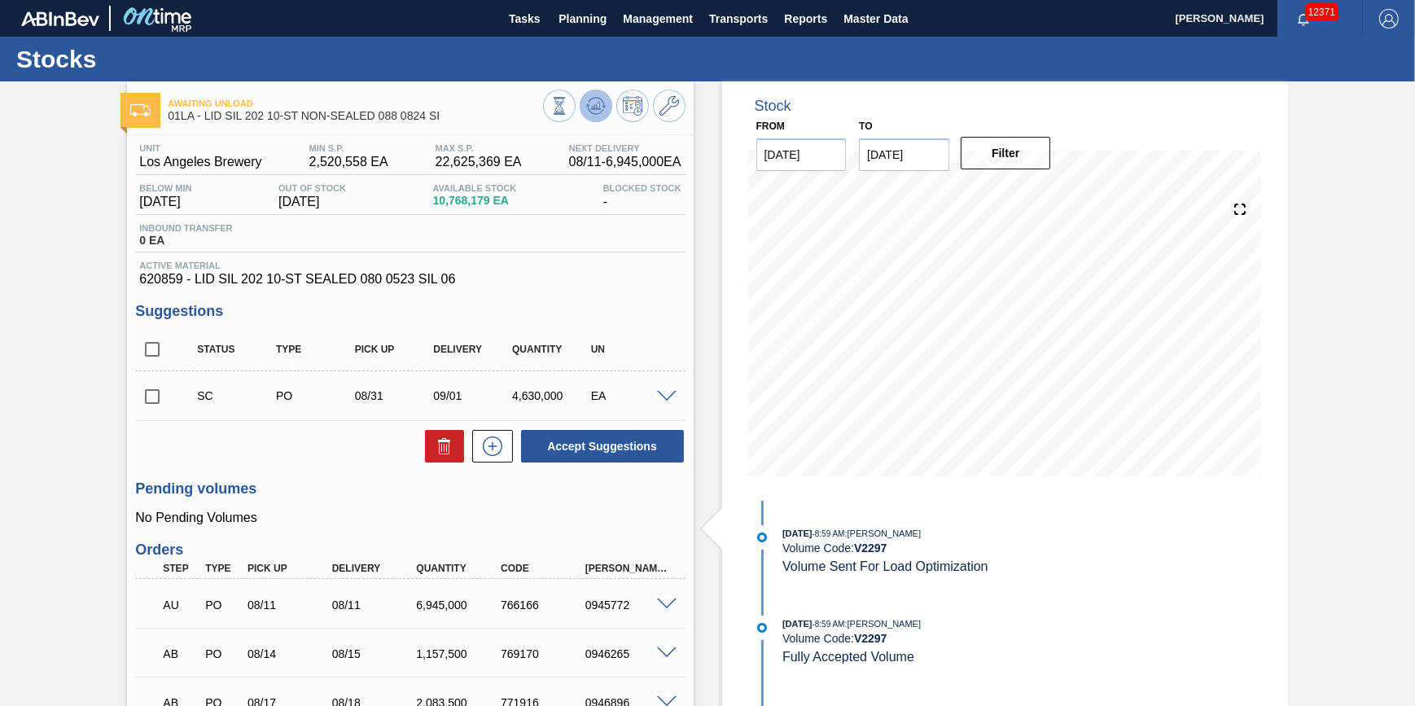
click at [568, 108] on icon at bounding box center [559, 106] width 18 height 18
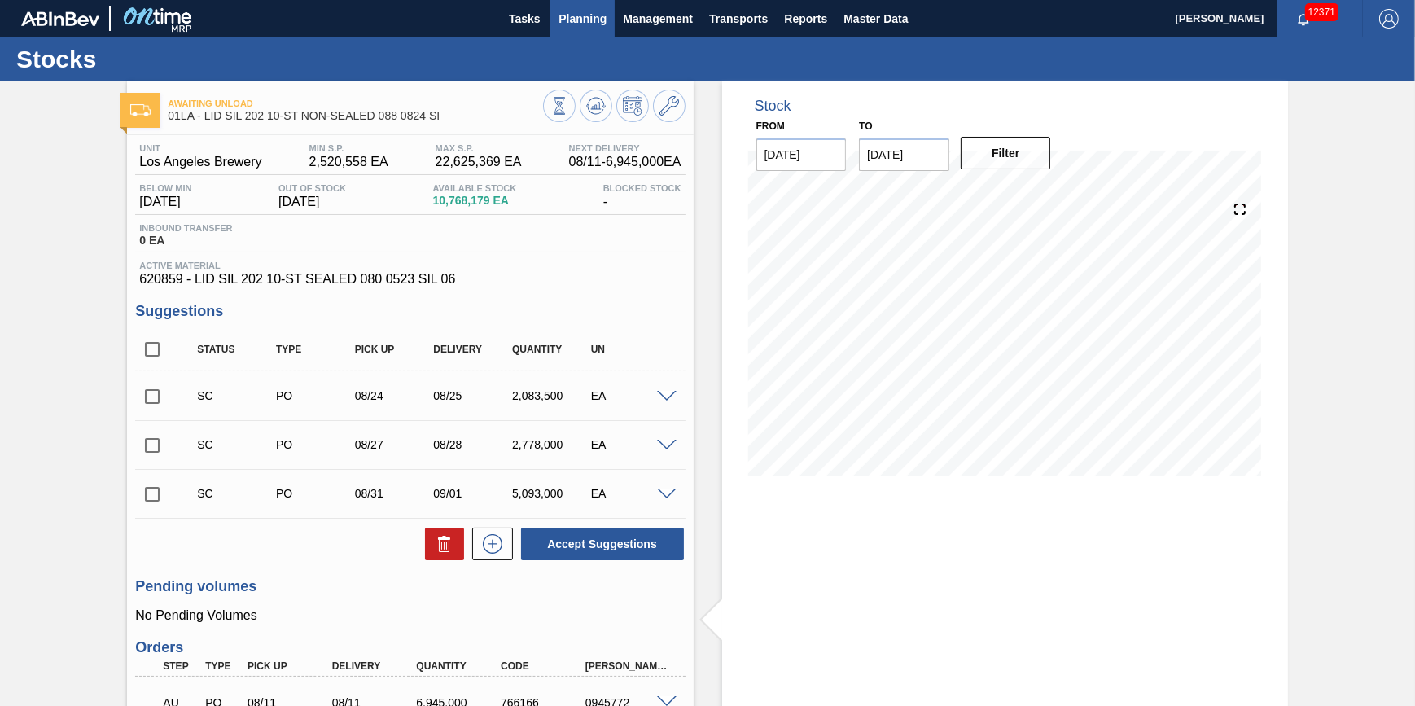
click at [578, 28] on button "Planning" at bounding box center [582, 18] width 64 height 37
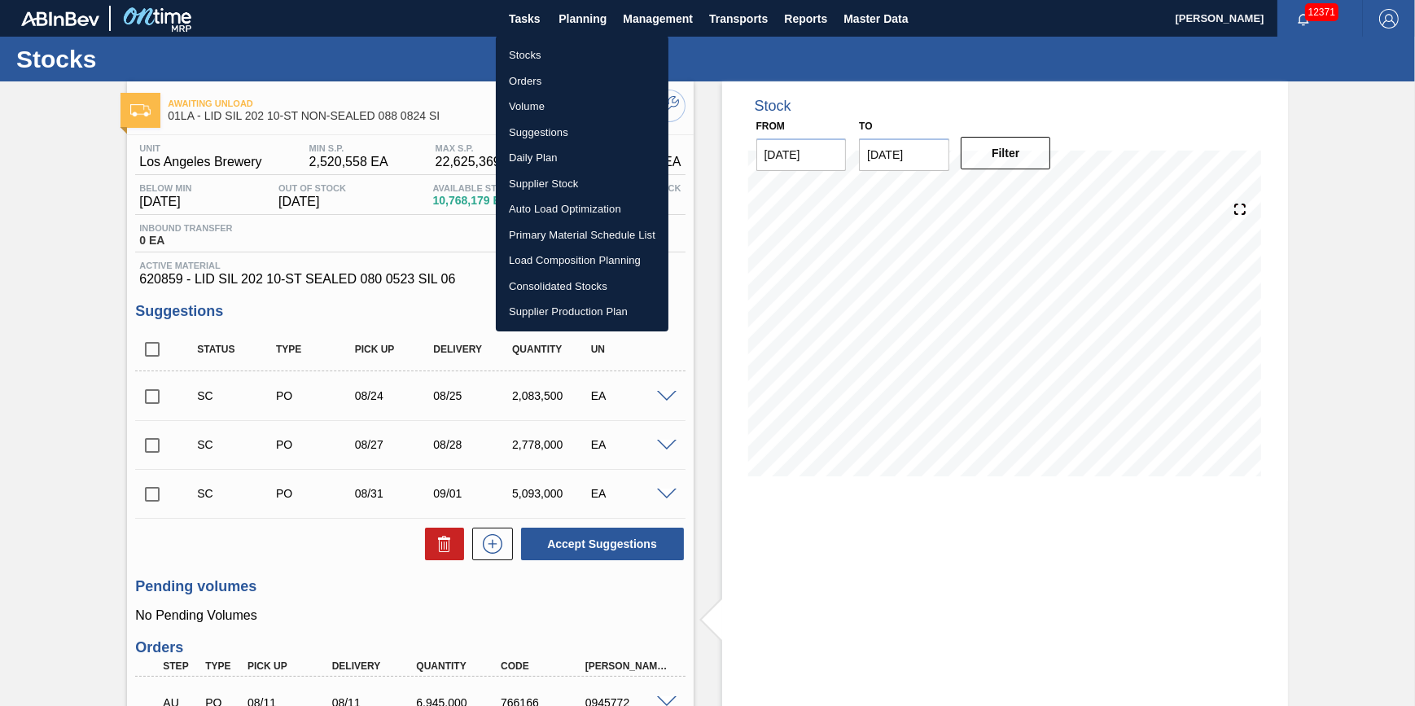
click at [562, 260] on li "Load Composition Planning" at bounding box center [582, 260] width 173 height 26
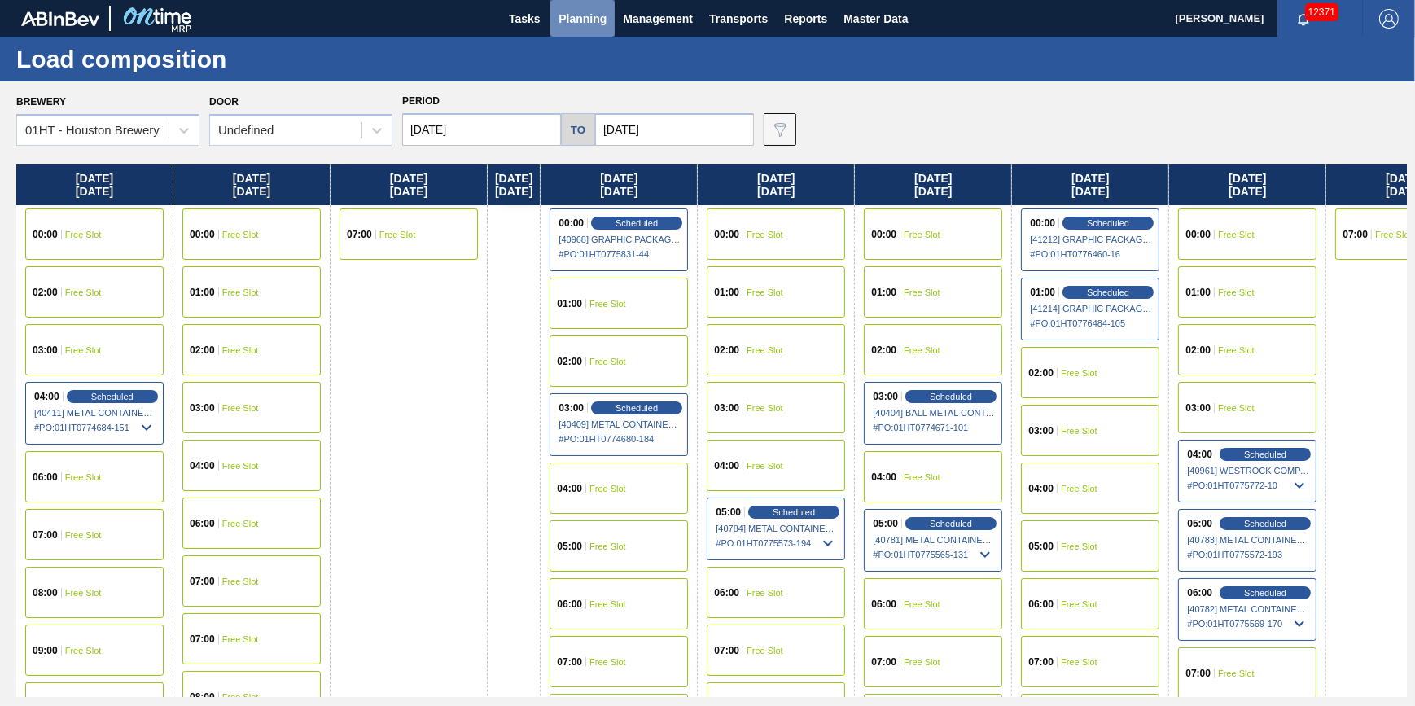
click at [588, 18] on span "Planning" at bounding box center [582, 19] width 48 height 20
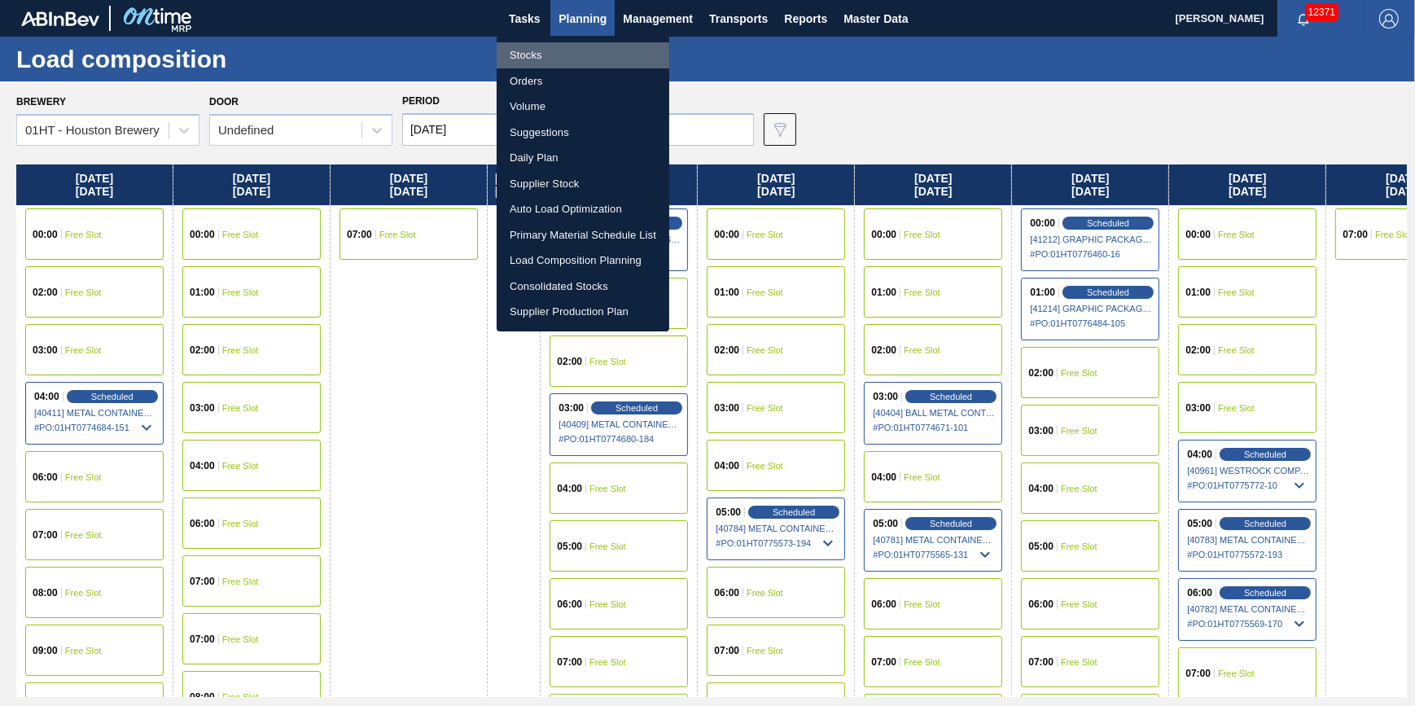
click at [562, 52] on li "Stocks" at bounding box center [583, 55] width 173 height 26
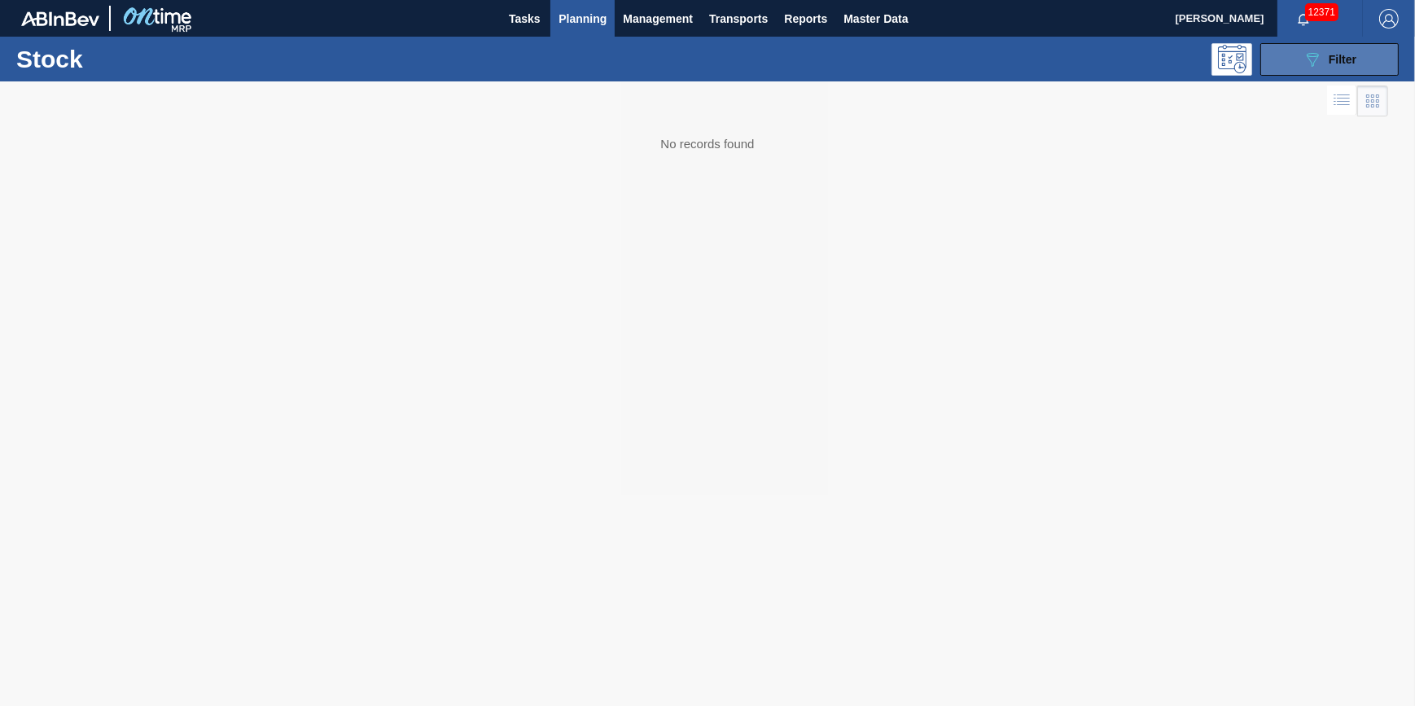
click at [1272, 59] on button "089F7B8B-B2A5-4AFE-B5C0-19BA573D28AC Filter" at bounding box center [1329, 59] width 138 height 33
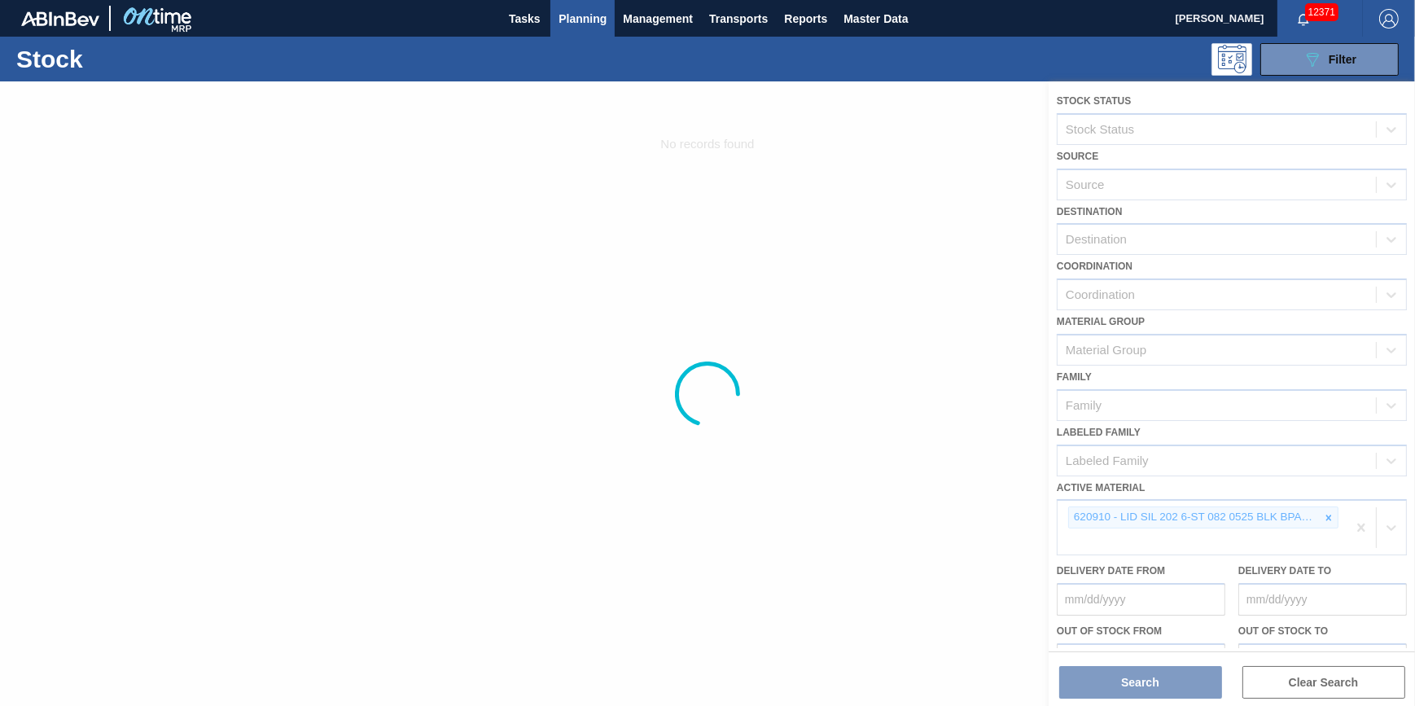
click at [1373, 526] on div at bounding box center [707, 393] width 1415 height 624
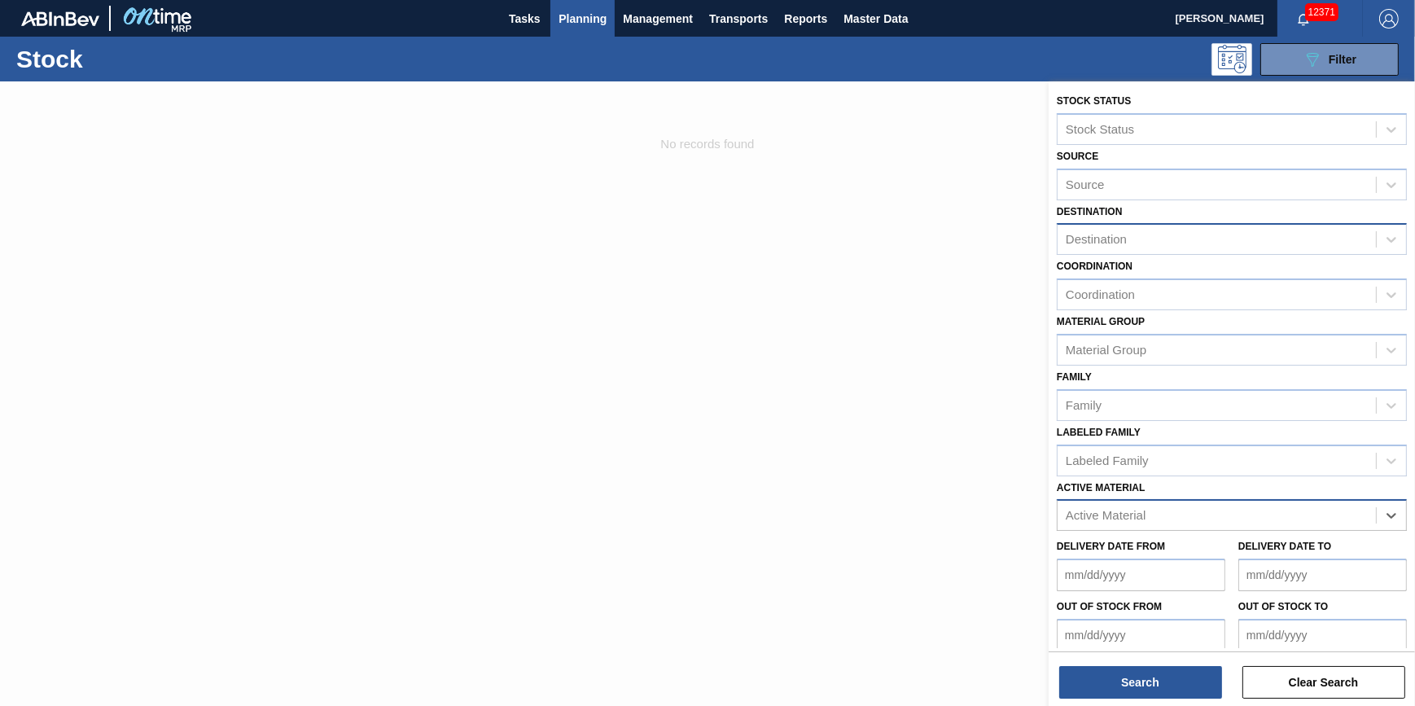
click at [1156, 231] on div "Destination" at bounding box center [1216, 240] width 318 height 24
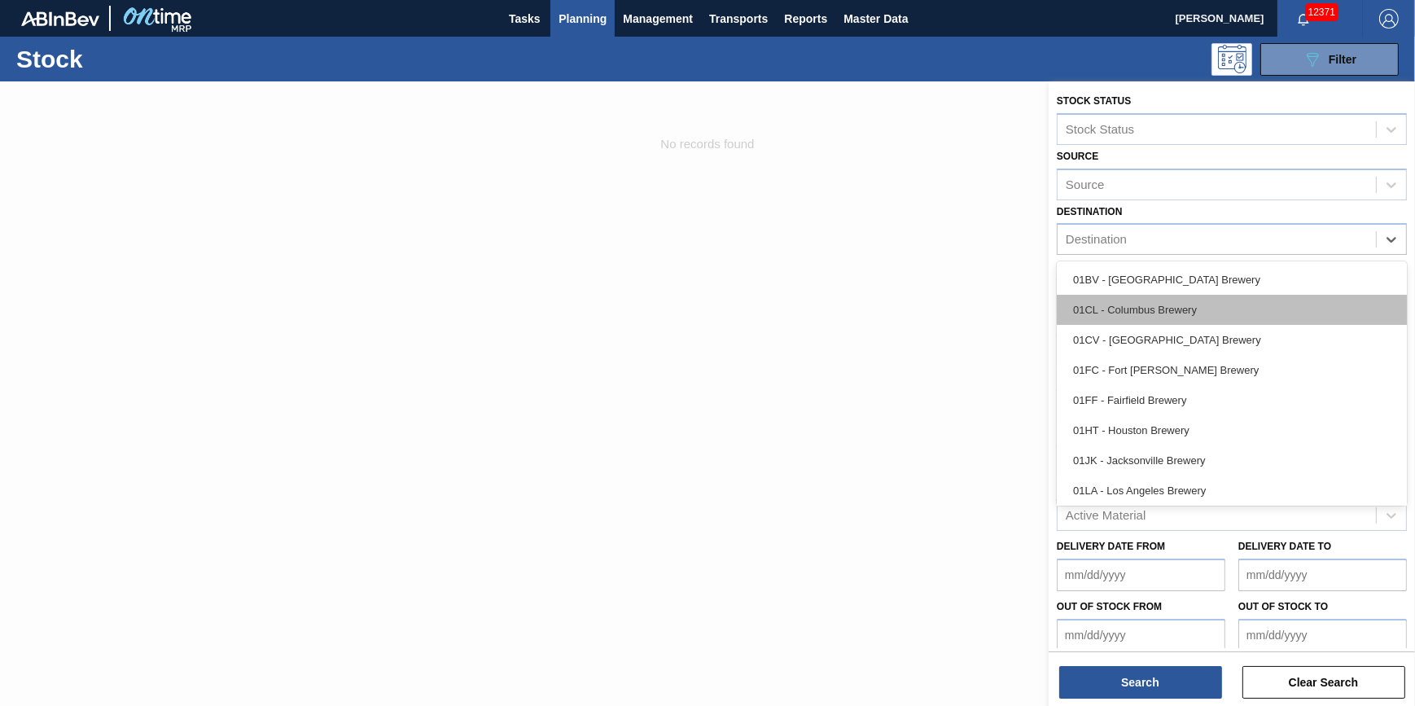
scroll to position [123, 0]
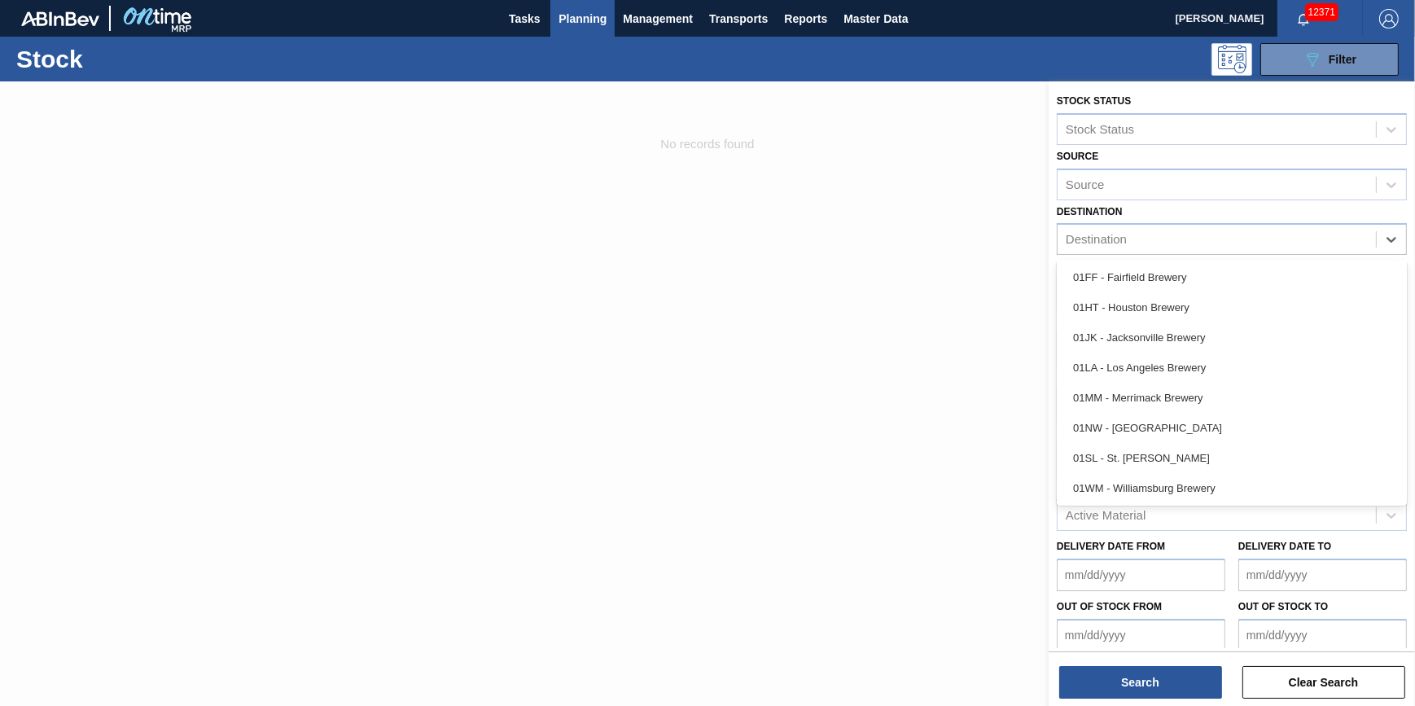
click at [1164, 374] on div "01LA - Los Angeles Brewery" at bounding box center [1232, 367] width 350 height 30
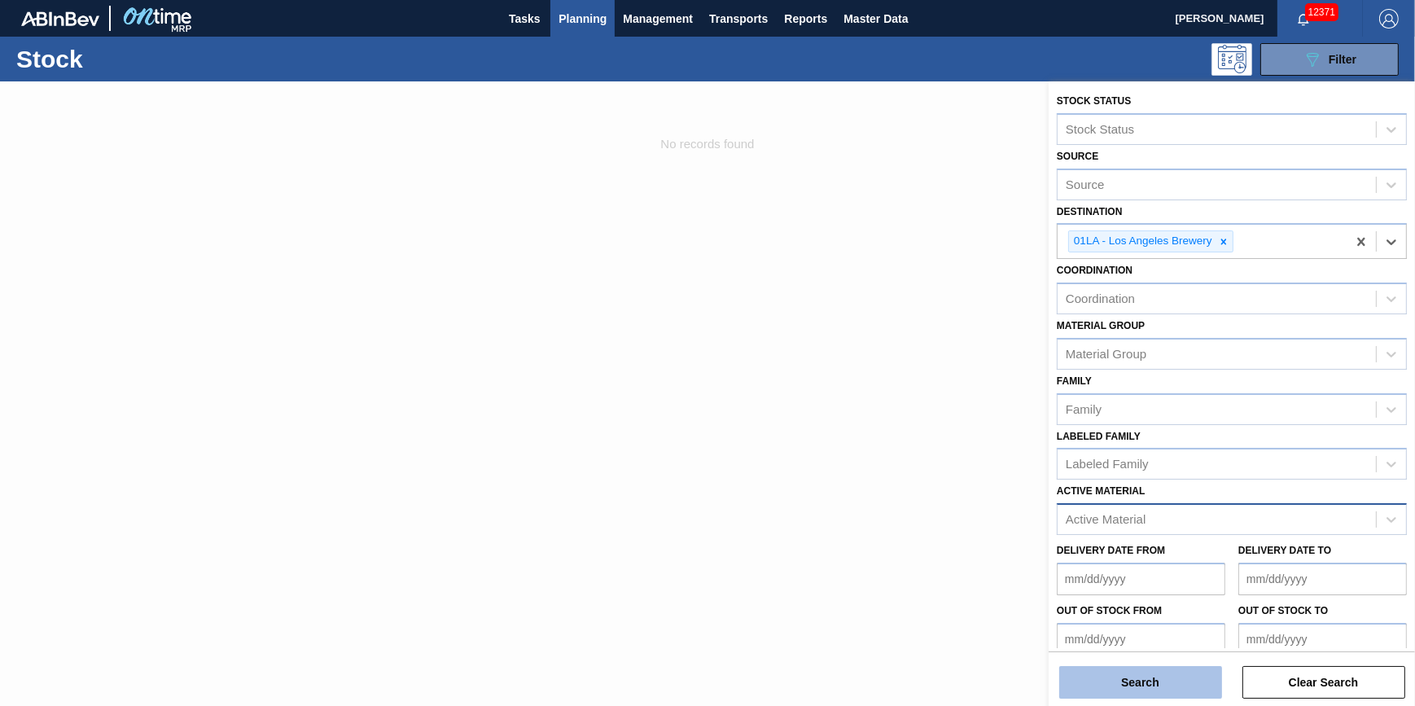
click at [1145, 687] on button "Search" at bounding box center [1140, 682] width 163 height 33
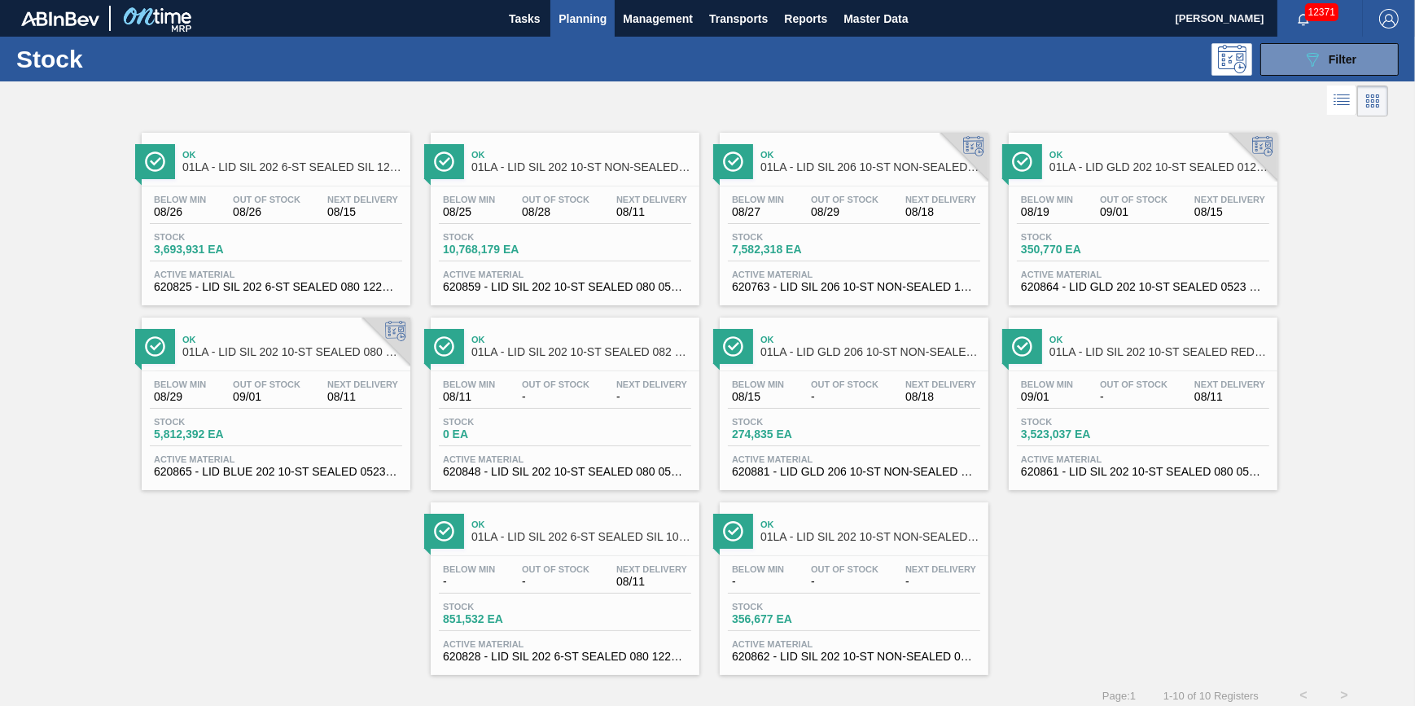
click at [1063, 265] on div "Below Min 08/19 Out Of Stock 09/01 Next Delivery 08/15 Stock 350,770 EA Active …" at bounding box center [1142, 241] width 269 height 111
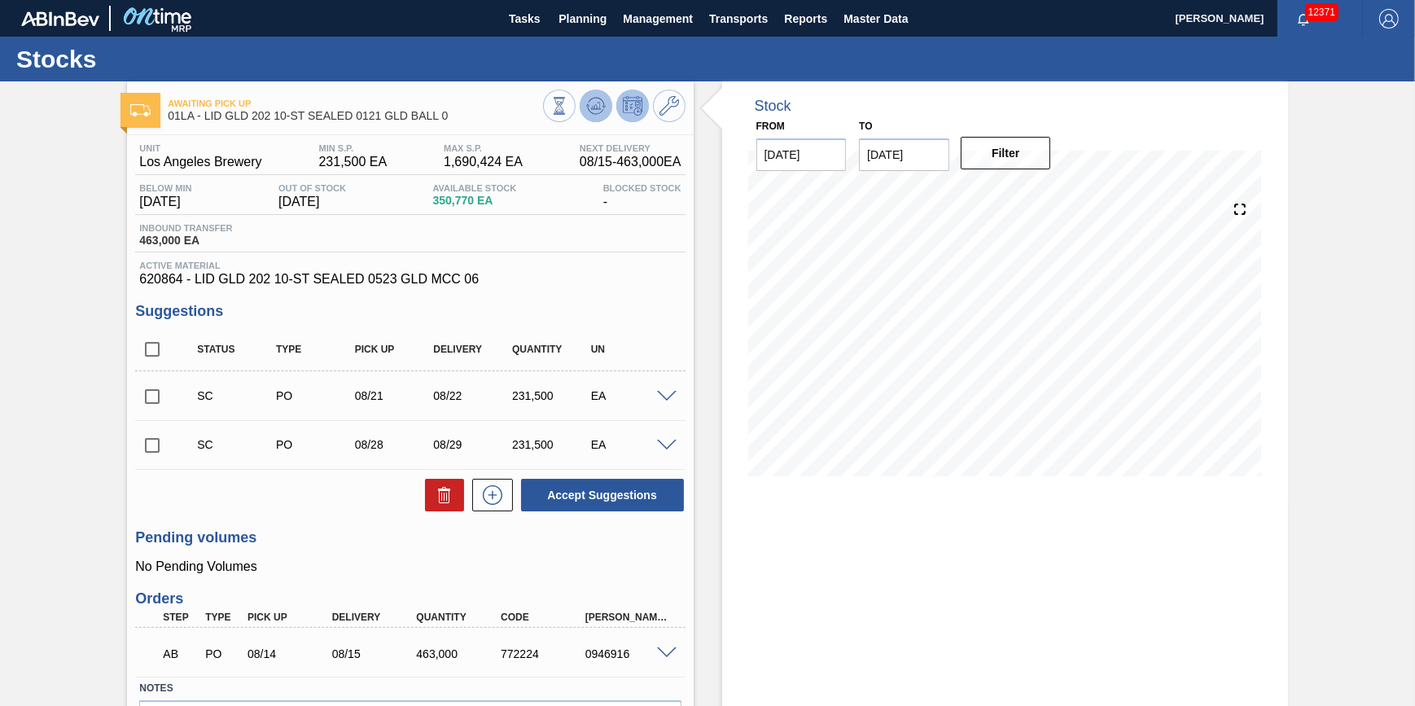
click at [601, 111] on icon at bounding box center [595, 110] width 16 height 8
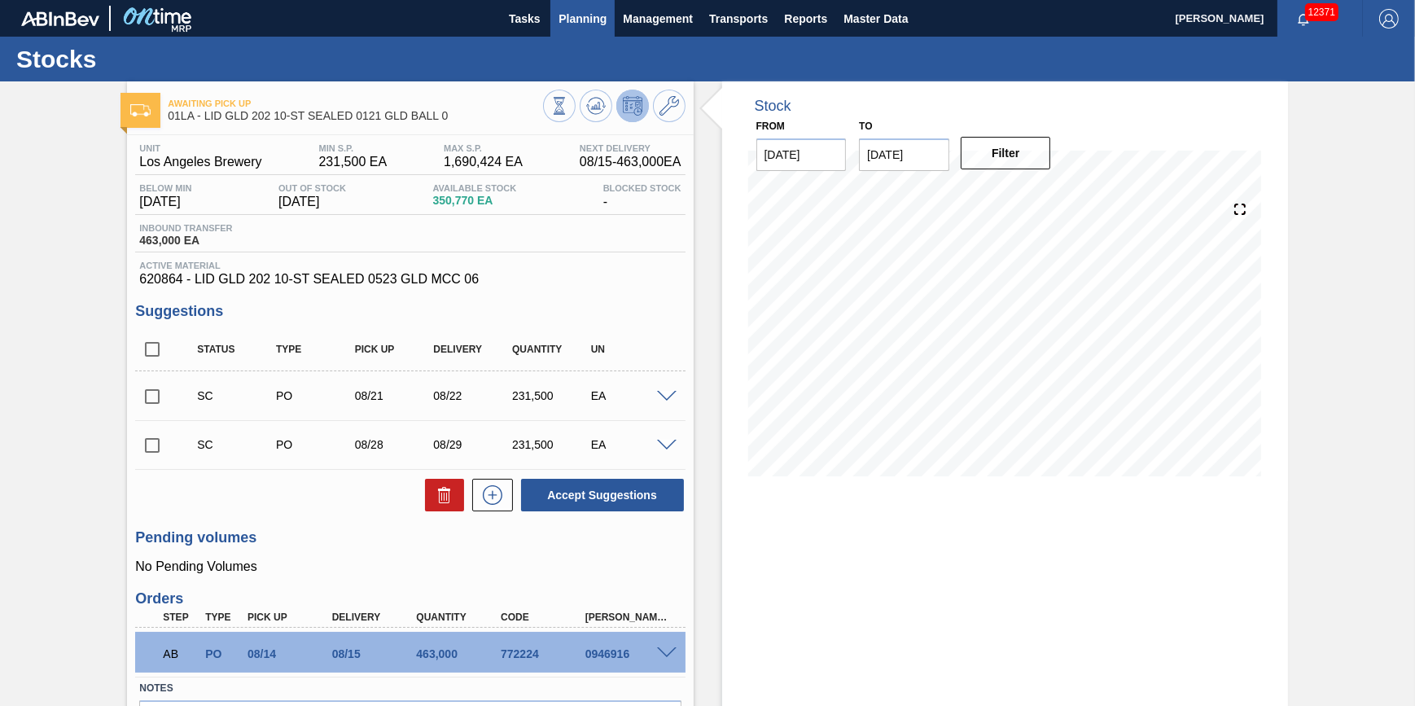
click at [597, 33] on button "Planning" at bounding box center [582, 18] width 64 height 37
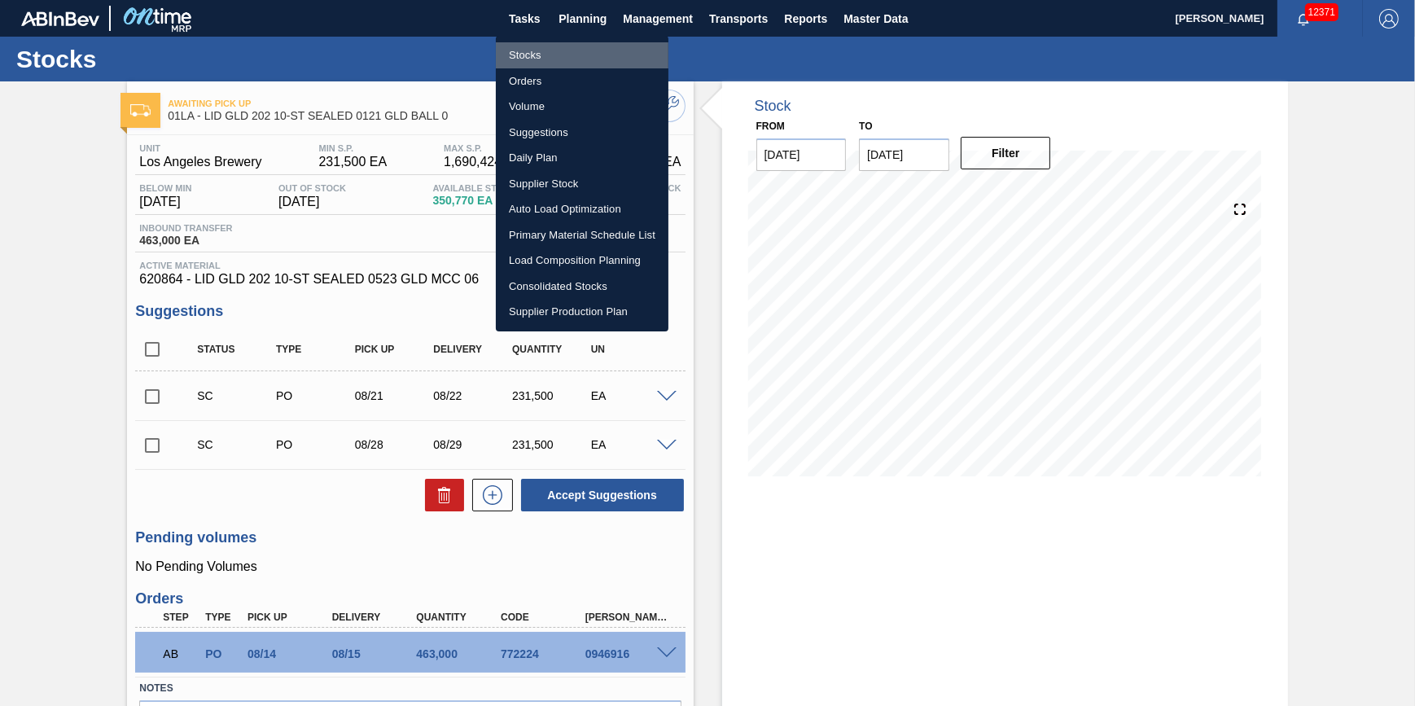
click at [549, 58] on li "Stocks" at bounding box center [582, 55] width 173 height 26
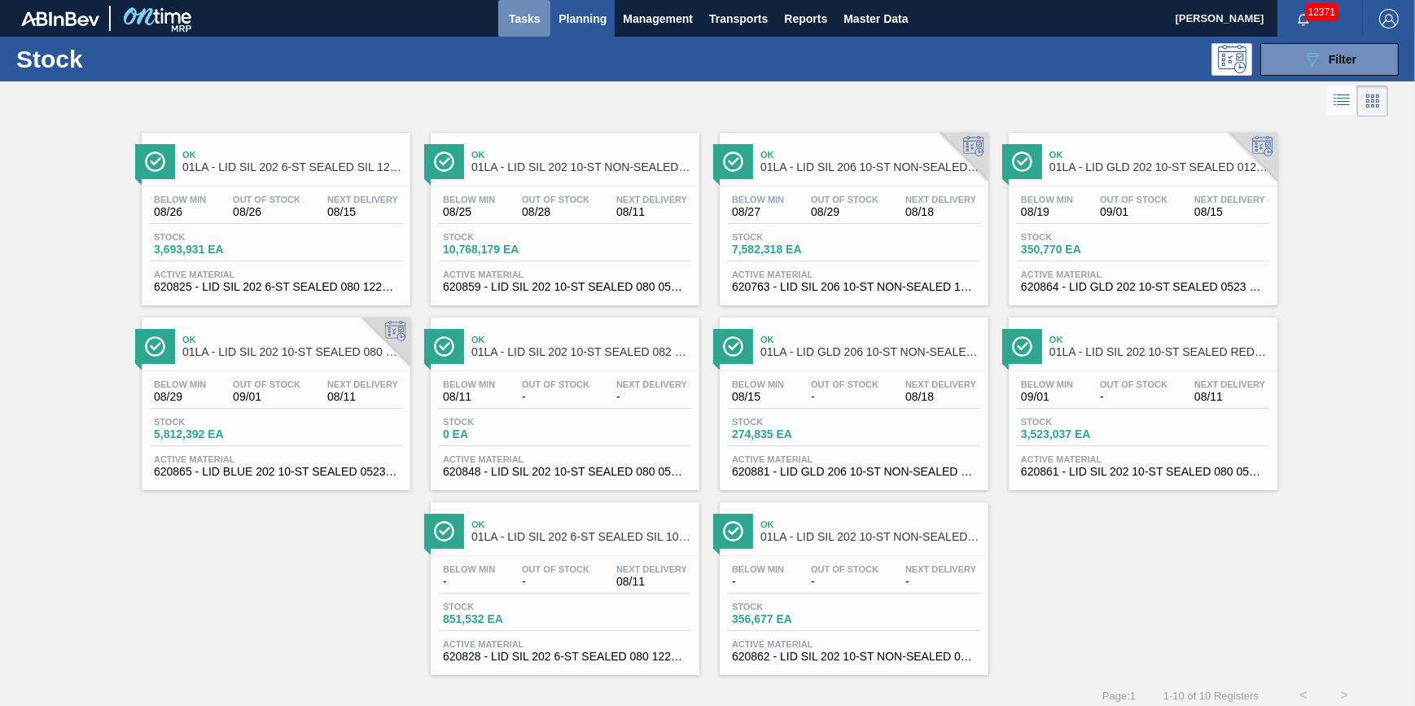
click at [535, 13] on span "Tasks" at bounding box center [524, 19] width 36 height 20
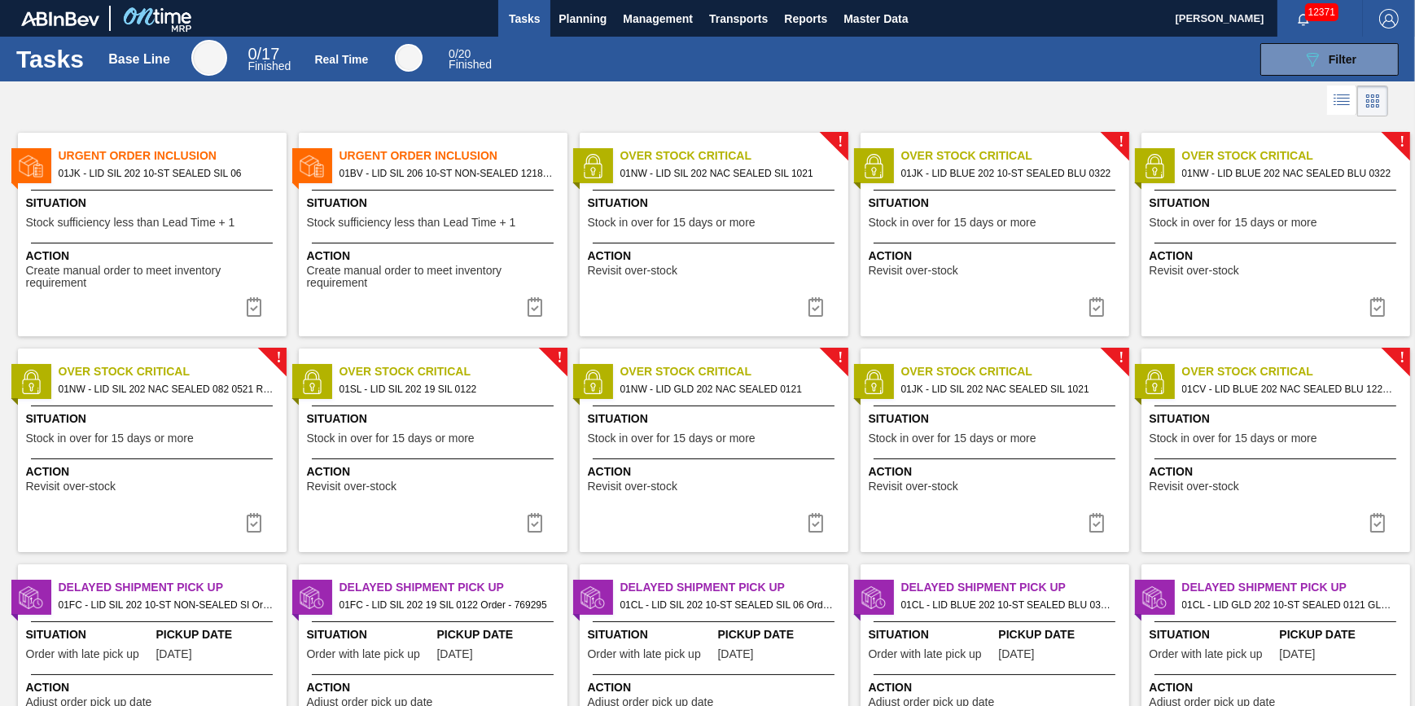
click at [460, 243] on div at bounding box center [433, 243] width 242 height 1
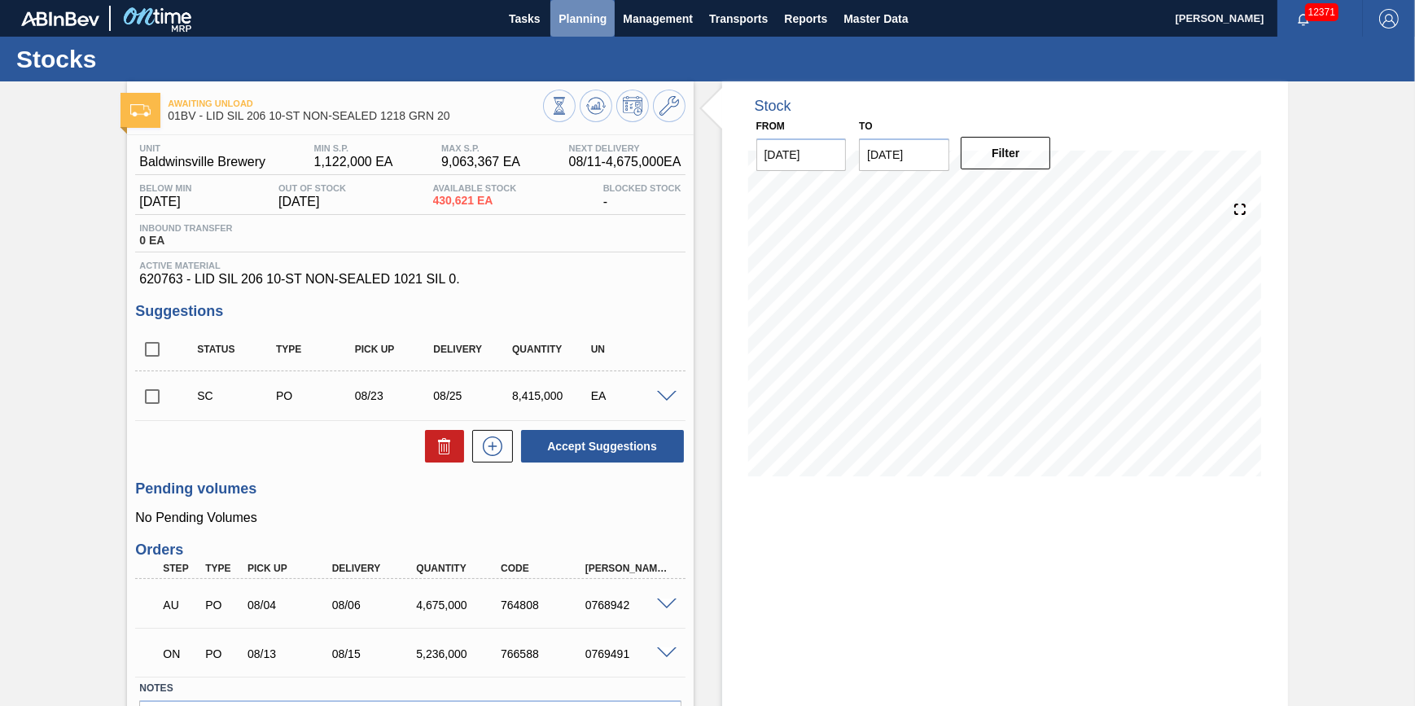
click at [584, 19] on span "Planning" at bounding box center [582, 19] width 48 height 20
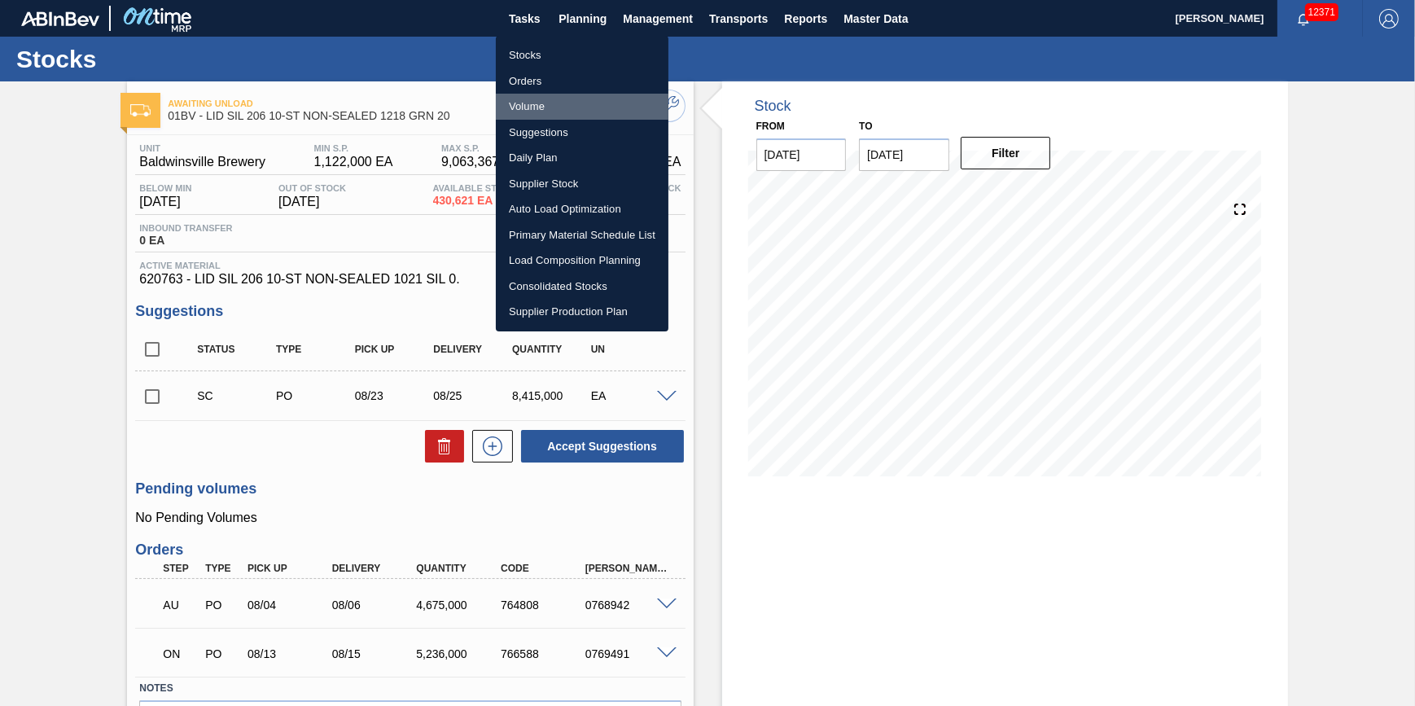
click at [558, 103] on li "Volume" at bounding box center [582, 107] width 173 height 26
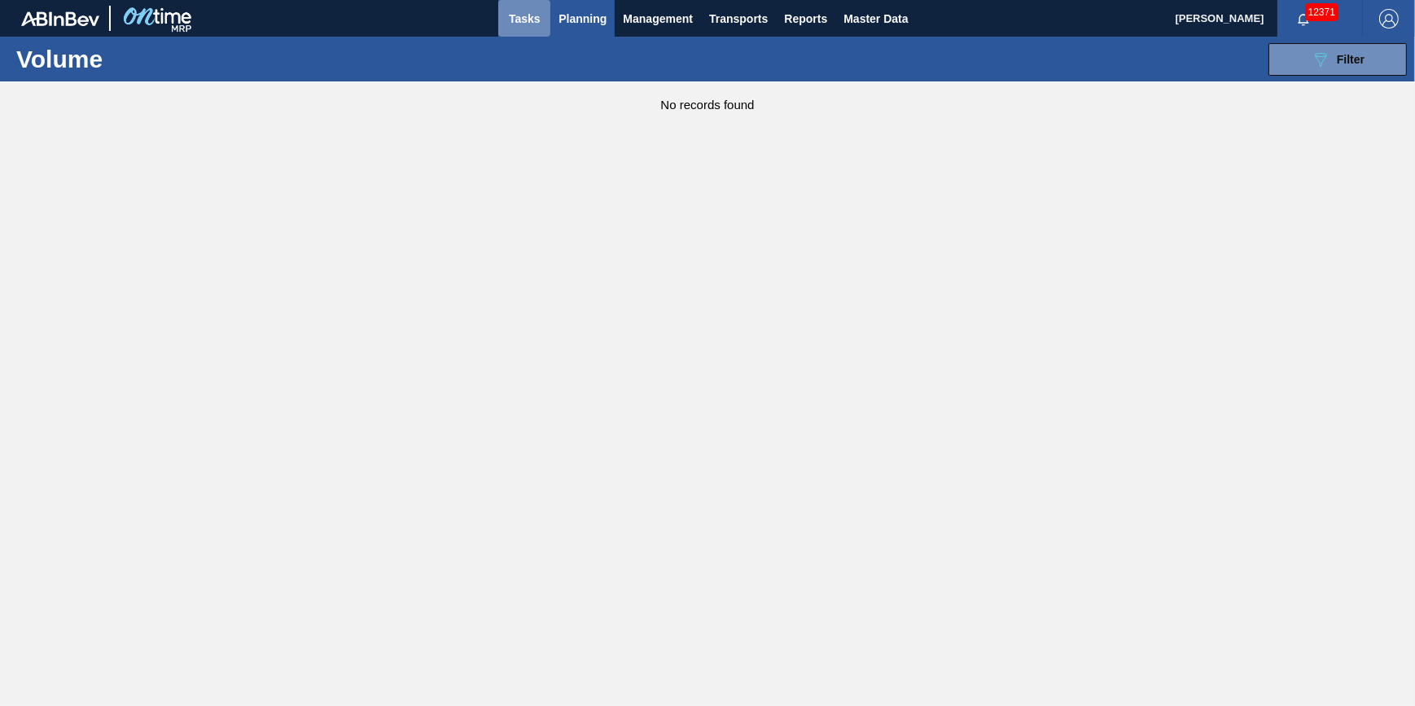
click at [534, 26] on span "Tasks" at bounding box center [524, 19] width 36 height 20
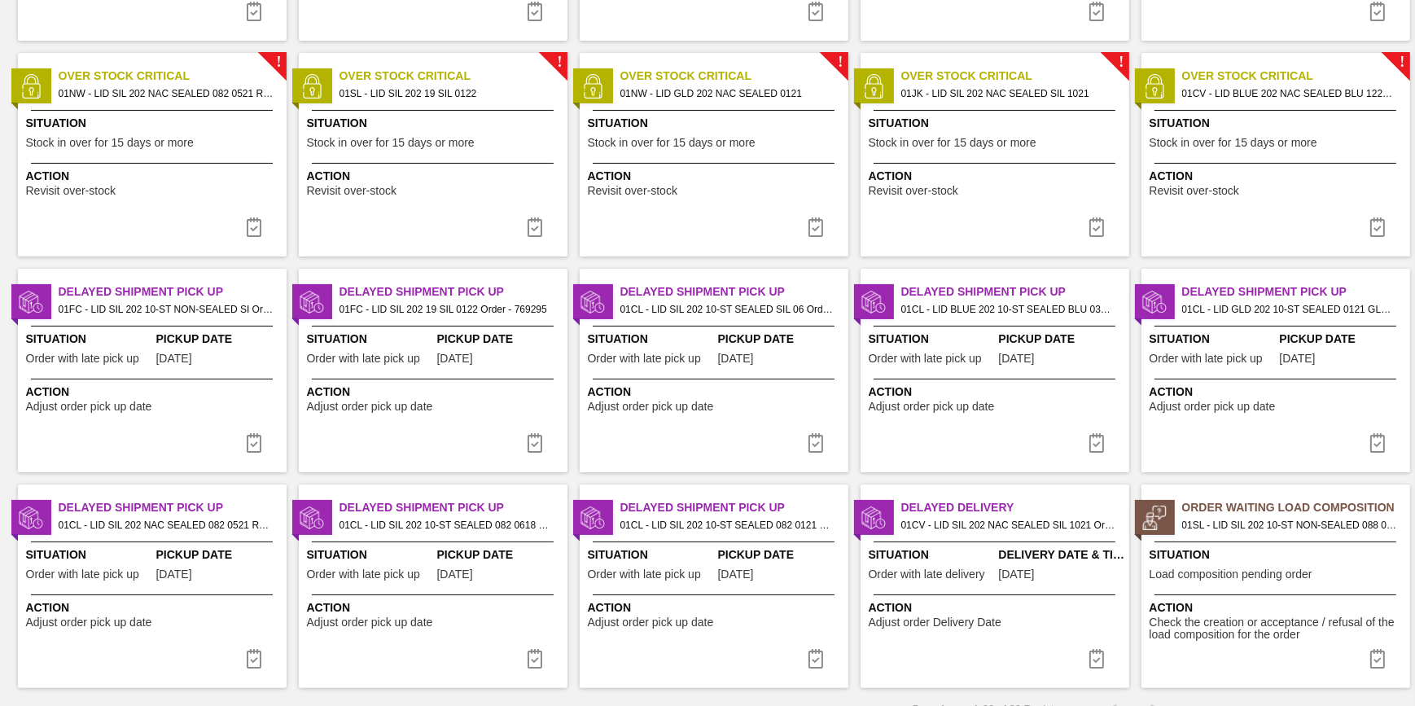
scroll to position [317, 0]
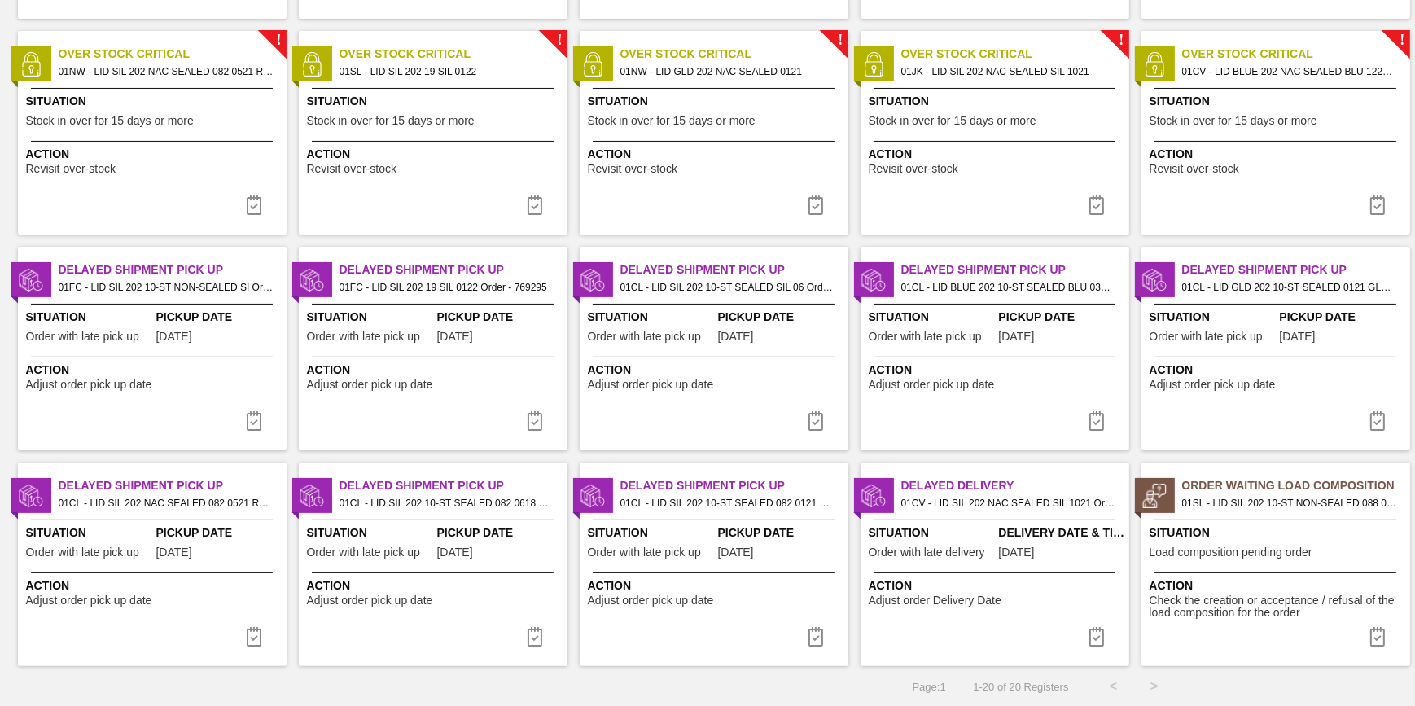
click at [1172, 549] on span "Load composition pending order" at bounding box center [1230, 552] width 163 height 12
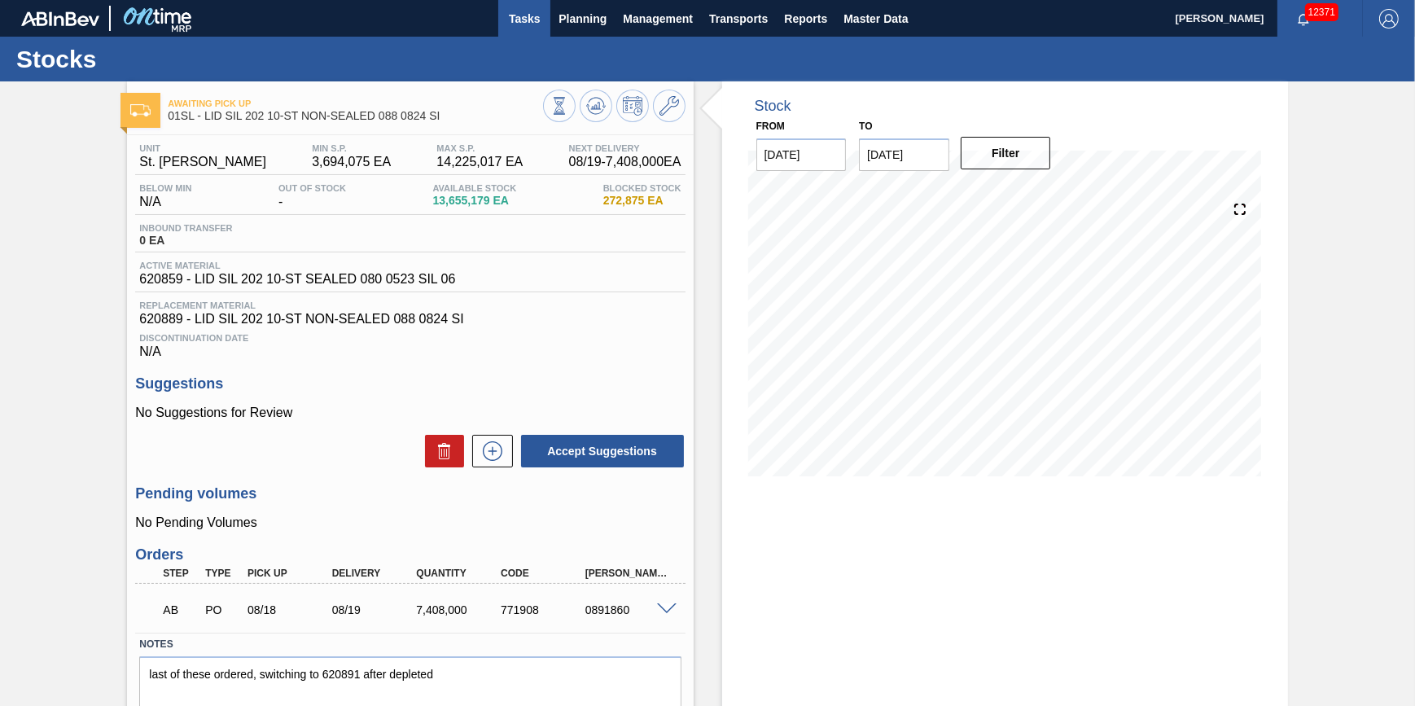
click at [523, 29] on button "Tasks" at bounding box center [524, 18] width 52 height 37
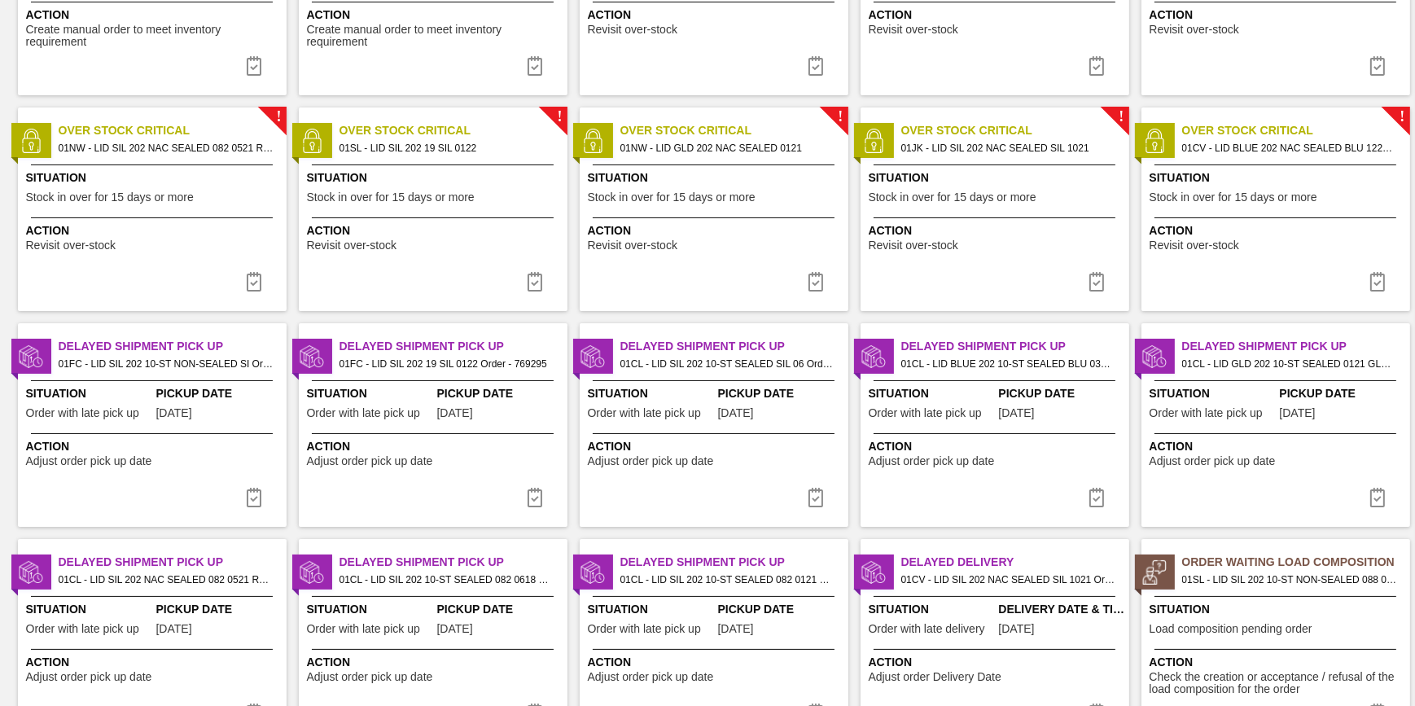
scroll to position [317, 0]
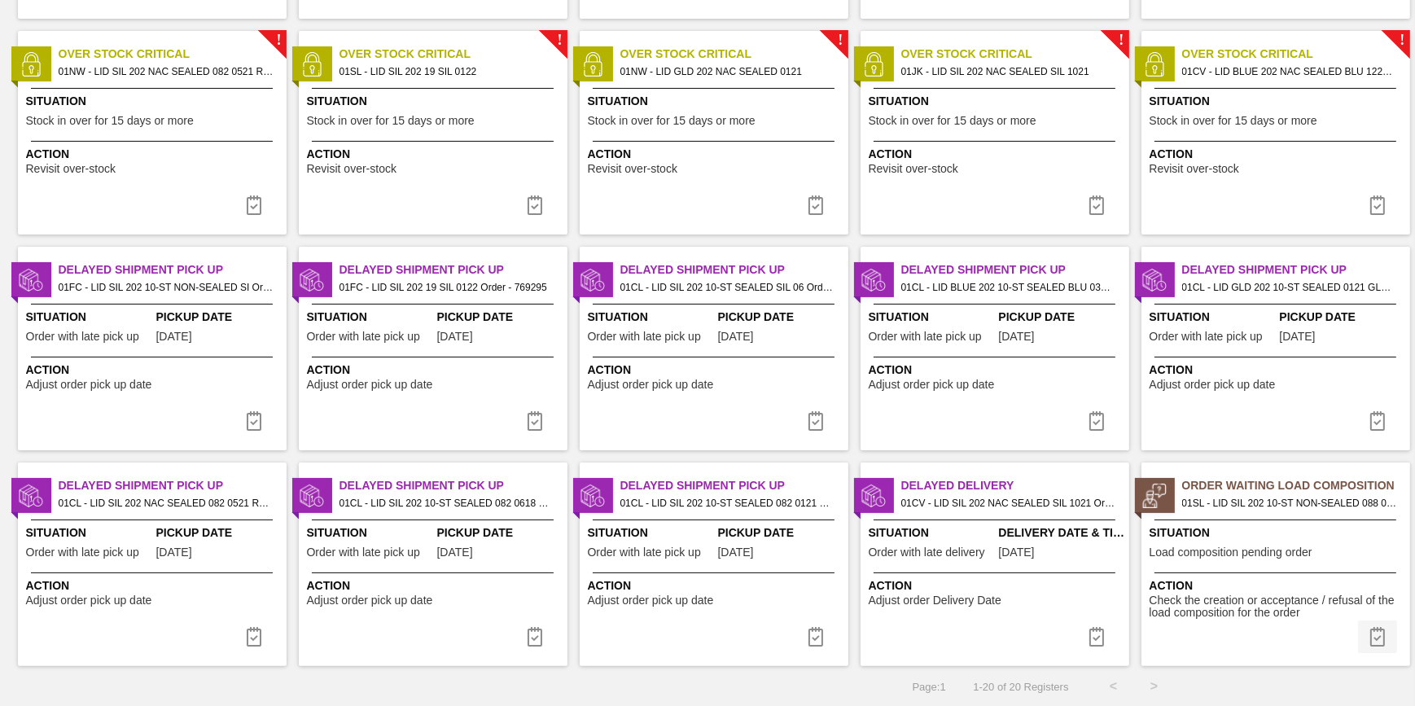
click at [1358, 630] on button at bounding box center [1377, 636] width 39 height 33
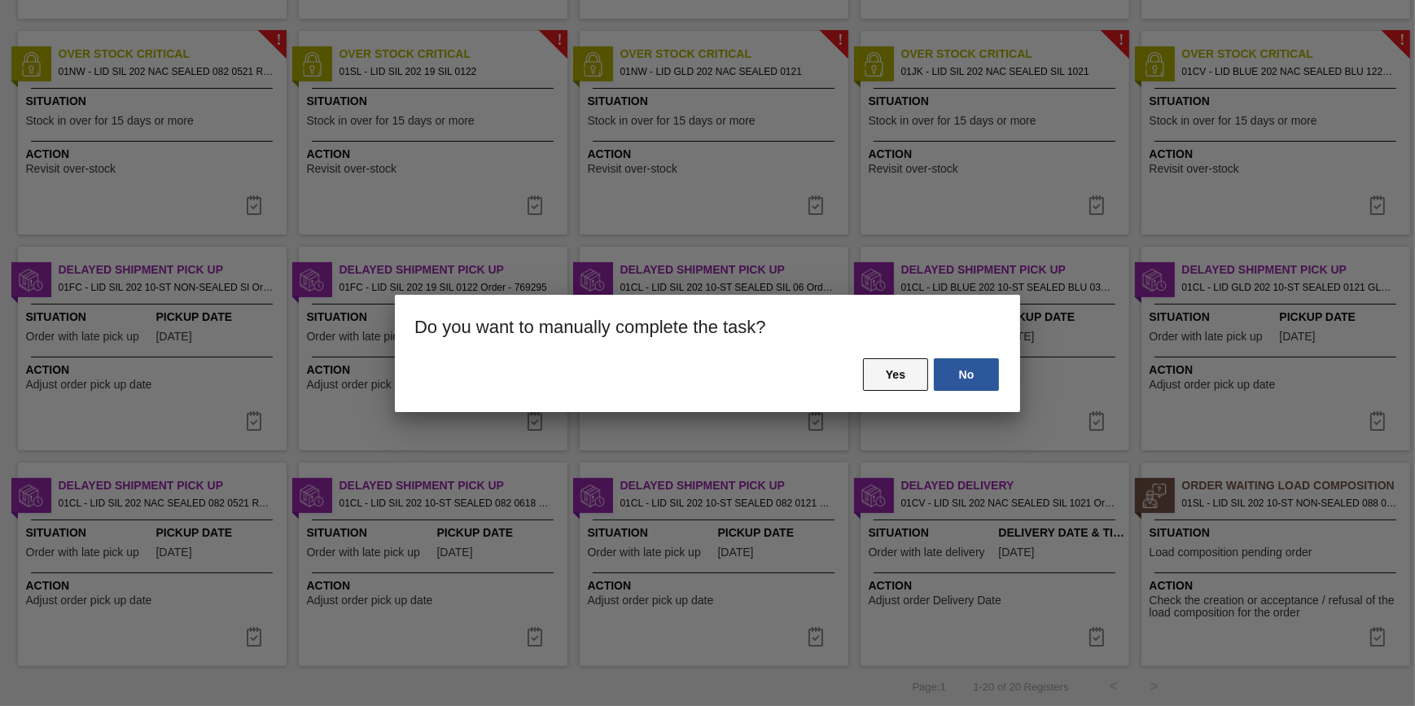
click at [868, 371] on button "Yes" at bounding box center [895, 374] width 65 height 33
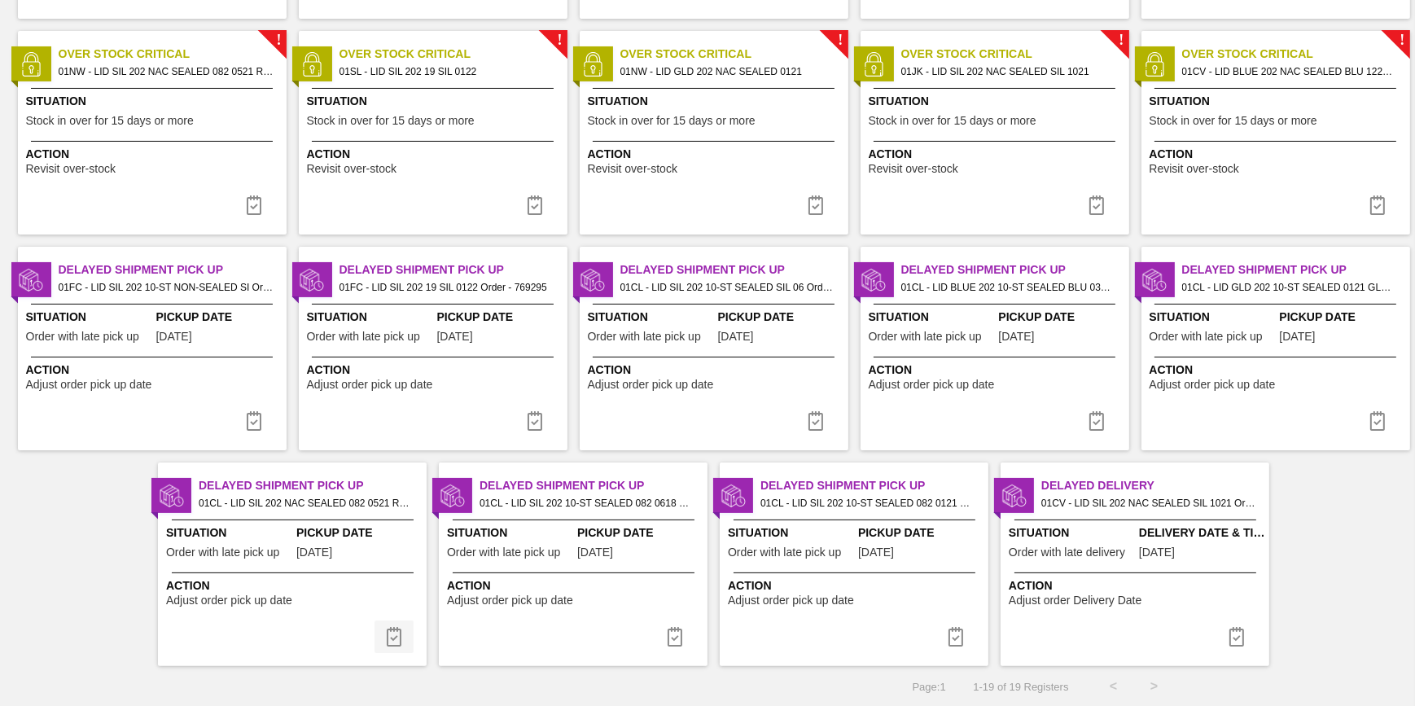
click at [388, 627] on img at bounding box center [394, 637] width 20 height 20
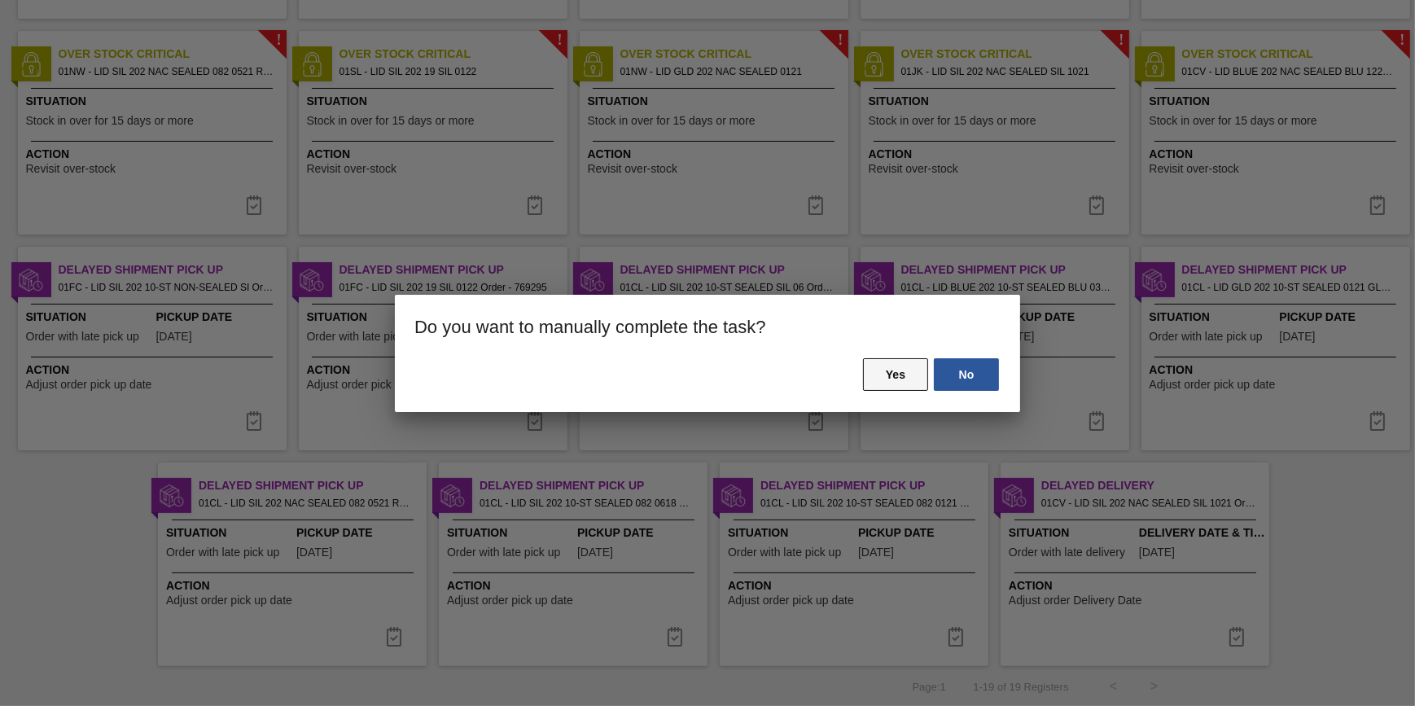
click at [894, 374] on button "Yes" at bounding box center [895, 374] width 65 height 33
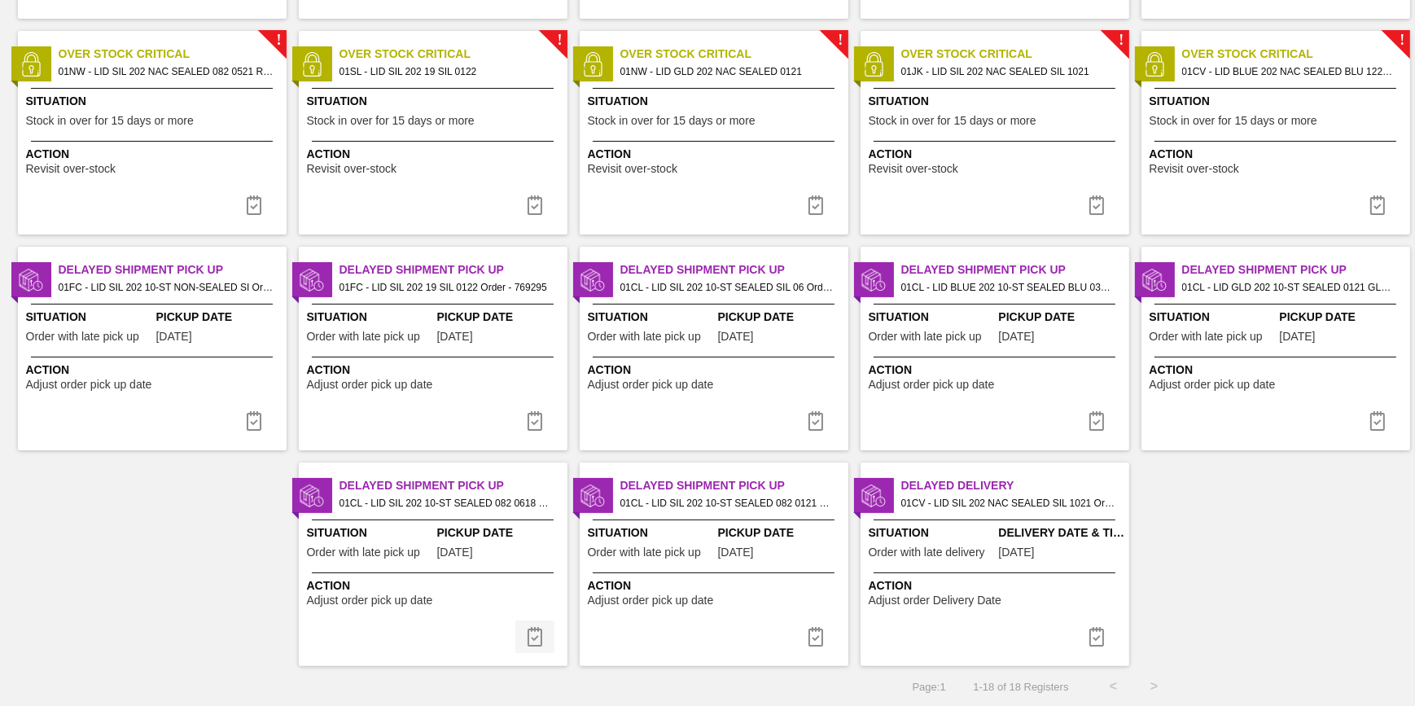
click at [535, 631] on img at bounding box center [535, 637] width 20 height 20
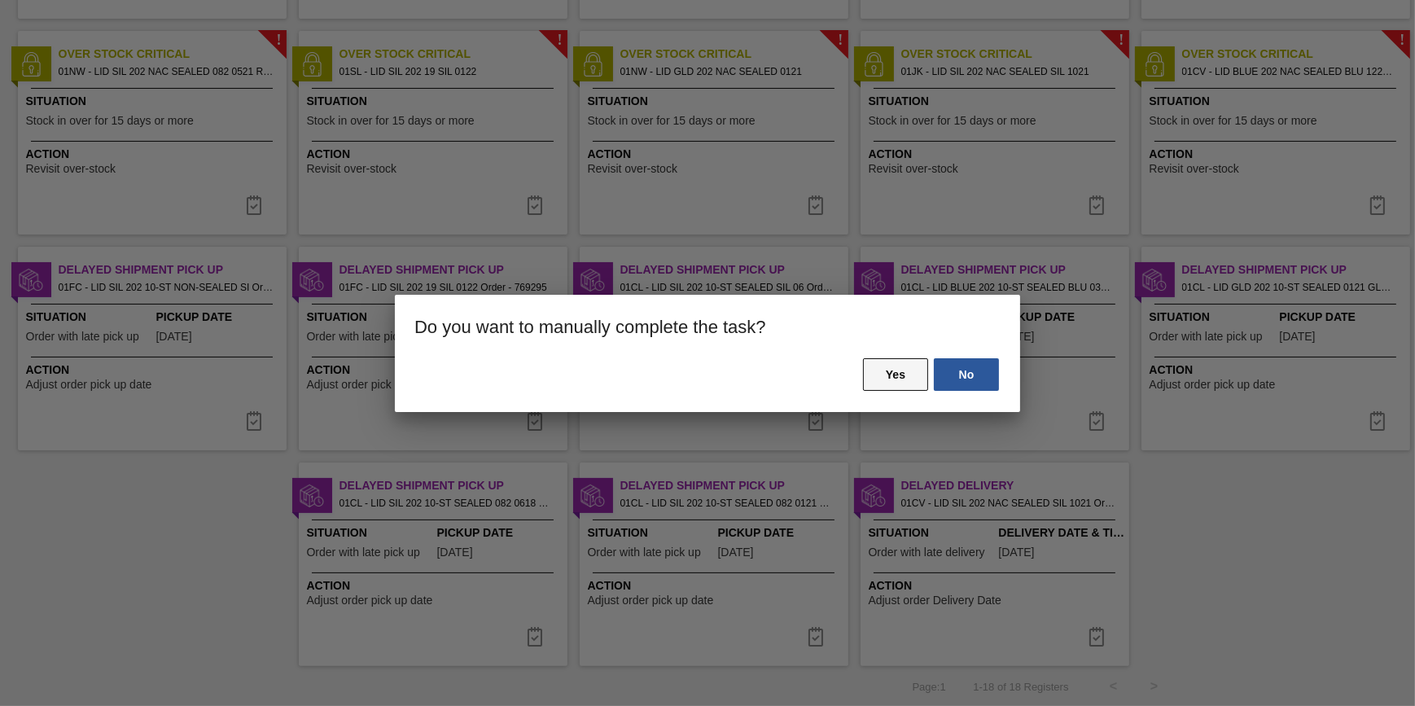
click at [901, 378] on button "Yes" at bounding box center [895, 374] width 65 height 33
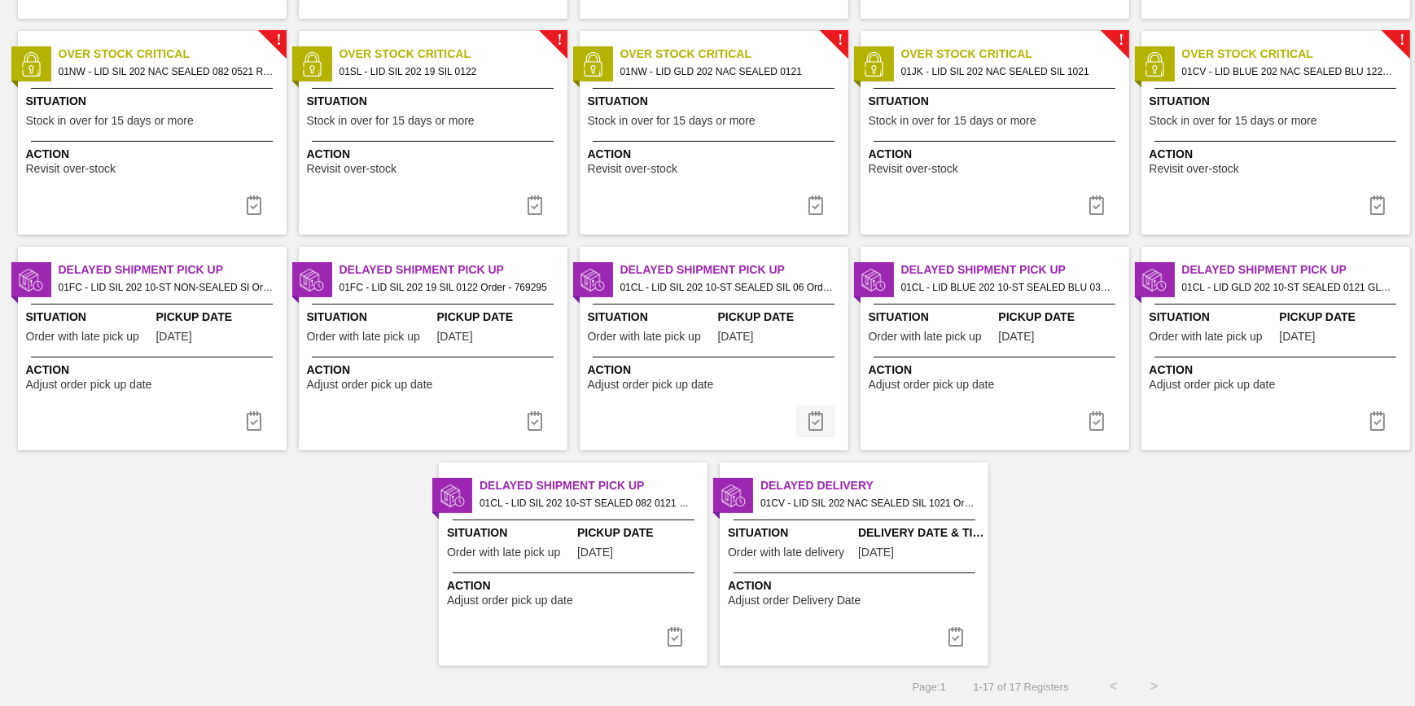
click at [816, 417] on img at bounding box center [816, 421] width 20 height 20
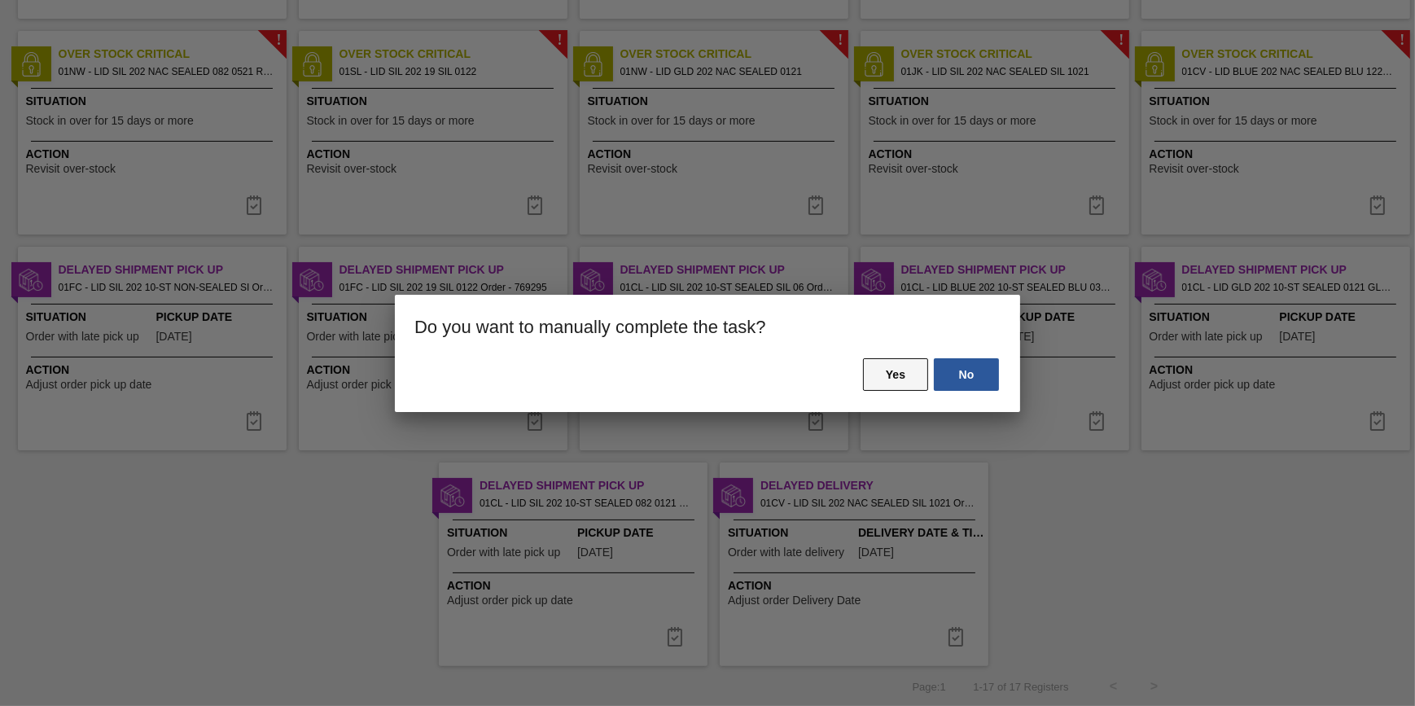
click at [877, 382] on button "Yes" at bounding box center [895, 374] width 65 height 33
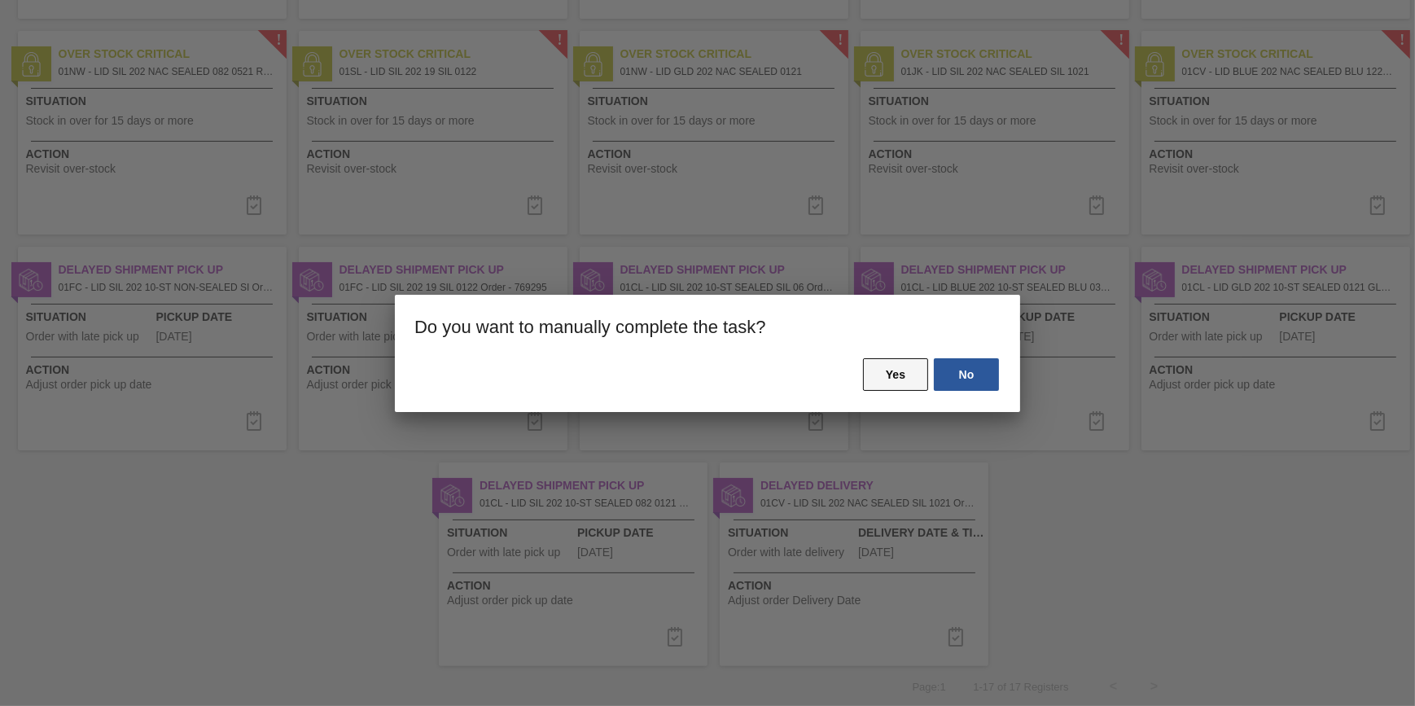
click at [881, 374] on button "Yes" at bounding box center [895, 374] width 65 height 33
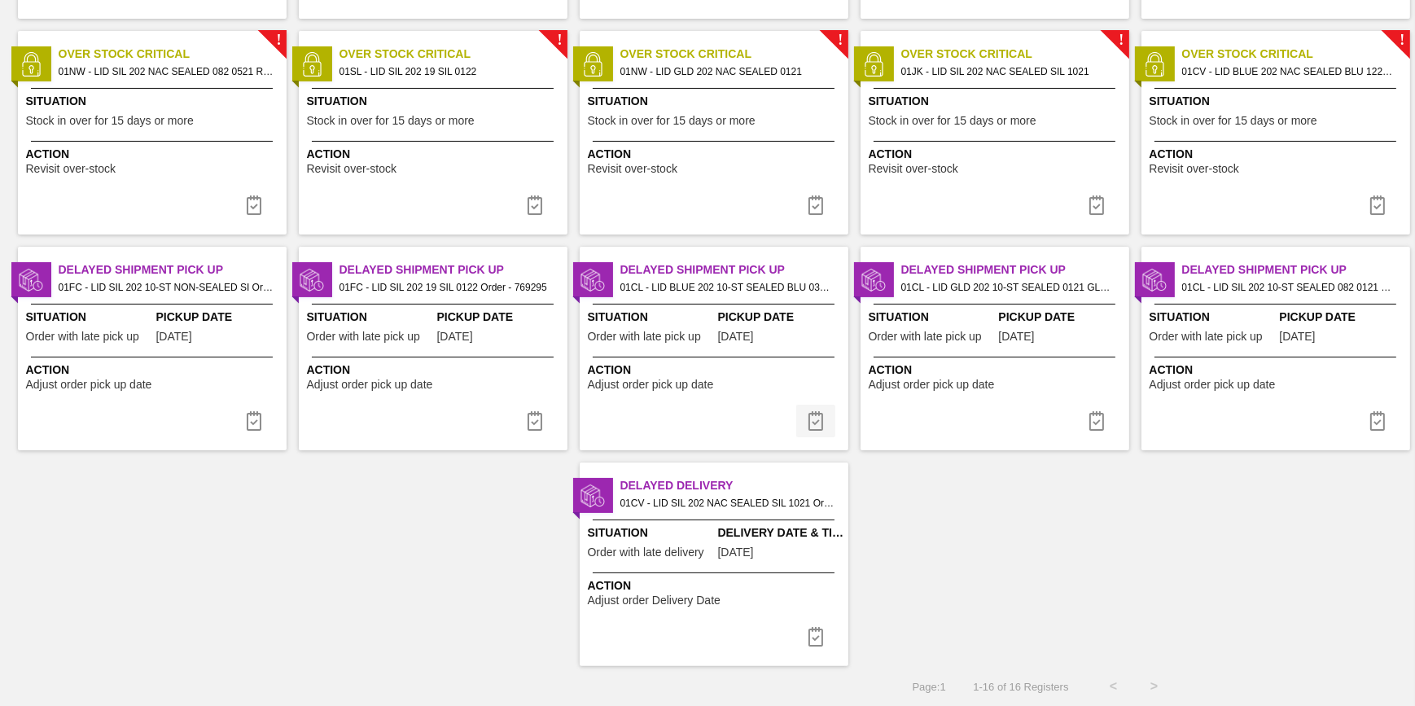
click at [810, 422] on img at bounding box center [816, 421] width 20 height 20
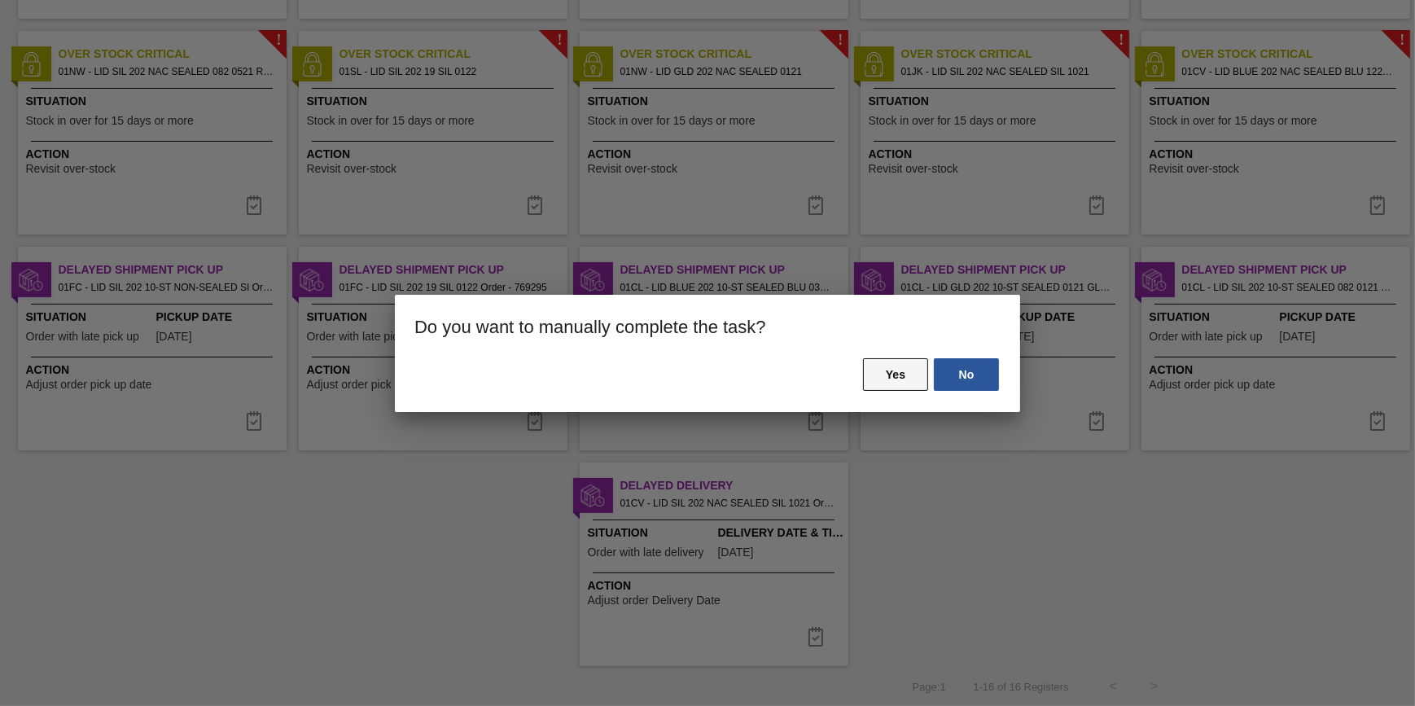
click at [885, 369] on button "Yes" at bounding box center [895, 374] width 65 height 33
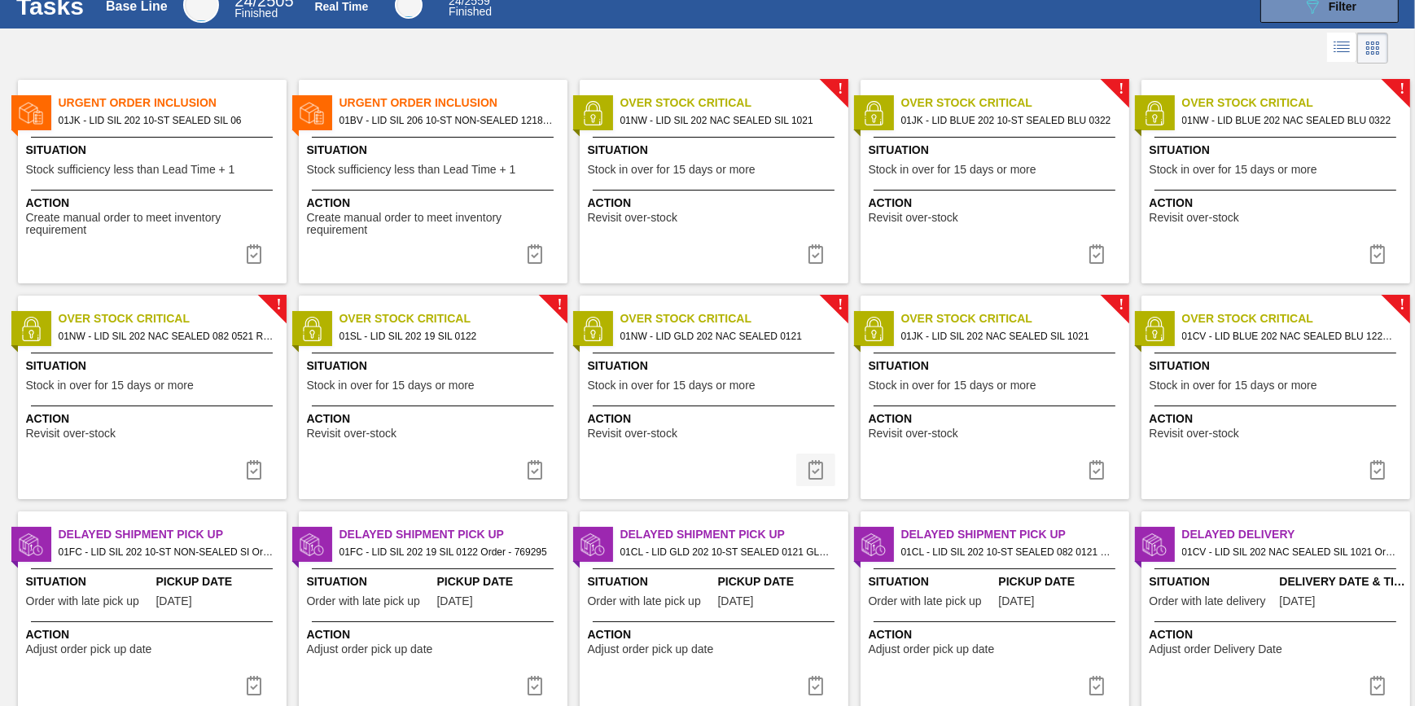
scroll to position [102, 0]
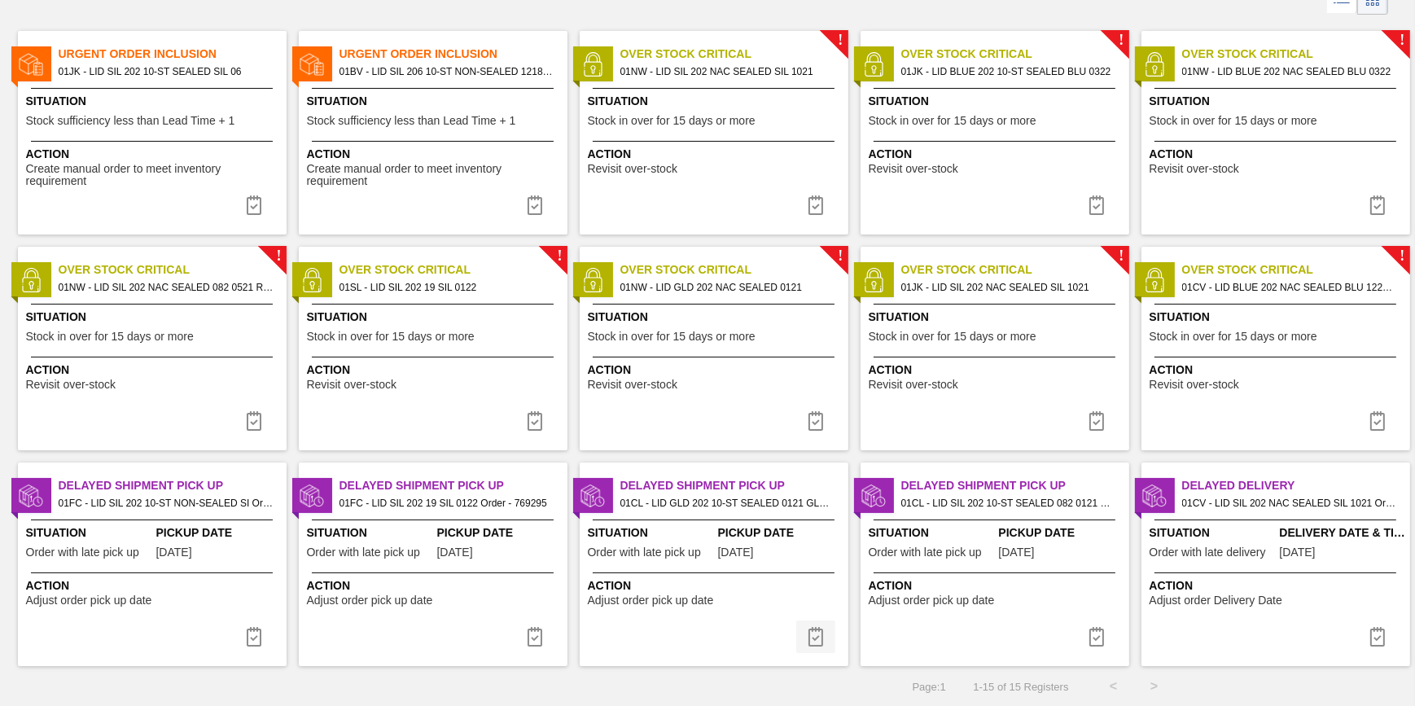
click at [813, 631] on img at bounding box center [816, 637] width 20 height 20
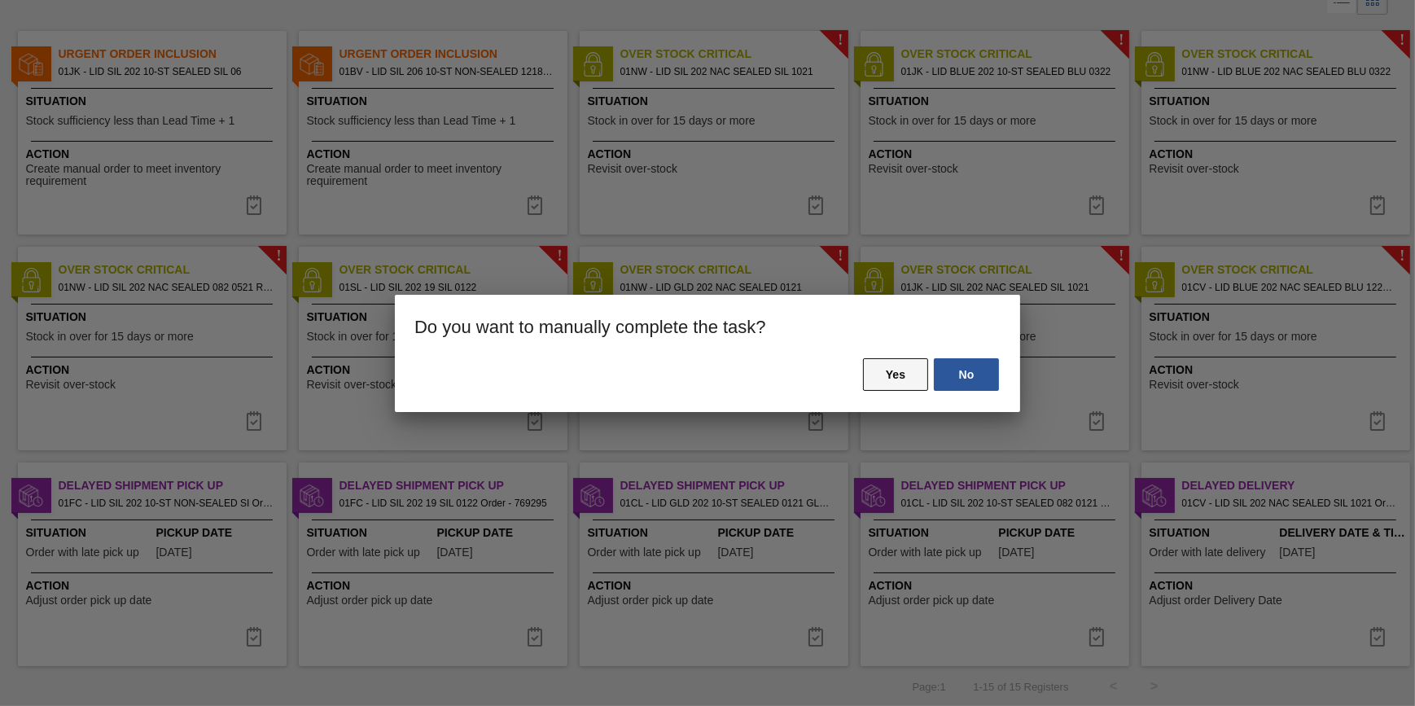
click at [877, 374] on button "Yes" at bounding box center [895, 374] width 65 height 33
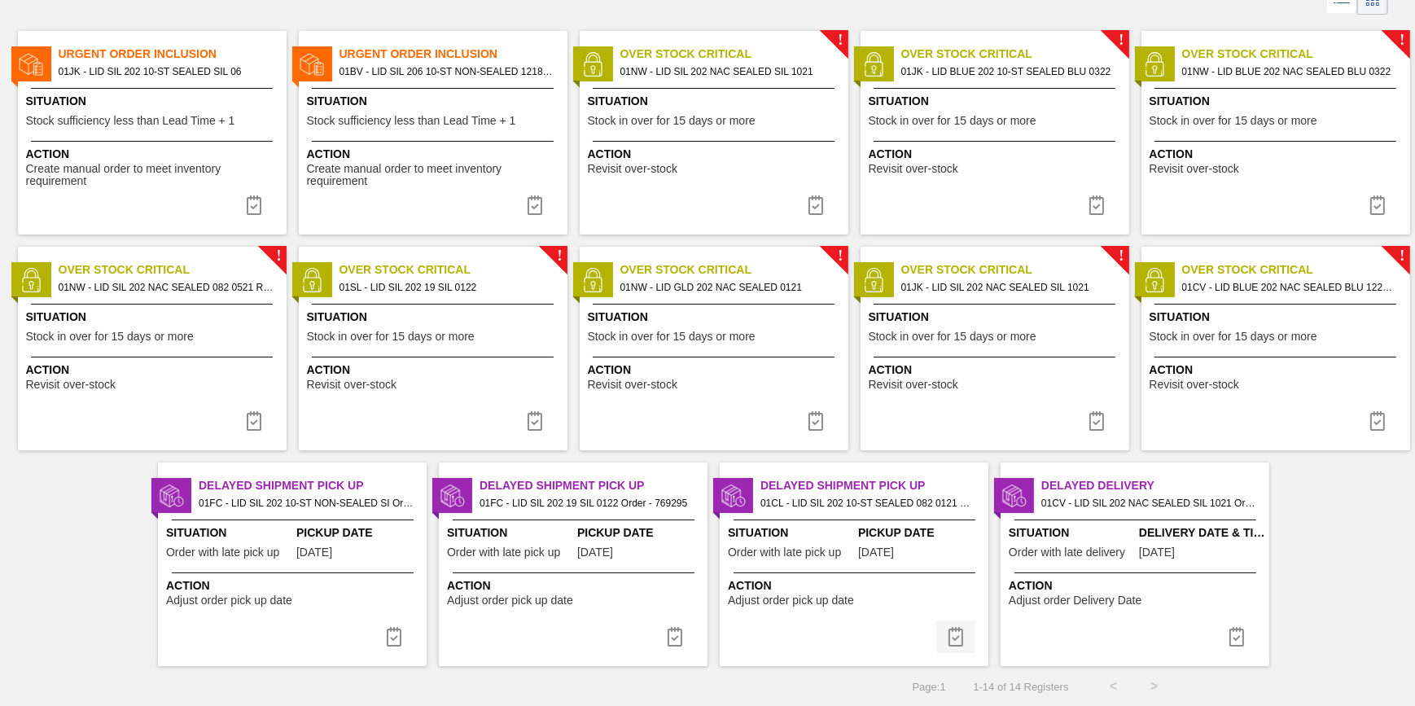
click at [951, 634] on img at bounding box center [956, 637] width 20 height 20
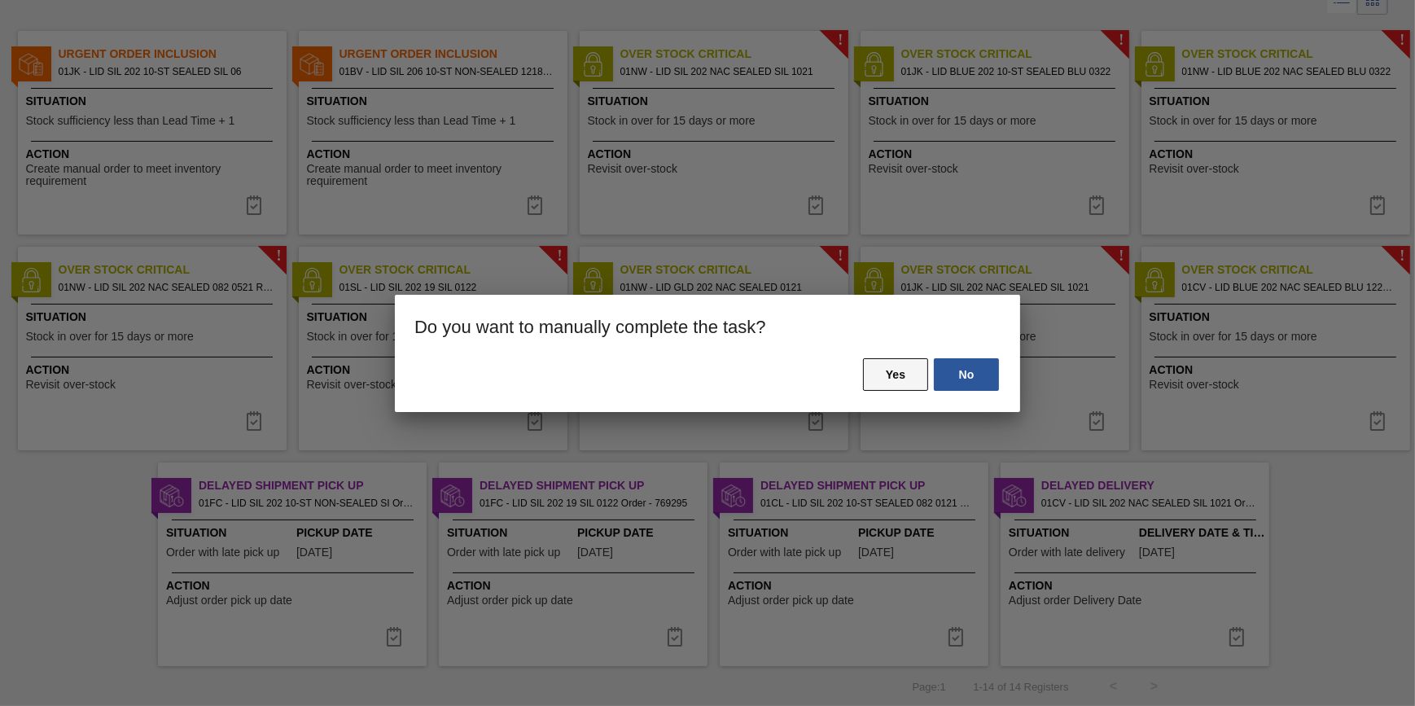
click at [884, 371] on button "Yes" at bounding box center [895, 374] width 65 height 33
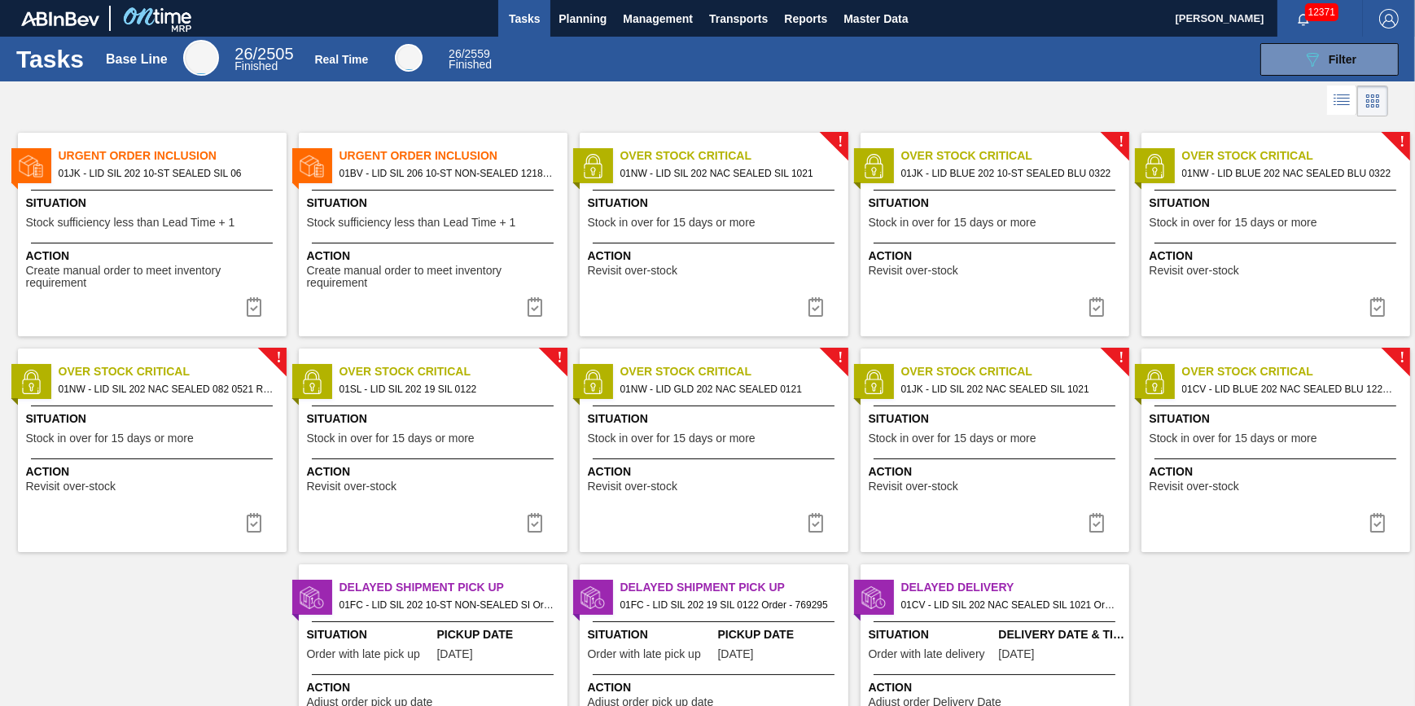
scroll to position [0, 0]
click at [524, 14] on span "Tasks" at bounding box center [524, 19] width 36 height 20
click at [565, 16] on span "Planning" at bounding box center [582, 19] width 48 height 20
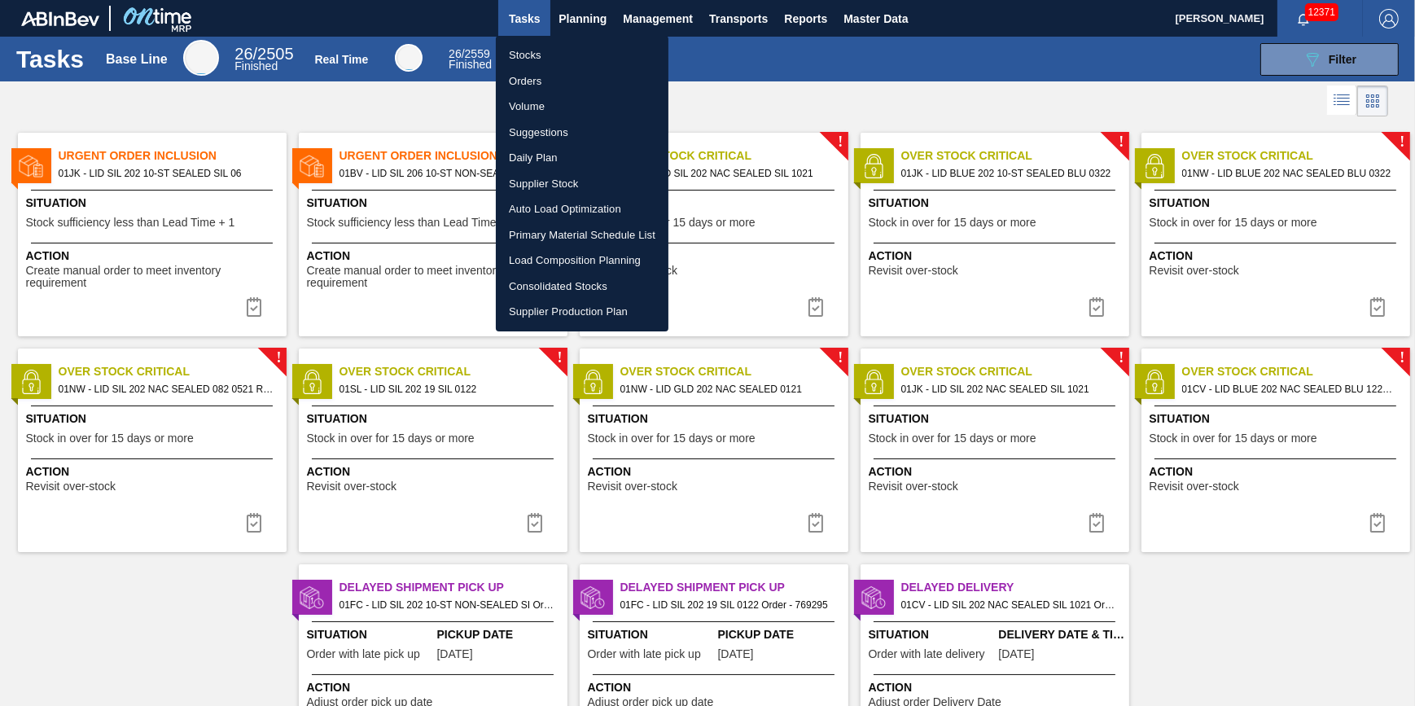
click at [545, 38] on ul "Stocks Orders Volume Suggestions Daily Plan Supplier Stock Auto Load Optimizati…" at bounding box center [582, 183] width 173 height 295
click at [544, 48] on li "Stocks" at bounding box center [582, 55] width 173 height 26
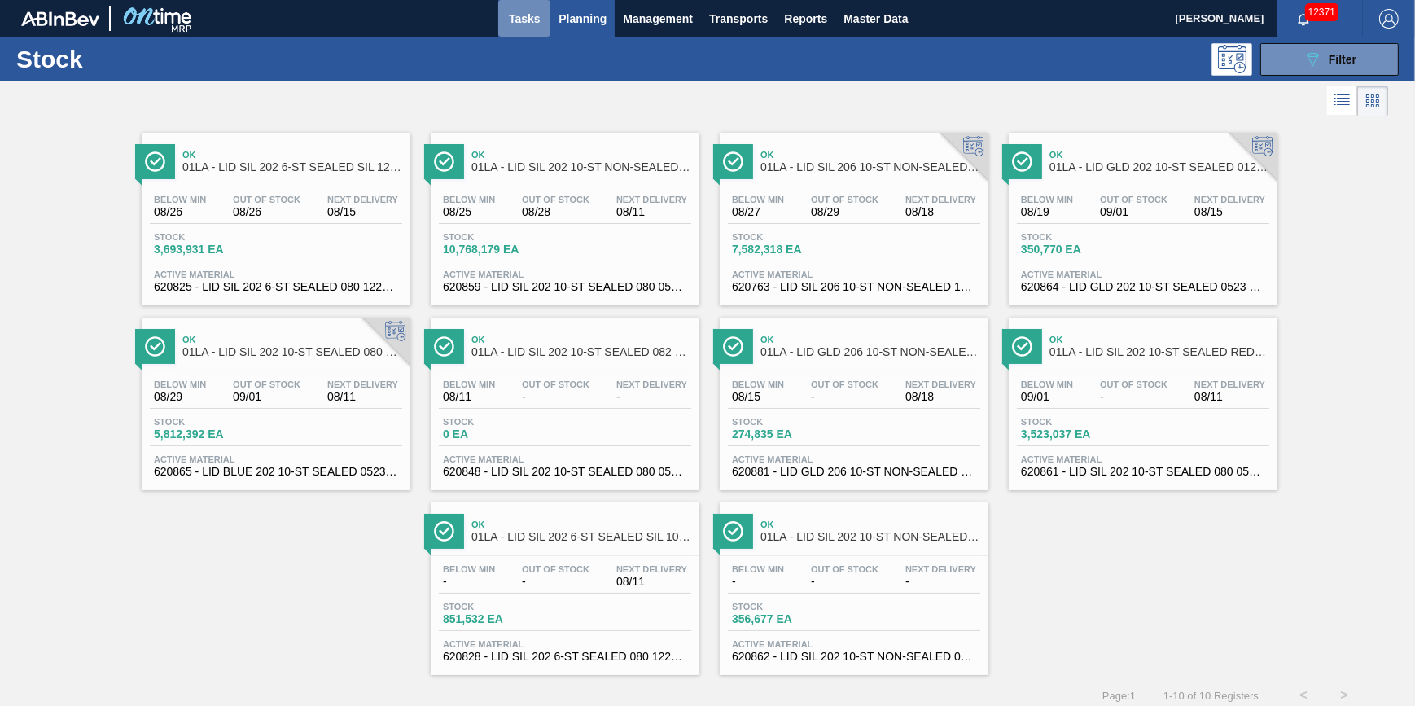
click at [537, 10] on span "Tasks" at bounding box center [524, 19] width 36 height 20
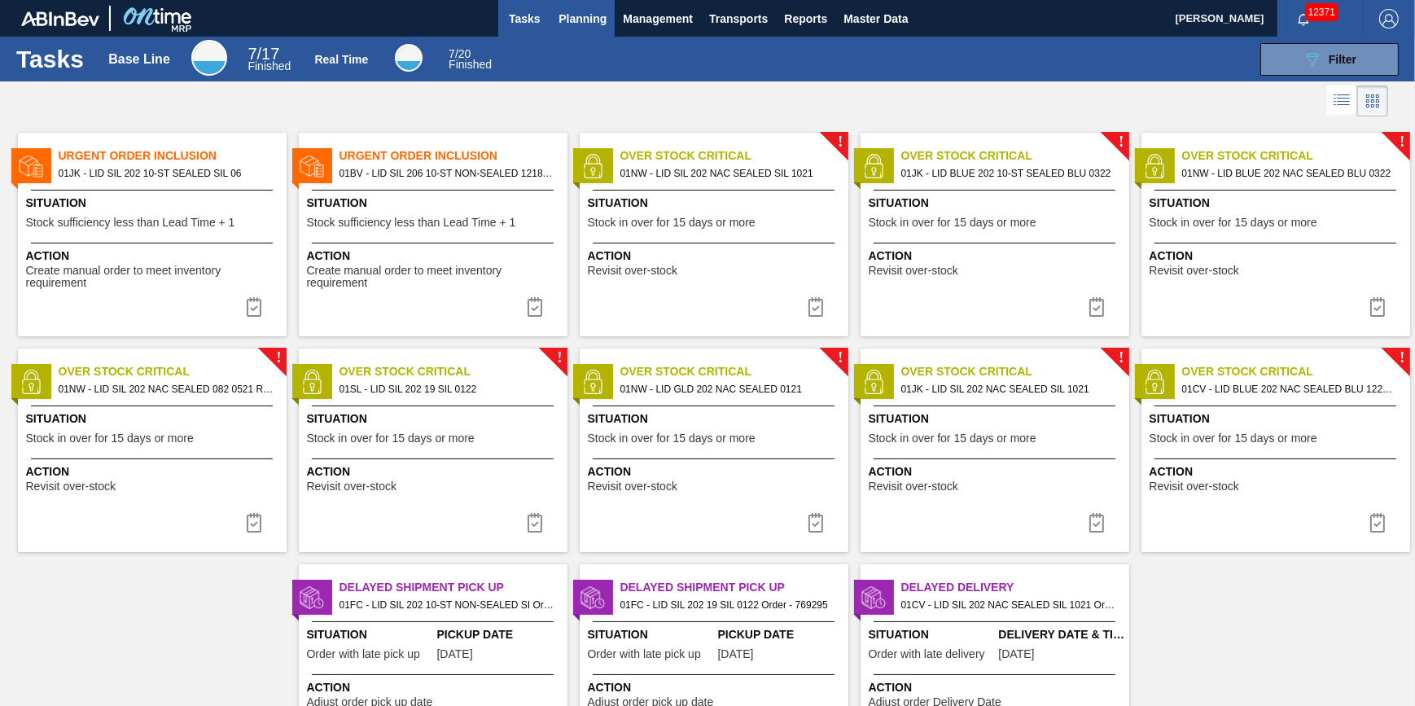
click at [573, 24] on span "Planning" at bounding box center [582, 19] width 48 height 20
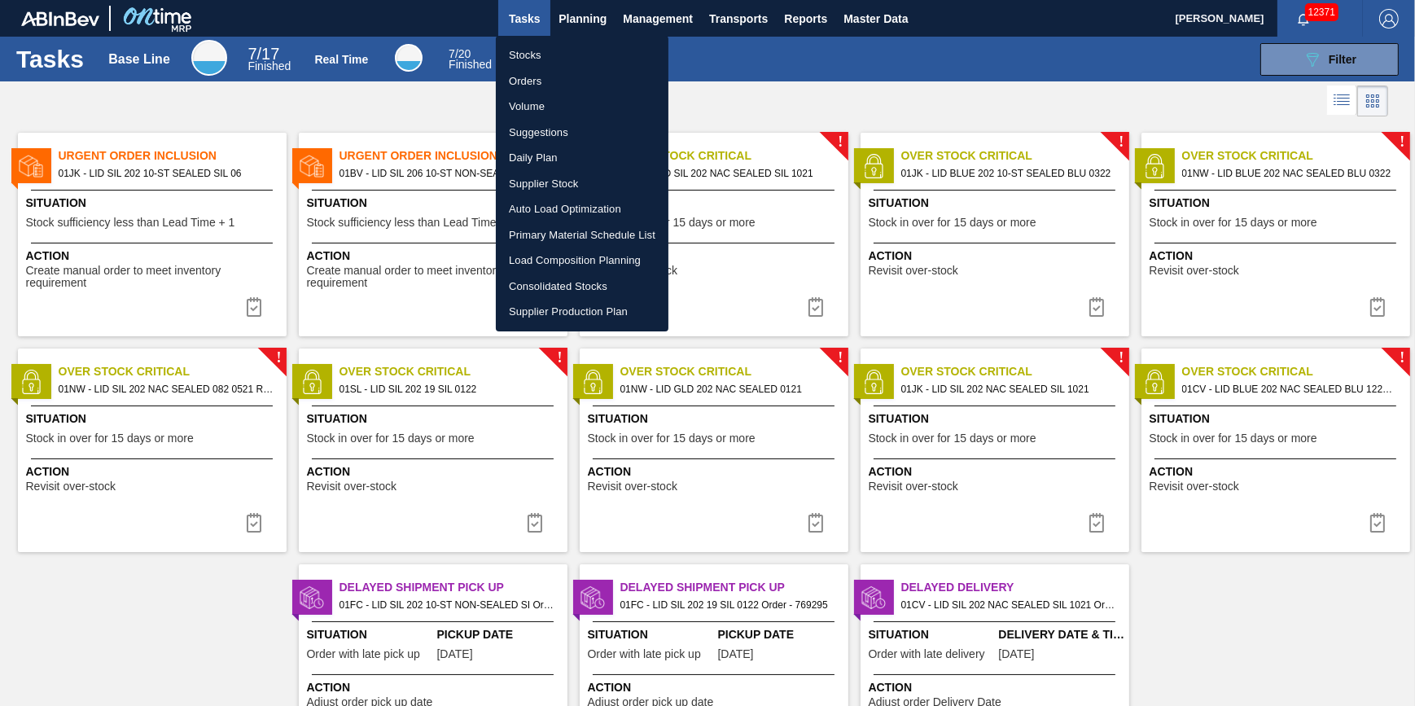
click at [551, 51] on li "Stocks" at bounding box center [582, 55] width 173 height 26
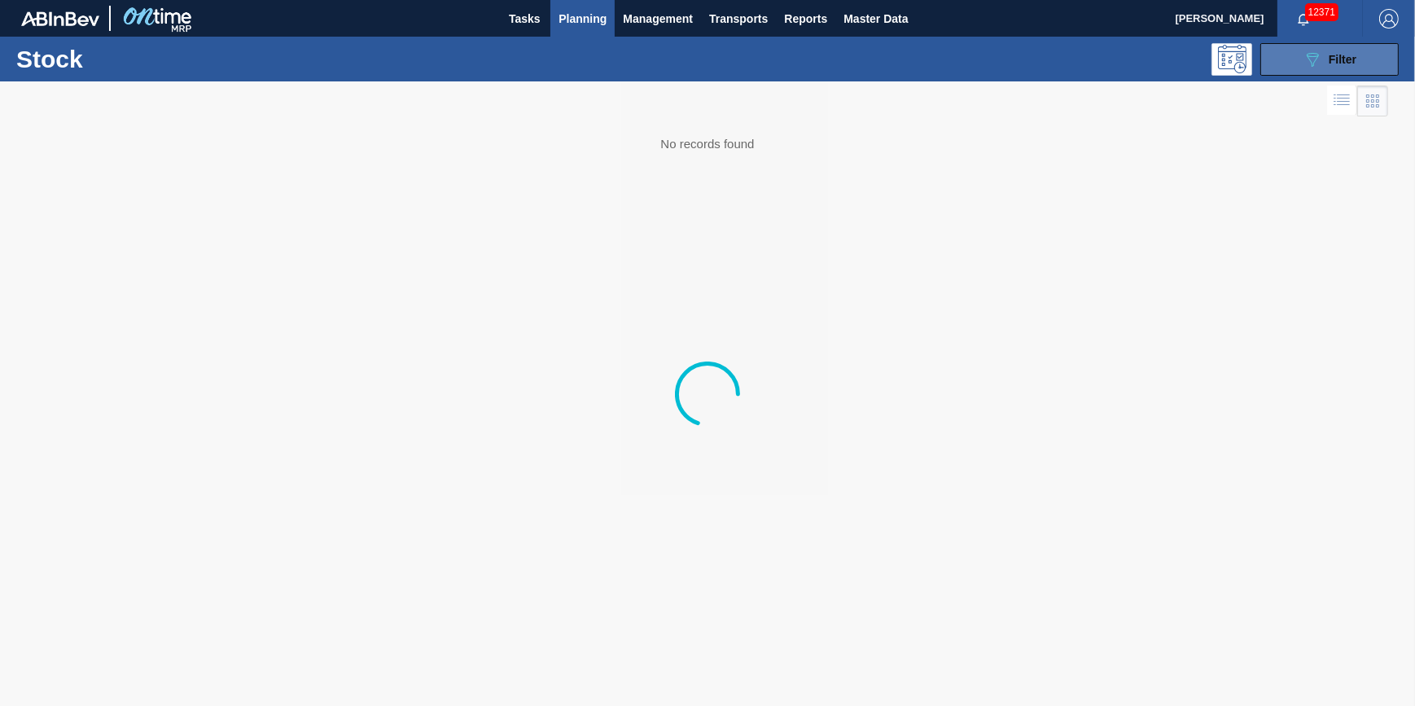
click at [1347, 53] on span "Filter" at bounding box center [1342, 59] width 28 height 13
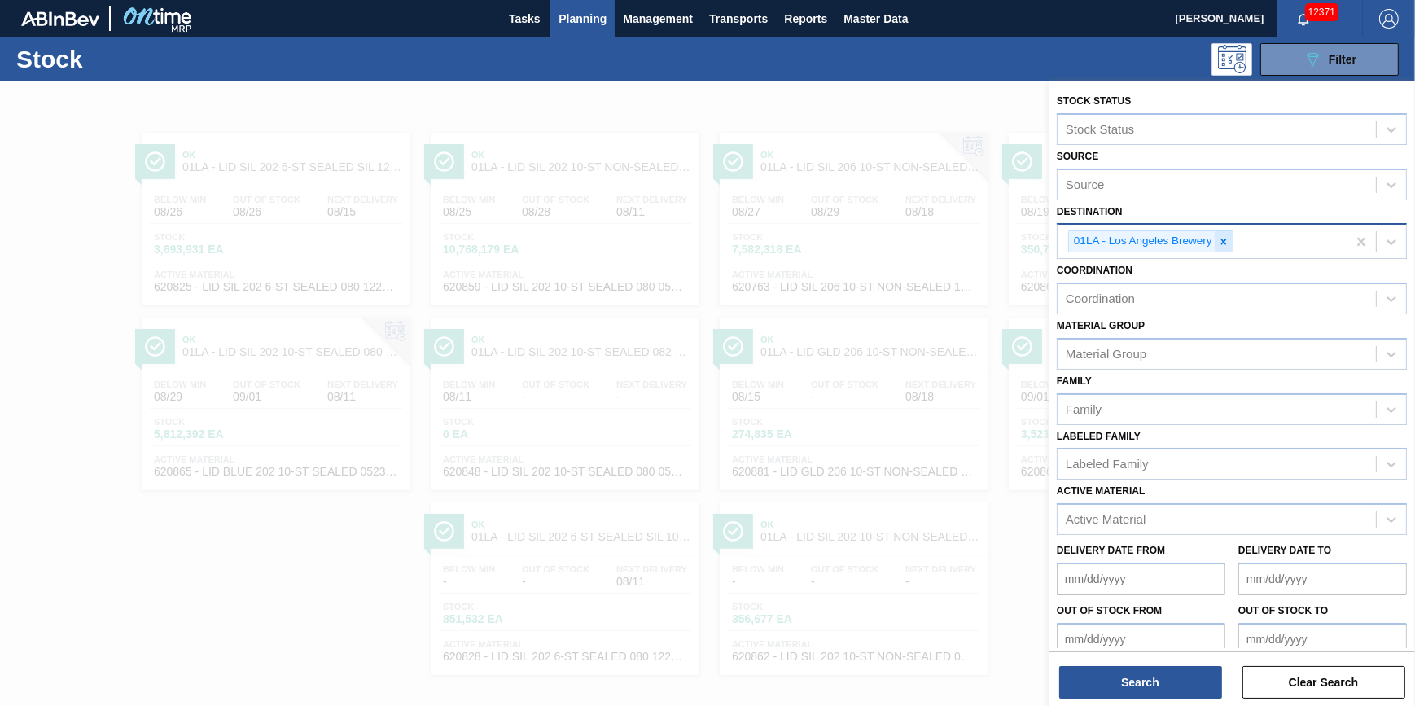
click at [1214, 238] on div at bounding box center [1223, 241] width 18 height 20
click at [1214, 239] on div "Destination" at bounding box center [1216, 240] width 318 height 24
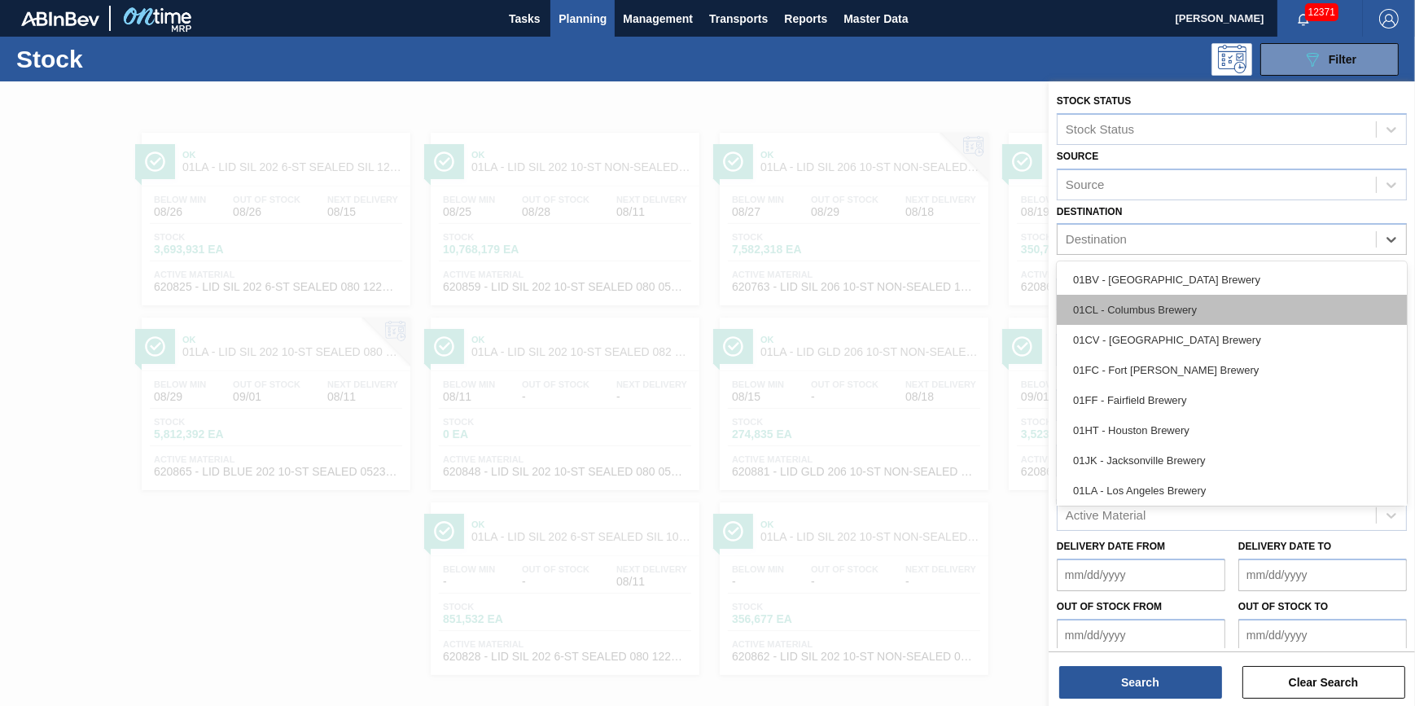
click at [1184, 311] on div "01CL - Columbus Brewery" at bounding box center [1232, 310] width 350 height 30
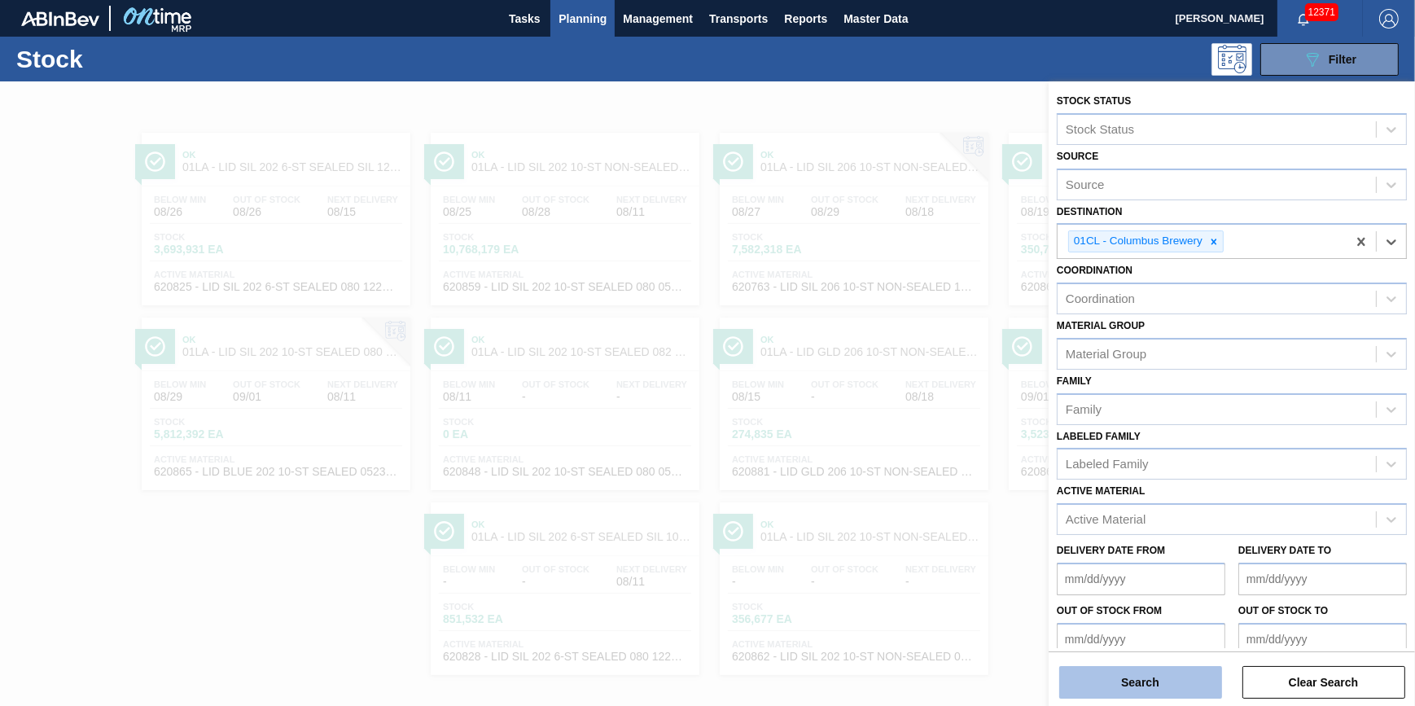
click at [1140, 676] on button "Search" at bounding box center [1140, 682] width 163 height 33
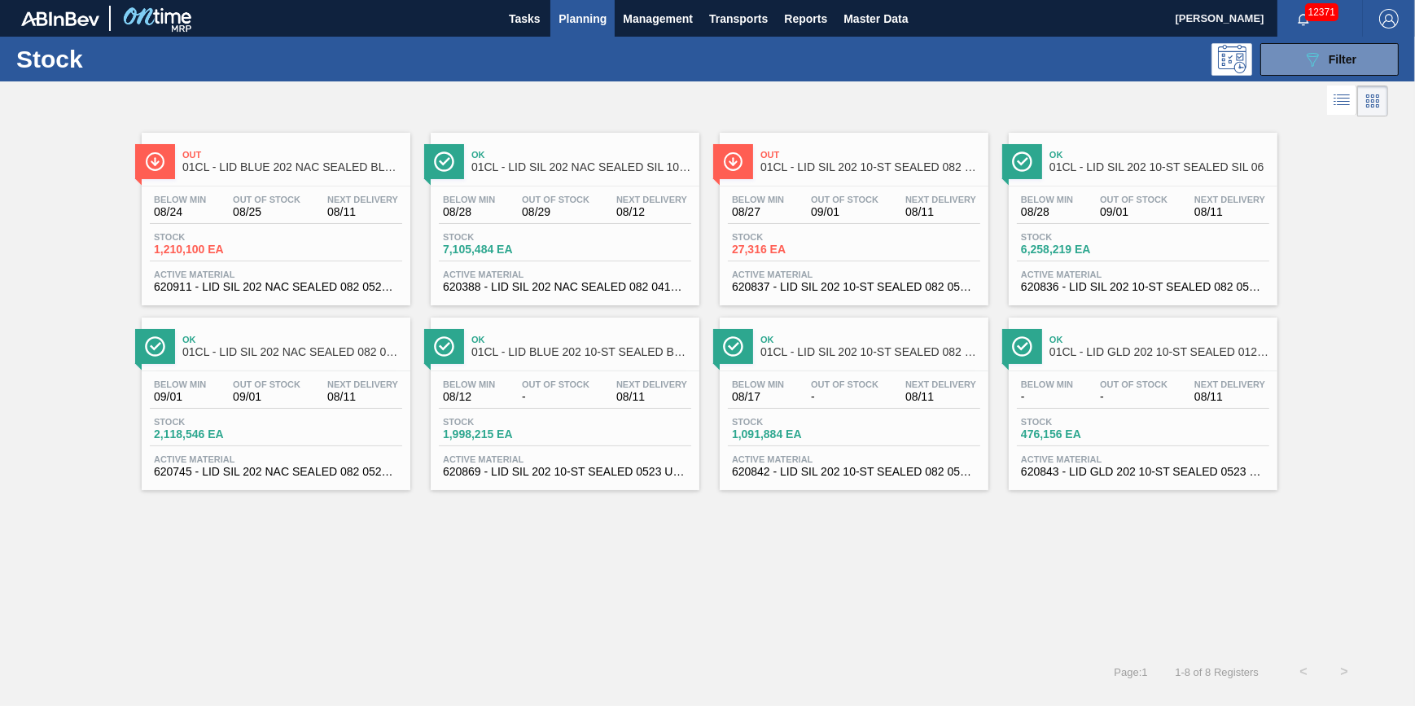
click at [290, 236] on div "Stock 1,210,100 EA" at bounding box center [276, 246] width 252 height 29
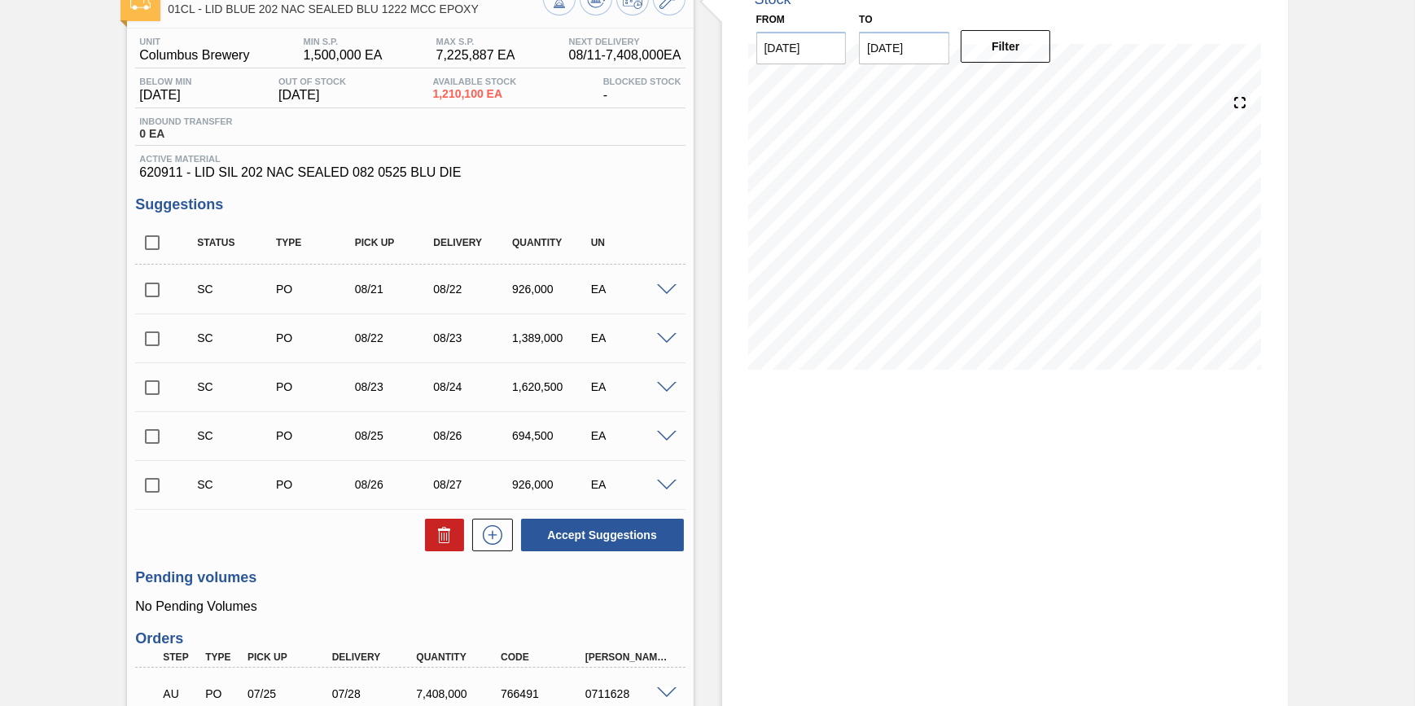
scroll to position [181, 0]
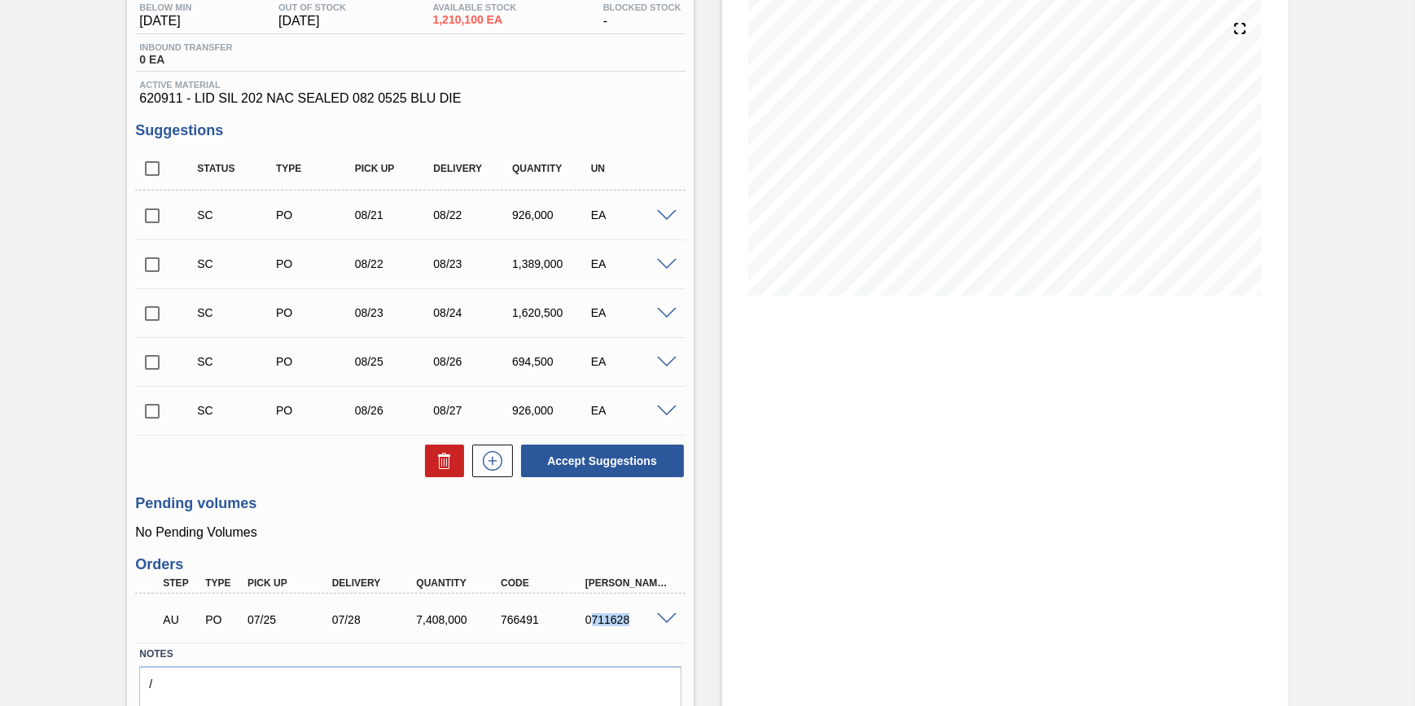
drag, startPoint x: 642, startPoint y: 624, endPoint x: 591, endPoint y: 629, distance: 51.5
click at [591, 626] on div "0711628" at bounding box center [628, 619] width 94 height 13
copy div "711628"
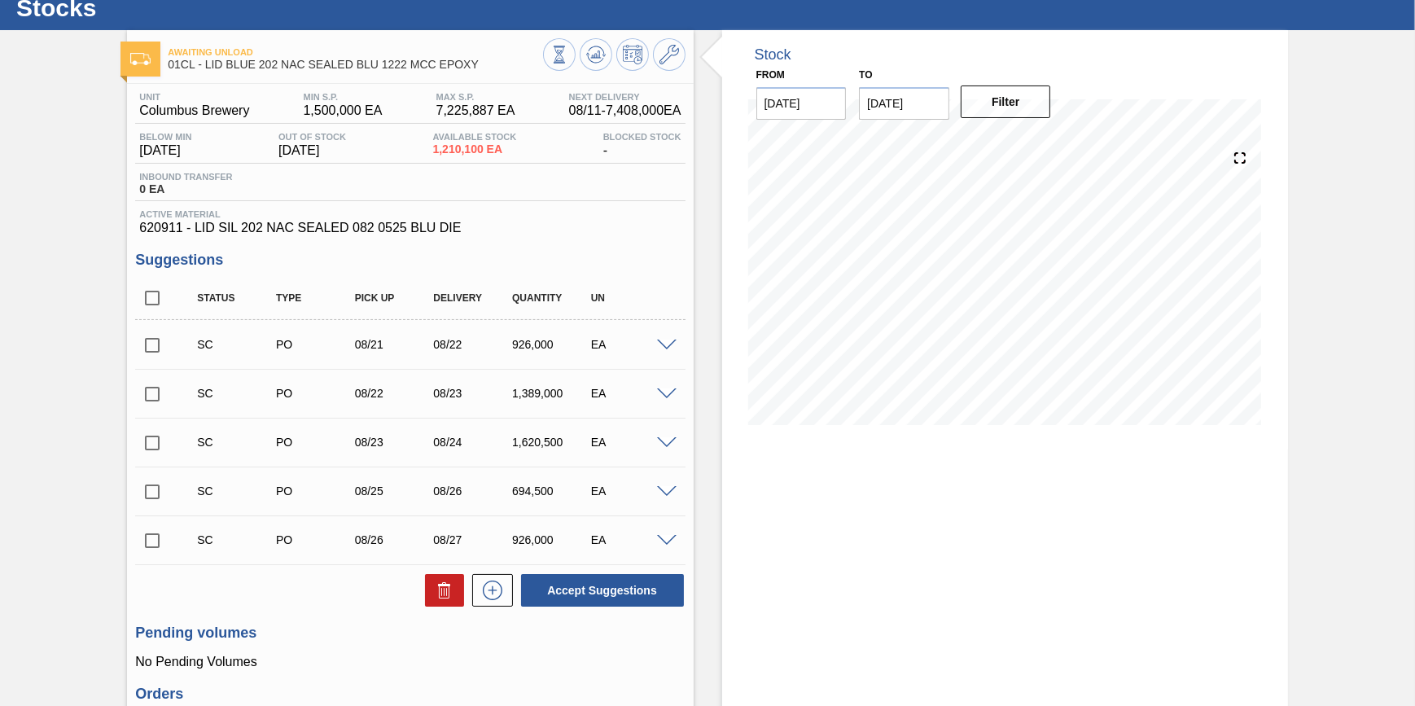
scroll to position [0, 0]
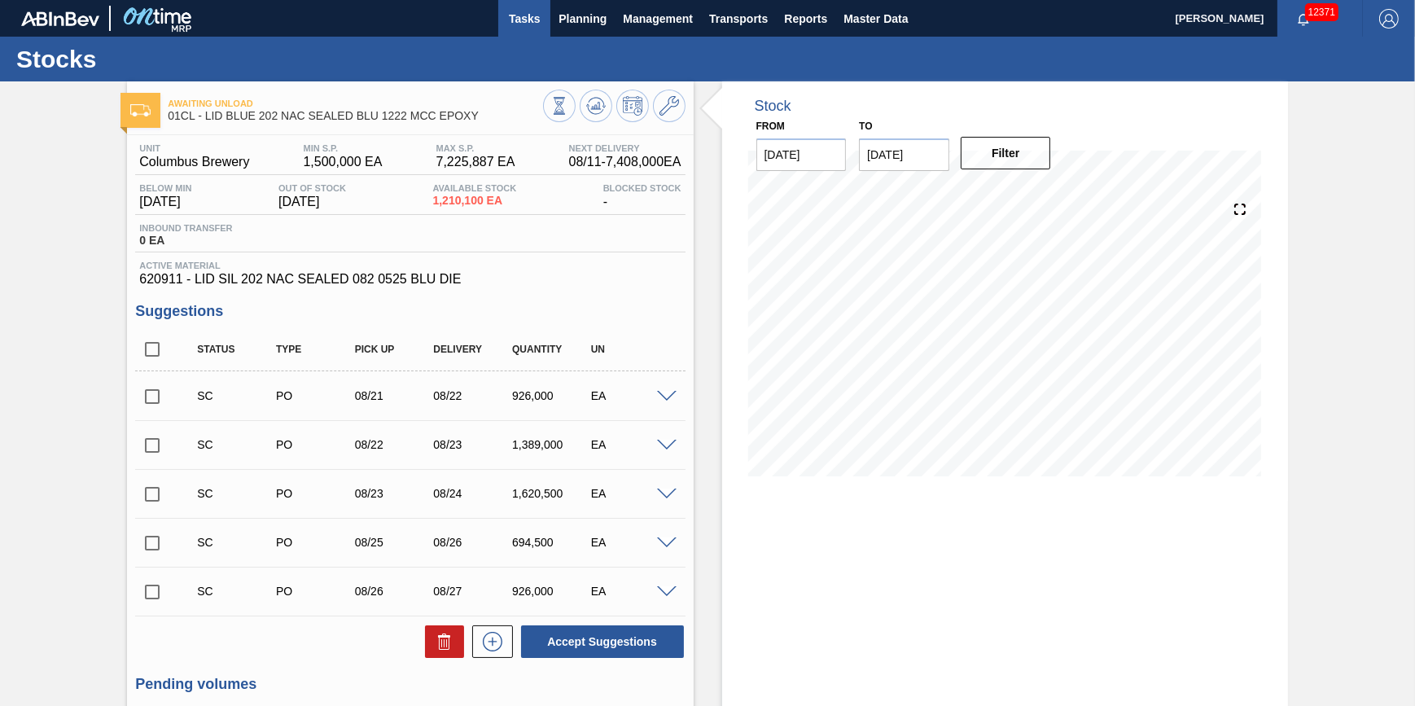
click at [531, 28] on button "Tasks" at bounding box center [524, 18] width 52 height 37
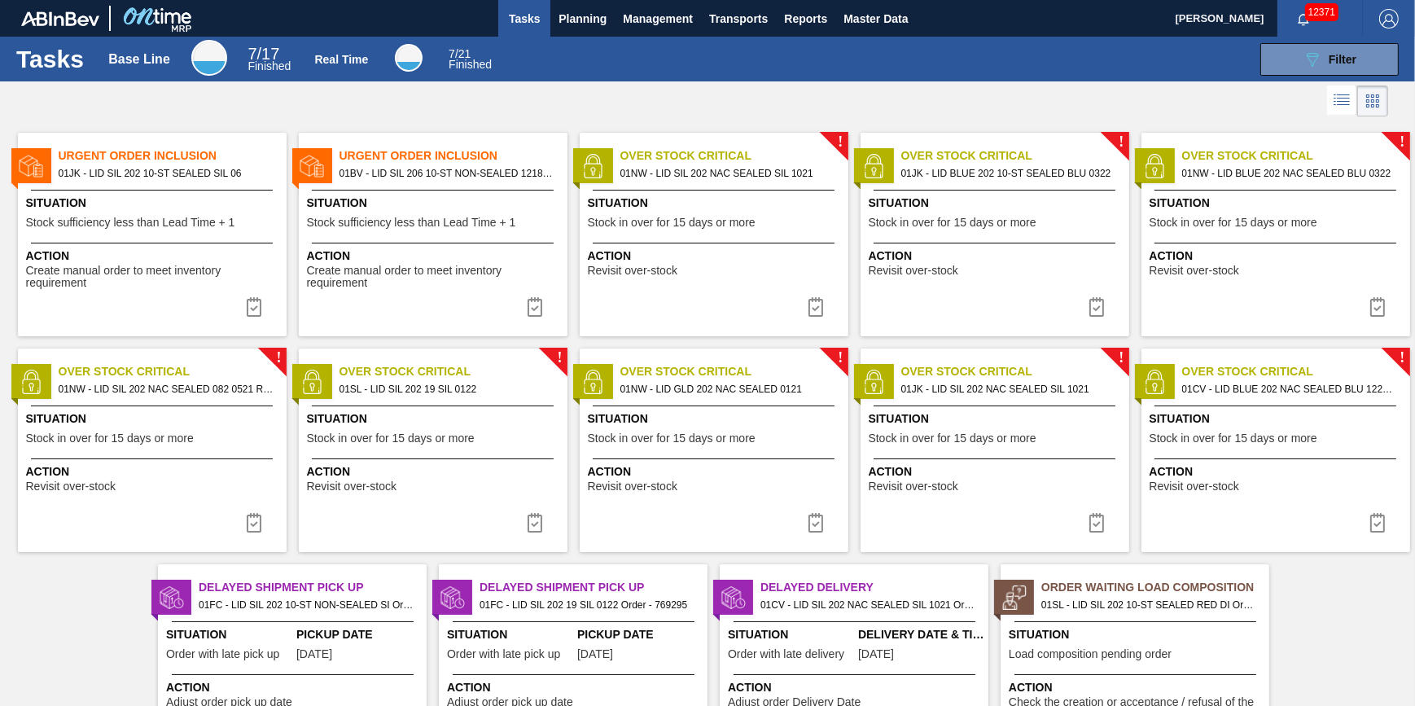
click at [121, 168] on span "01JK - LID SIL 202 10-ST SEALED SIL 06" at bounding box center [166, 173] width 215 height 18
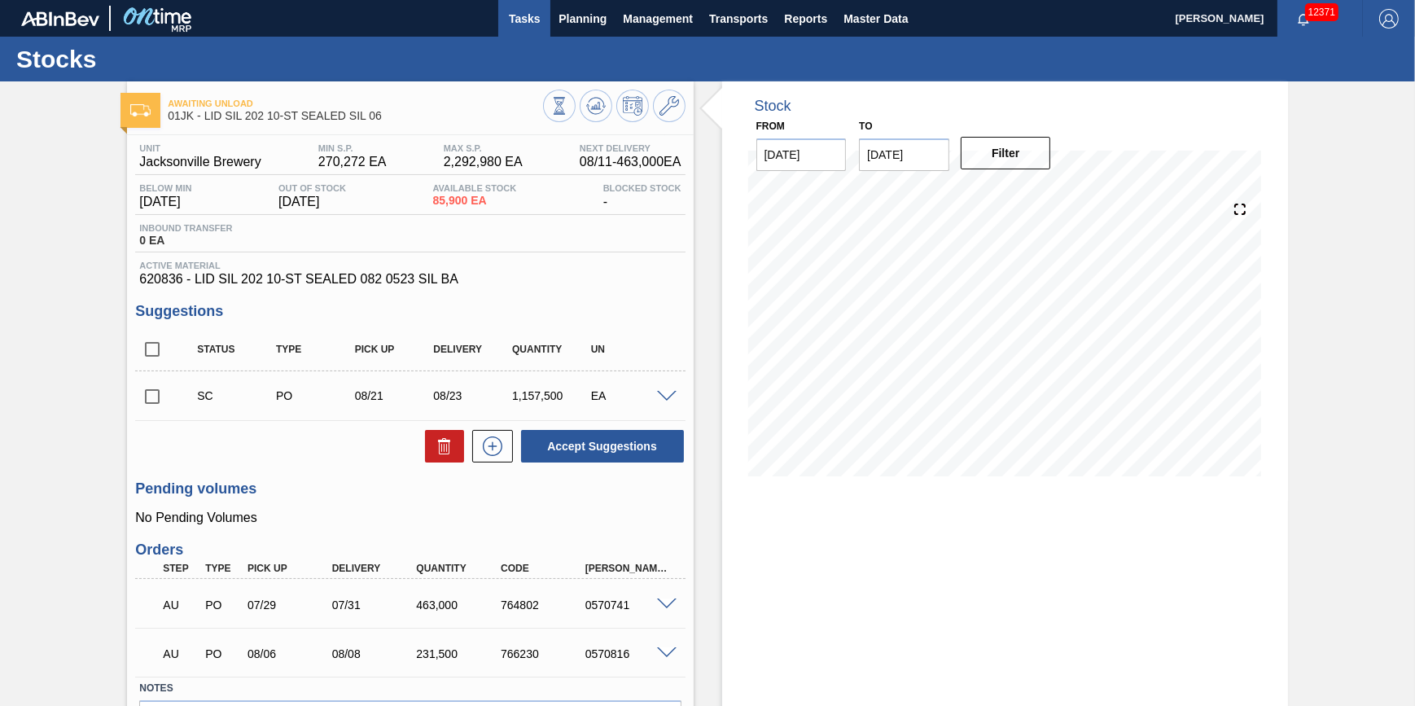
click at [520, 18] on span "Tasks" at bounding box center [524, 19] width 36 height 20
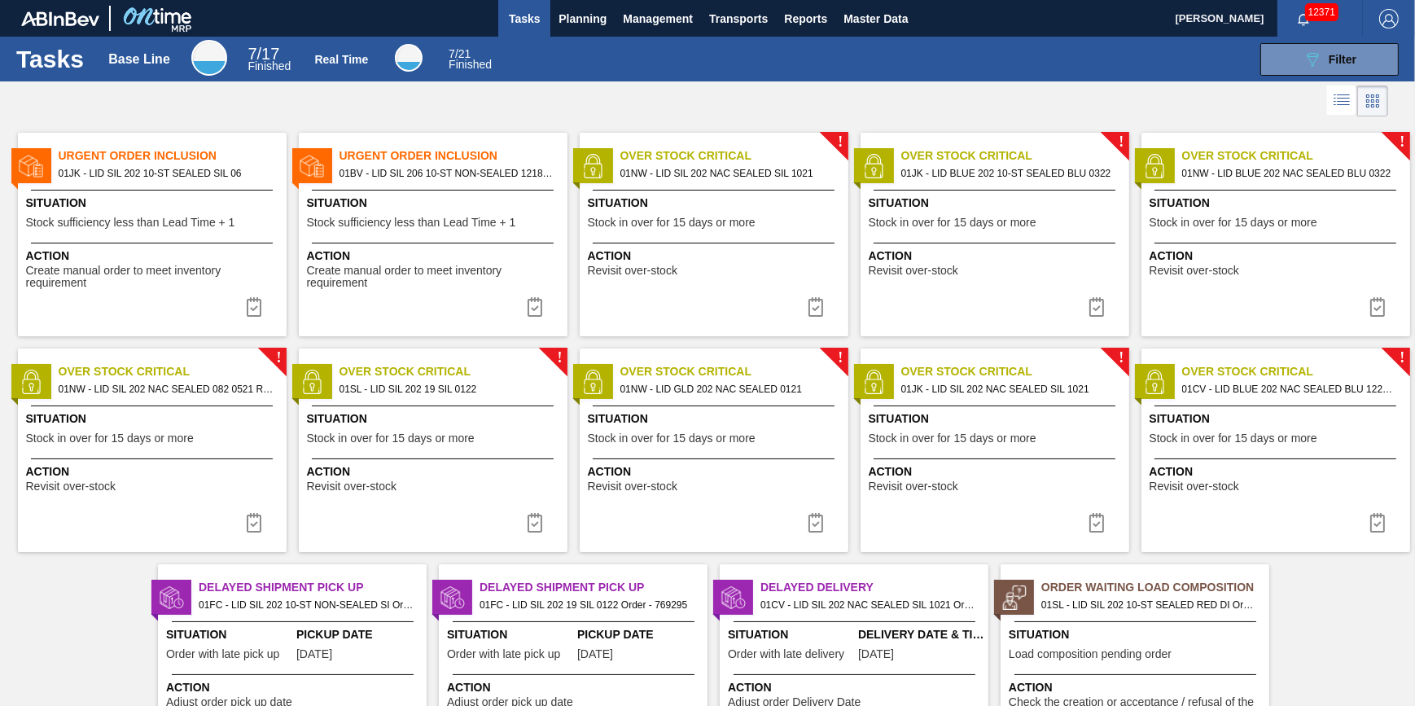
click at [443, 195] on span "Situation" at bounding box center [435, 203] width 256 height 17
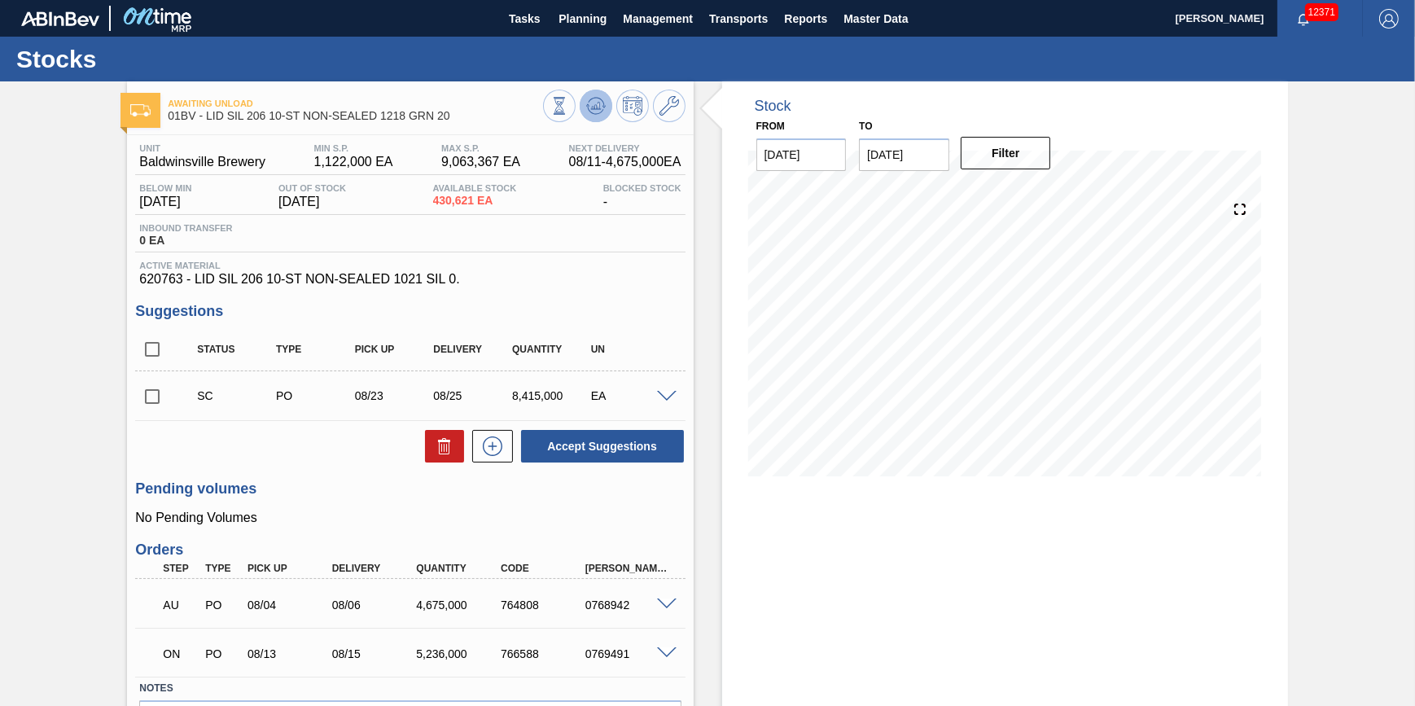
click at [580, 100] on button at bounding box center [596, 106] width 33 height 33
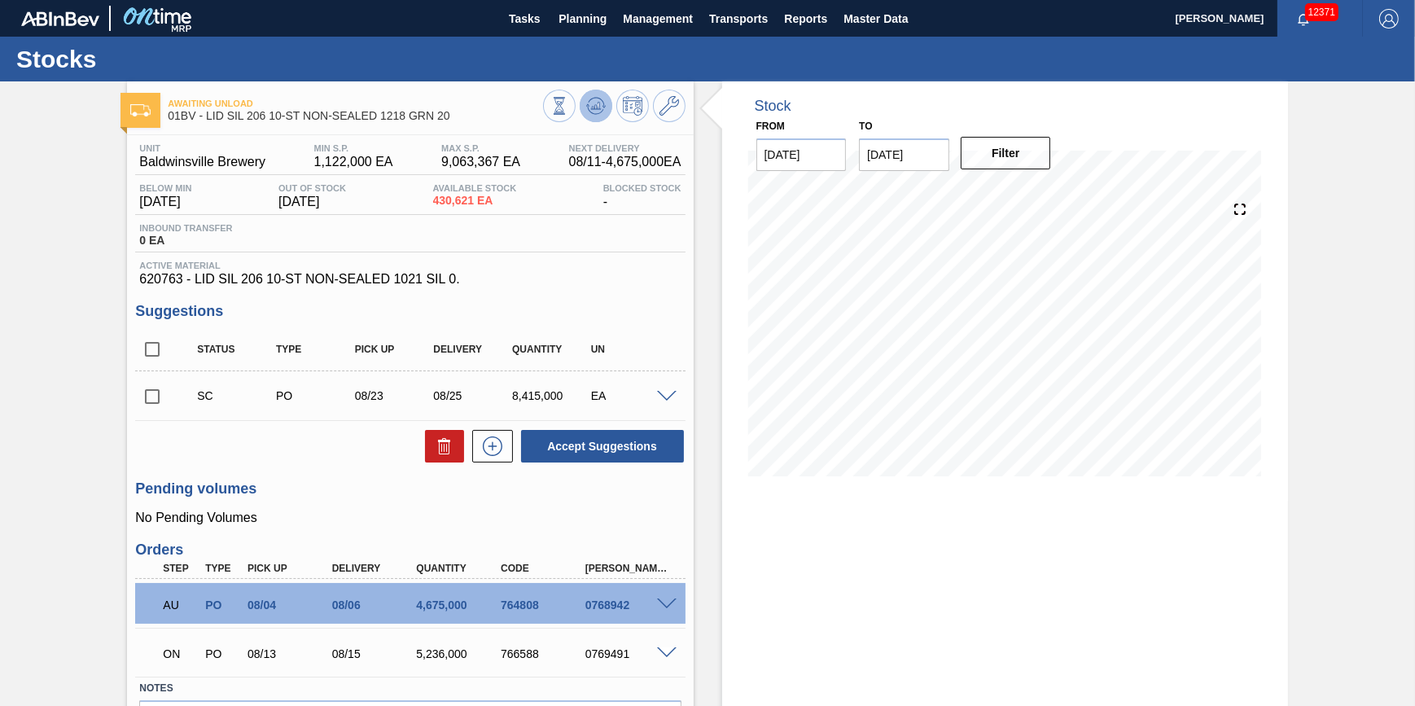
click at [568, 108] on icon at bounding box center [559, 106] width 18 height 18
click at [523, 19] on span "Tasks" at bounding box center [524, 19] width 36 height 20
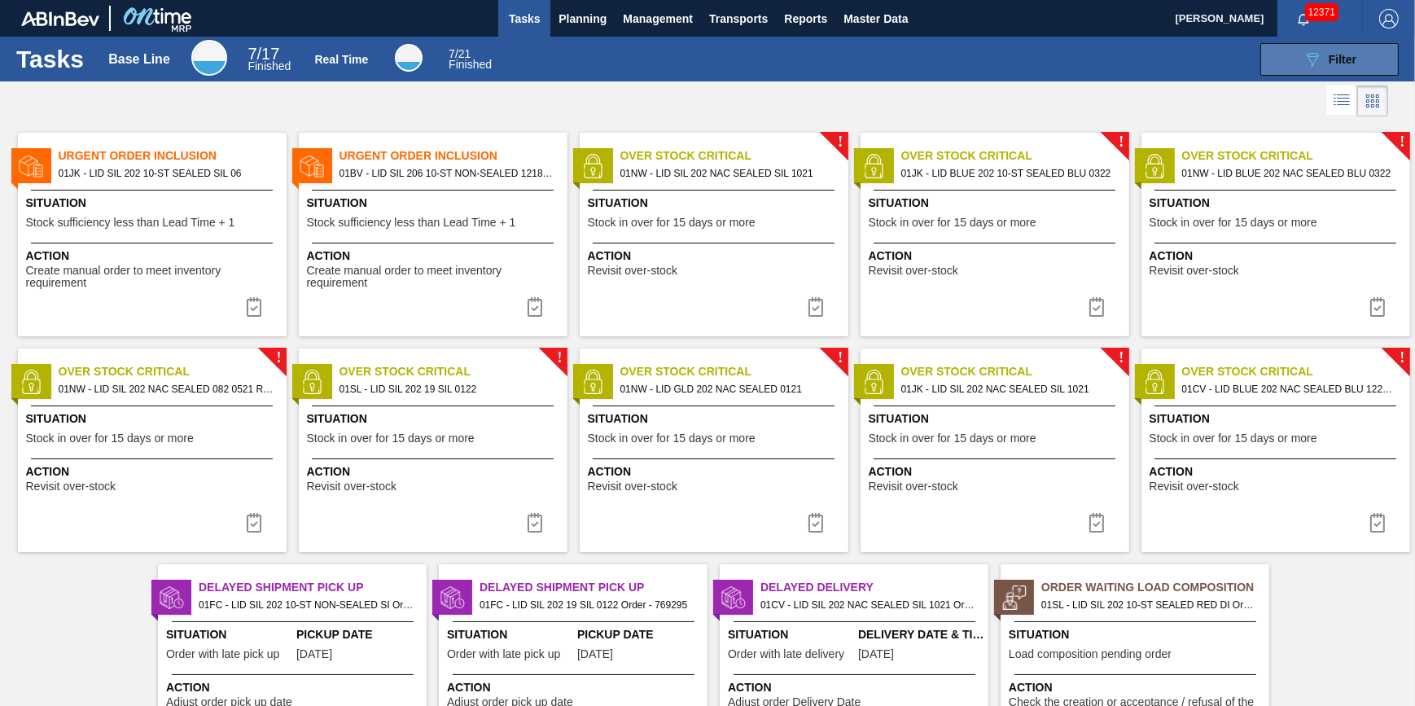
click at [1296, 56] on button "089F7B8B-B2A5-4AFE-B5C0-19BA573D28AC Filter" at bounding box center [1329, 59] width 138 height 33
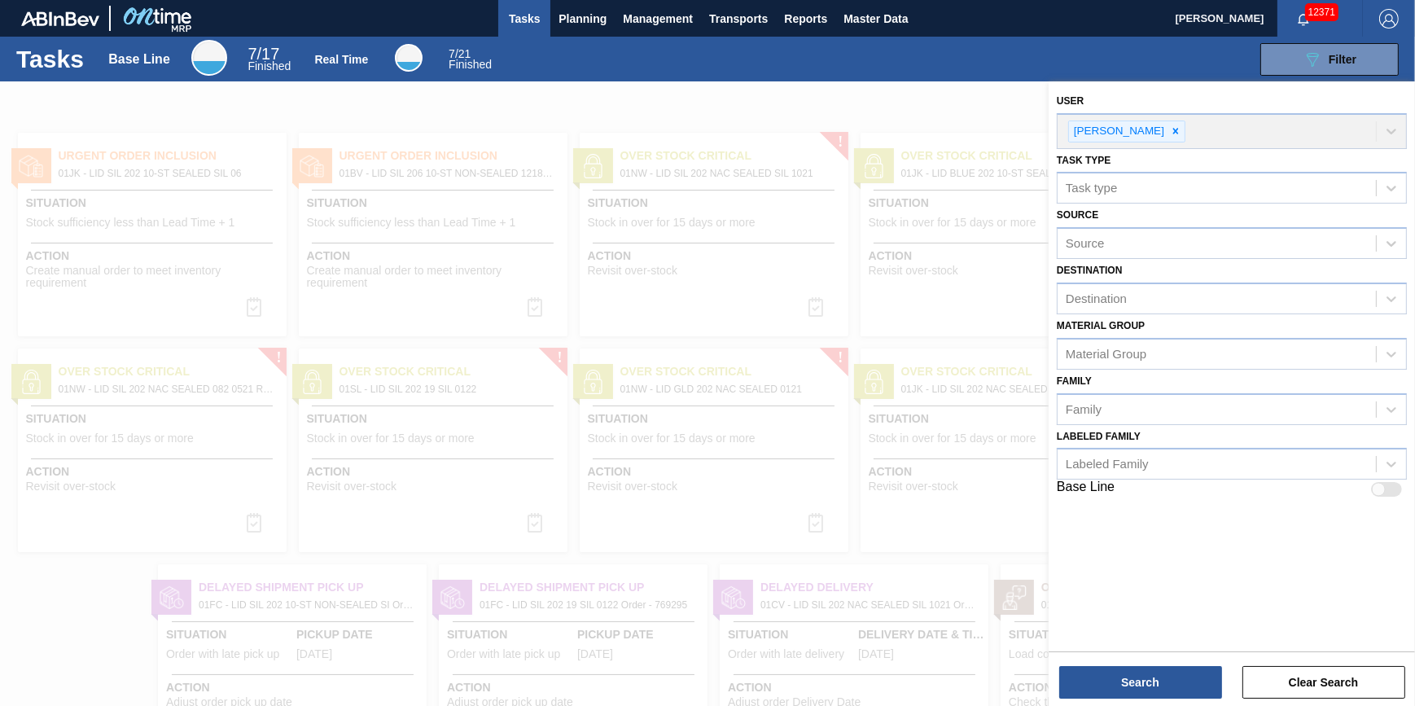
click at [691, 73] on div "089F7B8B-B2A5-4AFE-B5C0-19BA573D28AC Filter" at bounding box center [956, 59] width 902 height 33
click at [557, 7] on button "Planning" at bounding box center [582, 18] width 64 height 37
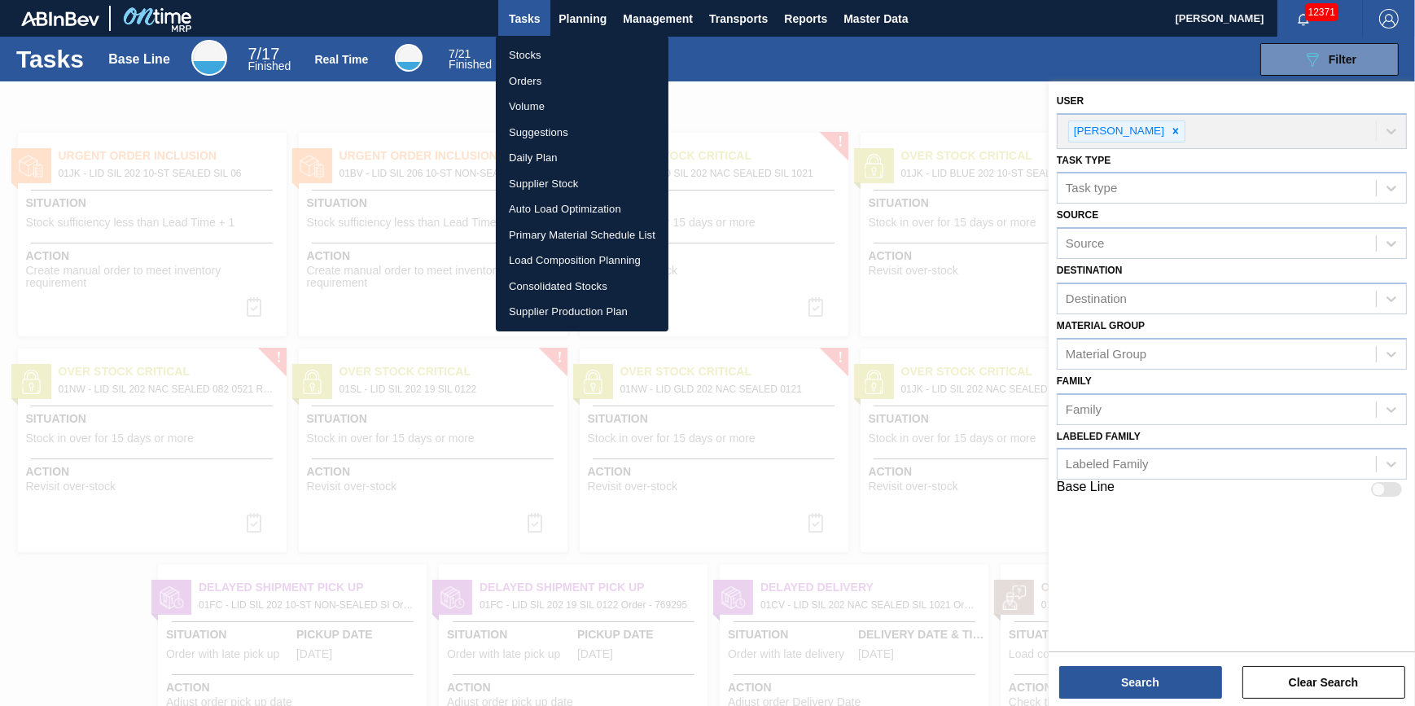
click at [555, 54] on li "Stocks" at bounding box center [582, 55] width 173 height 26
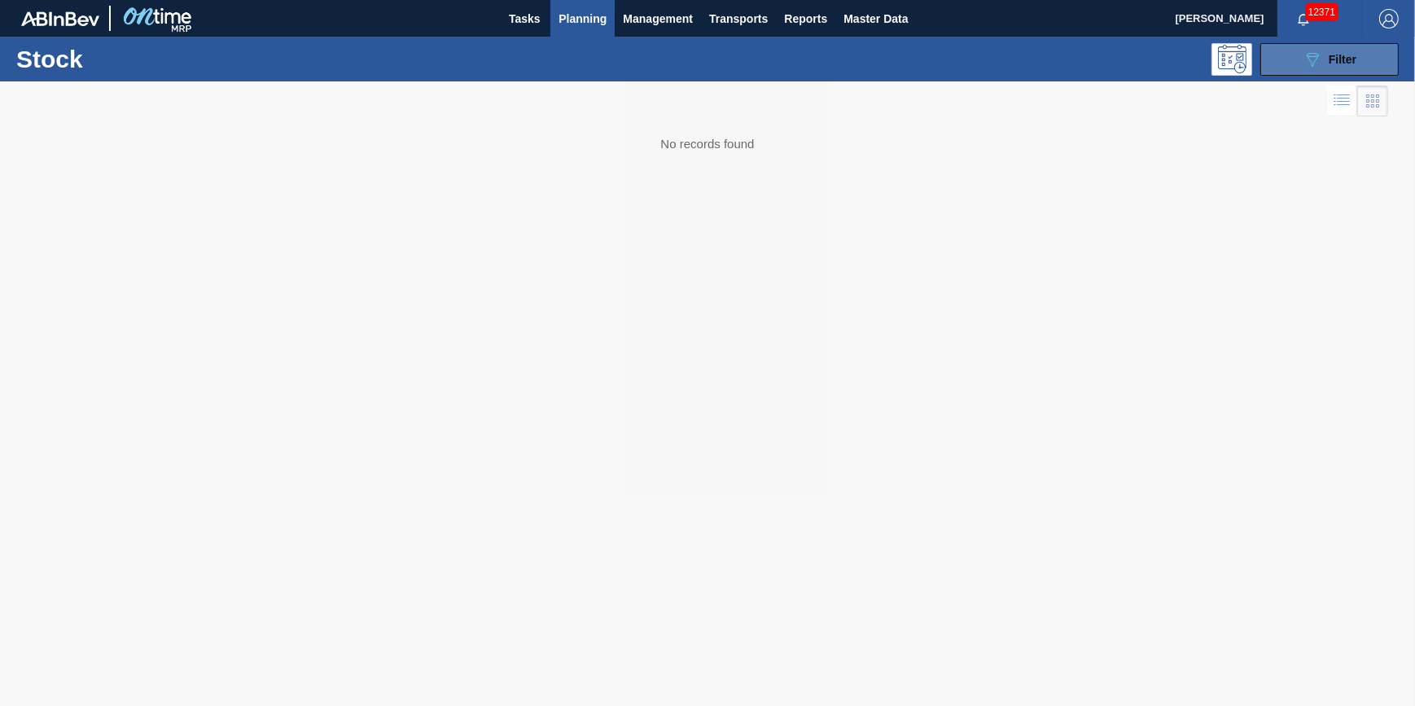
click at [1324, 57] on div "089F7B8B-B2A5-4AFE-B5C0-19BA573D28AC Filter" at bounding box center [1329, 60] width 54 height 20
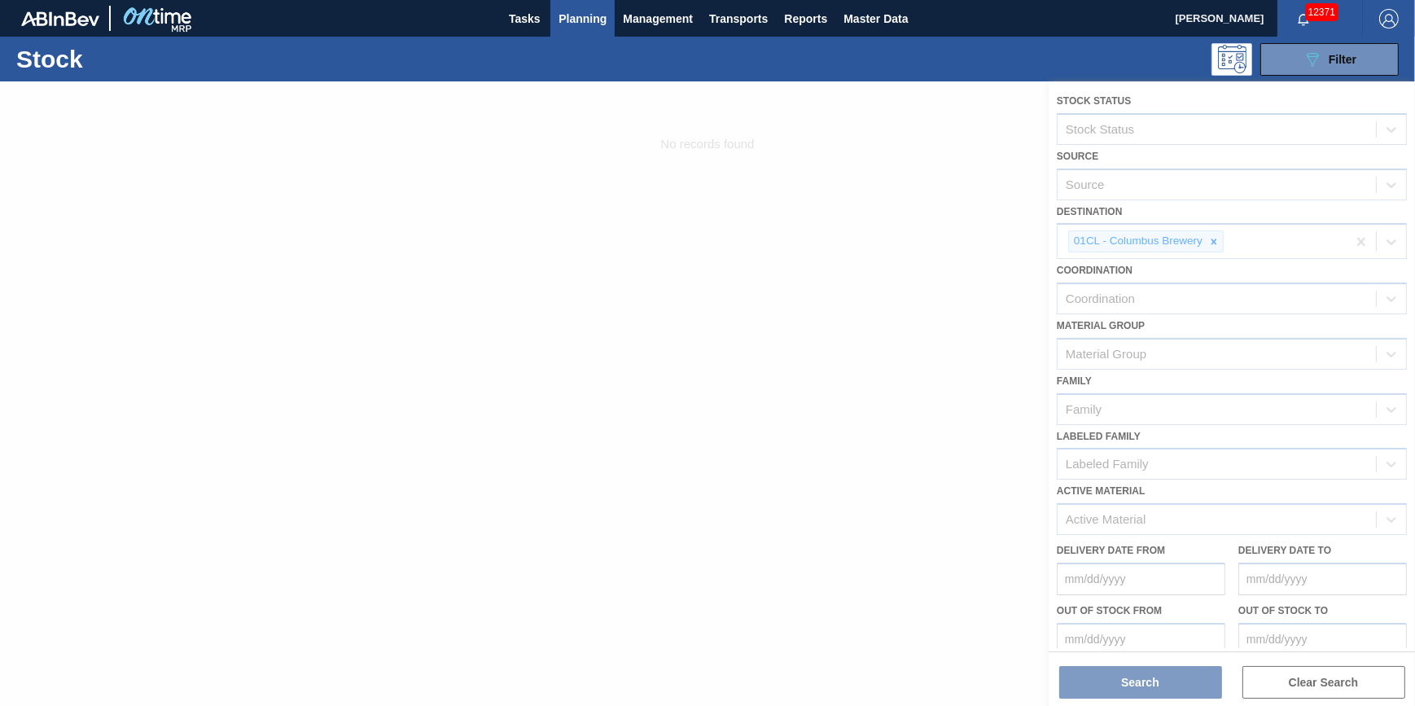
click at [1218, 240] on div at bounding box center [707, 393] width 1415 height 624
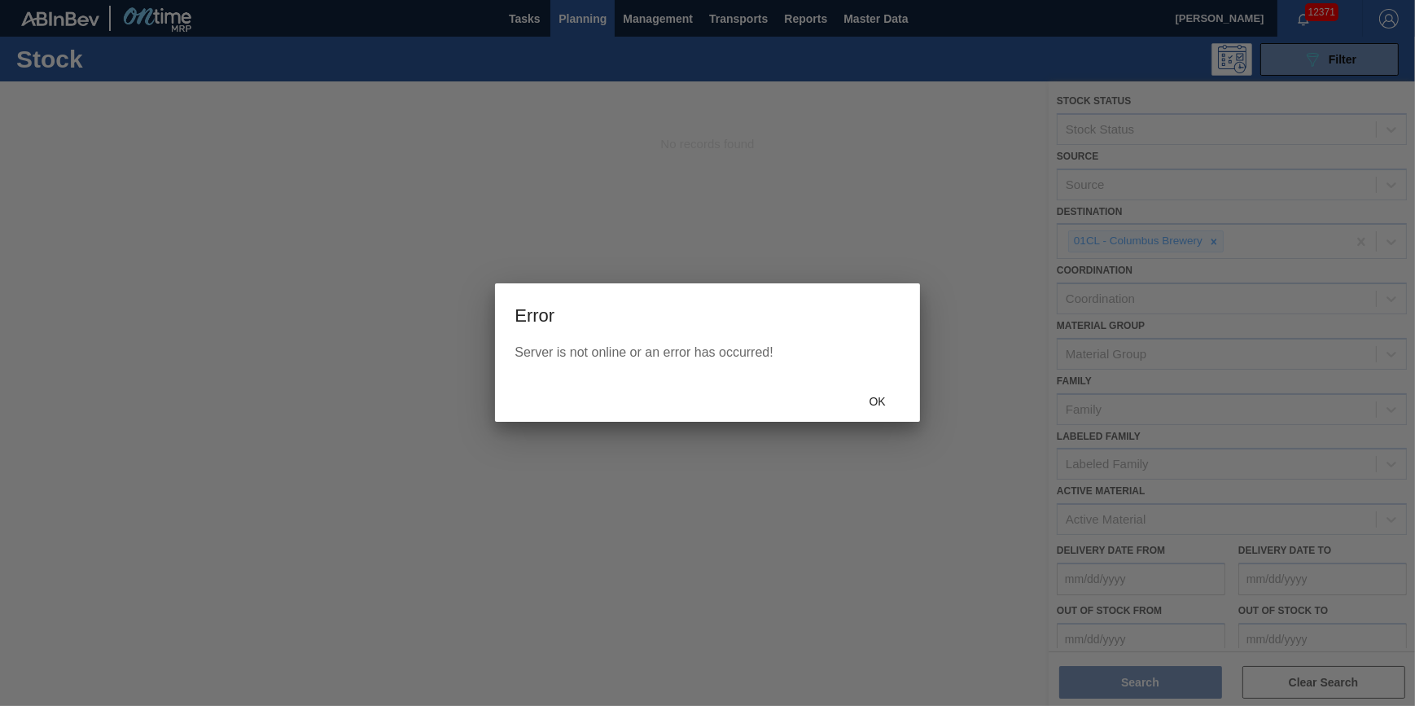
click at [1217, 0] on body "Tasks Planning Management Transports Reports Master Data Jack Schuld 12371 Mark…" at bounding box center [707, 0] width 1415 height 0
click at [881, 399] on span "Ok" at bounding box center [877, 401] width 42 height 13
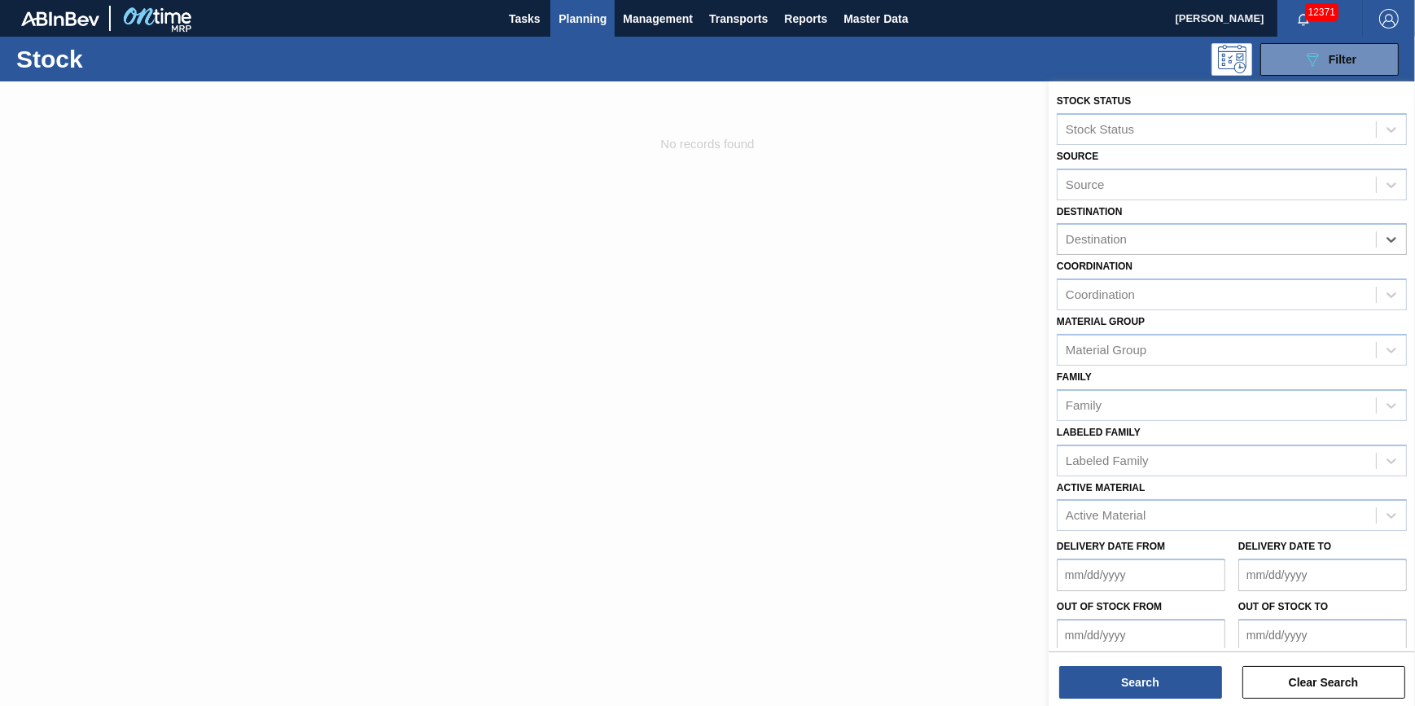
click at [599, 389] on div at bounding box center [707, 434] width 1415 height 706
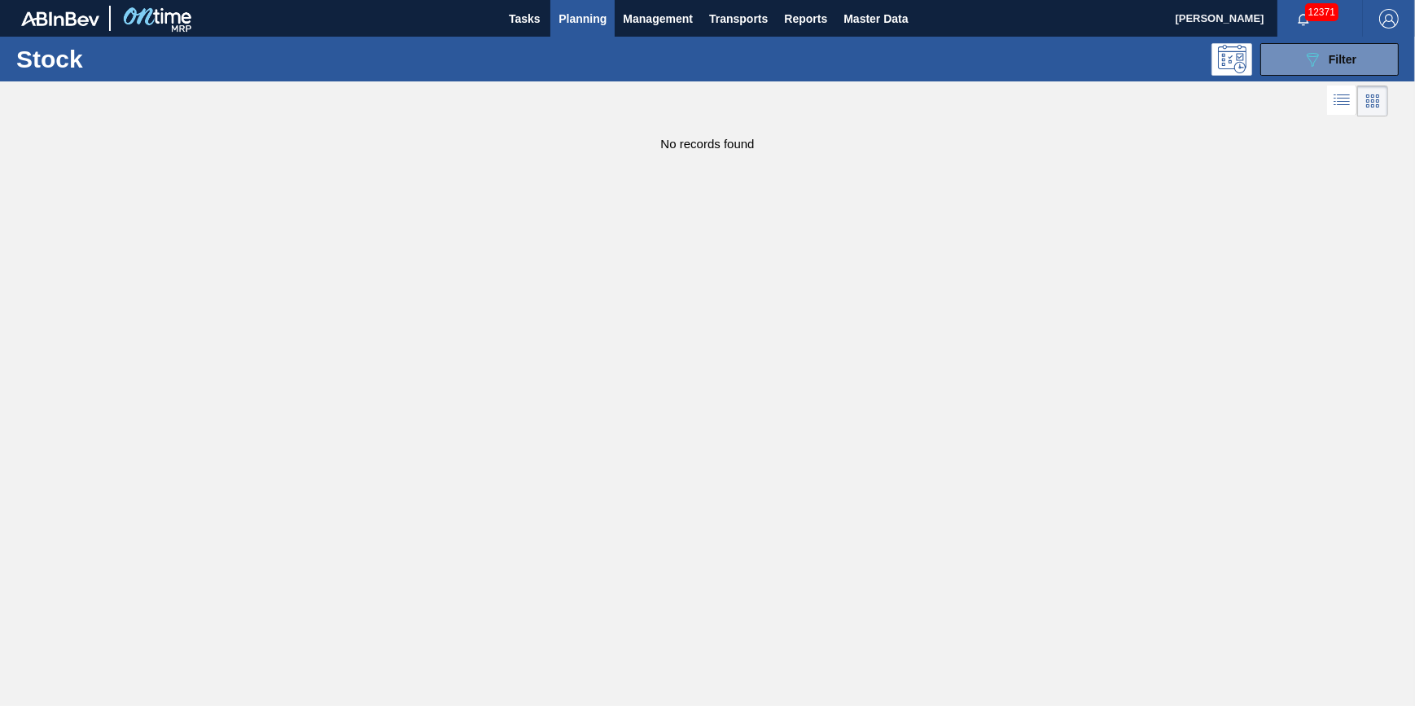
click at [581, 24] on span "Planning" at bounding box center [582, 19] width 48 height 20
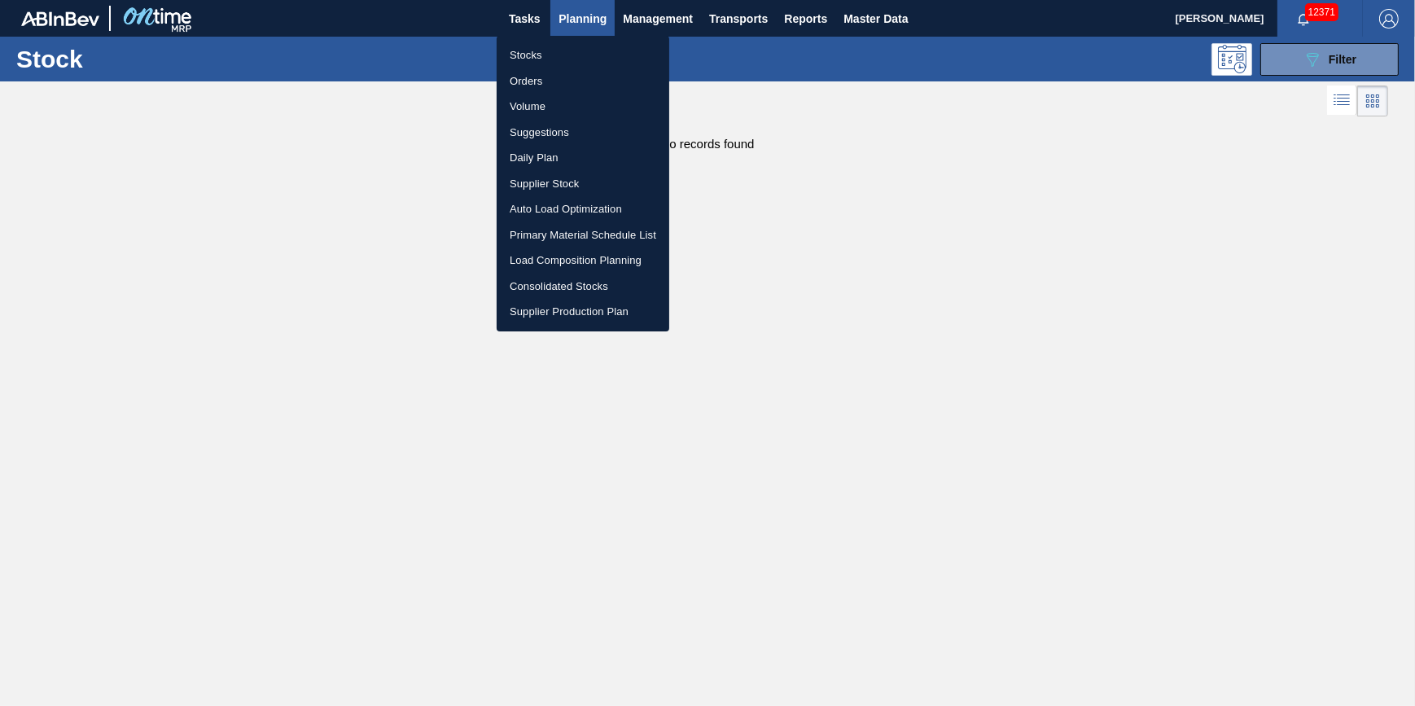
click at [575, 55] on li "Stocks" at bounding box center [583, 55] width 173 height 26
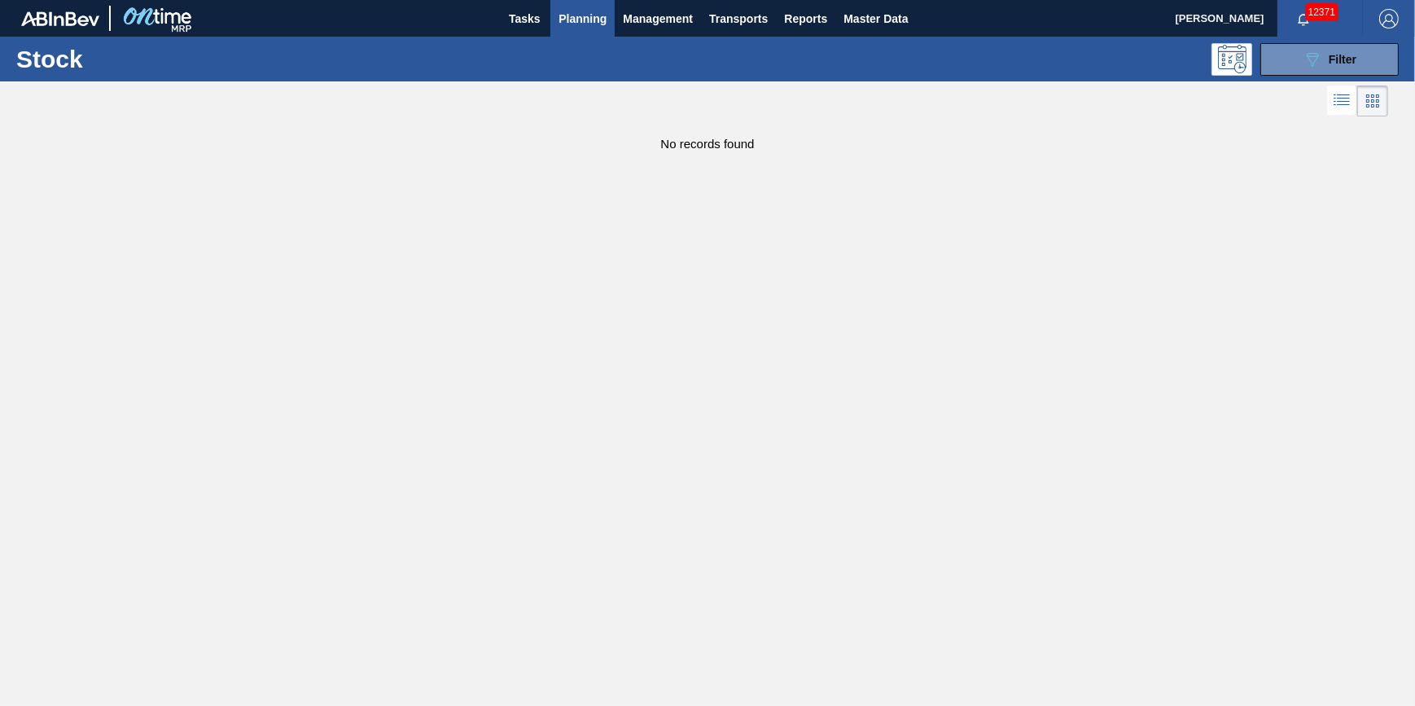
click at [587, 24] on span "Planning" at bounding box center [582, 19] width 48 height 20
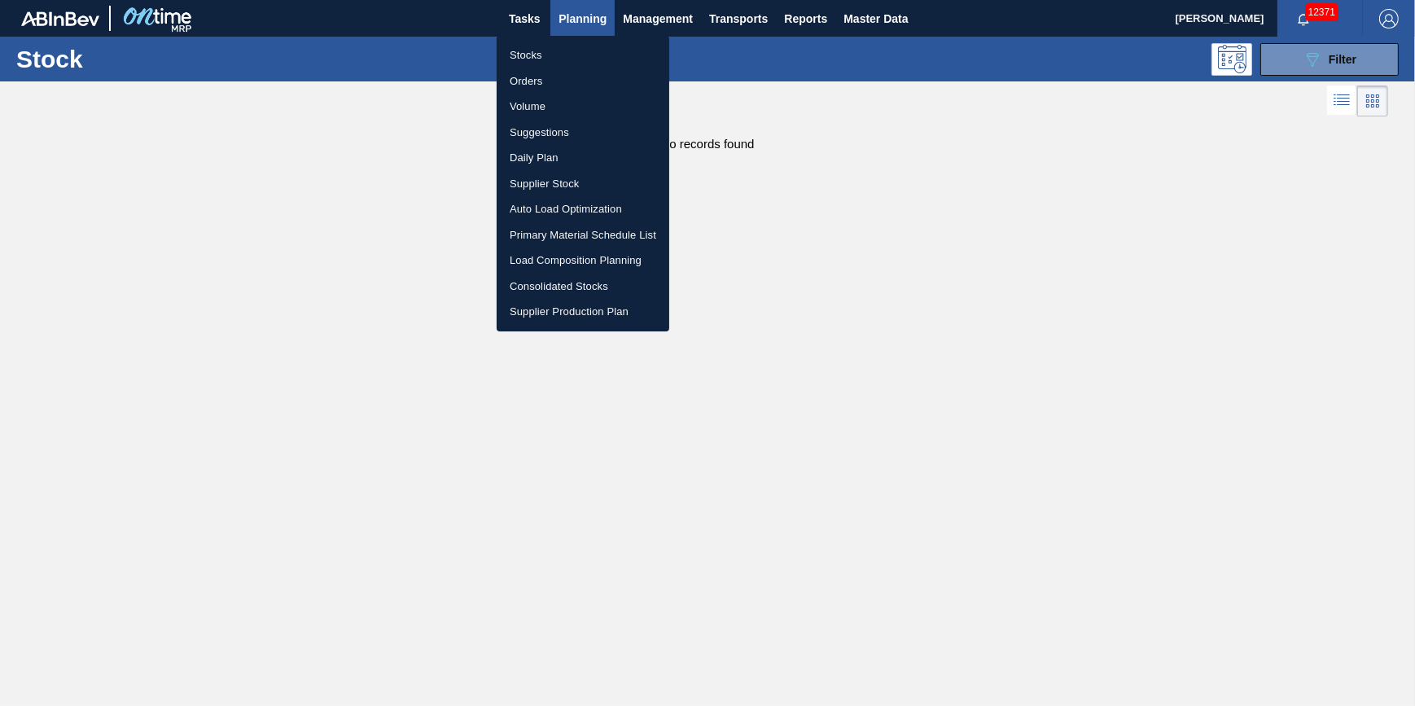
click at [569, 48] on li "Stocks" at bounding box center [583, 55] width 173 height 26
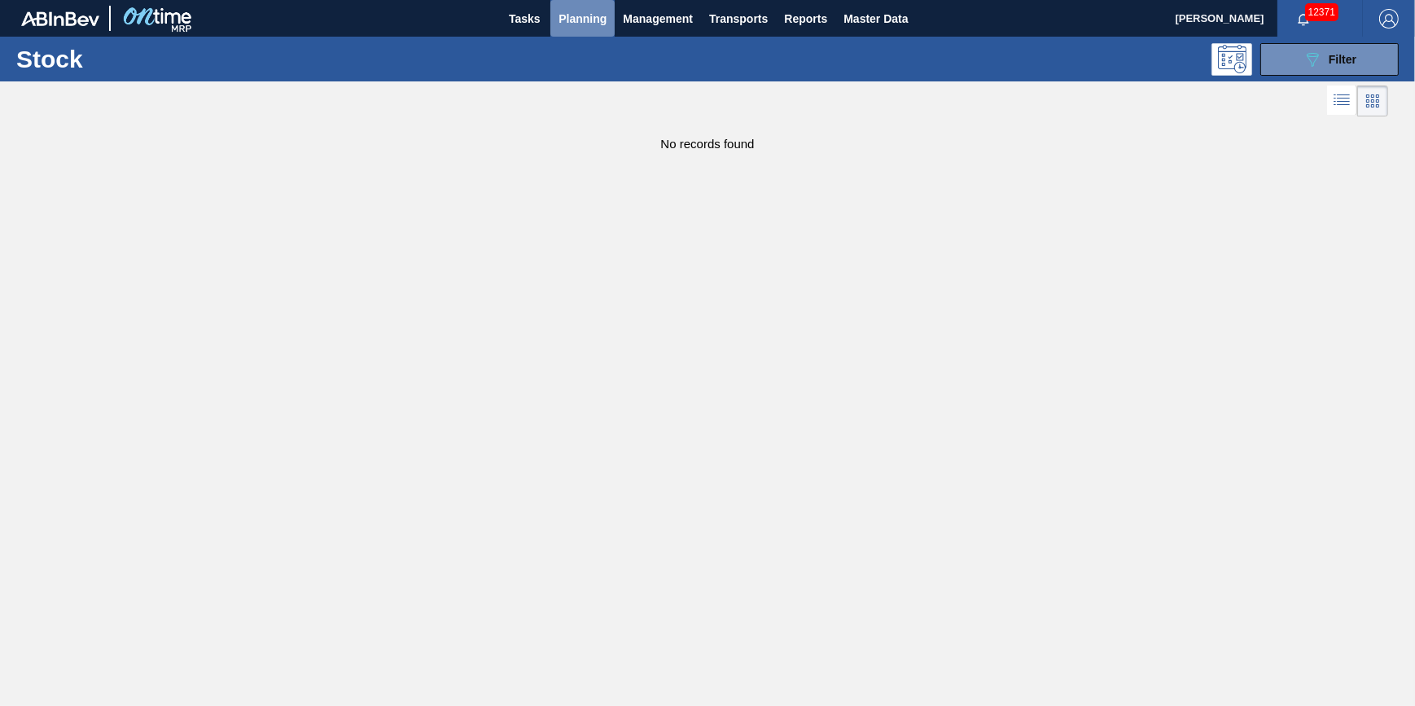
click at [583, 24] on span "Planning" at bounding box center [582, 19] width 48 height 20
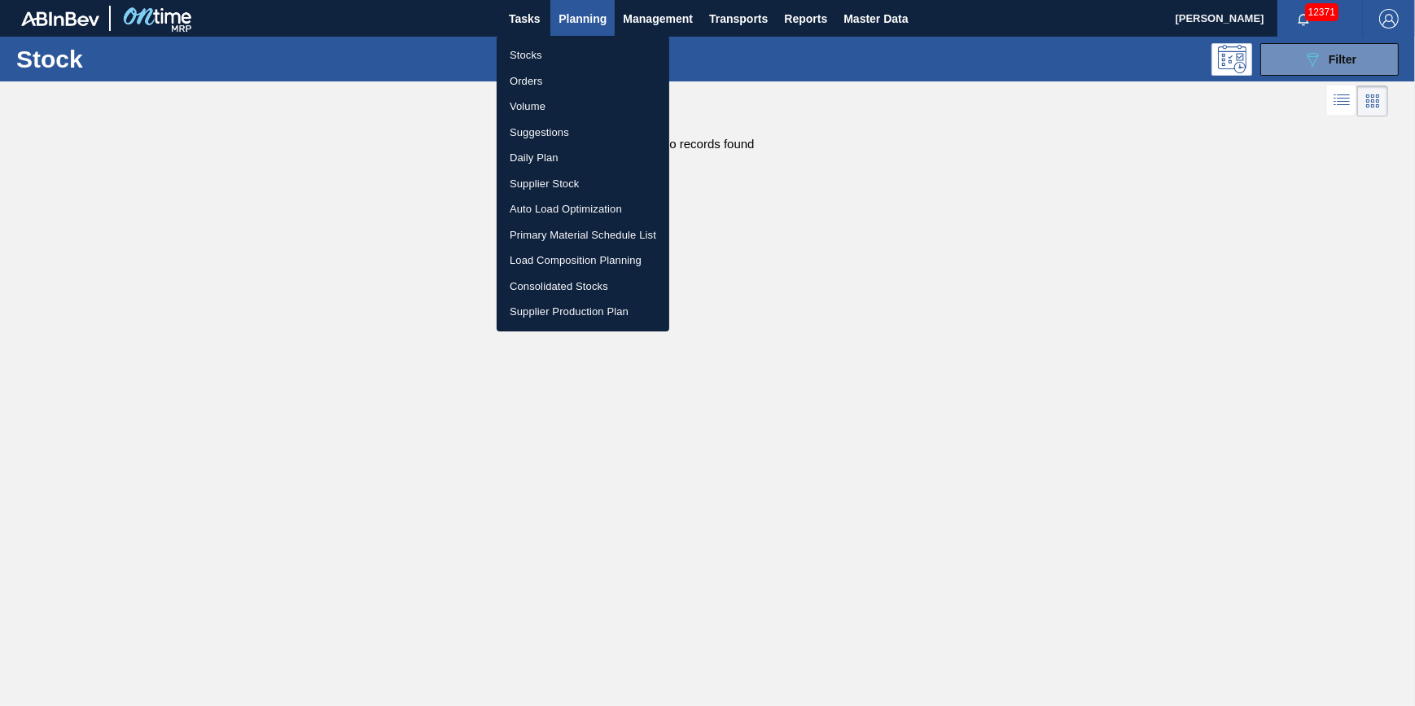
click at [576, 46] on li "Stocks" at bounding box center [583, 55] width 173 height 26
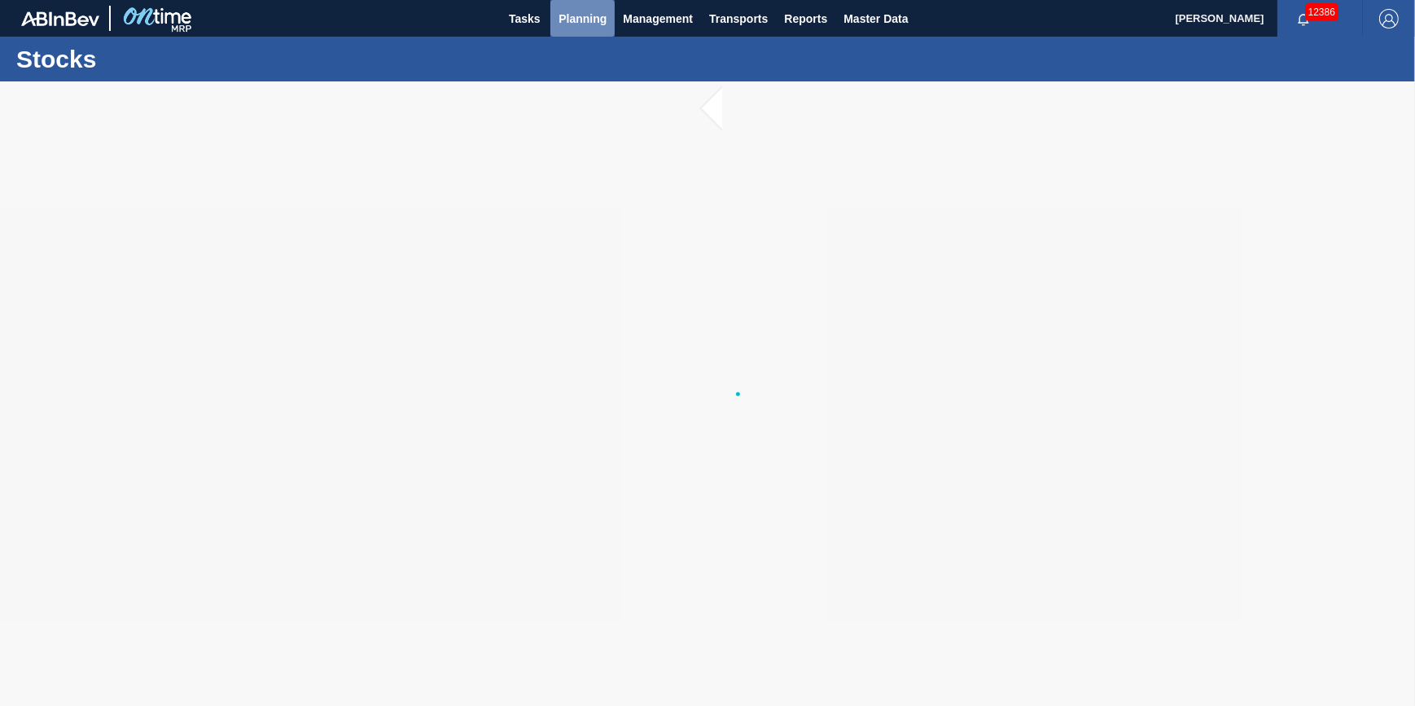
click at [573, 23] on span "Planning" at bounding box center [582, 19] width 48 height 20
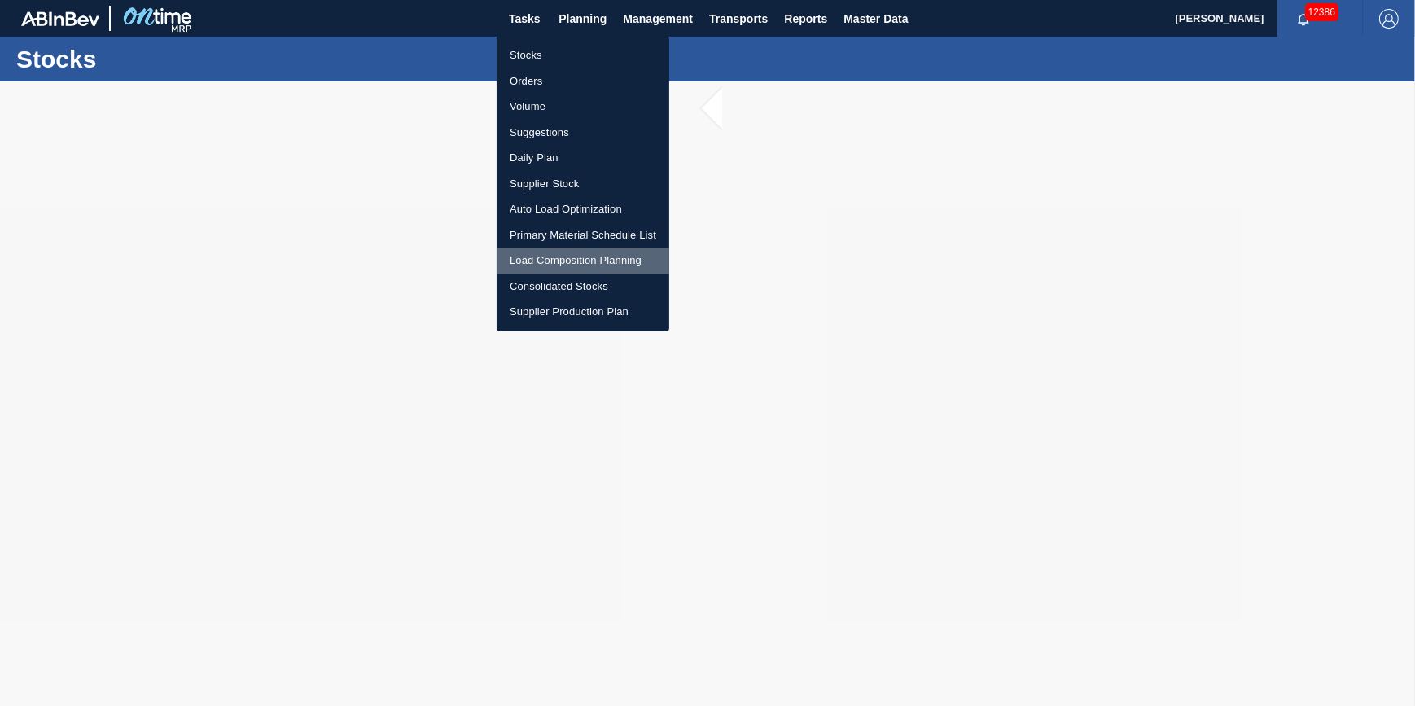
click at [586, 252] on li "Load Composition Planning" at bounding box center [583, 260] width 173 height 26
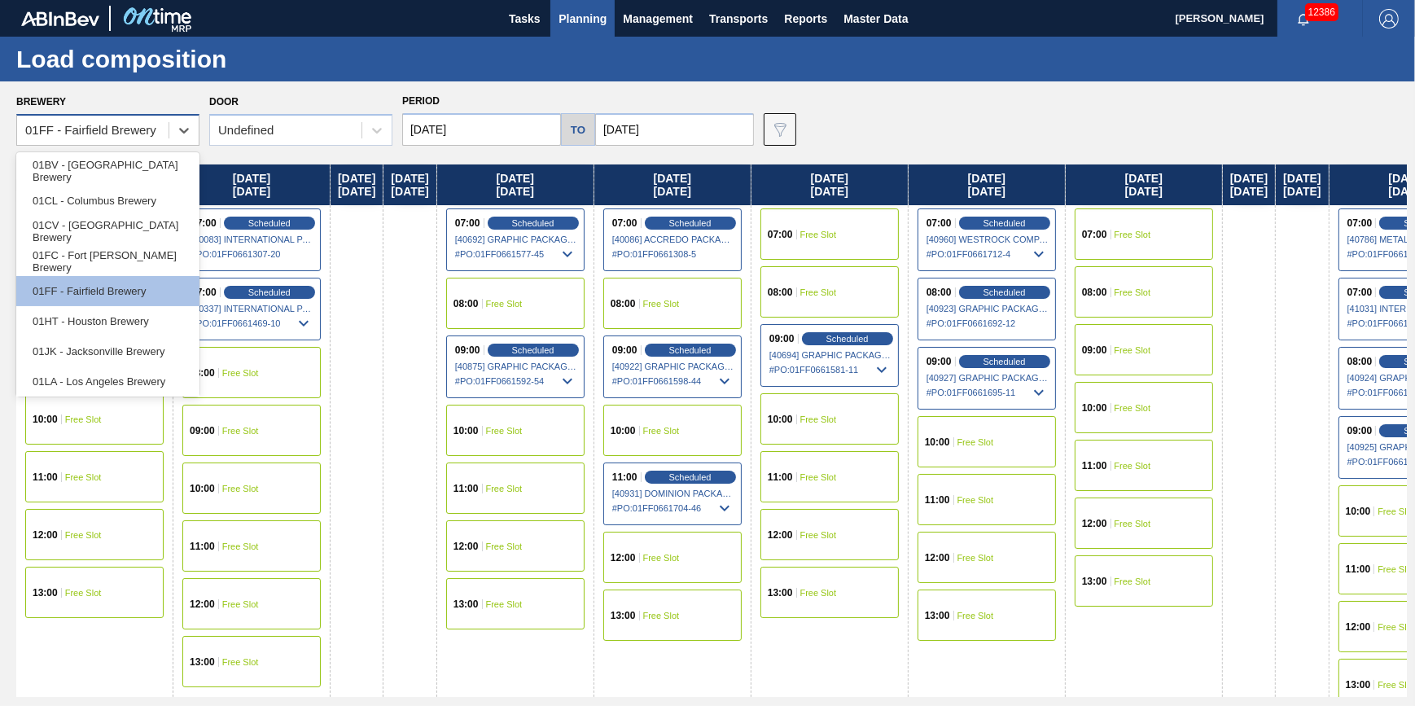
click at [147, 127] on div "01FF - Fairfield Brewery" at bounding box center [90, 131] width 131 height 14
click at [121, 309] on div "01HT - Houston Brewery" at bounding box center [107, 321] width 183 height 30
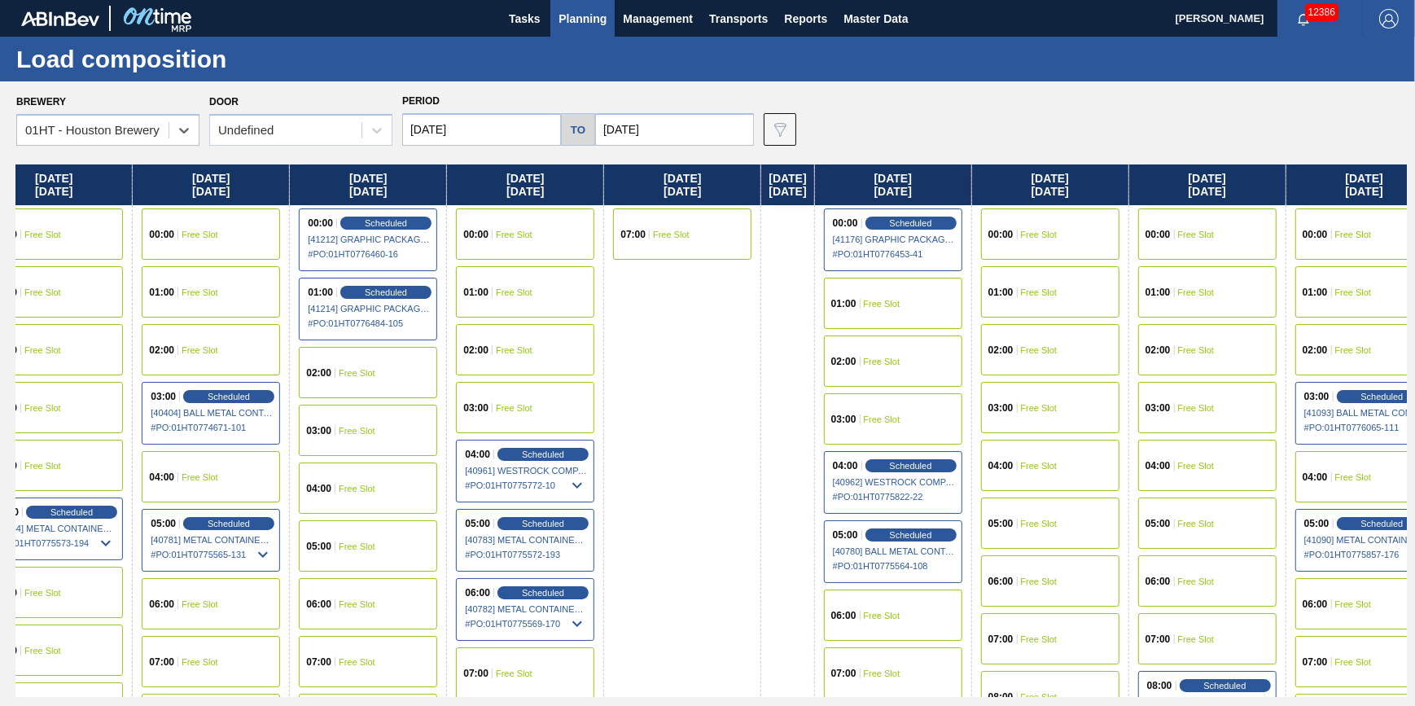
scroll to position [0, 952]
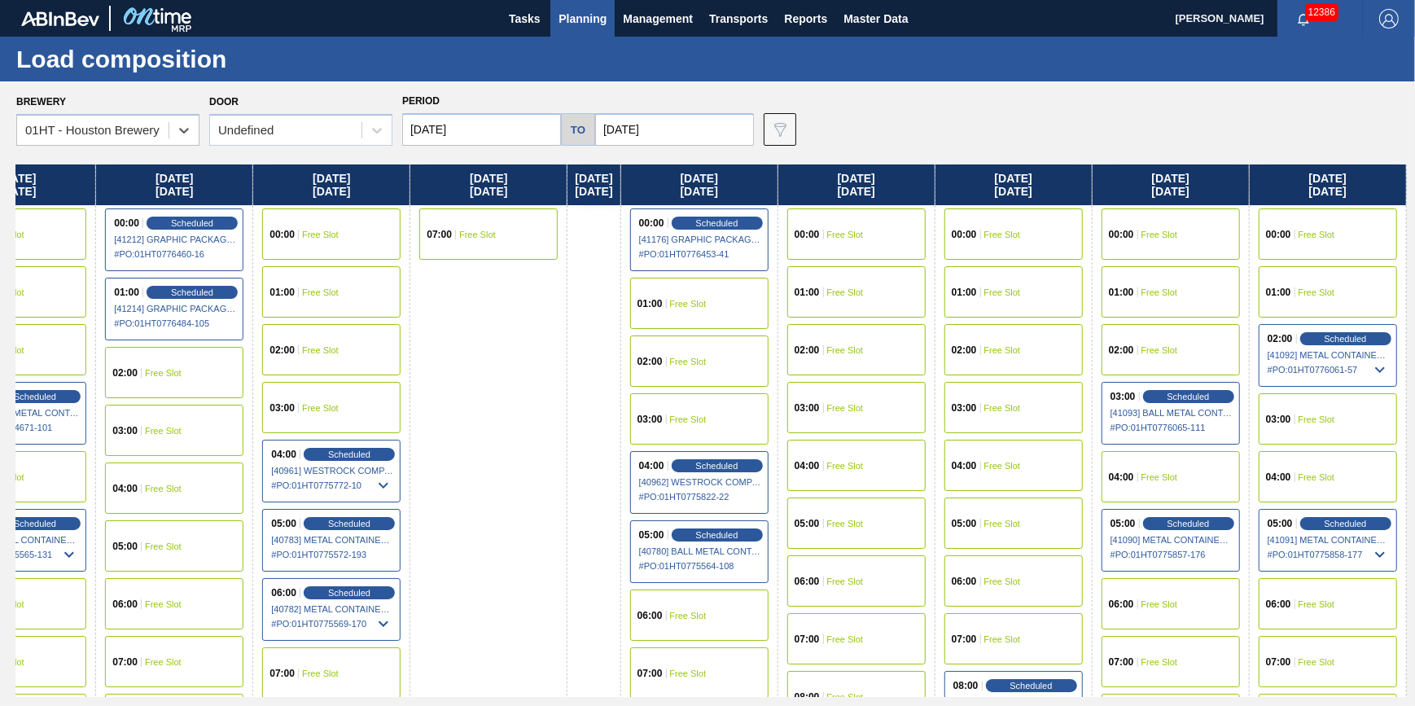
drag, startPoint x: -64, startPoint y: 418, endPoint x: -350, endPoint y: 412, distance: 285.8
click at [0, 0] on html "Tasks Planning Management Transports Reports Master Data Jack Schuld 12386 Mark…" at bounding box center [707, 0] width 1415 height 0
drag, startPoint x: 518, startPoint y: 329, endPoint x: -68, endPoint y: 422, distance: 593.4
click at [0, 0] on html "Tasks Planning Management Transports Reports Master Data Jack Schuld 12386 Mark…" at bounding box center [707, 0] width 1415 height 0
drag, startPoint x: 813, startPoint y: 311, endPoint x: 592, endPoint y: 319, distance: 221.5
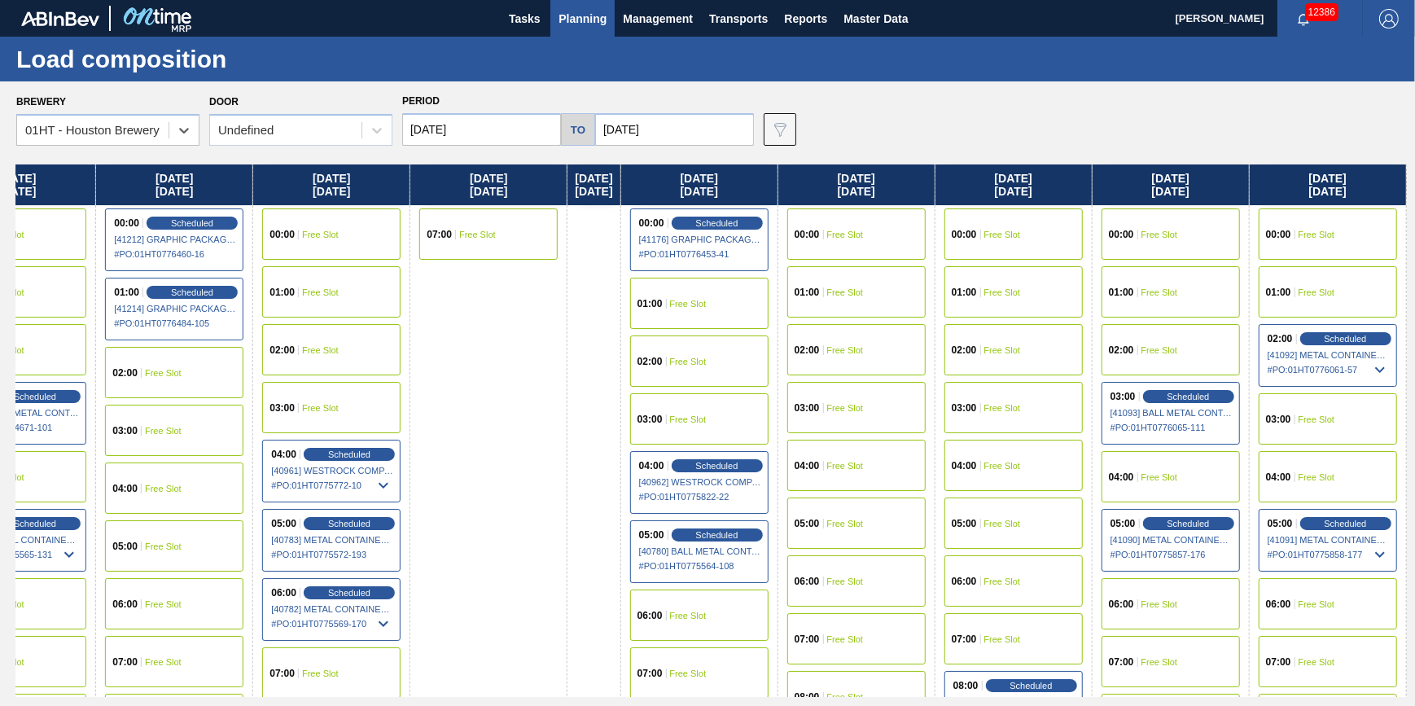
click at [588, 319] on div "Thursday 08/07/2025 00:00 Free Slot 02:00 Free Slot 03:00 Free Slot 04:00 Sched…" at bounding box center [711, 430] width 1390 height 532
click at [1174, 523] on span "Scheduled" at bounding box center [1188, 523] width 46 height 11
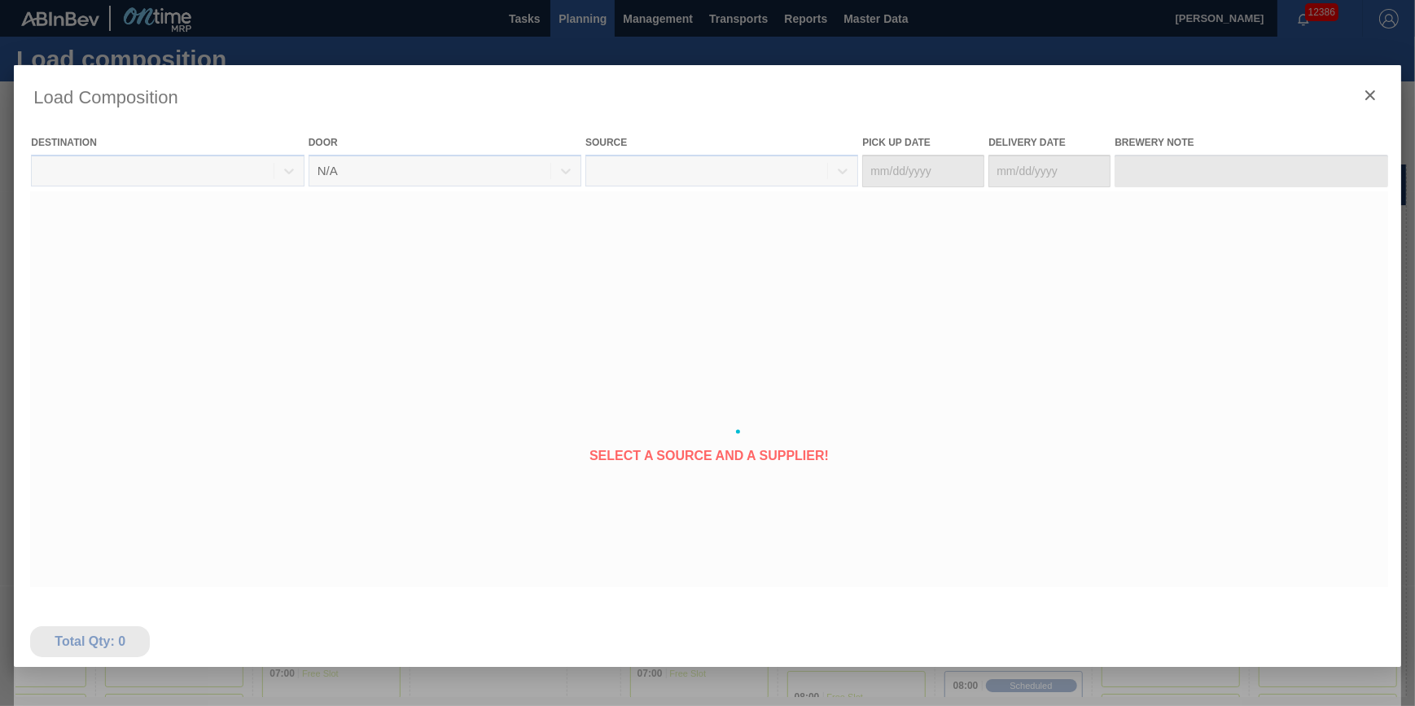
type Date "08/20/2025"
type Date "08/21/2025"
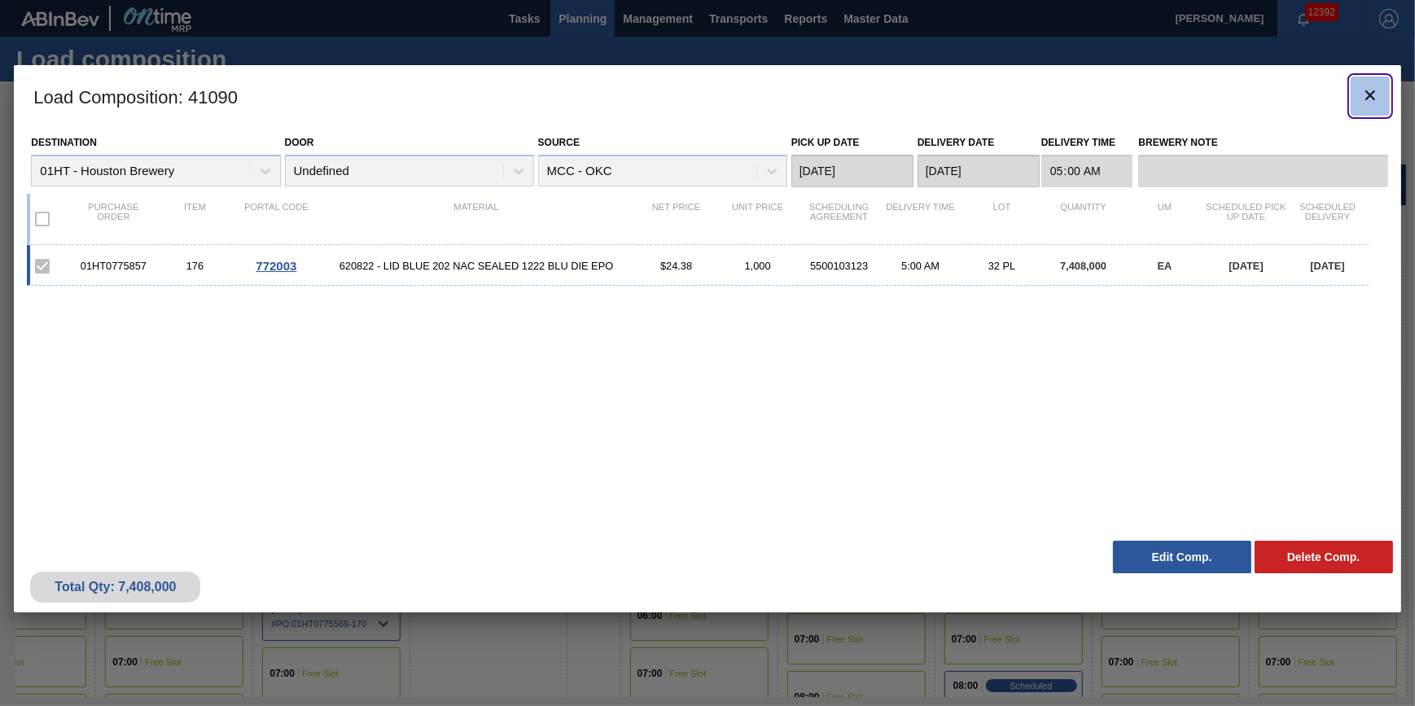
click at [1362, 92] on icon "botão de ícone" at bounding box center [1370, 95] width 20 height 20
